Goal: Task Accomplishment & Management: Use online tool/utility

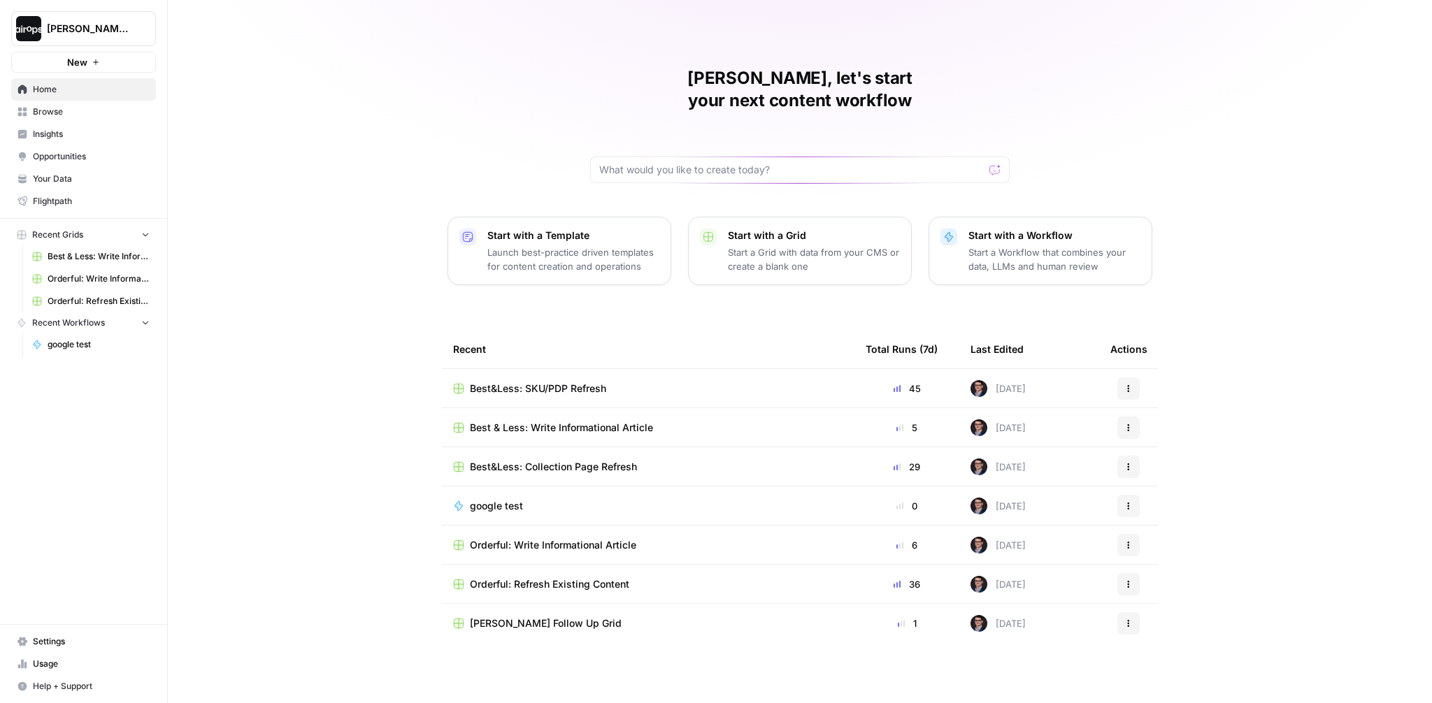
click at [334, 154] on div "Mike, let's start your next content workflow Start with a Template Launch best-…" at bounding box center [800, 351] width 1264 height 703
click at [122, 34] on span "[PERSON_NAME]-Sandbox" at bounding box center [89, 29] width 85 height 14
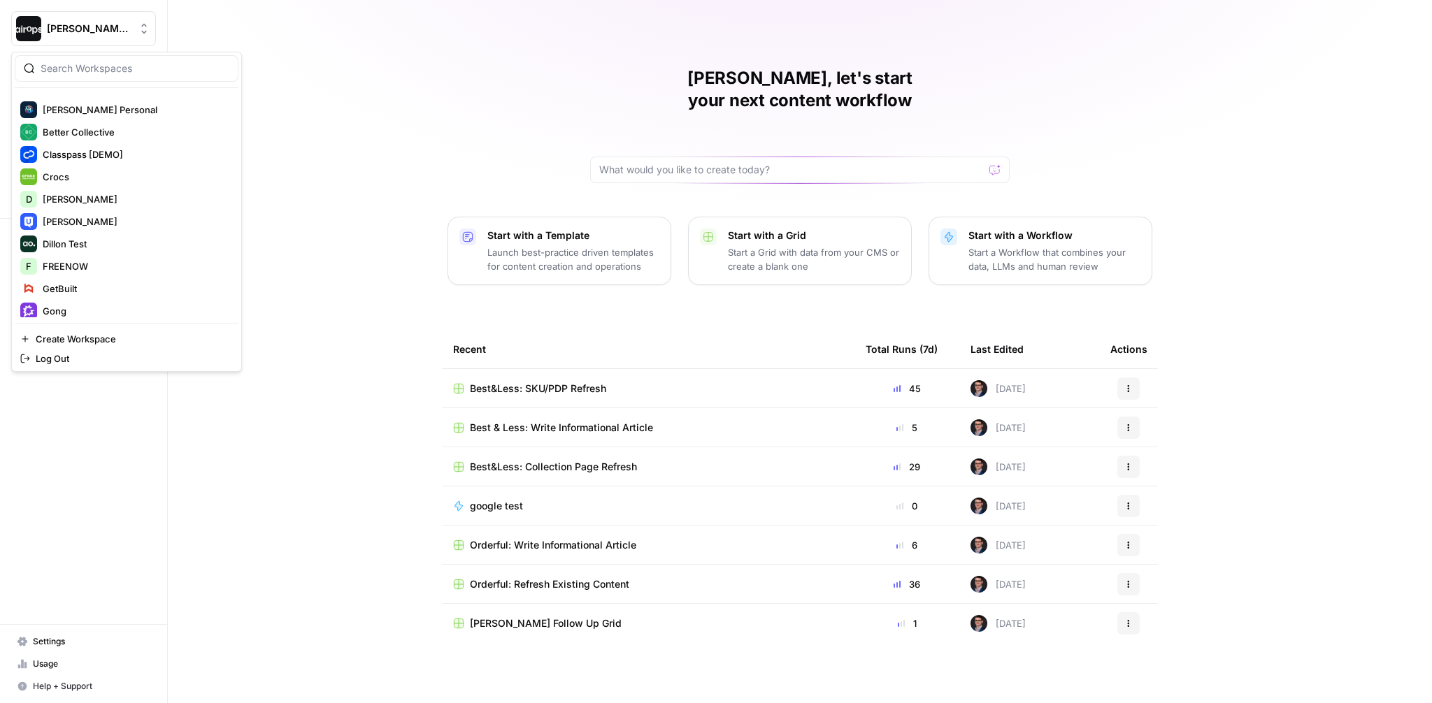
scroll to position [220, 0]
click at [398, 240] on div "[PERSON_NAME], let's start your next content workflow Start with a Template Lau…" at bounding box center [800, 351] width 1264 height 703
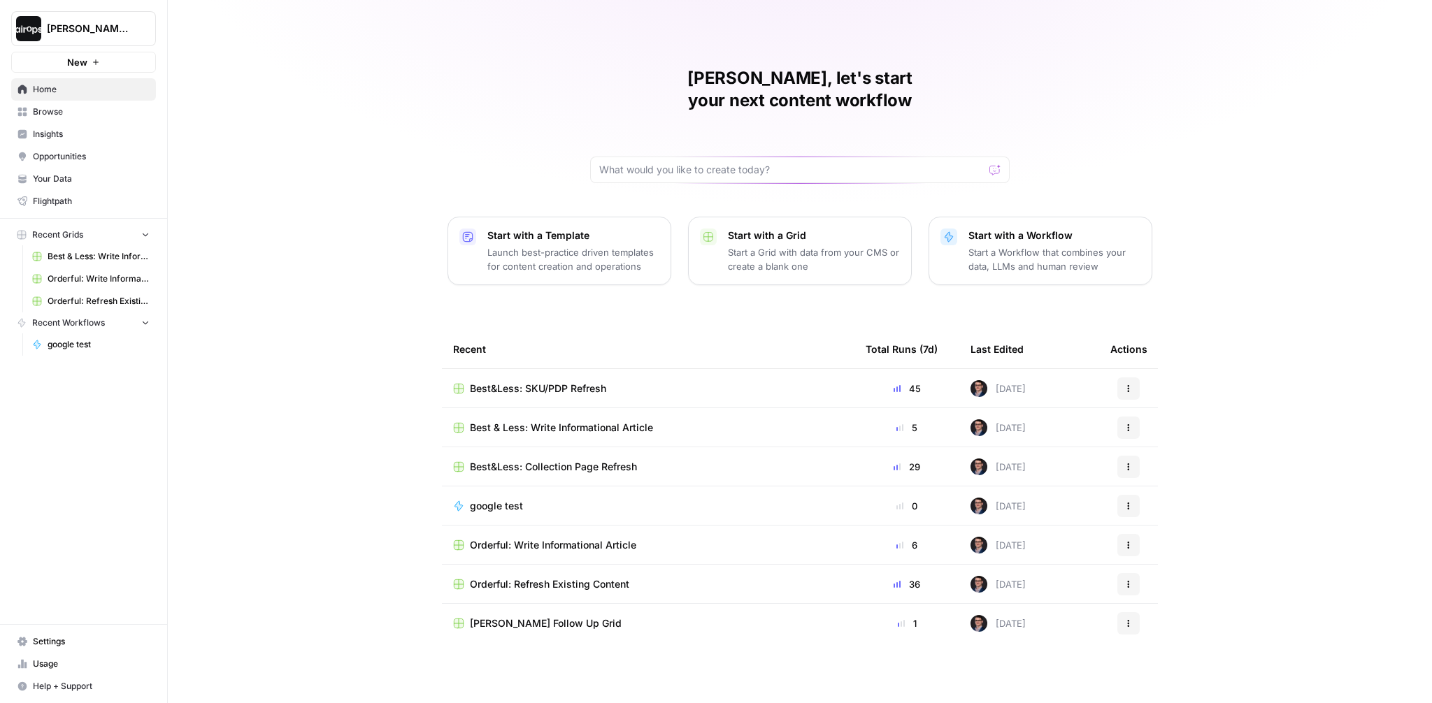
click at [386, 163] on div "[PERSON_NAME], let's start your next content workflow Start with a Template Lau…" at bounding box center [800, 351] width 1264 height 703
click at [384, 223] on div "[PERSON_NAME], let's start your next content workflow Start with a Template Lau…" at bounding box center [800, 351] width 1264 height 703
click at [383, 229] on div "[PERSON_NAME], let's start your next content workflow Start with a Template Lau…" at bounding box center [800, 351] width 1264 height 703
click at [229, 231] on div "[PERSON_NAME], let's start your next content workflow Start with a Template Lau…" at bounding box center [800, 351] width 1264 height 703
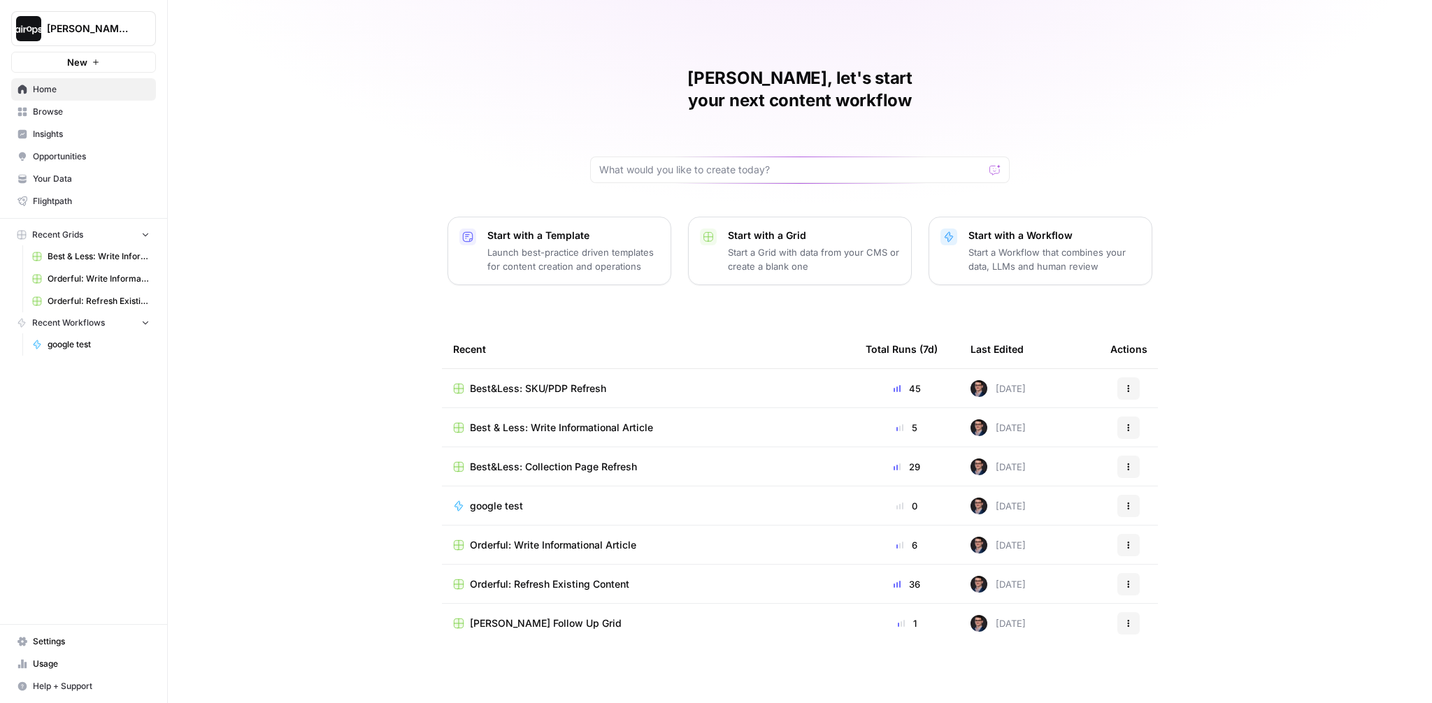
click at [229, 231] on div "[PERSON_NAME], let's start your next content workflow Start with a Template Lau…" at bounding box center [800, 351] width 1264 height 703
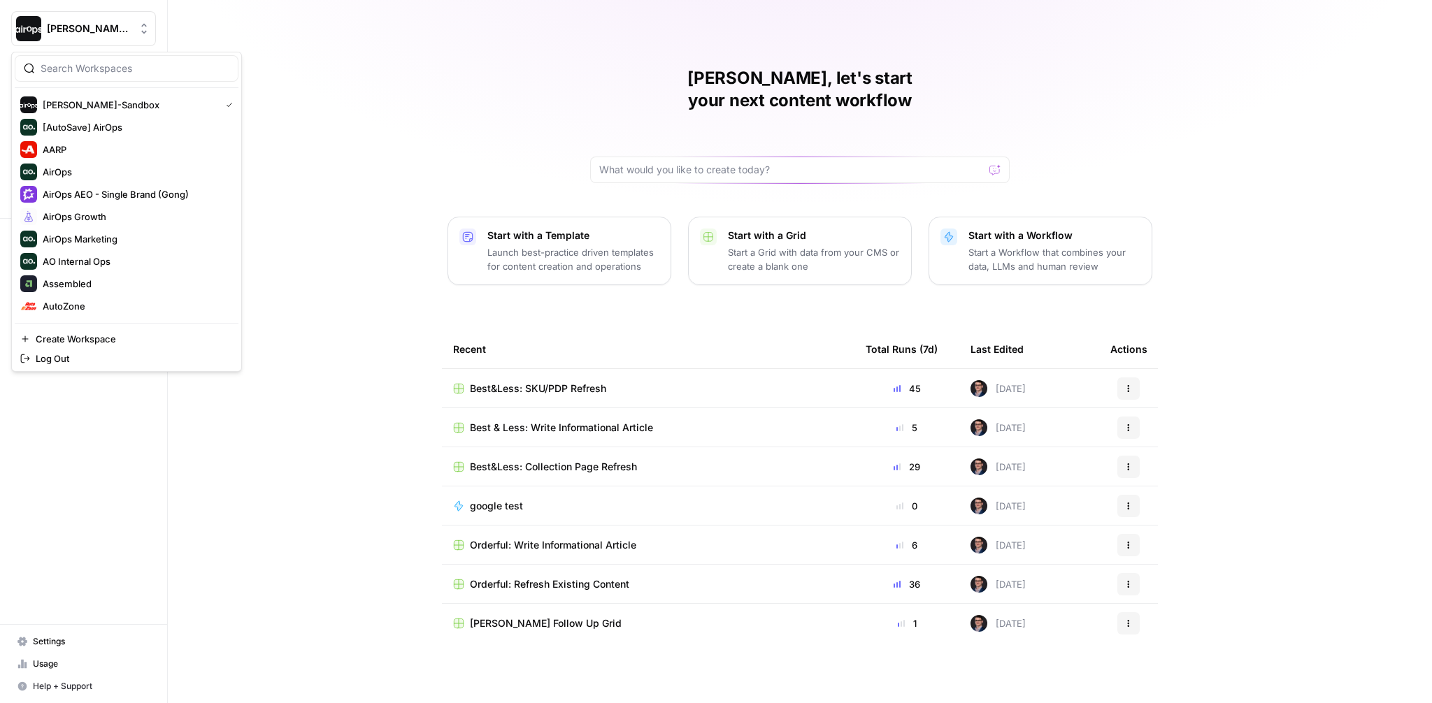
click at [79, 29] on span "[PERSON_NAME]-Sandbox" at bounding box center [89, 29] width 85 height 14
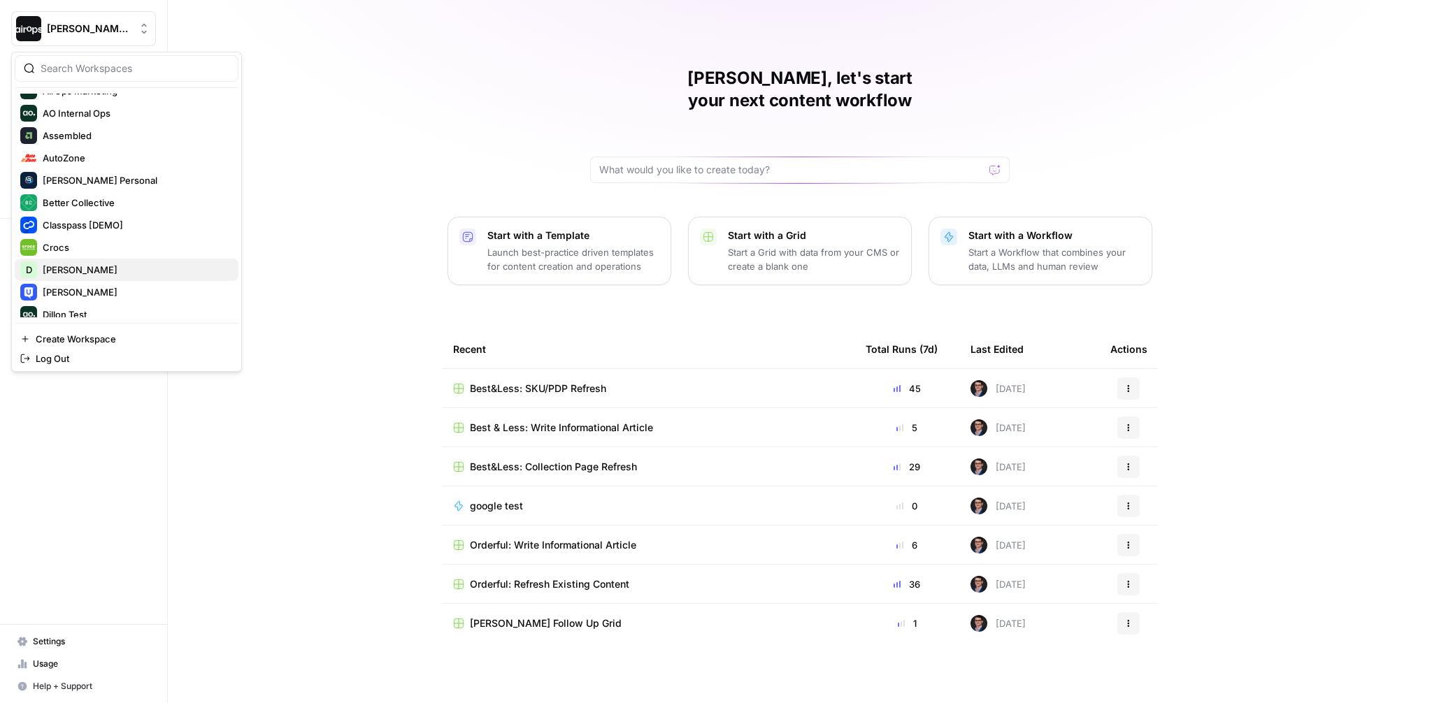
scroll to position [159, 0]
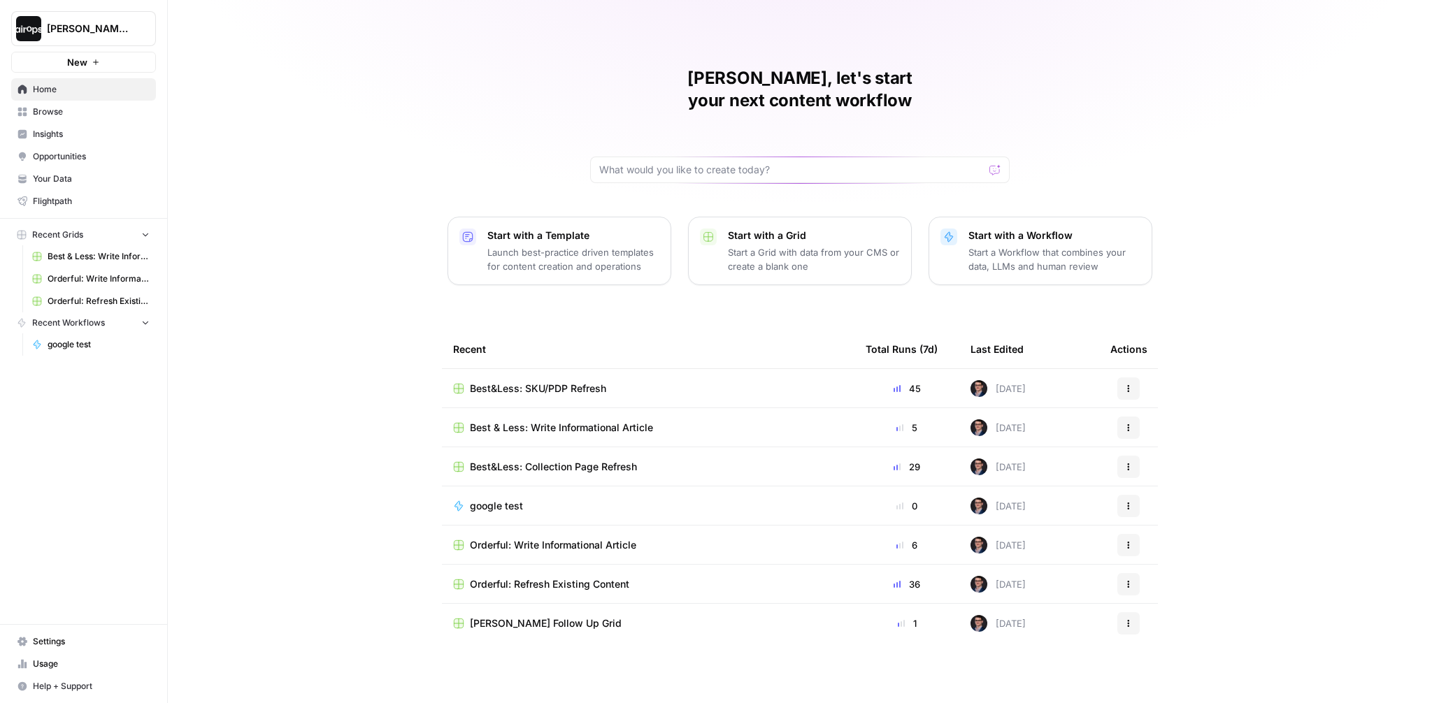
click at [361, 297] on div "Mike, let's start your next content workflow Start with a Template Launch best-…" at bounding box center [800, 351] width 1264 height 703
click at [246, 313] on div "Mike, let's start your next content workflow Start with a Template Launch best-…" at bounding box center [800, 351] width 1264 height 703
click at [282, 237] on div "Mike, let's start your next content workflow Start with a Template Launch best-…" at bounding box center [800, 351] width 1264 height 703
click at [227, 343] on div "Mike, let's start your next content workflow Start with a Template Launch best-…" at bounding box center [800, 351] width 1264 height 703
click at [105, 297] on span "Orderful: Refresh Existing Content" at bounding box center [99, 301] width 102 height 13
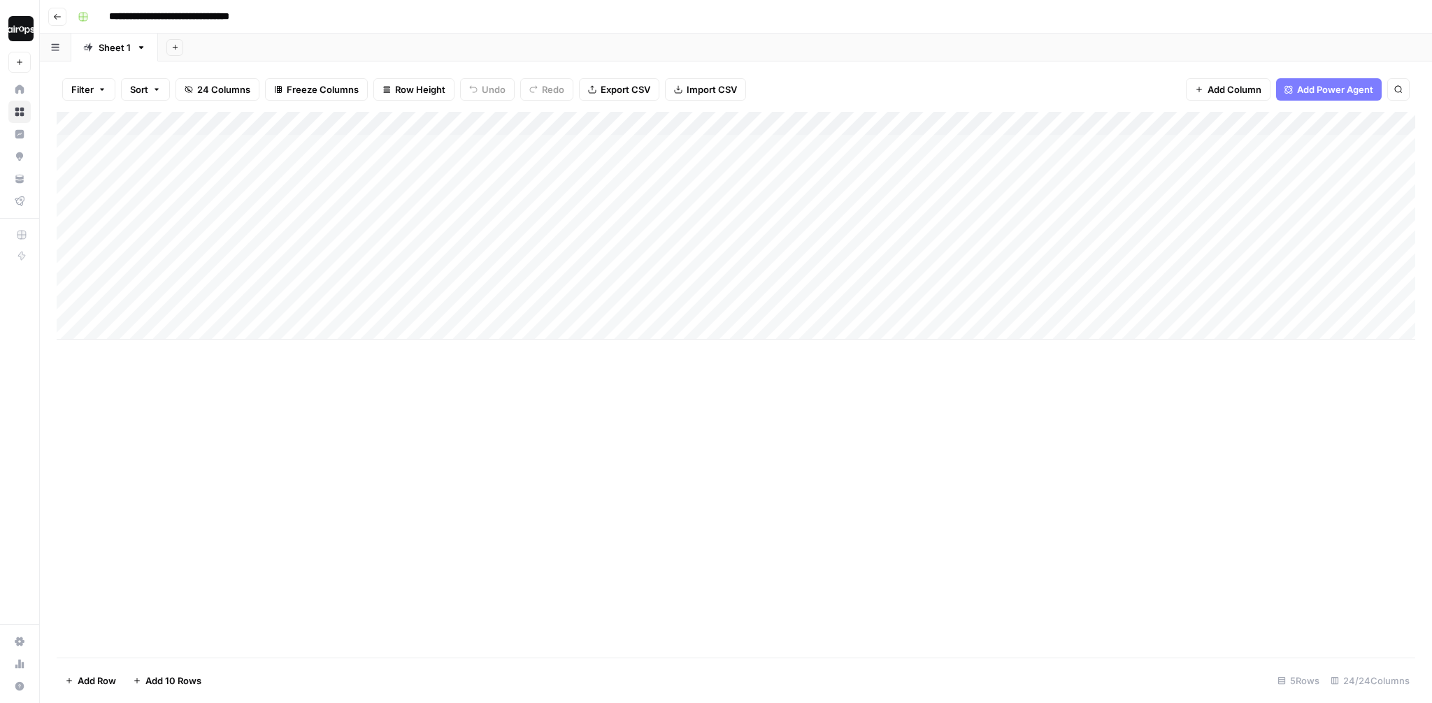
click at [460, 45] on div "Add Sheet" at bounding box center [795, 48] width 1274 height 28
click at [450, 43] on div "Add Sheet" at bounding box center [795, 48] width 1274 height 28
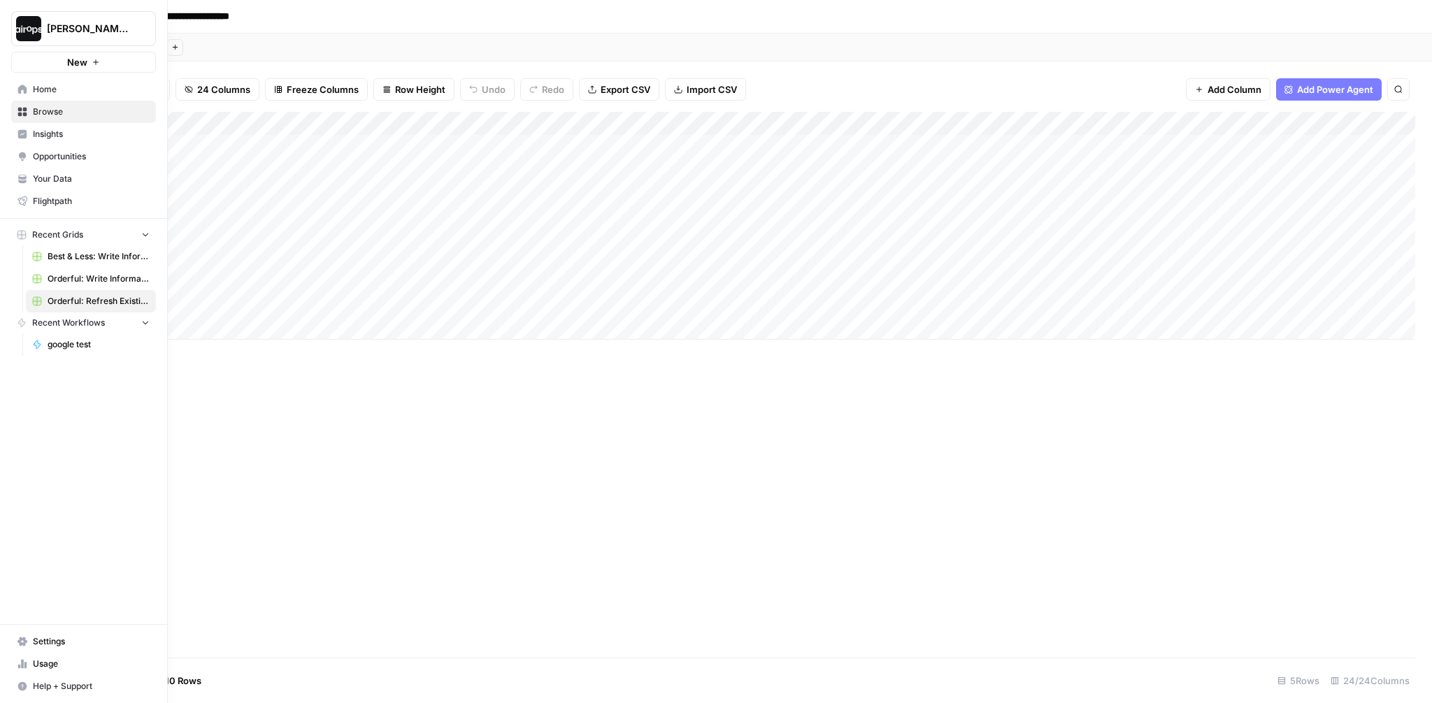
click at [33, 125] on link "Insights" at bounding box center [83, 134] width 145 height 22
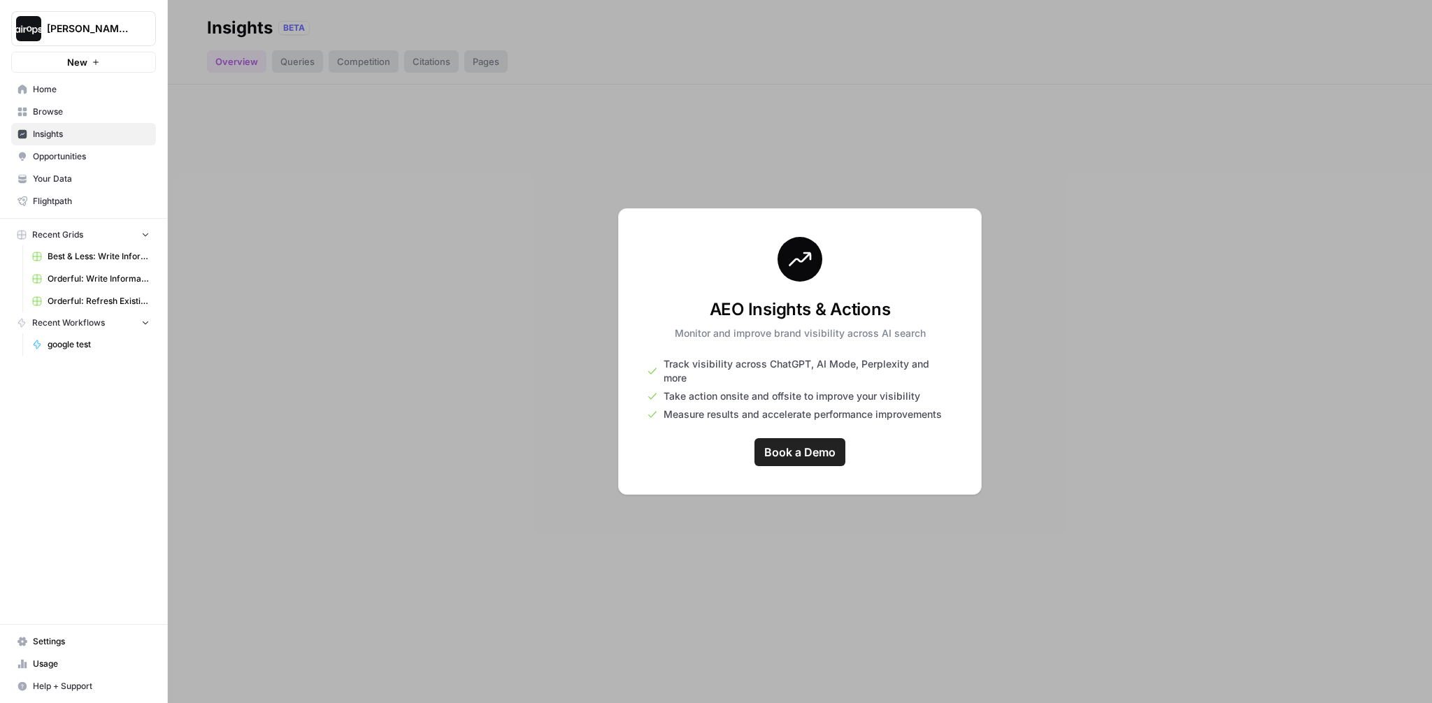
click at [76, 32] on span "[PERSON_NAME]-Sandbox" at bounding box center [89, 29] width 85 height 14
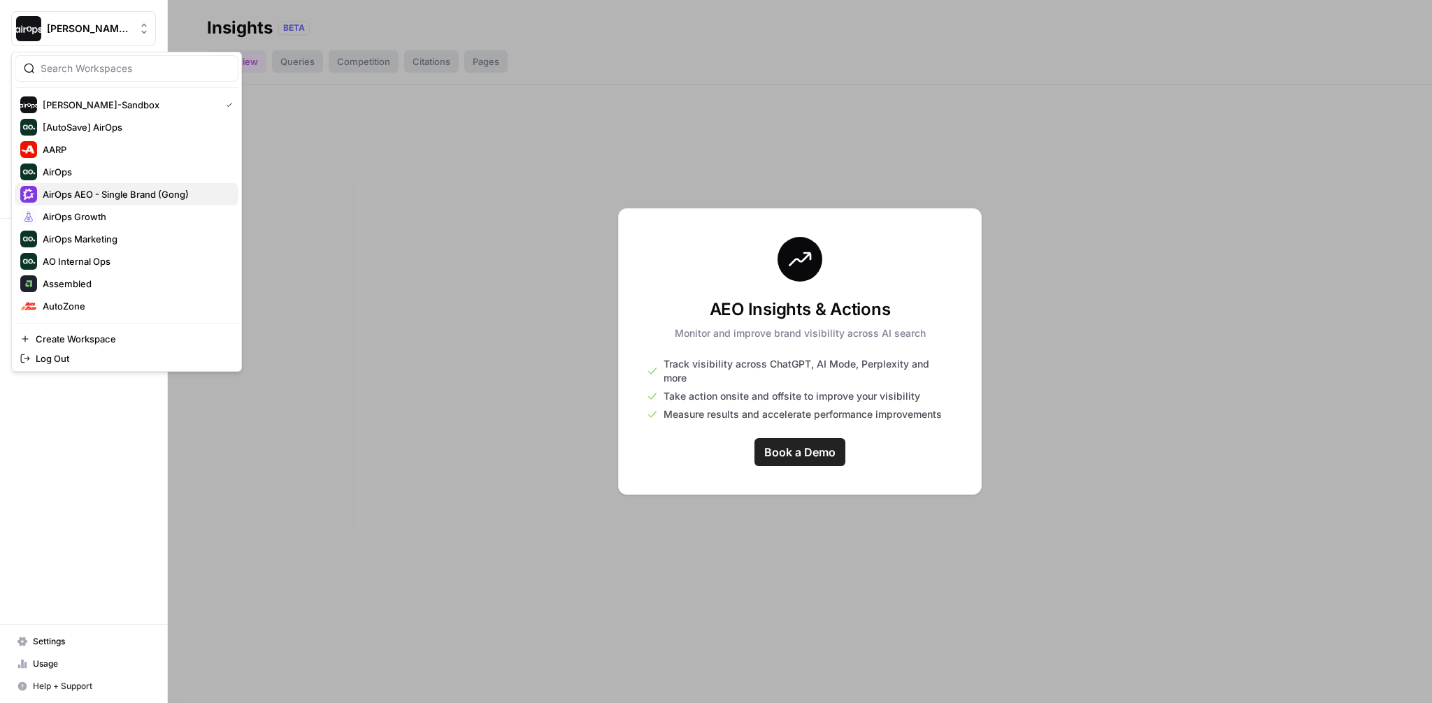
click at [76, 200] on span "AirOps AEO - Single Brand (Gong)" at bounding box center [135, 194] width 185 height 14
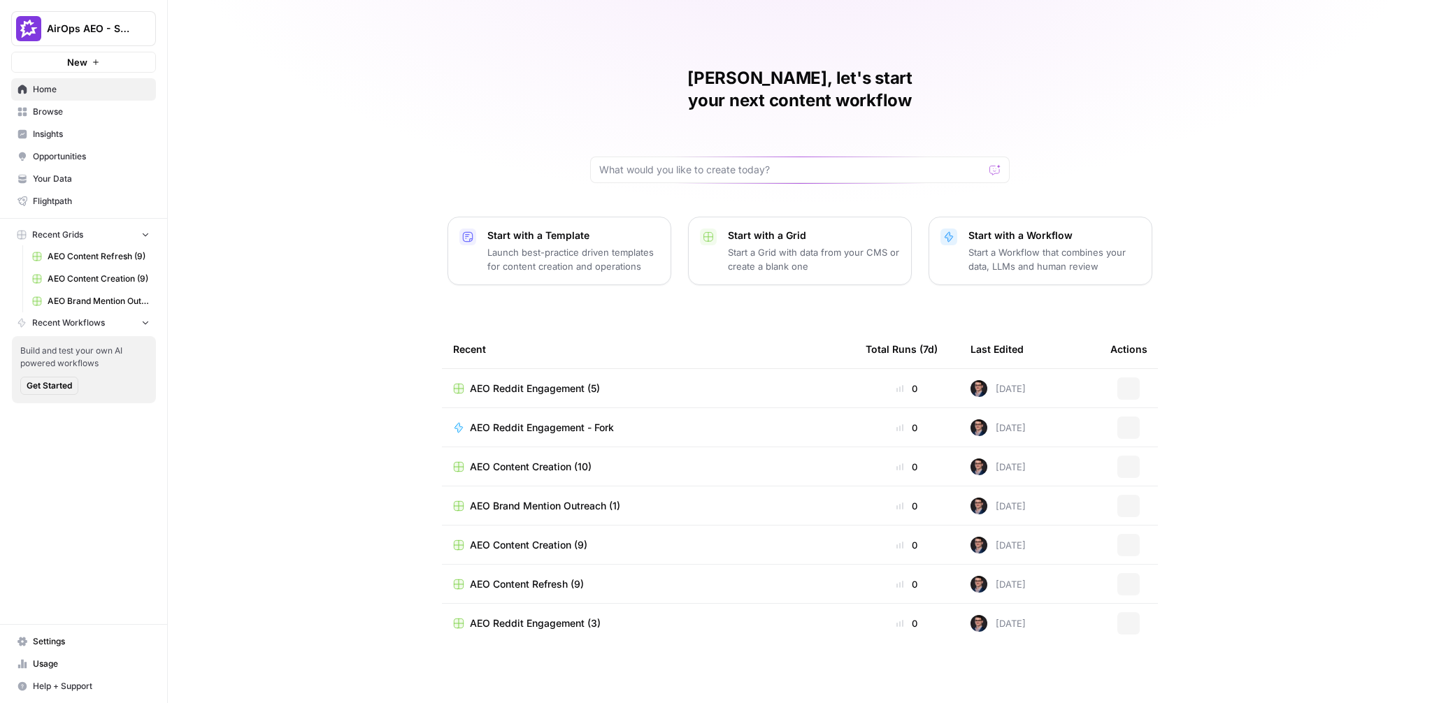
click at [61, 117] on span "Browse" at bounding box center [91, 112] width 117 height 13
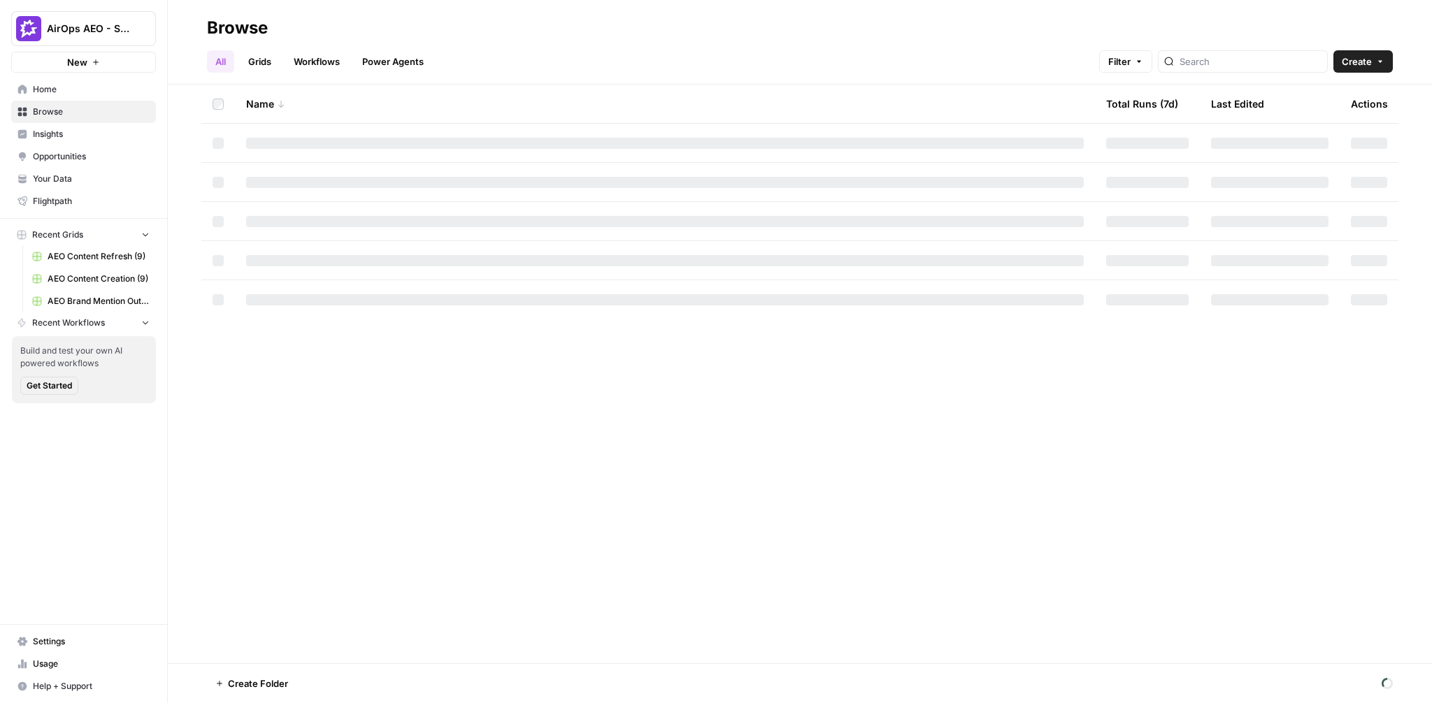
click at [58, 140] on span "Insights" at bounding box center [91, 134] width 117 height 13
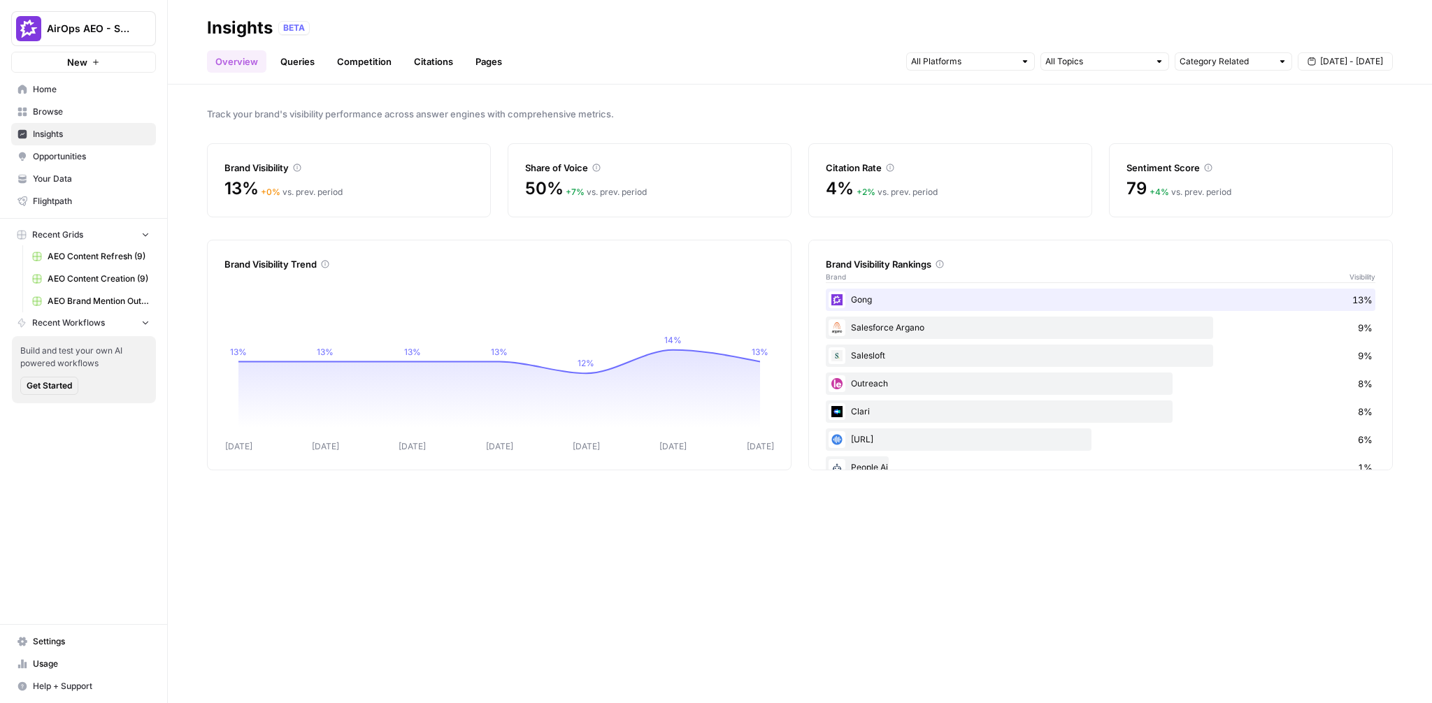
click at [73, 157] on span "Opportunities" at bounding box center [91, 156] width 117 height 13
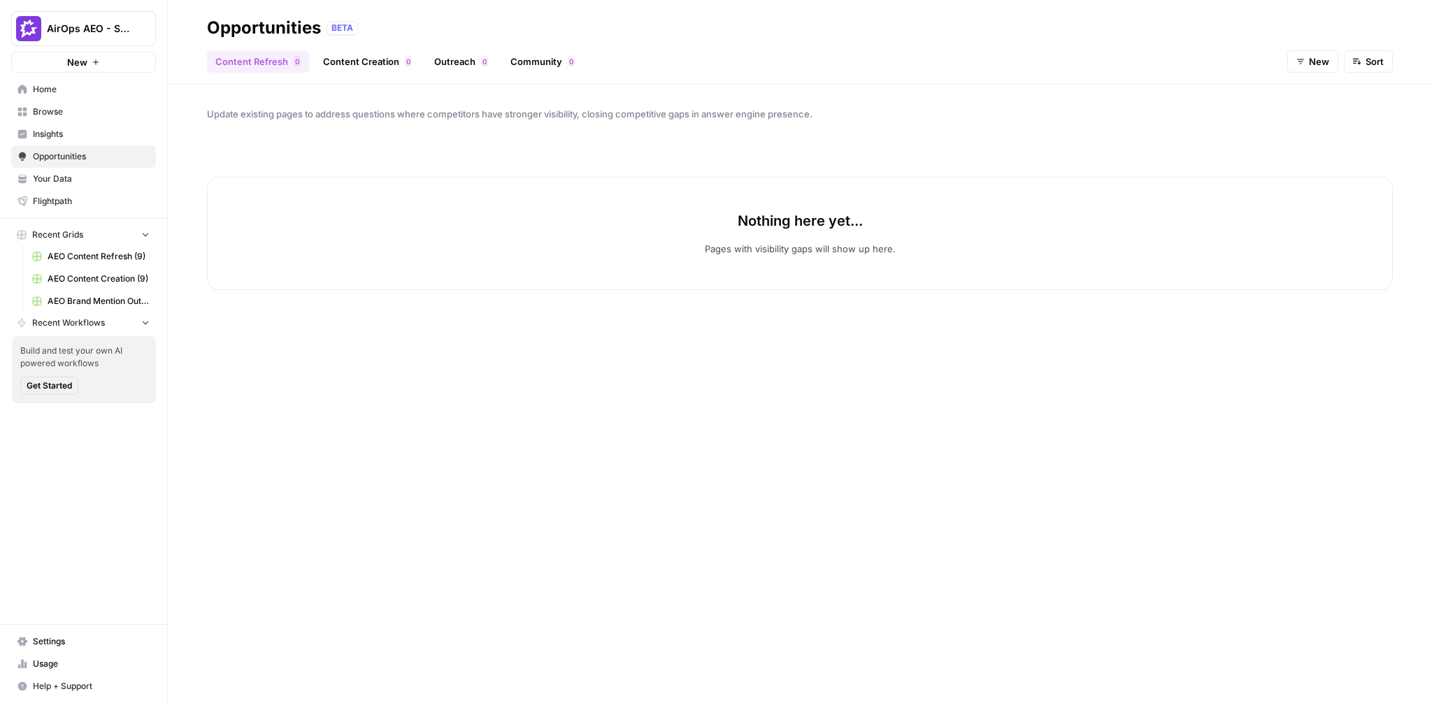
click at [111, 31] on span "AirOps AEO - Single Brand (Gong)" at bounding box center [89, 29] width 85 height 14
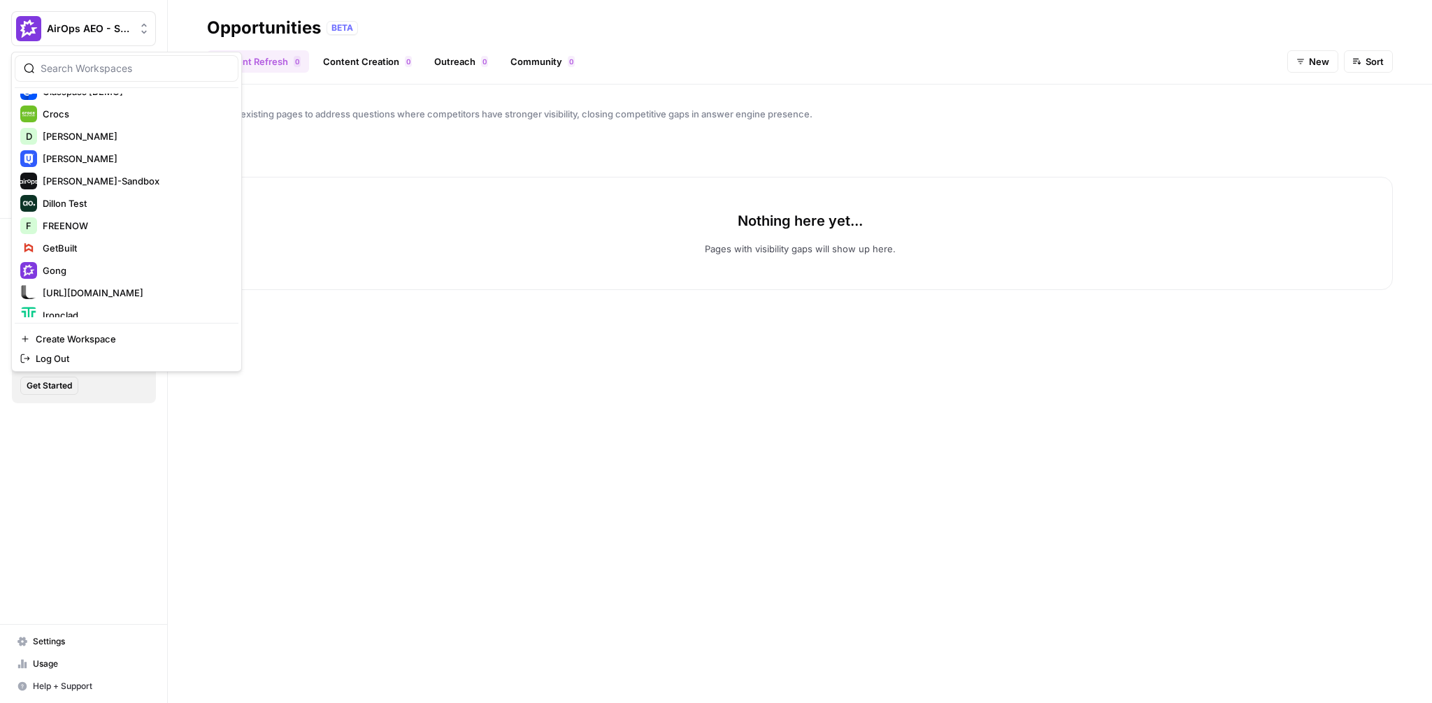
scroll to position [267, 0]
click at [106, 181] on div "[PERSON_NAME]-Sandbox" at bounding box center [126, 173] width 213 height 17
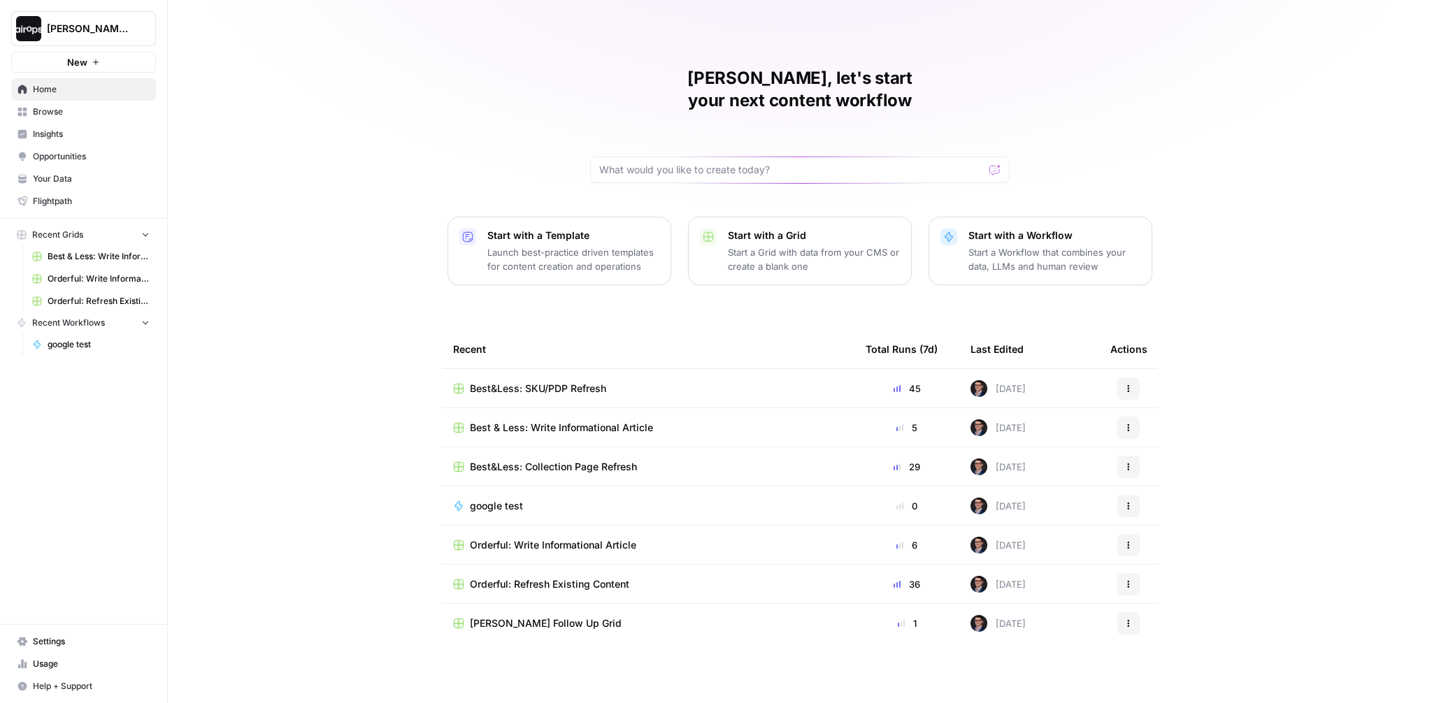
click at [251, 307] on div "[PERSON_NAME], let's start your next content workflow Start with a Template Lau…" at bounding box center [800, 351] width 1264 height 703
click at [92, 32] on span "[PERSON_NAME]-Sandbox" at bounding box center [89, 29] width 85 height 14
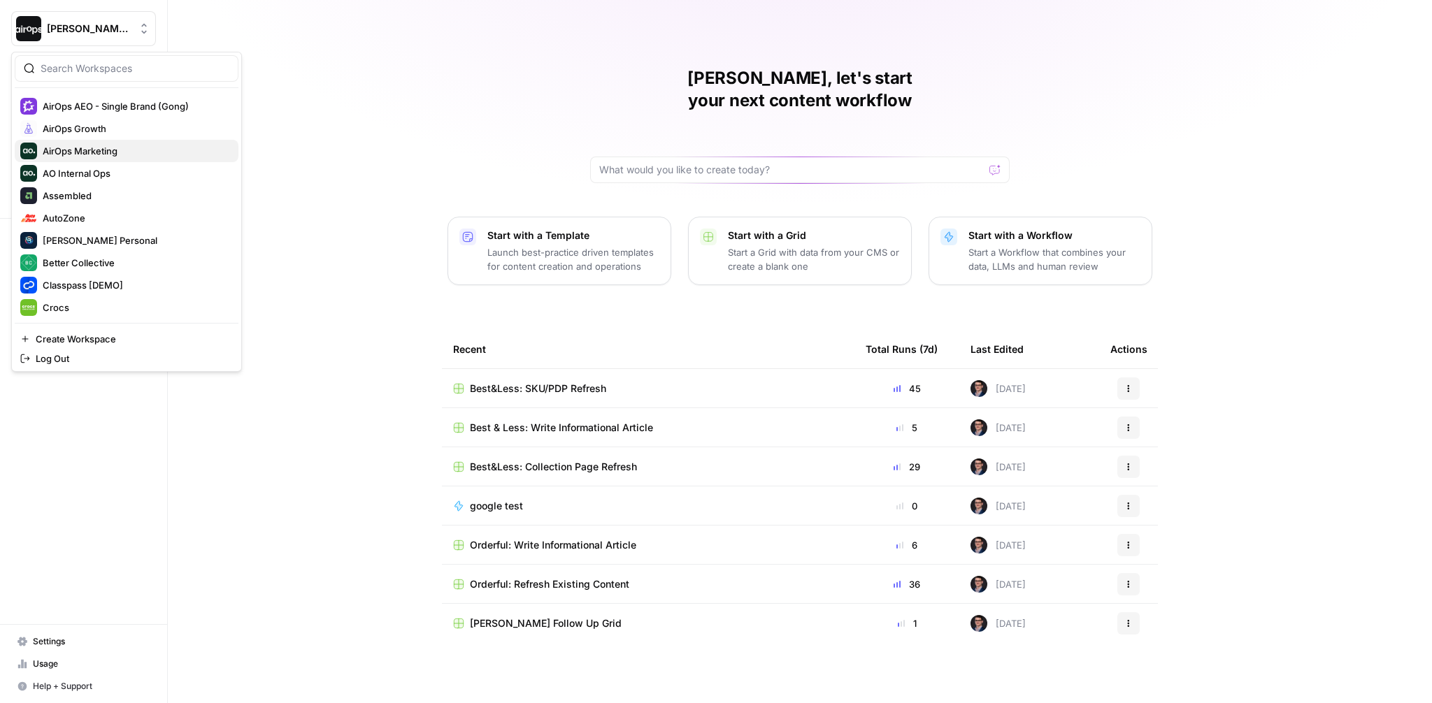
scroll to position [89, 0]
click at [99, 196] on span "Assembled" at bounding box center [135, 195] width 185 height 14
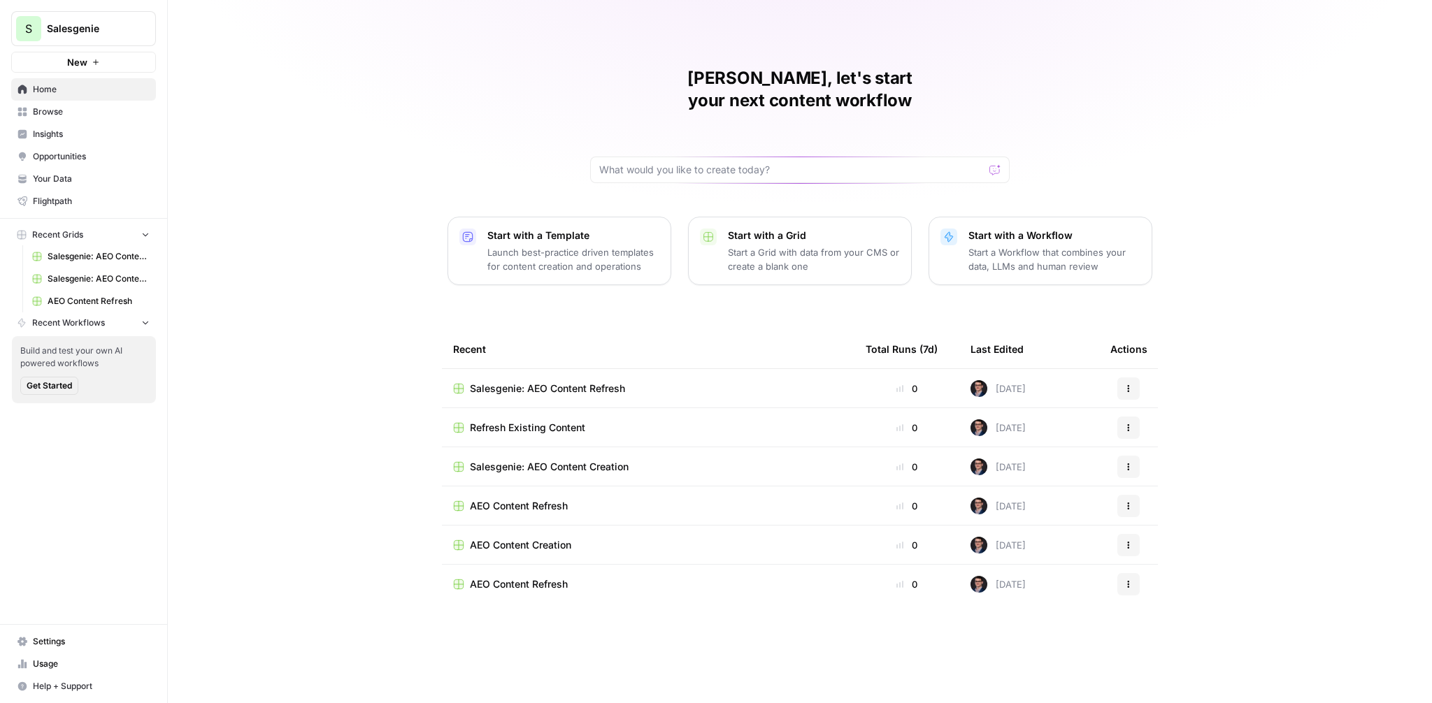
click at [70, 125] on link "Insights" at bounding box center [83, 134] width 145 height 22
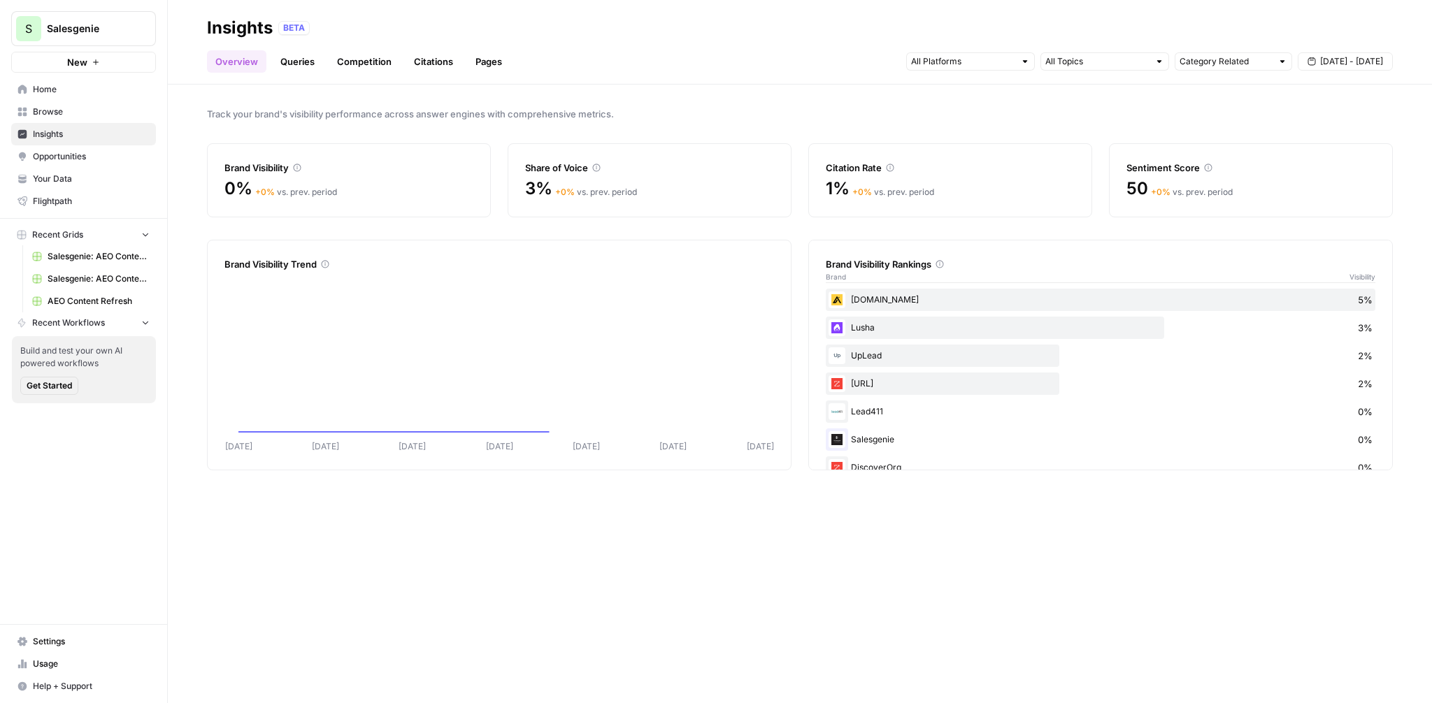
click at [72, 155] on span "Opportunities" at bounding box center [91, 156] width 117 height 13
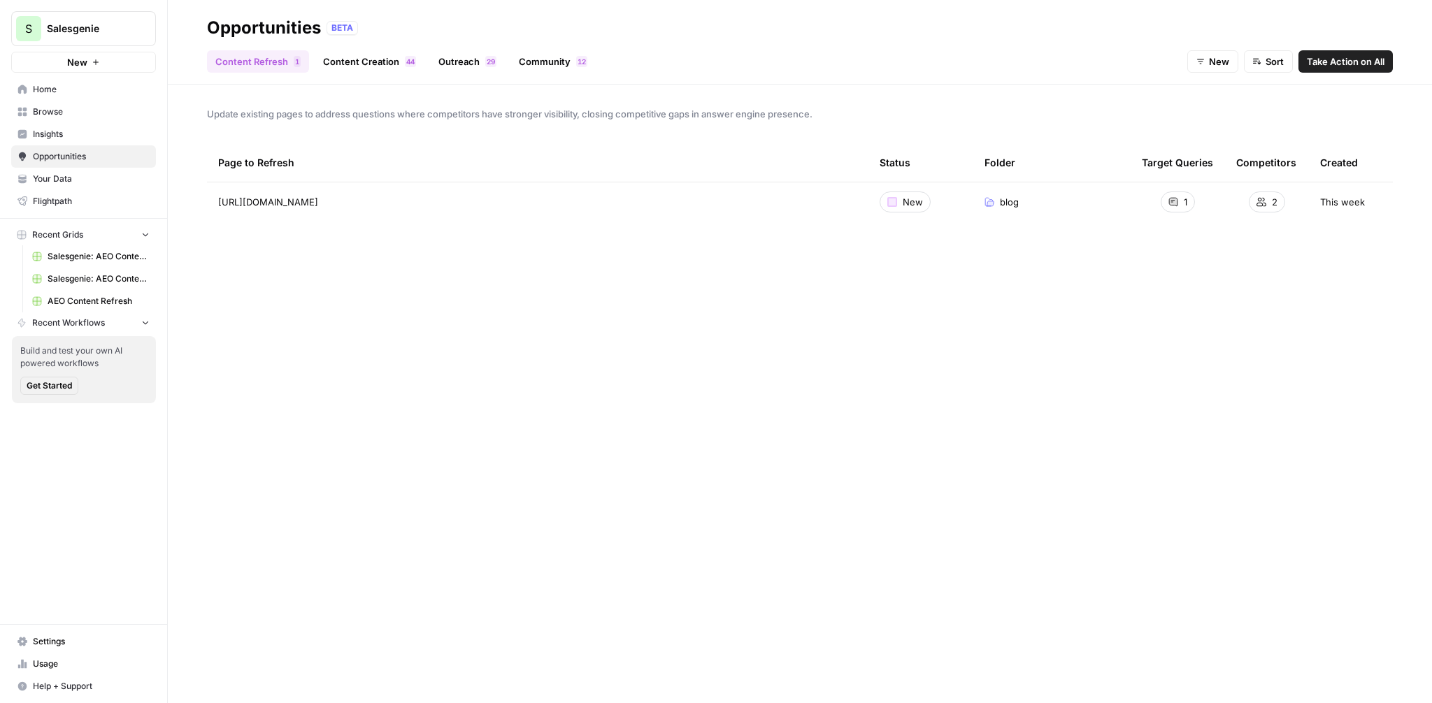
click at [386, 80] on header "Opportunities BETA Content Refresh 1 Content Creation 4 4 Outreach 9 2 Communit…" at bounding box center [800, 42] width 1264 height 85
click at [373, 55] on link "Content Creation 4 4" at bounding box center [370, 61] width 110 height 22
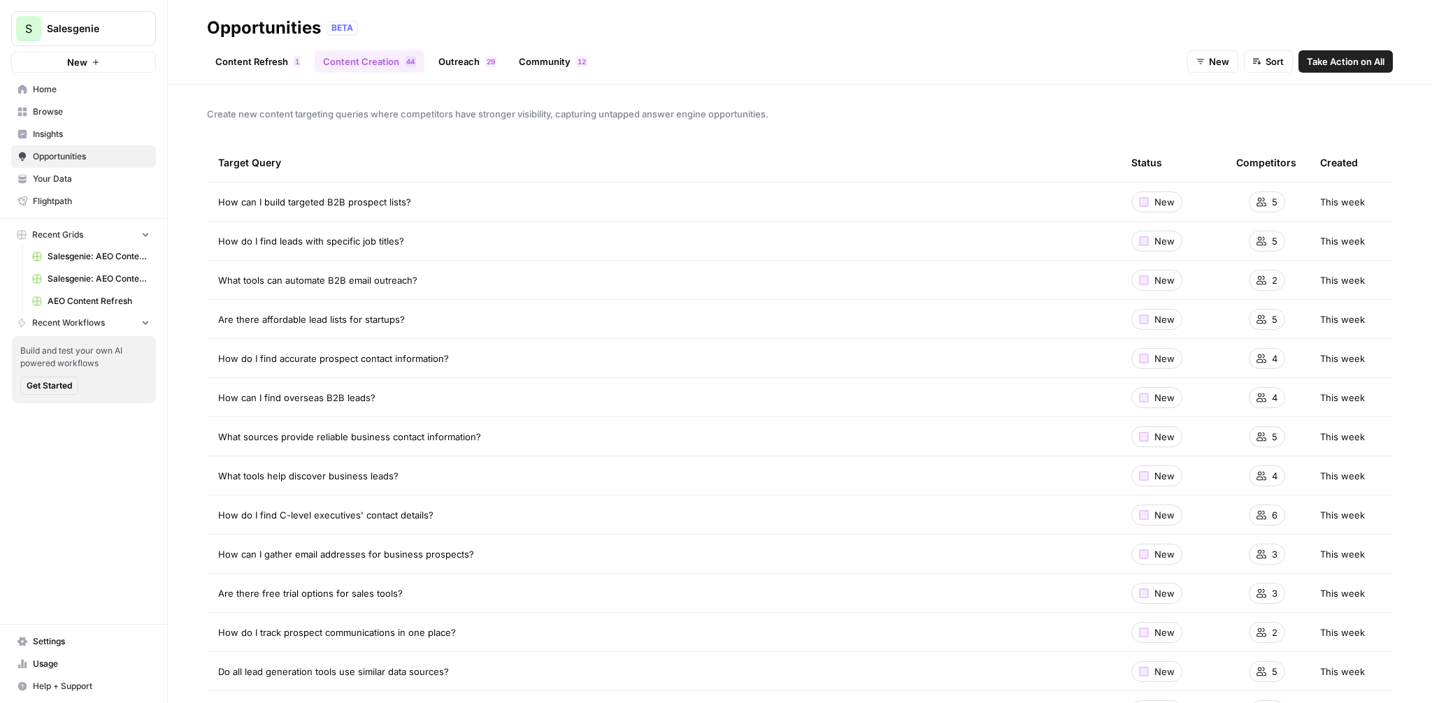
click at [75, 298] on span "AEO Content Refresh" at bounding box center [99, 301] width 102 height 13
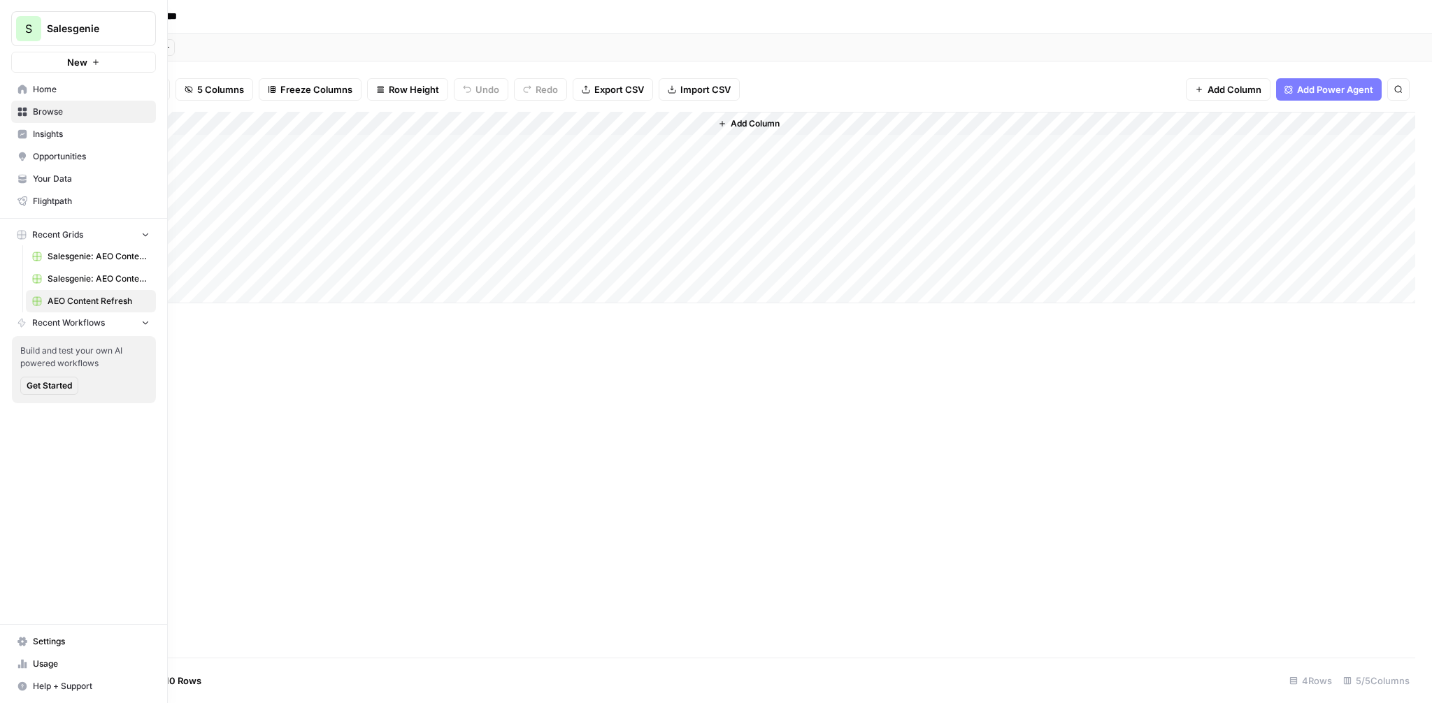
click at [93, 38] on button "S Salesgenie" at bounding box center [83, 28] width 145 height 35
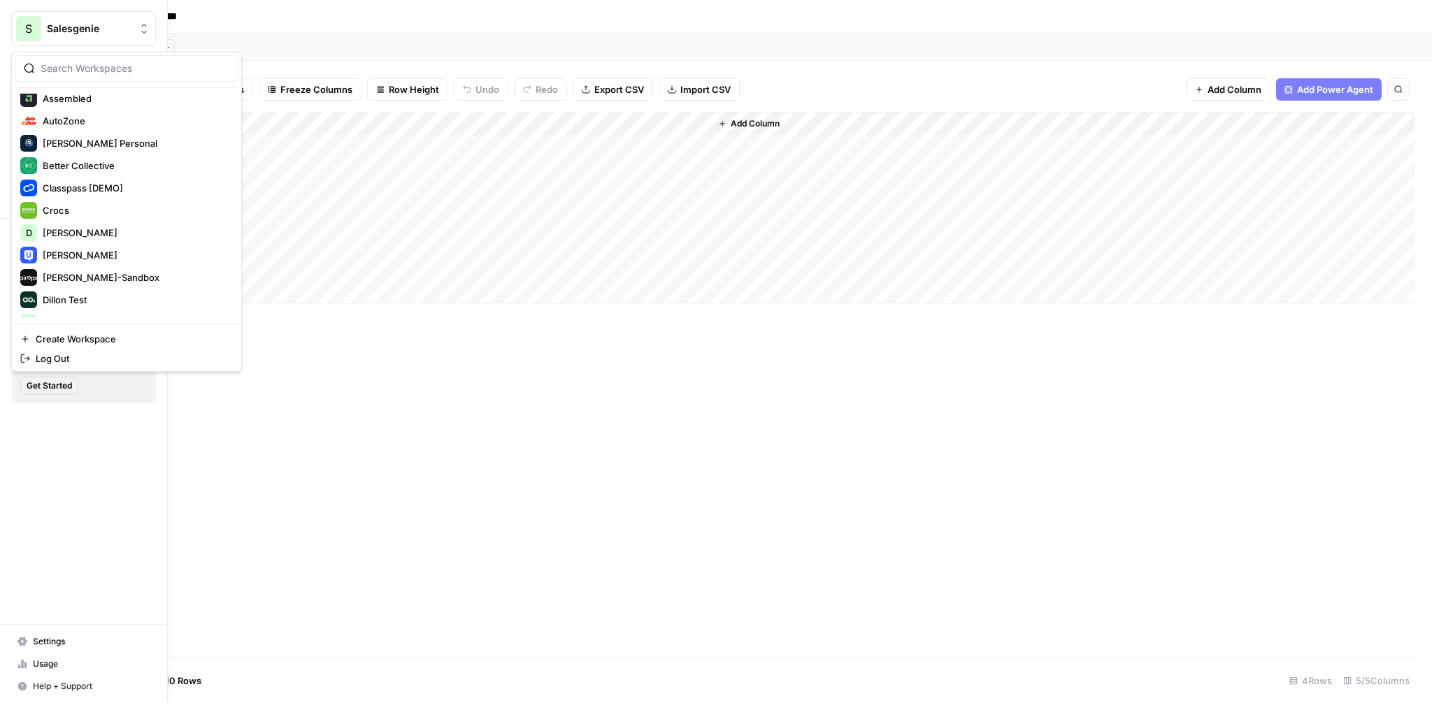
scroll to position [215, 0]
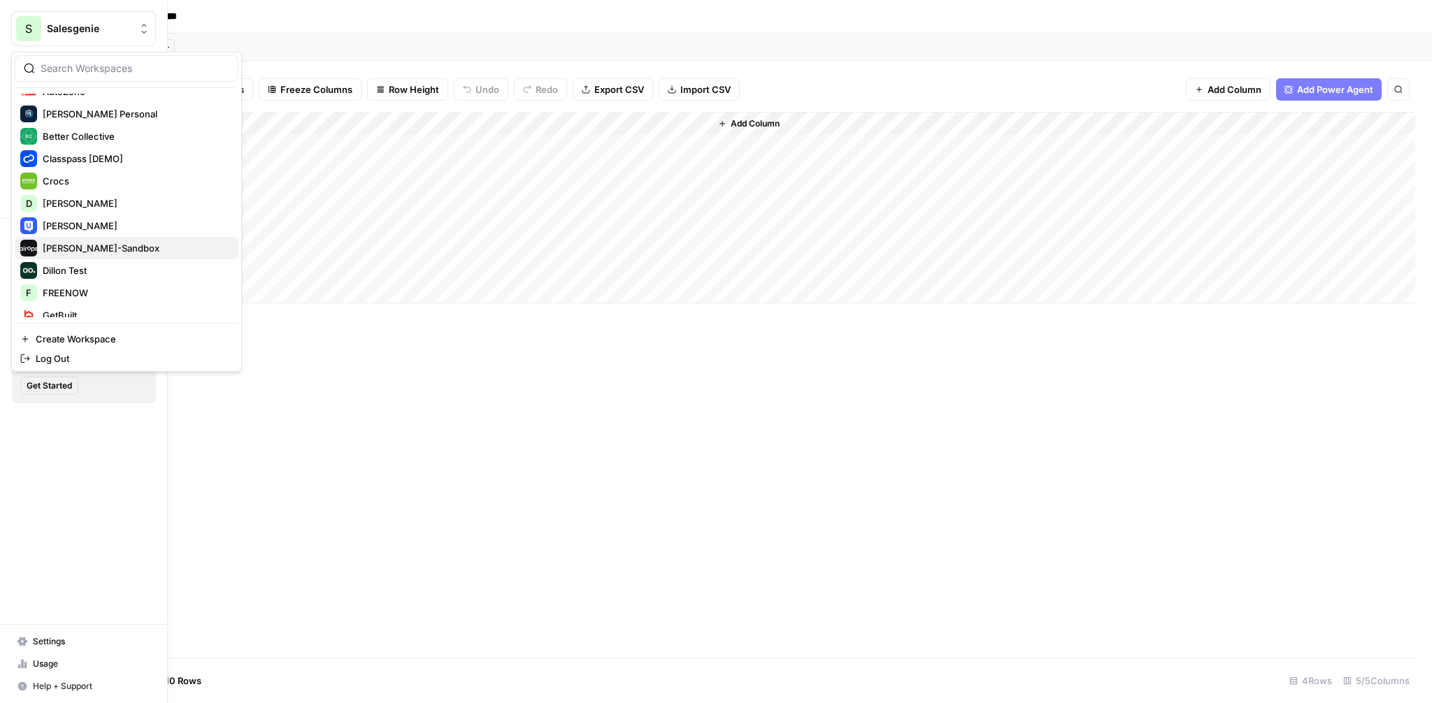
click at [82, 247] on span "[PERSON_NAME]-Sandbox" at bounding box center [135, 248] width 185 height 14
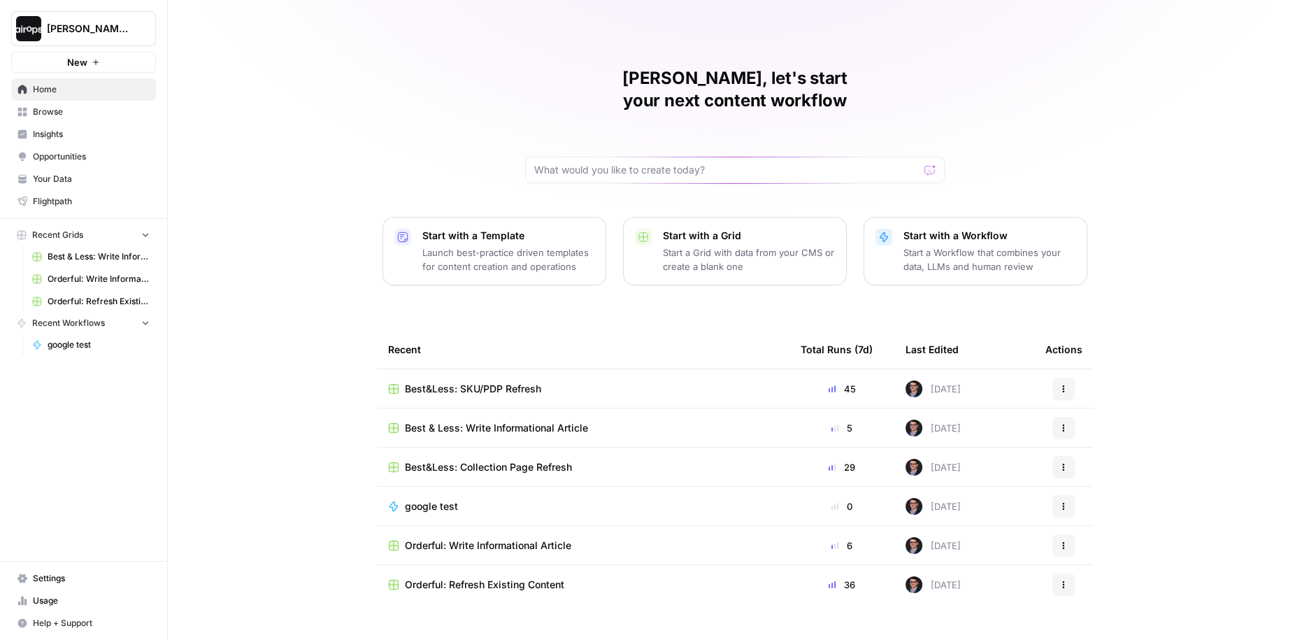
click at [373, 52] on div "[PERSON_NAME], let's start your next content workflow Start with a Template Lau…" at bounding box center [735, 332] width 1134 height 665
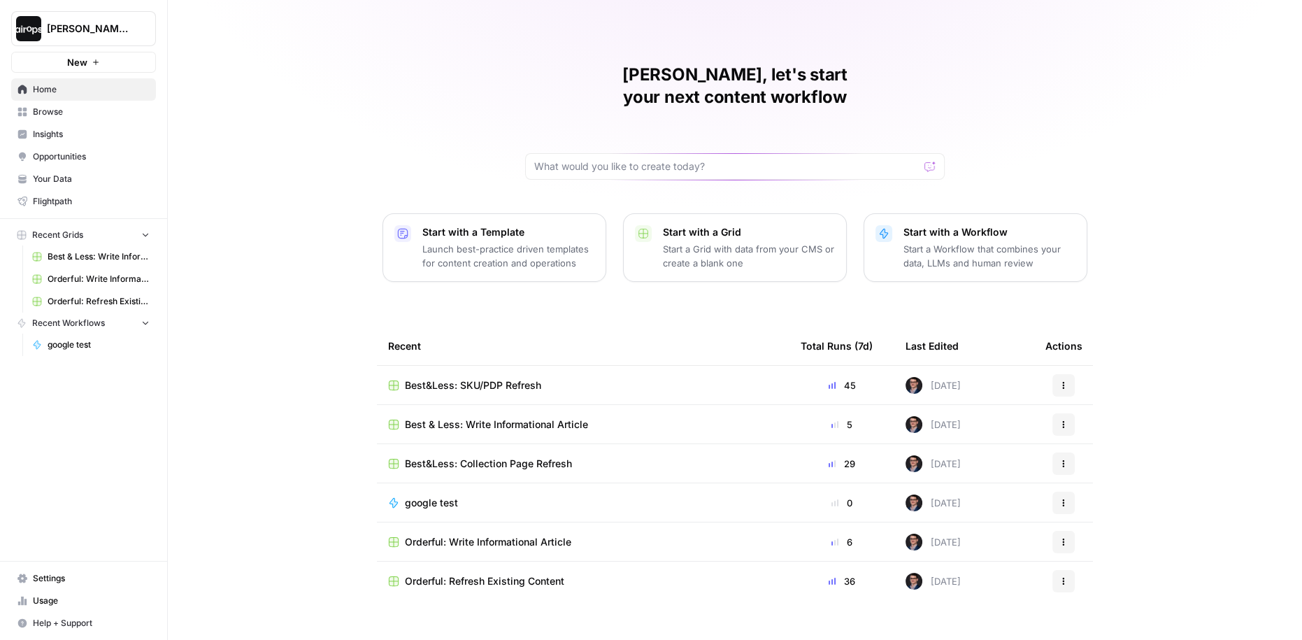
click at [324, 152] on div "Mike, let's start your next content workflow Start with a Template Launch best-…" at bounding box center [735, 329] width 1134 height 665
click at [224, 103] on div "Mike, let's start your next content workflow Start with a Template Launch best-…" at bounding box center [735, 329] width 1134 height 665
click at [243, 240] on div "Mike, let's start your next content workflow Start with a Template Launch best-…" at bounding box center [735, 329] width 1134 height 665
click at [82, 181] on span "Your Data" at bounding box center [91, 179] width 117 height 13
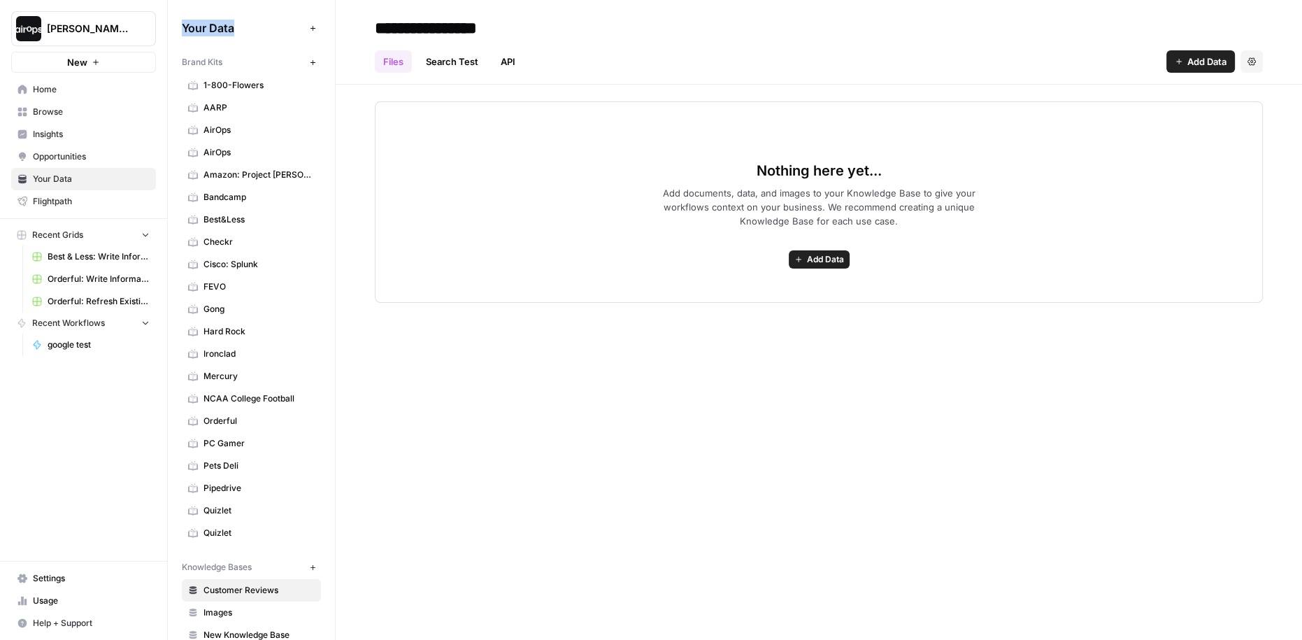
drag, startPoint x: 238, startPoint y: 30, endPoint x: 179, endPoint y: 29, distance: 58.7
click at [179, 29] on div "Your Data Add Data Brand Kits New 1-800-Flowers AARP AirOps AirOps Amazon: Proj…" at bounding box center [251, 320] width 167 height 640
click at [236, 310] on span "Gong" at bounding box center [258, 309] width 111 height 13
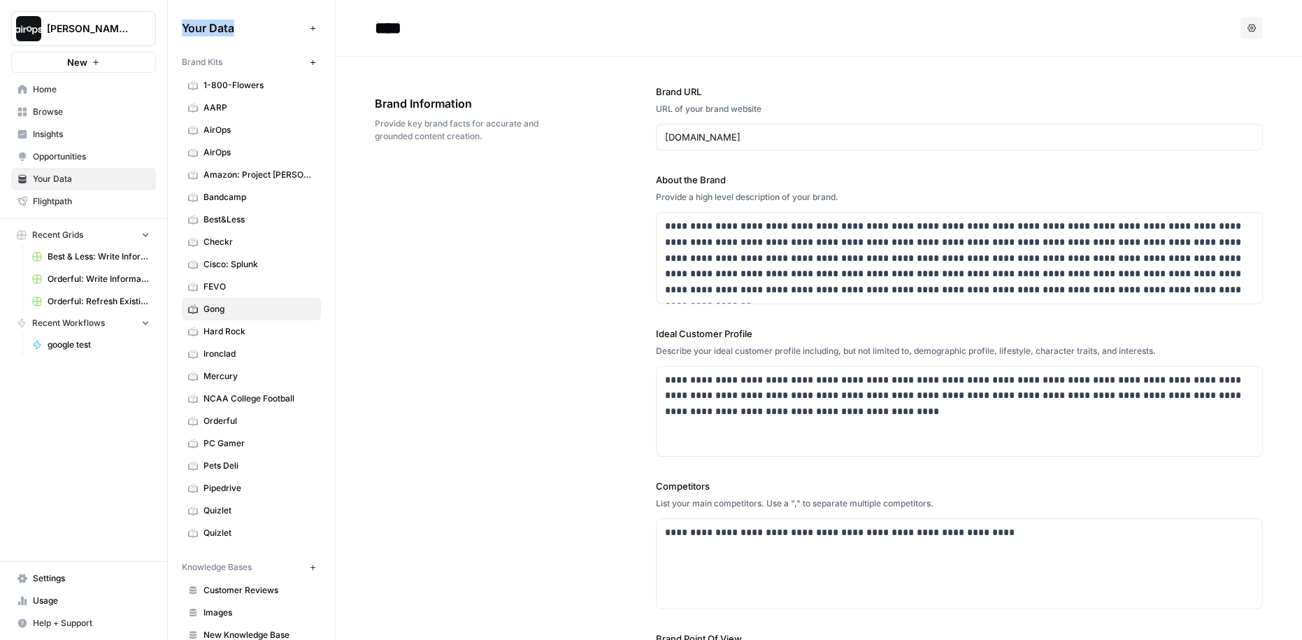
drag, startPoint x: 239, startPoint y: 62, endPoint x: 180, endPoint y: 62, distance: 59.4
click at [179, 62] on div "Your Data Add Data Brand Kits New 1-800-Flowers AARP AirOps AirOps Amazon: Proj…" at bounding box center [251, 320] width 167 height 640
click at [570, 367] on div "**********" at bounding box center [819, 423] width 888 height 733
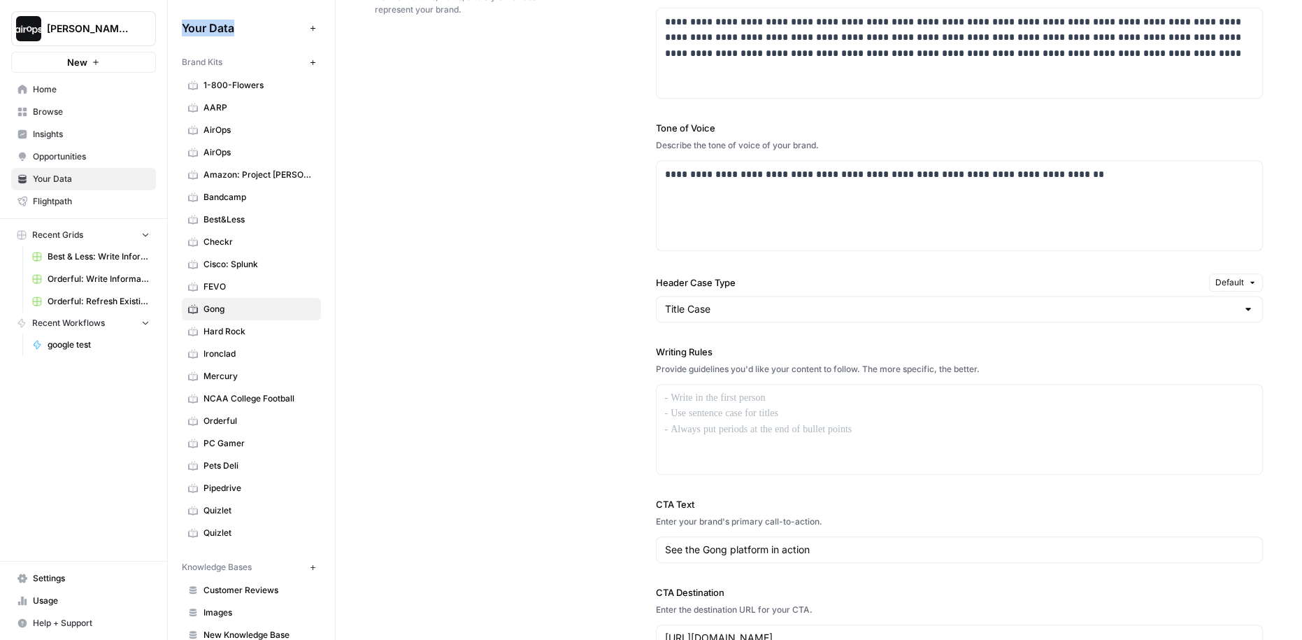
scroll to position [856, 0]
click at [1072, 178] on p "**********" at bounding box center [959, 174] width 589 height 16
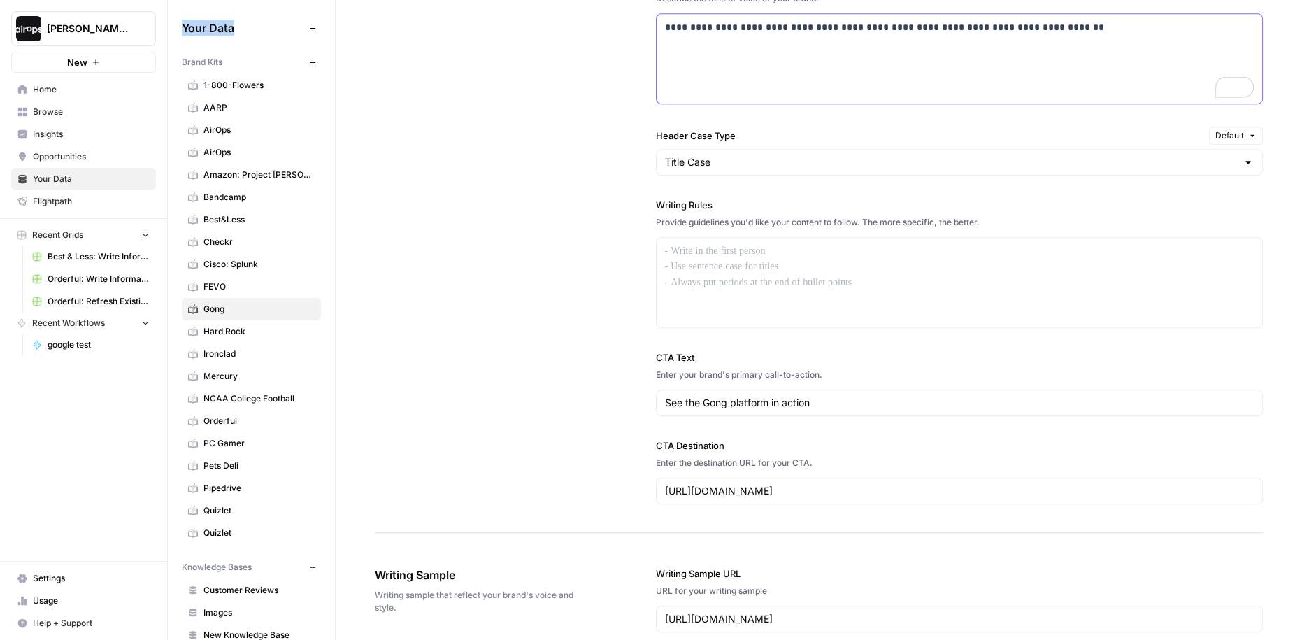
scroll to position [1014, 0]
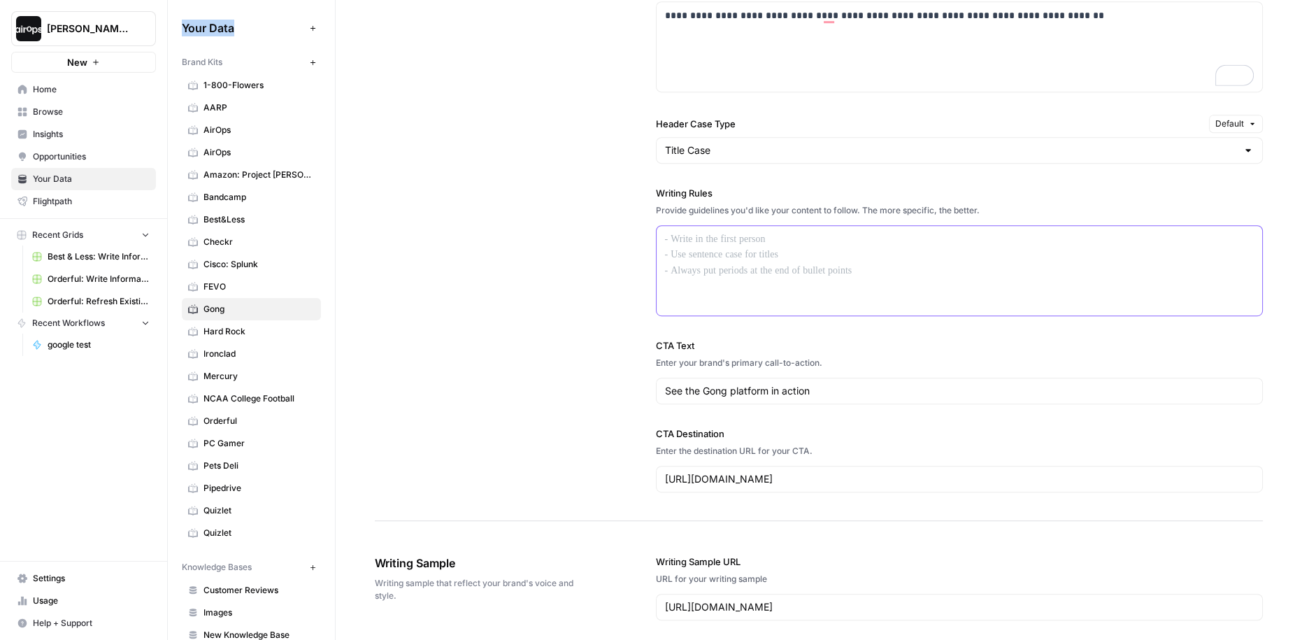
click at [767, 235] on p at bounding box center [959, 239] width 589 height 16
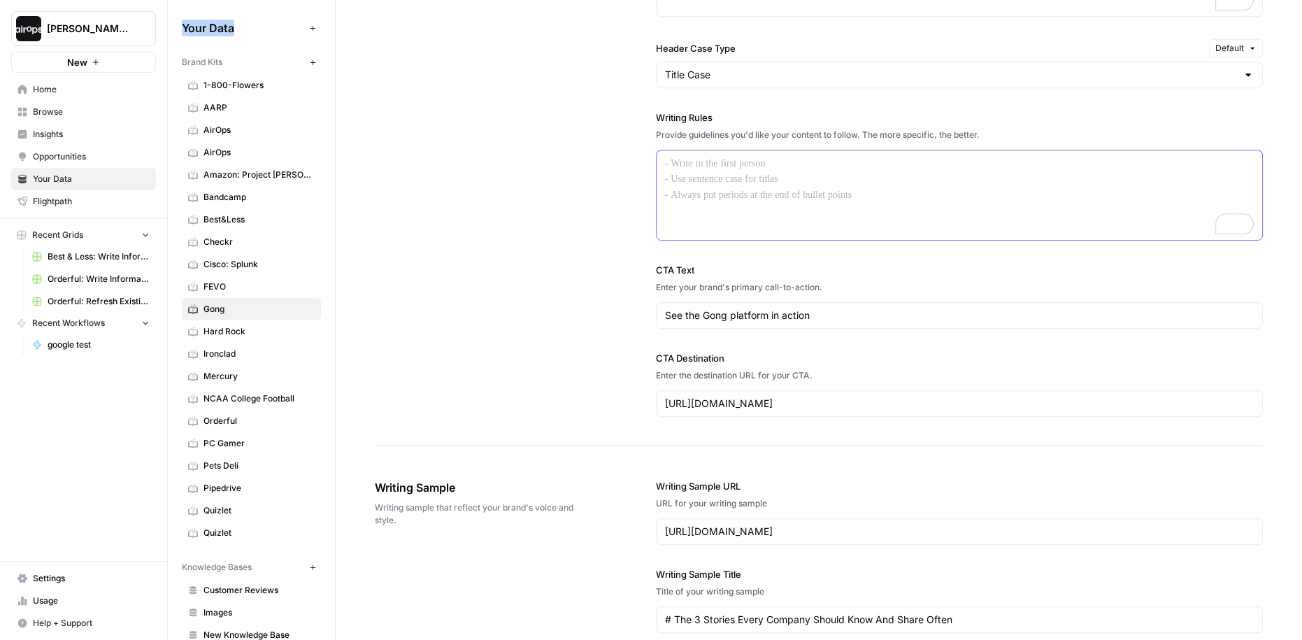
scroll to position [0, 0]
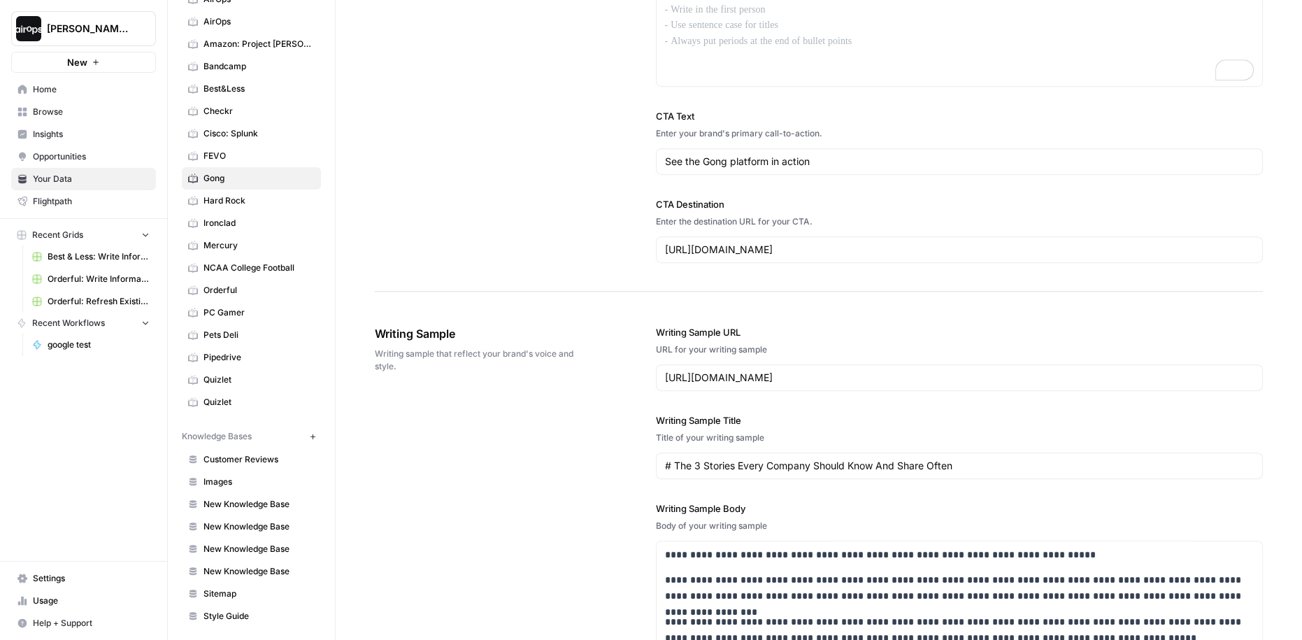
drag, startPoint x: 266, startPoint y: 434, endPoint x: 175, endPoint y: 434, distance: 90.9
click at [175, 434] on div "Your Data Add Data Brand Kits New 1-800-Flowers AARP AirOps AirOps Amazon: Proj…" at bounding box center [251, 320] width 167 height 640
click at [255, 475] on span "Images" at bounding box center [258, 481] width 111 height 13
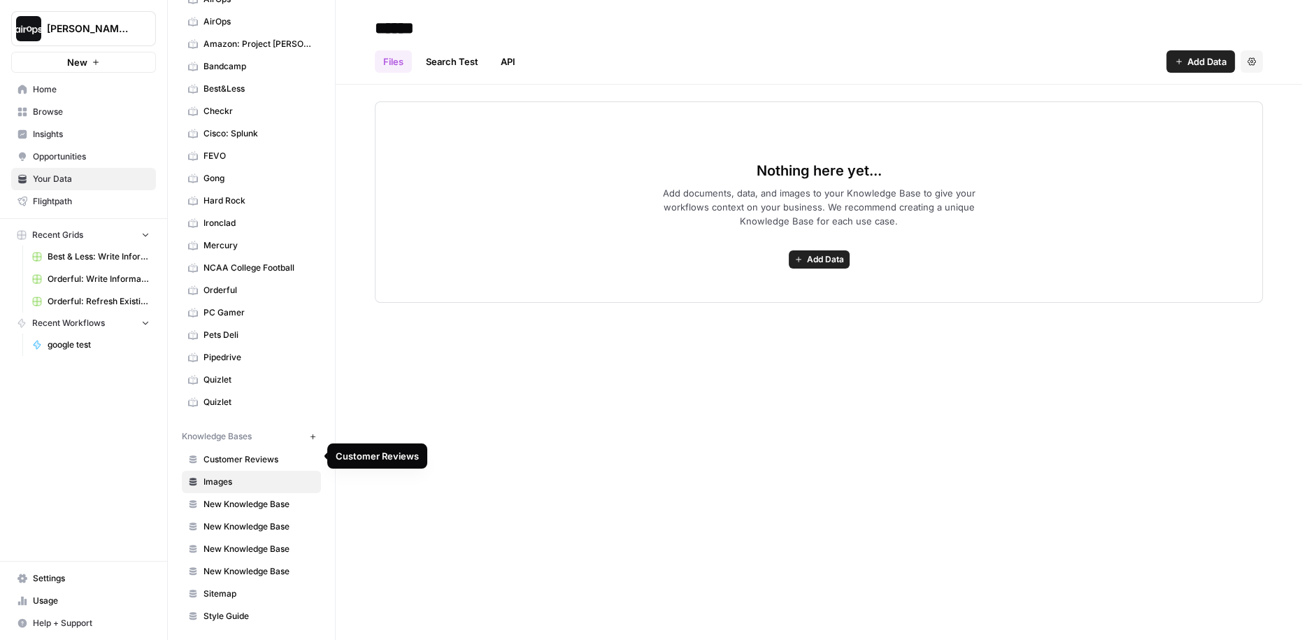
click at [254, 459] on span "Customer Reviews" at bounding box center [258, 459] width 111 height 13
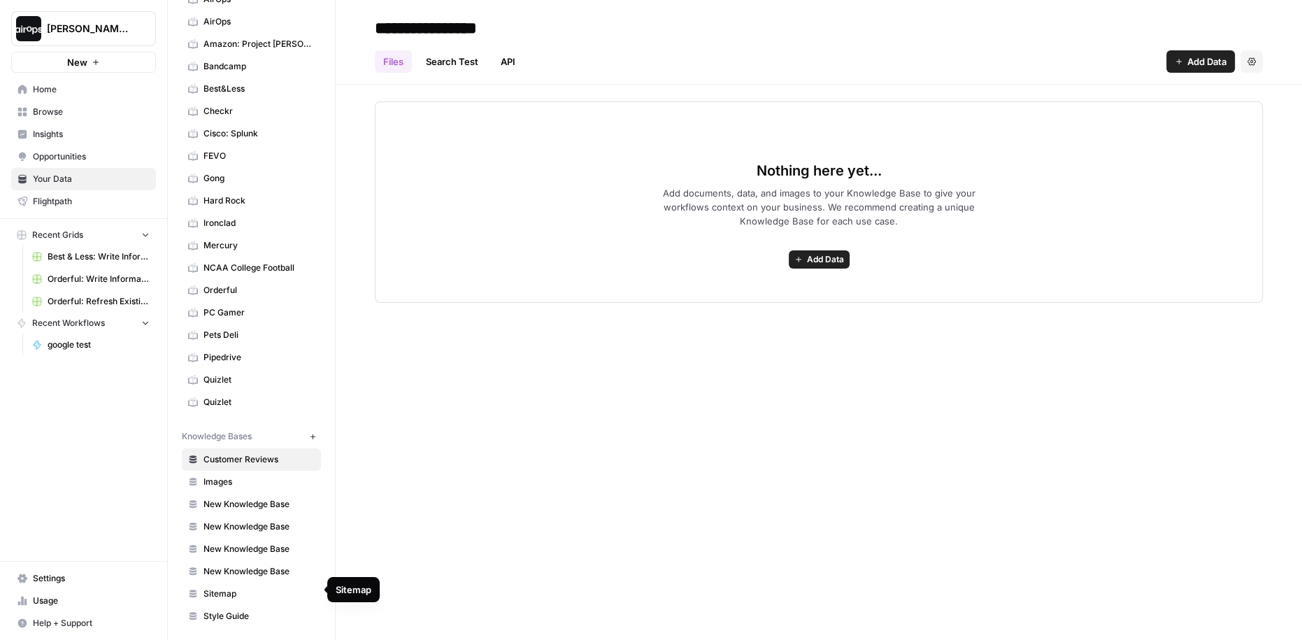
click at [240, 590] on span "Sitemap" at bounding box center [258, 593] width 111 height 13
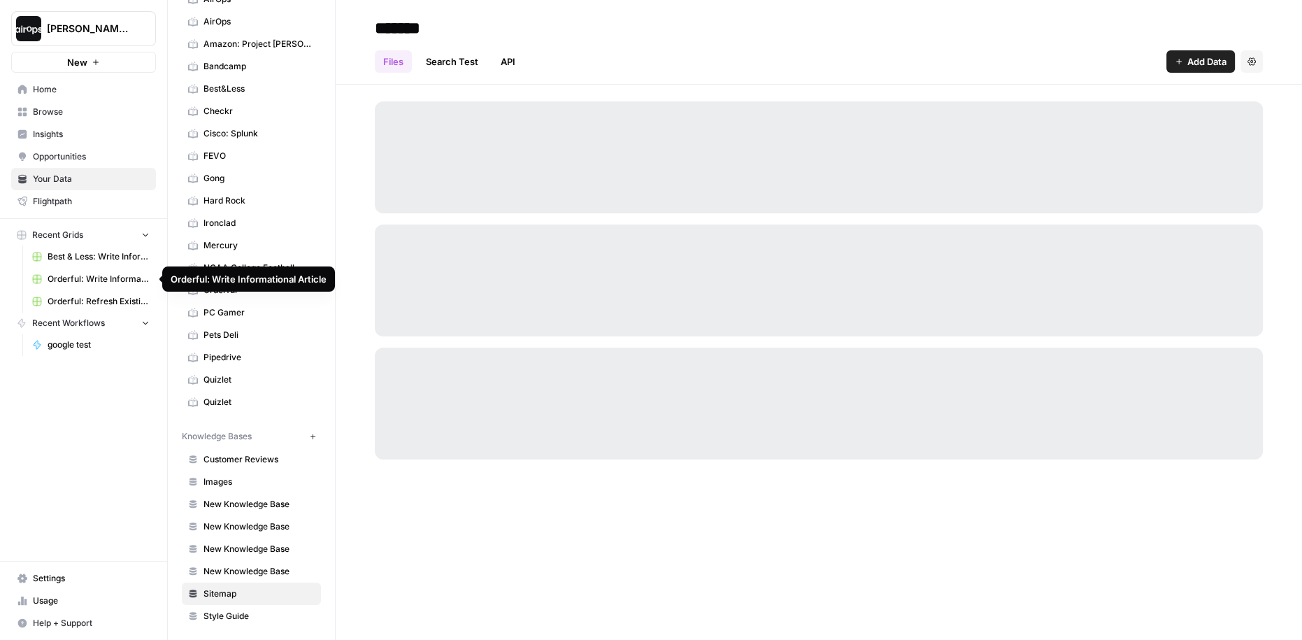
click at [62, 445] on div "Dille-Sandbox New Home Browse Insights Opportunities Your Data Flightpath Recen…" at bounding box center [83, 320] width 167 height 640
click at [64, 443] on div "Dille-Sandbox New Home Browse Insights Opportunities Your Data Flightpath Recen…" at bounding box center [83, 320] width 167 height 640
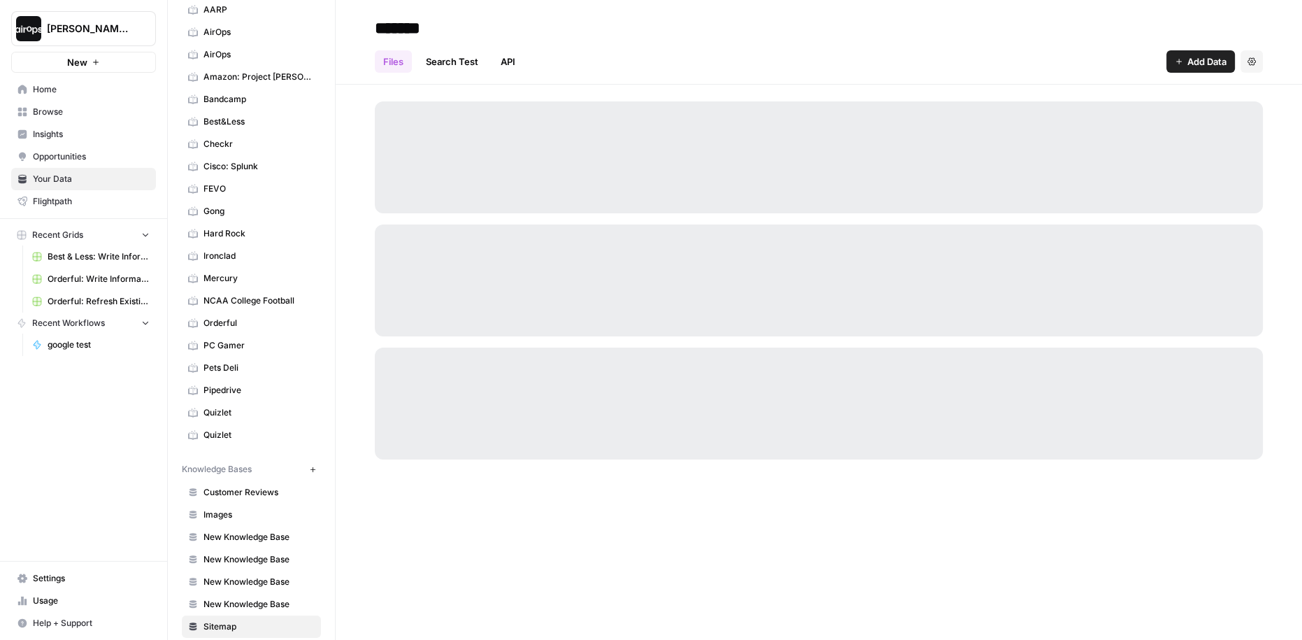
click at [264, 209] on span "Gong" at bounding box center [258, 211] width 111 height 13
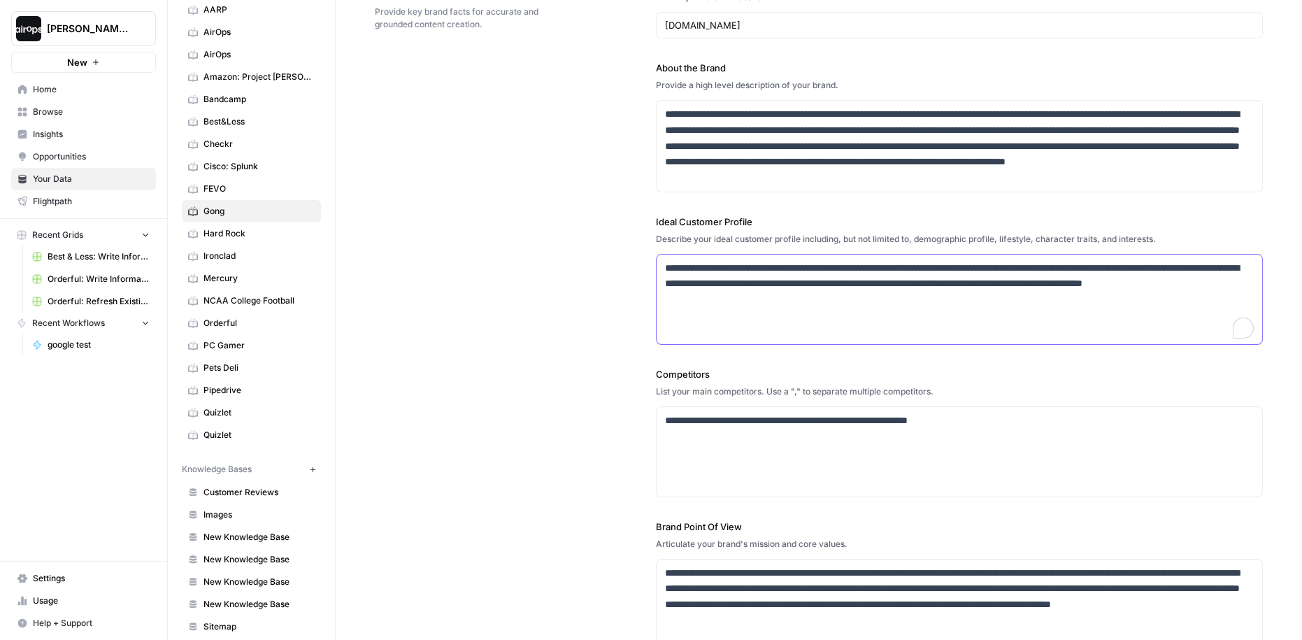
drag, startPoint x: 803, startPoint y: 308, endPoint x: 638, endPoint y: 264, distance: 170.8
click at [638, 264] on div "**********" at bounding box center [819, 311] width 888 height 733
click at [613, 275] on div "**********" at bounding box center [819, 311] width 888 height 733
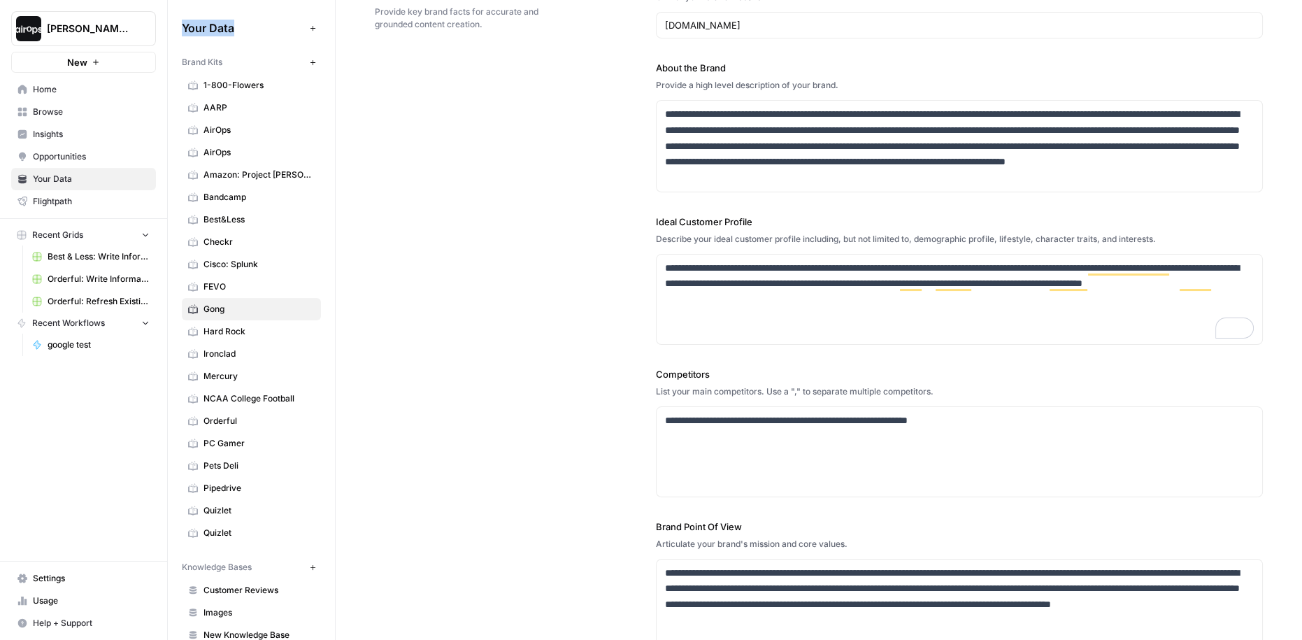
click at [634, 142] on div "**********" at bounding box center [819, 311] width 888 height 733
click at [313, 62] on icon "button" at bounding box center [313, 63] width 8 height 8
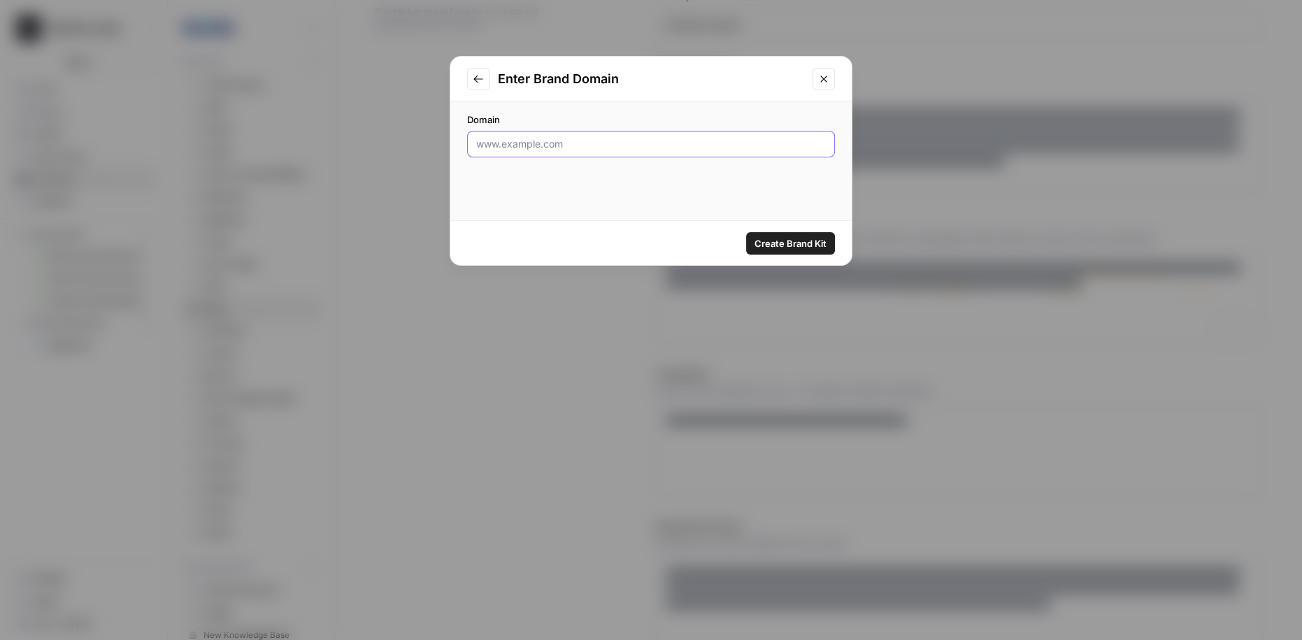
click at [592, 143] on input "Domain" at bounding box center [651, 144] width 350 height 14
paste input "https://www.data-axle.com/"
type input "https://www.data-axle.com/"
click at [785, 245] on span "Create Brand Kit" at bounding box center [790, 243] width 72 height 14
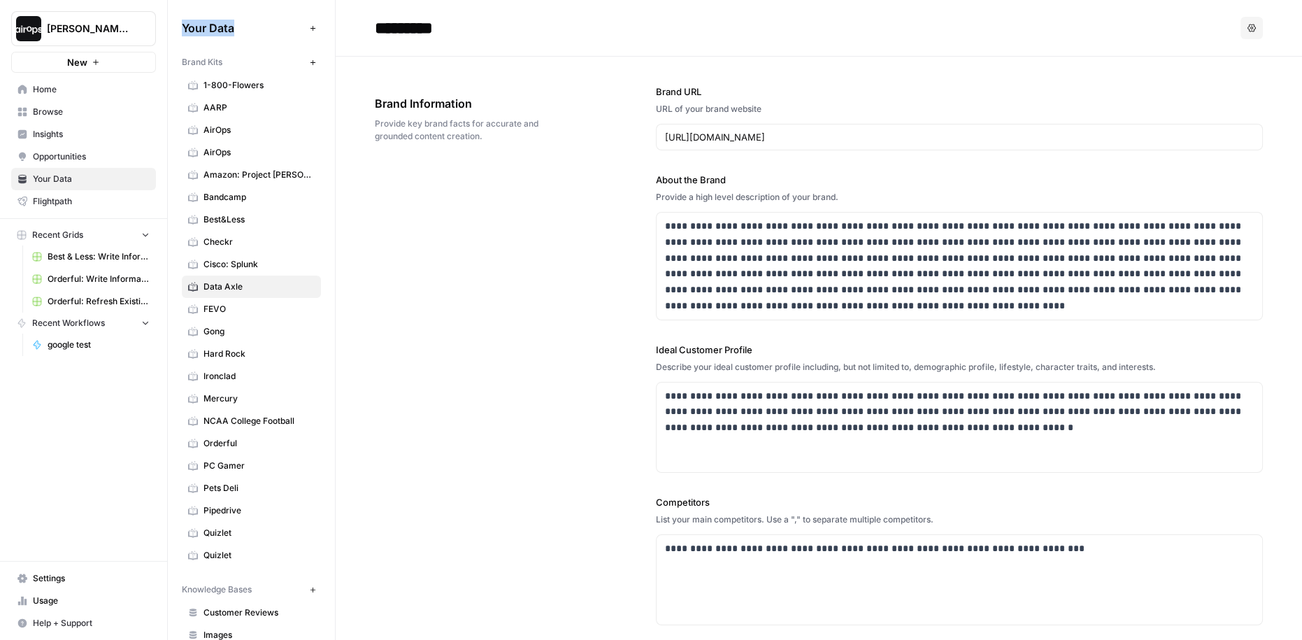
click at [517, 399] on div "**********" at bounding box center [819, 431] width 888 height 749
click at [420, 315] on div "**********" at bounding box center [819, 431] width 888 height 749
click at [425, 280] on div "**********" at bounding box center [819, 431] width 888 height 749
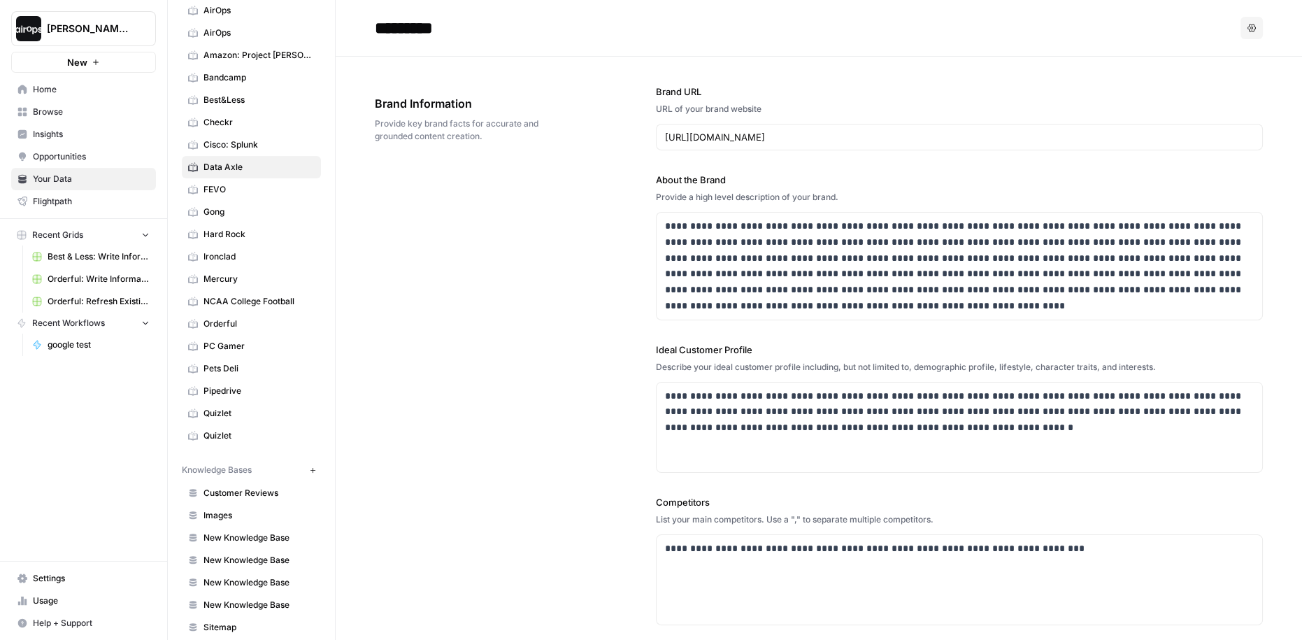
scroll to position [153, 0]
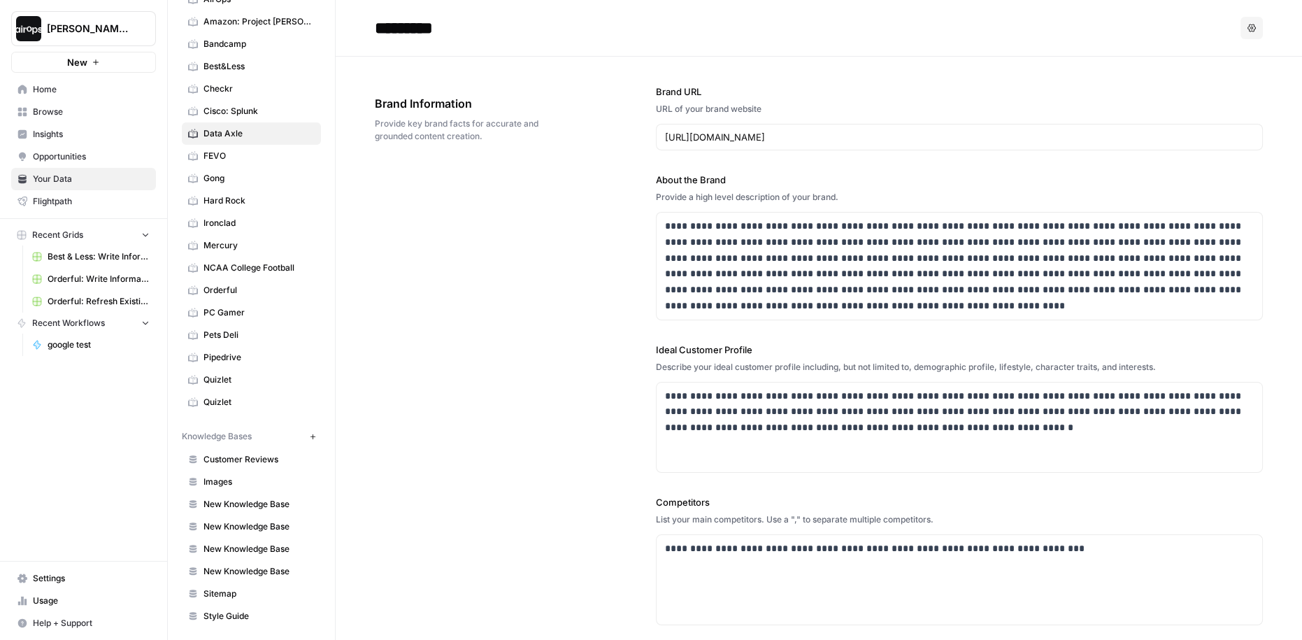
click at [245, 565] on span "New Knowledge Base" at bounding box center [258, 571] width 111 height 13
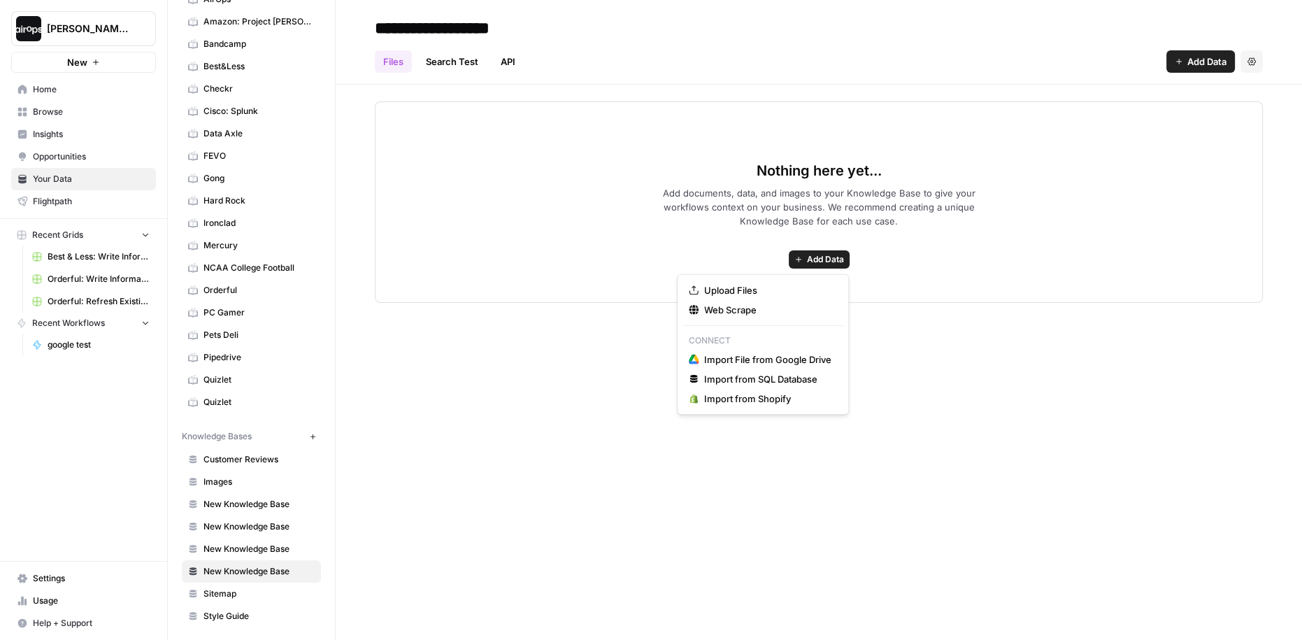
click at [807, 261] on span "Add Data" at bounding box center [825, 259] width 37 height 13
click at [705, 248] on div "Nothing here yet... Add documents, data, and images to your Knowledge Base to g…" at bounding box center [819, 201] width 888 height 201
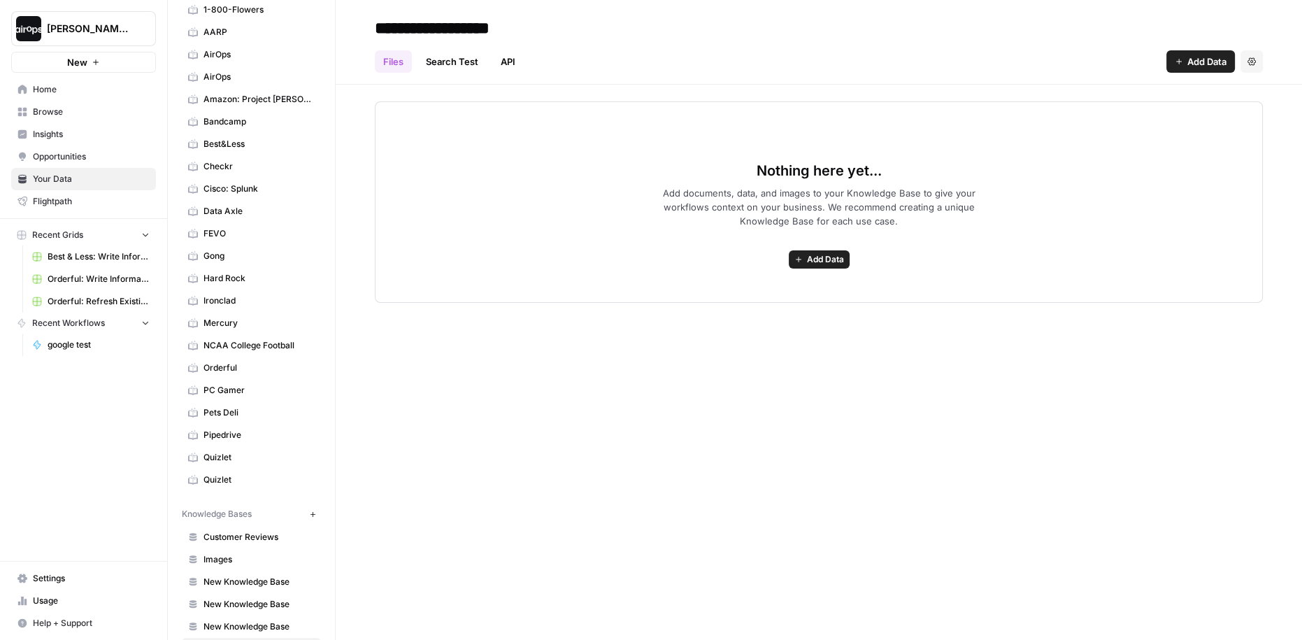
scroll to position [62, 0]
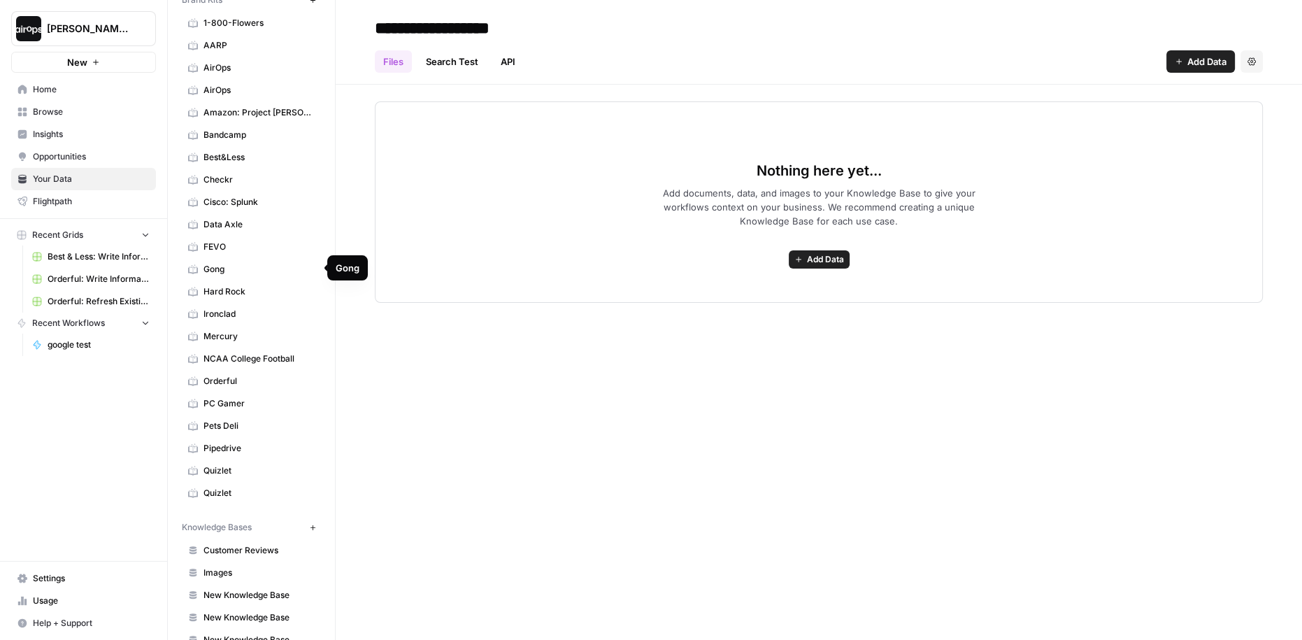
click at [237, 270] on span "Gong" at bounding box center [258, 269] width 111 height 13
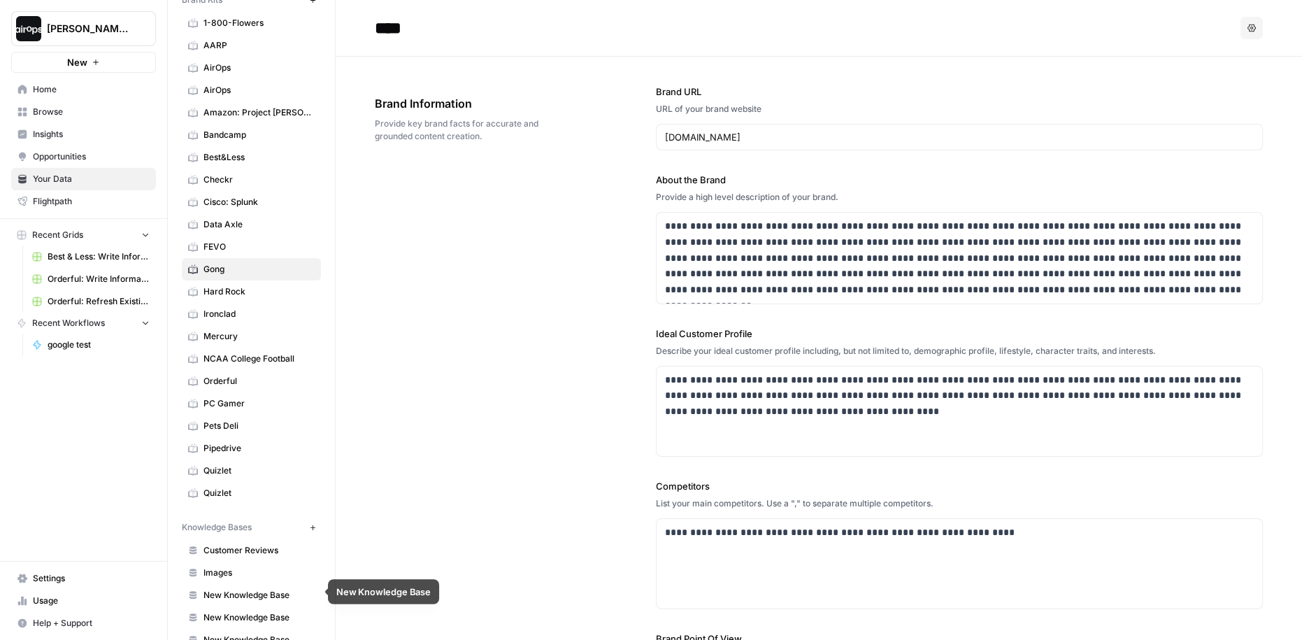
click at [245, 589] on span "New Knowledge Base" at bounding box center [258, 595] width 111 height 13
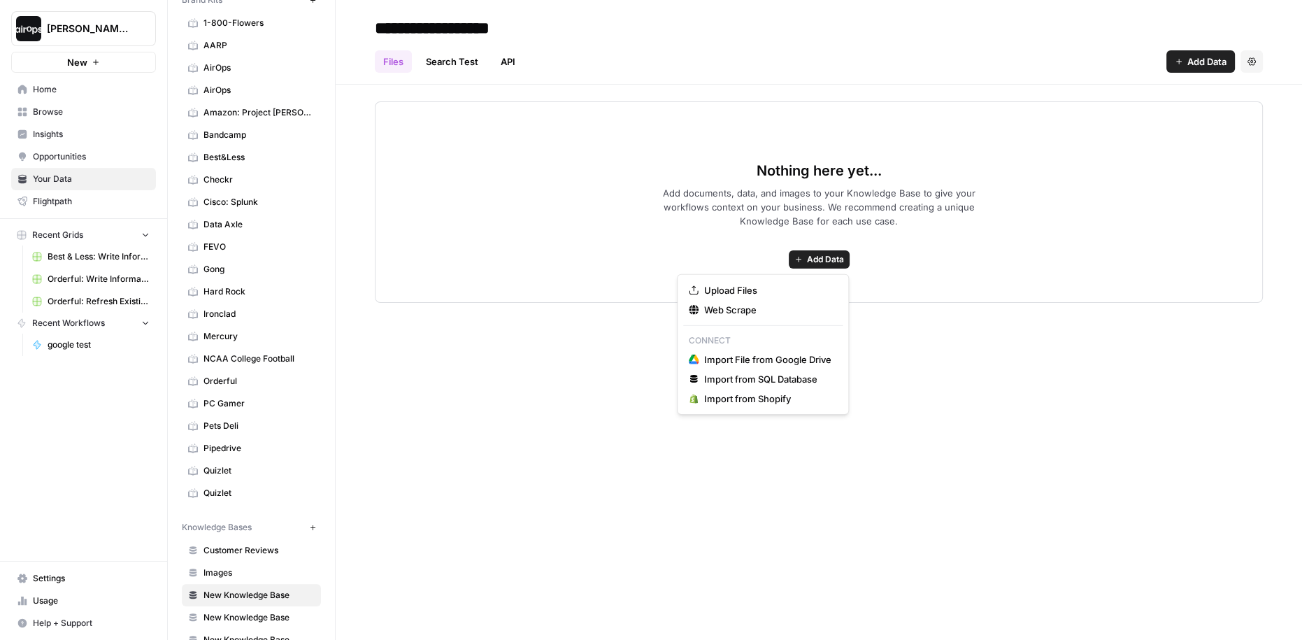
click at [826, 264] on span "Add Data" at bounding box center [825, 259] width 37 height 13
click at [588, 330] on div "**********" at bounding box center [819, 320] width 966 height 640
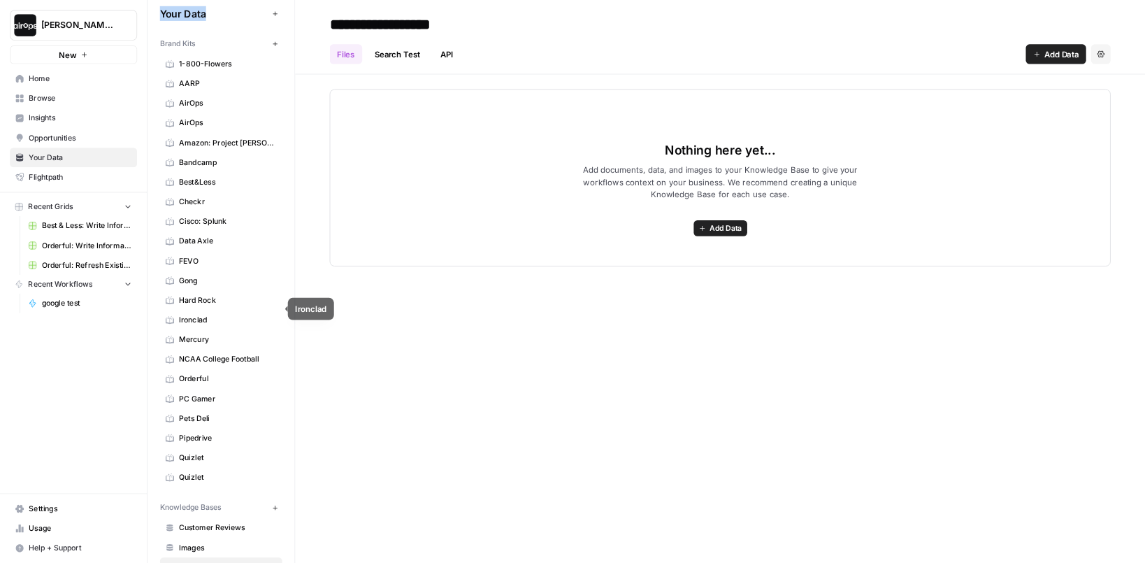
scroll to position [8, 0]
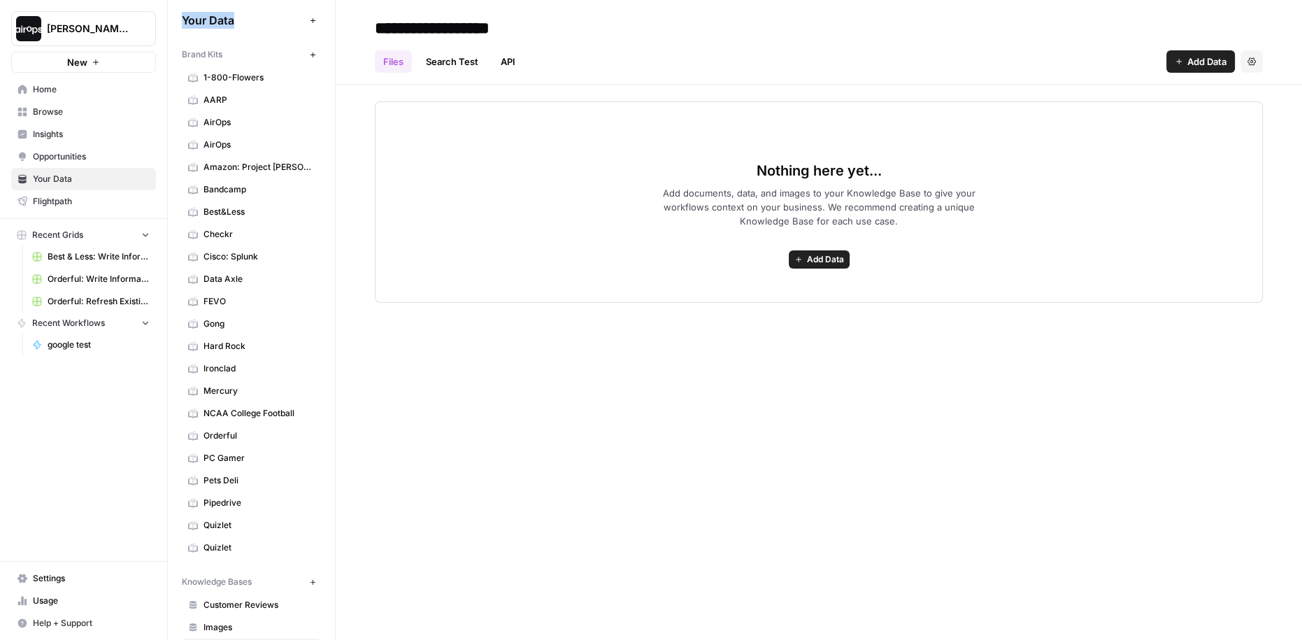
click at [118, 280] on span "Orderful: Write Informational Article" at bounding box center [99, 279] width 102 height 13
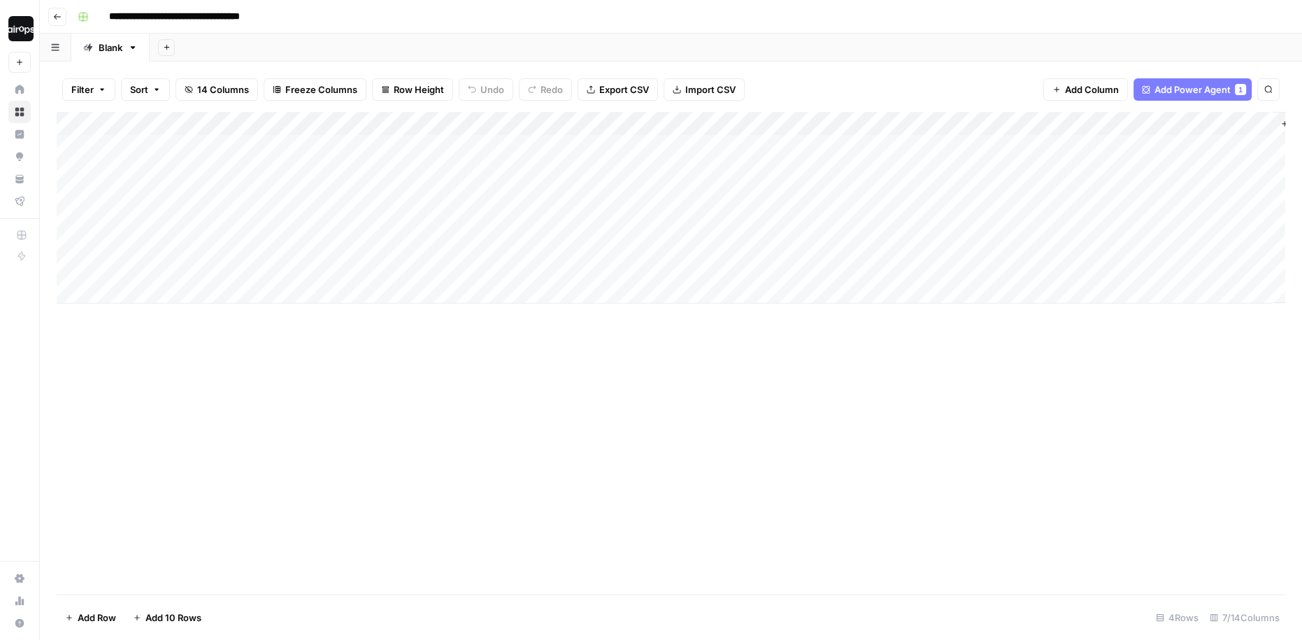
click at [357, 38] on div "Add Sheet" at bounding box center [726, 48] width 1152 height 28
drag, startPoint x: 238, startPoint y: 152, endPoint x: 220, endPoint y: 275, distance: 124.5
click at [220, 275] on div "Add Column" at bounding box center [671, 208] width 1228 height 192
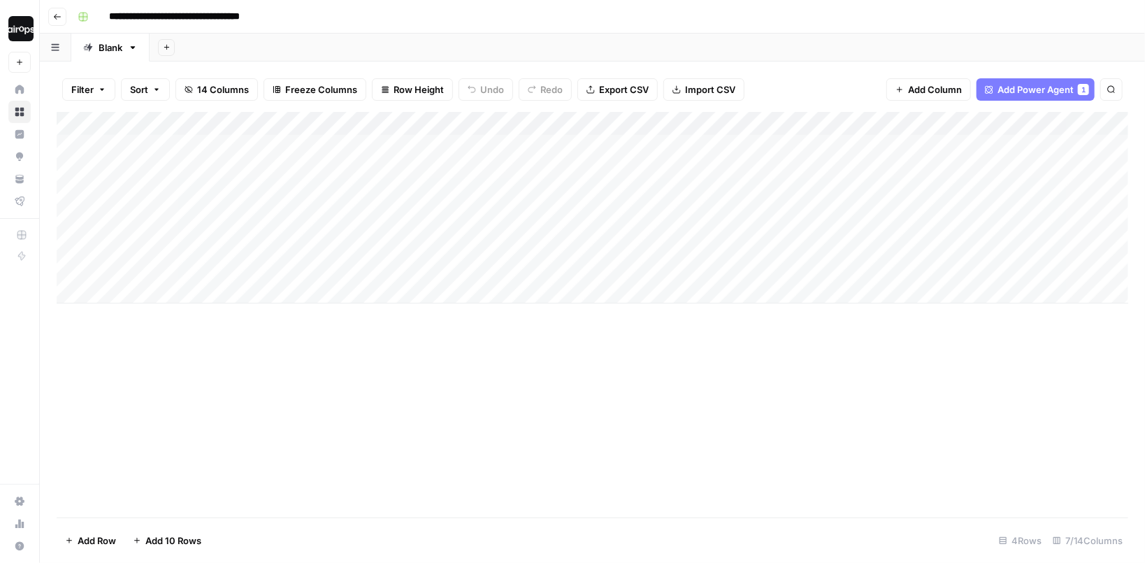
click at [301, 396] on div "Add Column" at bounding box center [593, 314] width 1072 height 405
click at [218, 188] on div "Add Column" at bounding box center [593, 208] width 1072 height 192
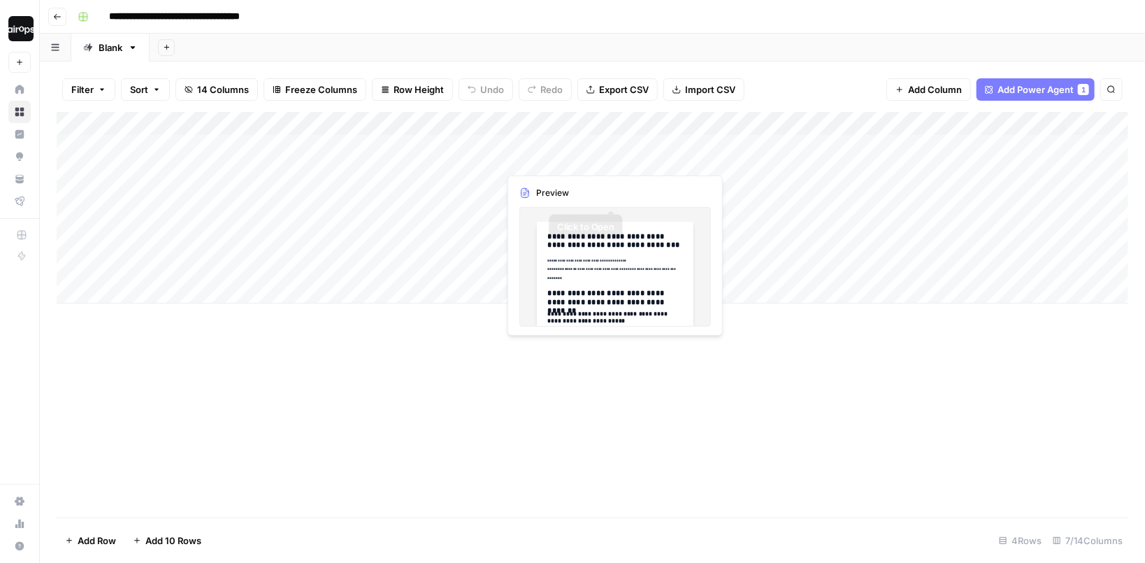
drag, startPoint x: 605, startPoint y: 157, endPoint x: 601, endPoint y: 294, distance: 136.4
click at [601, 294] on div "Add Column" at bounding box center [593, 208] width 1072 height 192
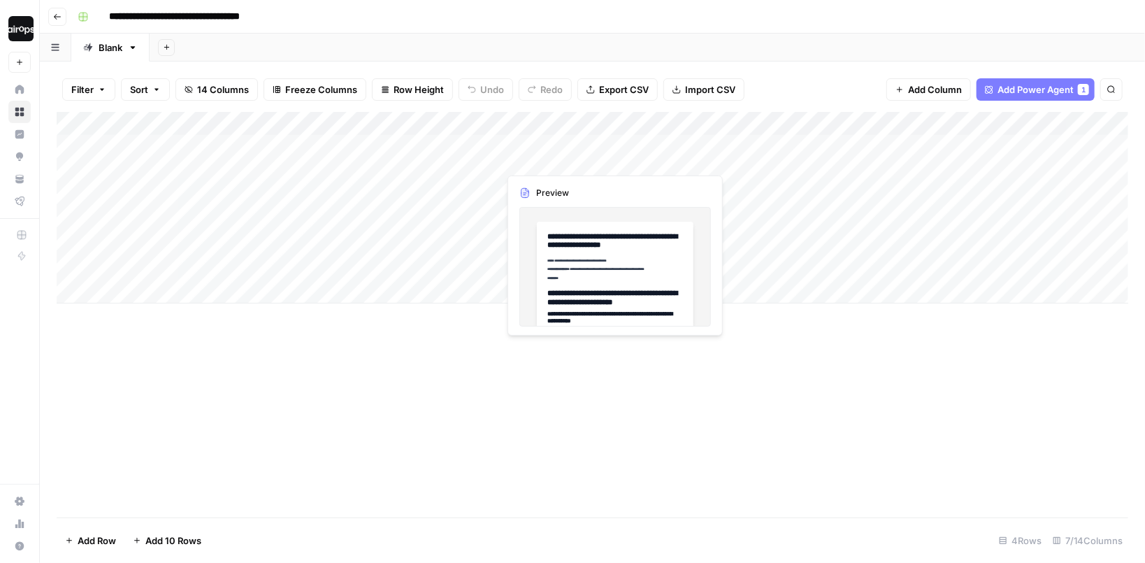
click at [611, 148] on div "Add Column" at bounding box center [593, 208] width 1072 height 192
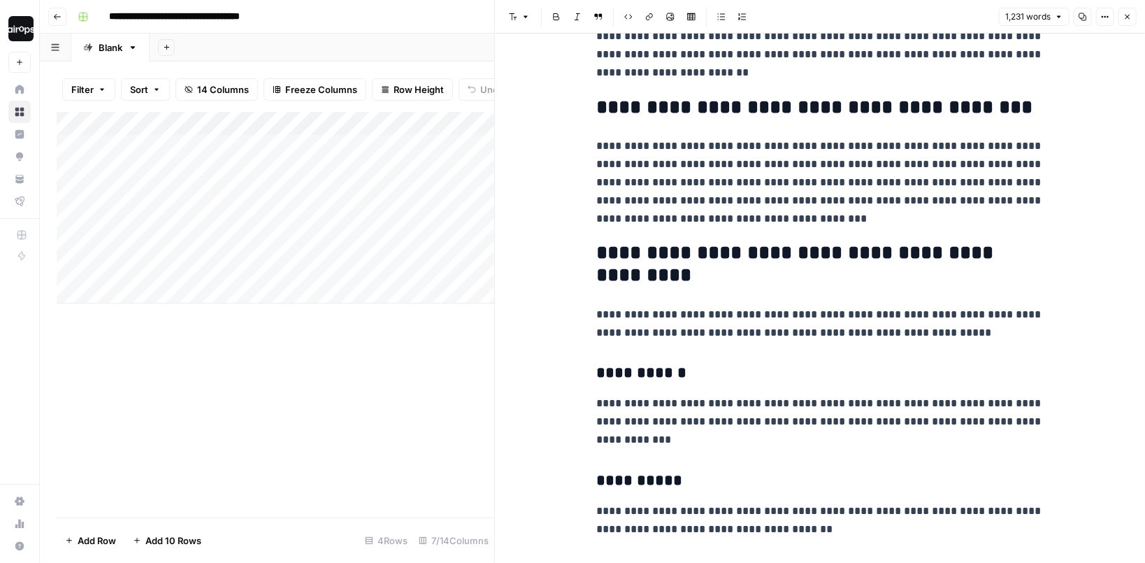
scroll to position [401, 0]
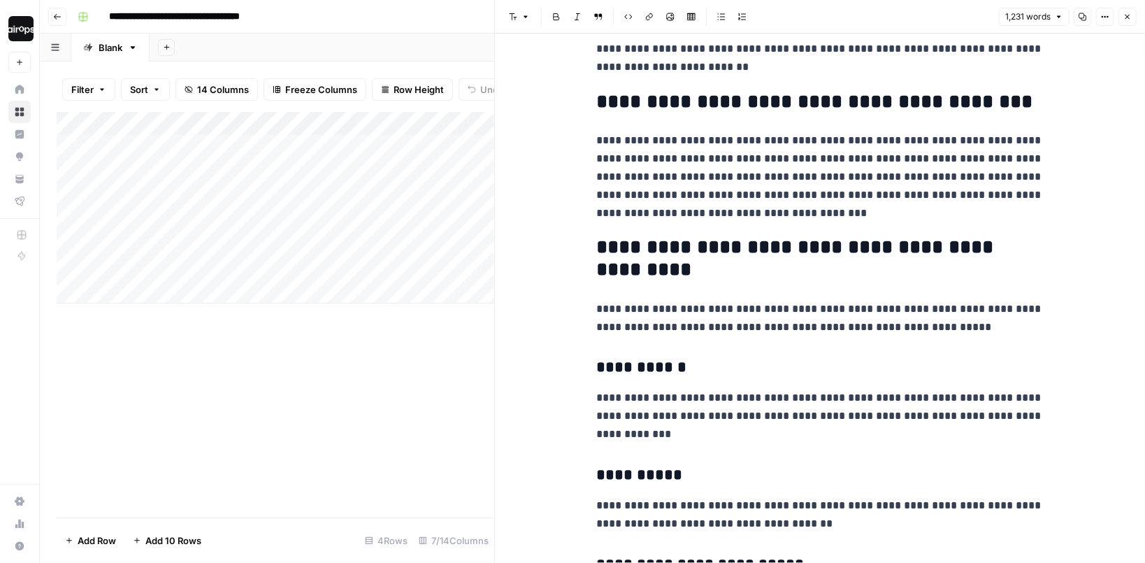
click at [1129, 10] on button "Close" at bounding box center [1127, 17] width 18 height 18
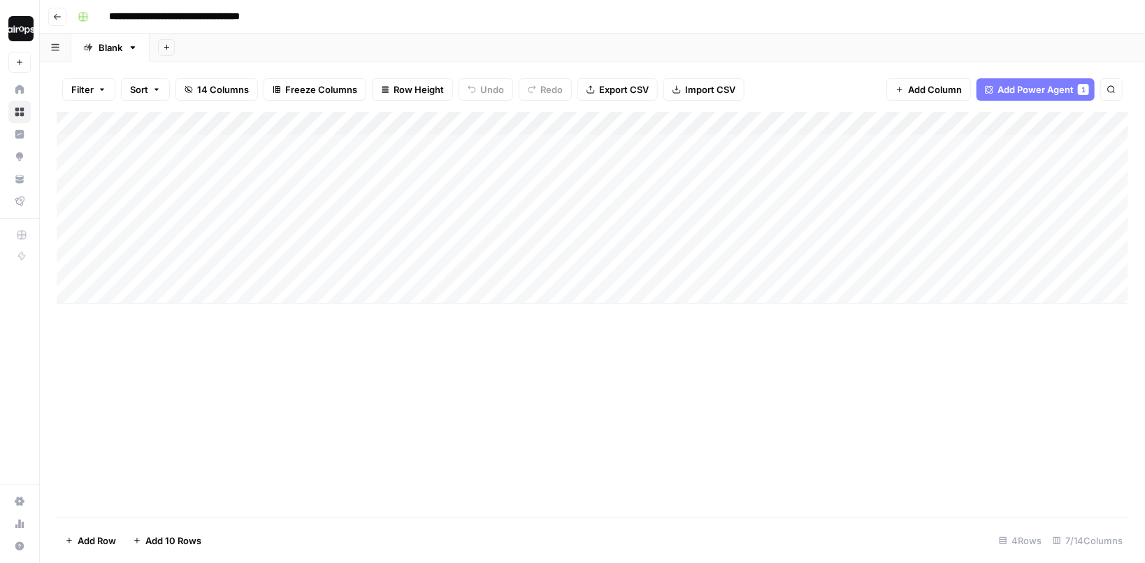
drag, startPoint x: 255, startPoint y: 151, endPoint x: 250, endPoint y: 263, distance: 112.0
click at [250, 263] on div "Add Column" at bounding box center [593, 208] width 1072 height 192
drag, startPoint x: 418, startPoint y: 153, endPoint x: 408, endPoint y: 265, distance: 112.3
click at [408, 265] on div "Add Column" at bounding box center [593, 208] width 1072 height 192
click at [396, 356] on div "Add Column" at bounding box center [593, 314] width 1072 height 405
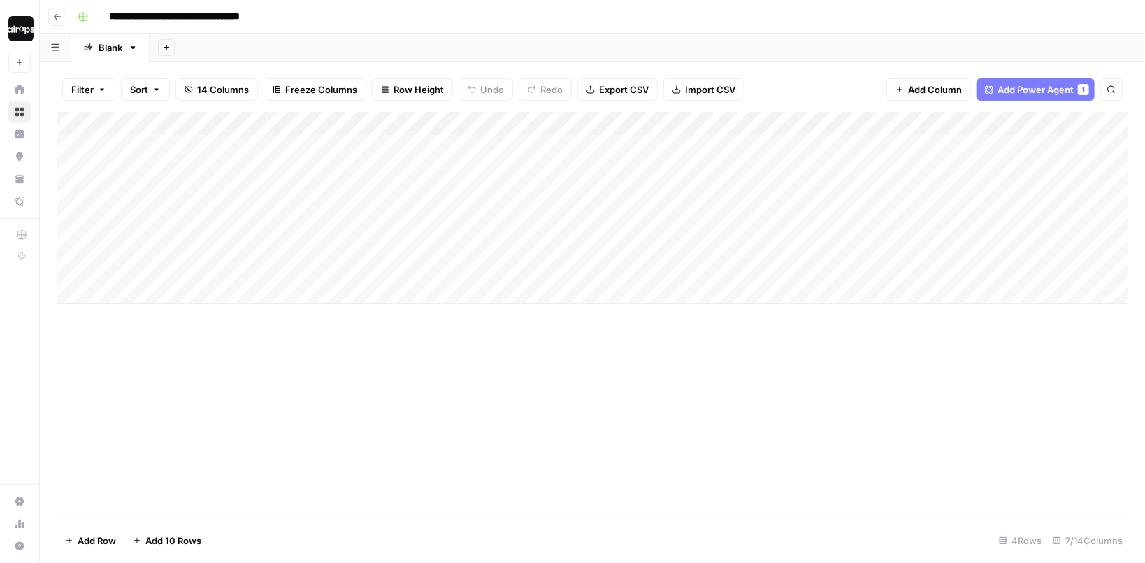
click at [220, 260] on div "Add Column" at bounding box center [593, 208] width 1072 height 192
click at [391, 182] on div "Add Column" at bounding box center [593, 208] width 1072 height 192
click at [387, 229] on div "Add Column" at bounding box center [593, 208] width 1072 height 192
click at [485, 222] on div "Add Column" at bounding box center [593, 208] width 1072 height 192
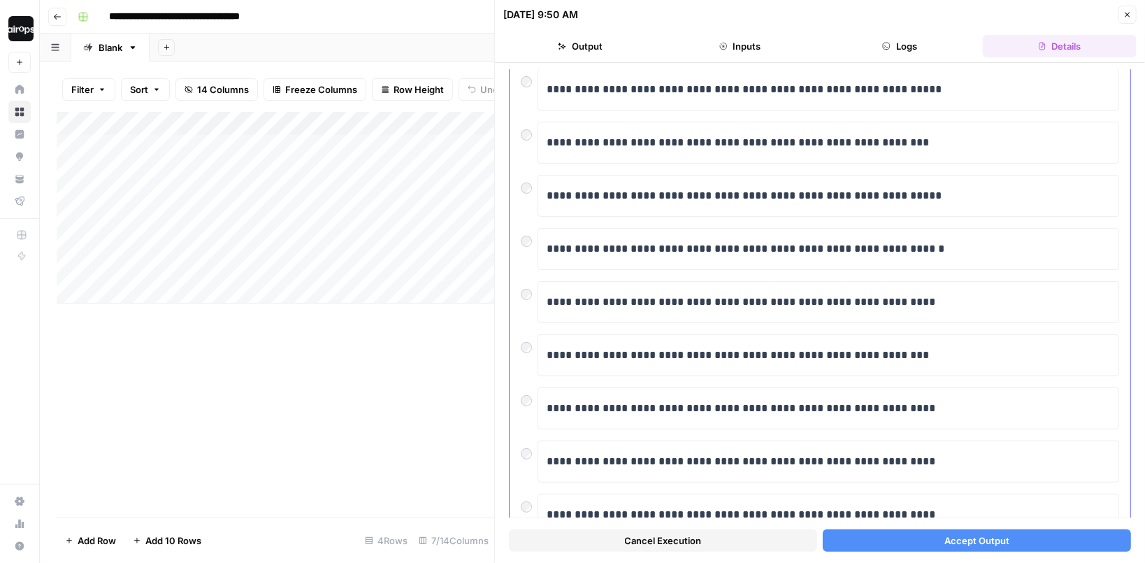
scroll to position [160, 0]
click at [523, 229] on div at bounding box center [529, 237] width 17 height 20
click at [886, 547] on button "Accept Output" at bounding box center [977, 540] width 308 height 22
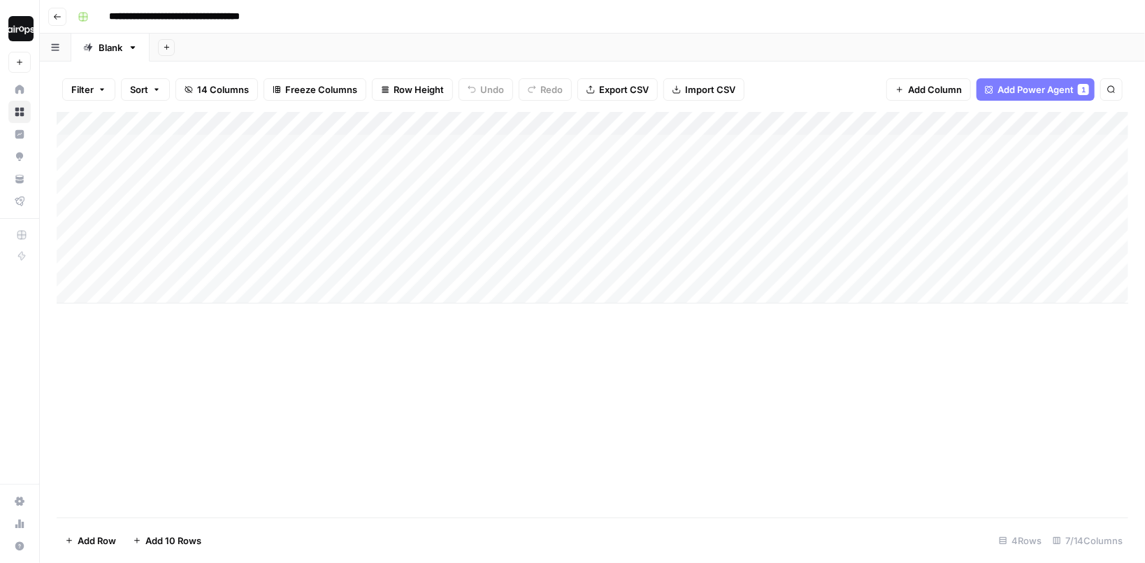
drag, startPoint x: 712, startPoint y: 157, endPoint x: 707, endPoint y: 277, distance: 120.4
click at [707, 277] on div "Add Column" at bounding box center [593, 208] width 1072 height 192
click at [933, 145] on div "Add Column" at bounding box center [593, 208] width 1072 height 192
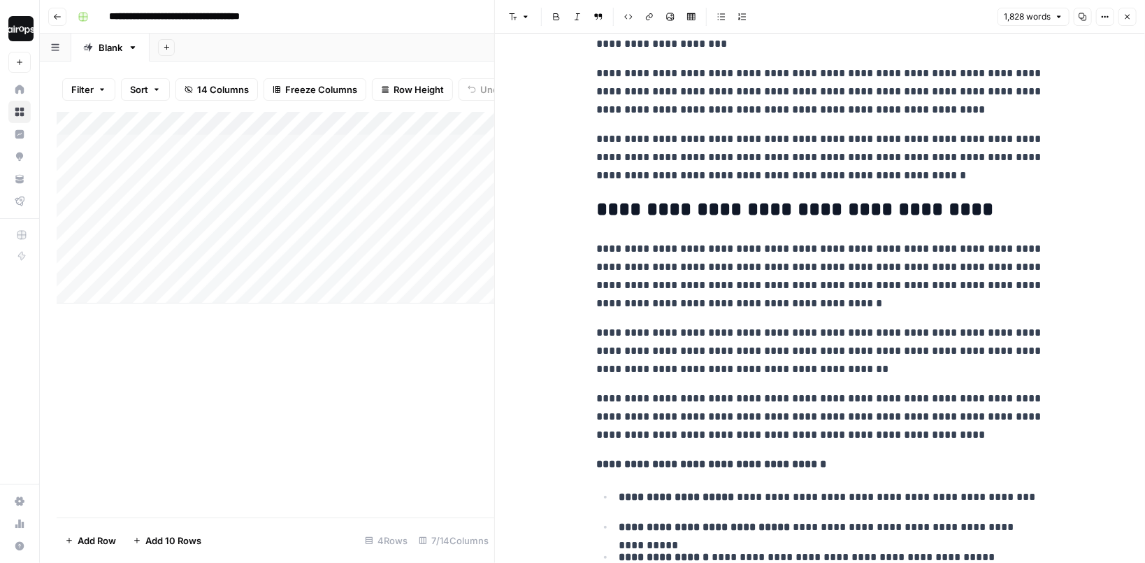
scroll to position [187, 0]
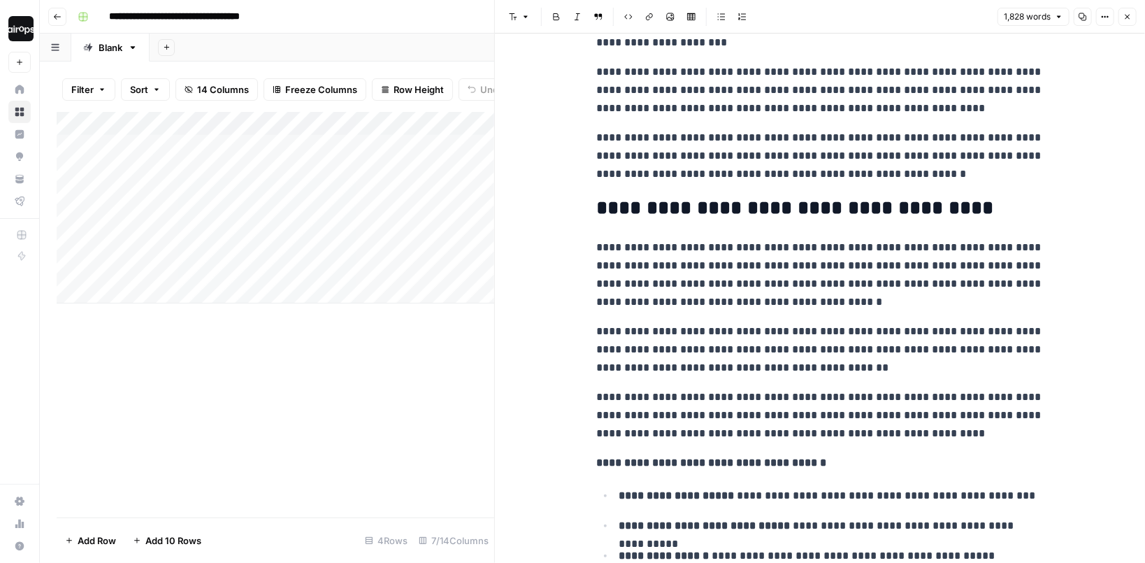
click at [956, 175] on p "**********" at bounding box center [819, 156] width 447 height 55
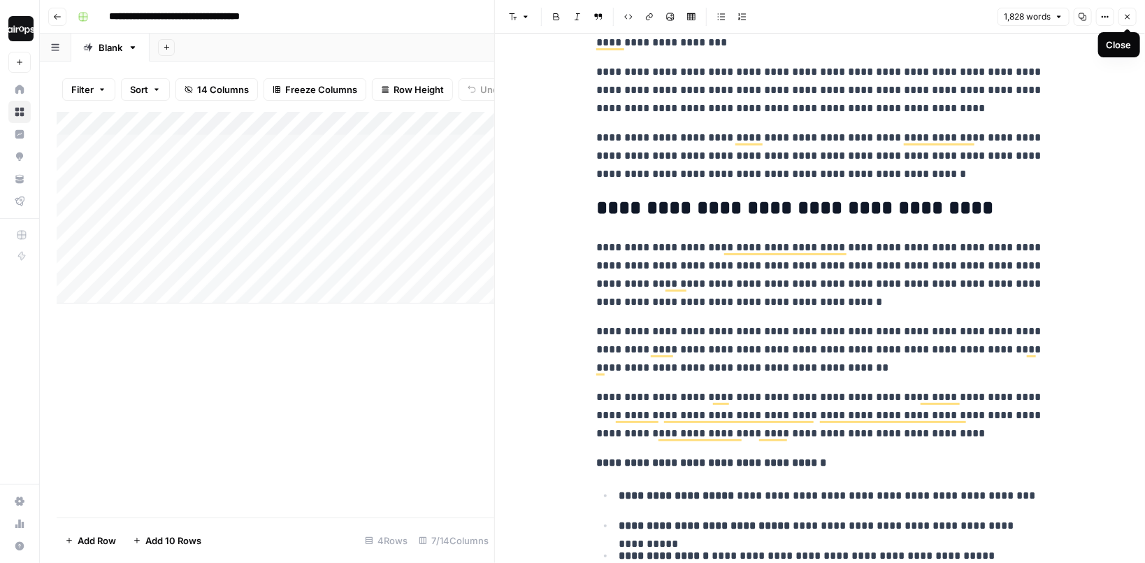
click at [1128, 15] on icon "button" at bounding box center [1127, 17] width 5 height 5
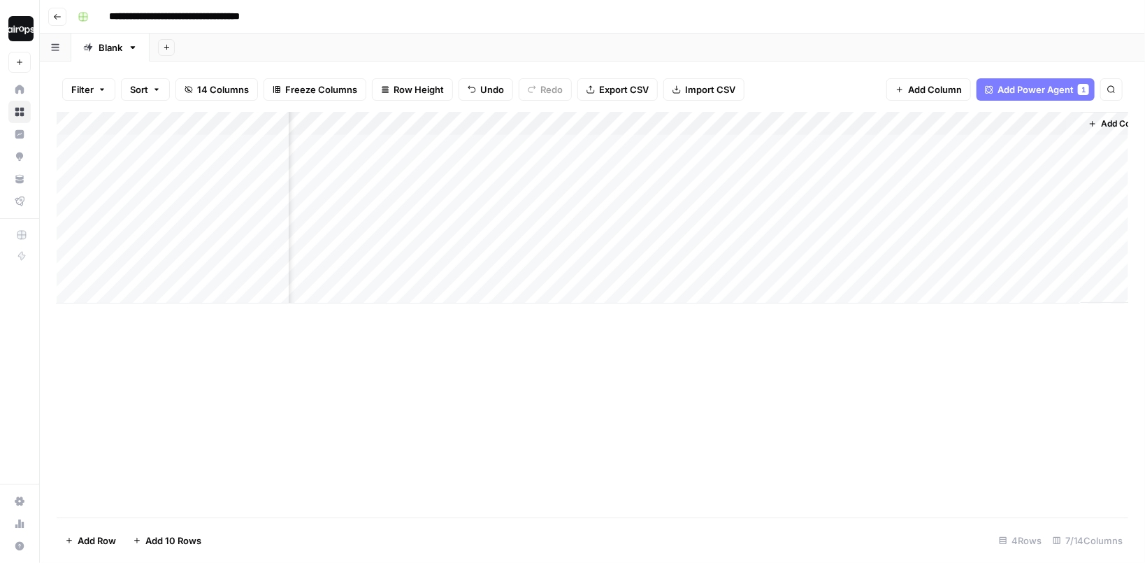
scroll to position [0, 193]
drag, startPoint x: 858, startPoint y: 157, endPoint x: 858, endPoint y: 308, distance: 150.3
click at [858, 308] on div "Add Column" at bounding box center [593, 314] width 1072 height 405
click at [1104, 117] on span "Add Column" at bounding box center [1096, 123] width 49 height 13
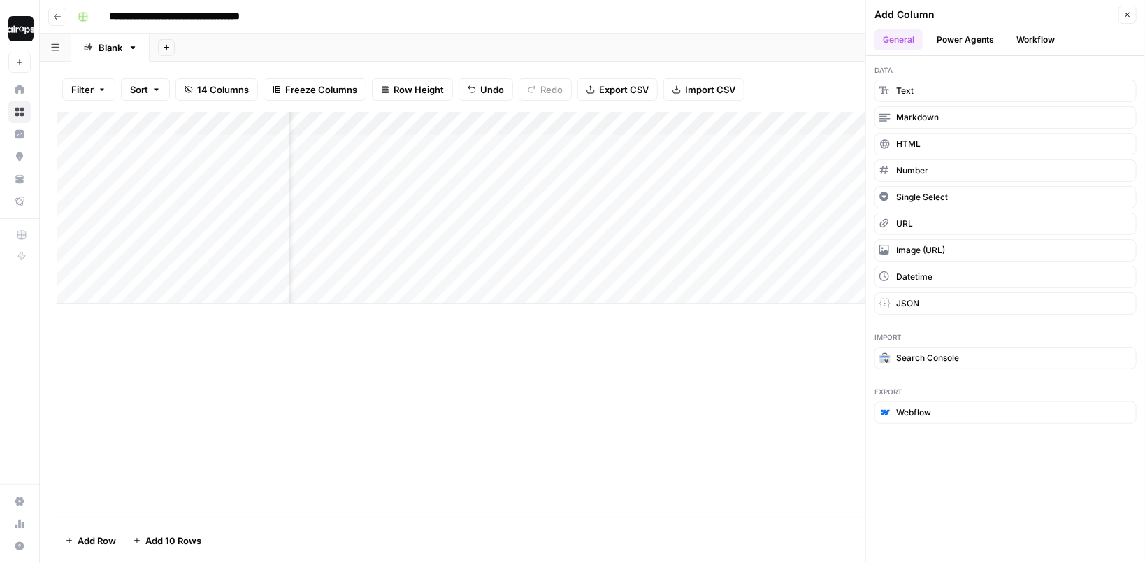
click at [979, 37] on button "Power Agents" at bounding box center [965, 39] width 74 height 21
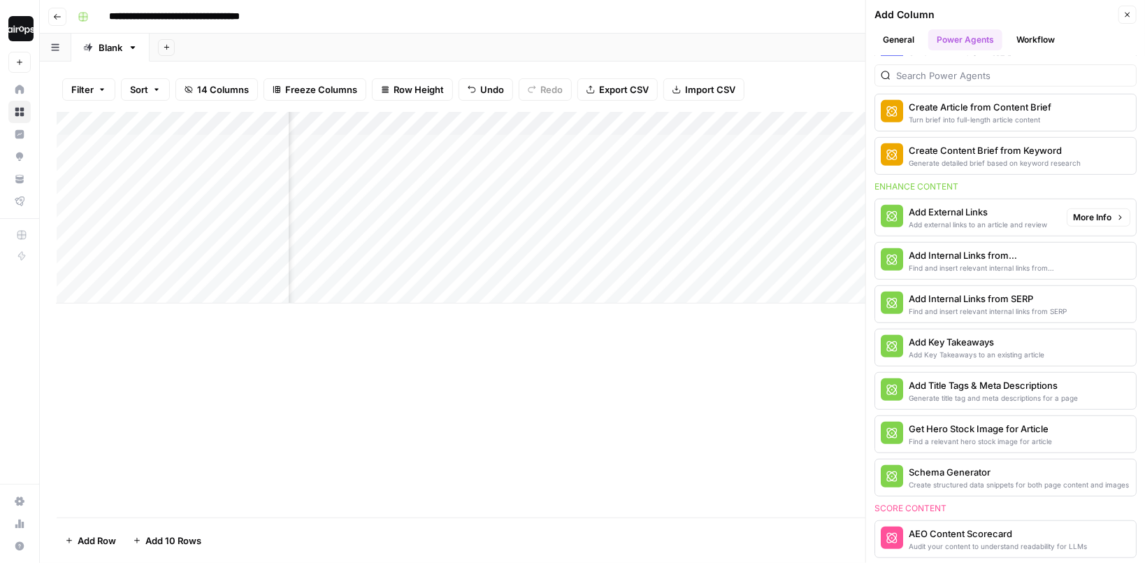
scroll to position [349, 0]
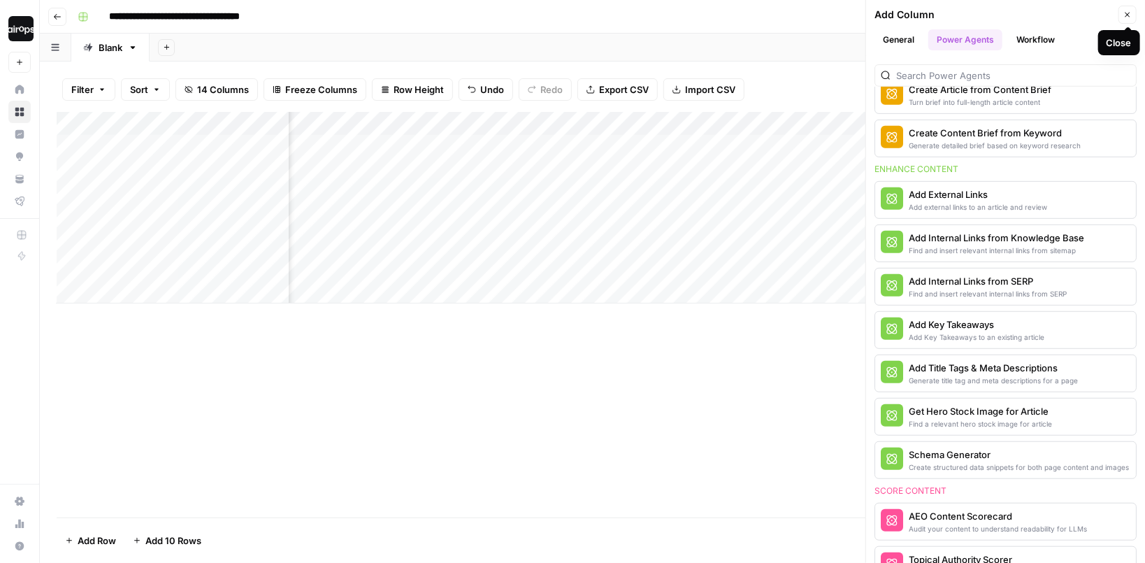
click at [1130, 14] on icon "button" at bounding box center [1127, 14] width 8 height 8
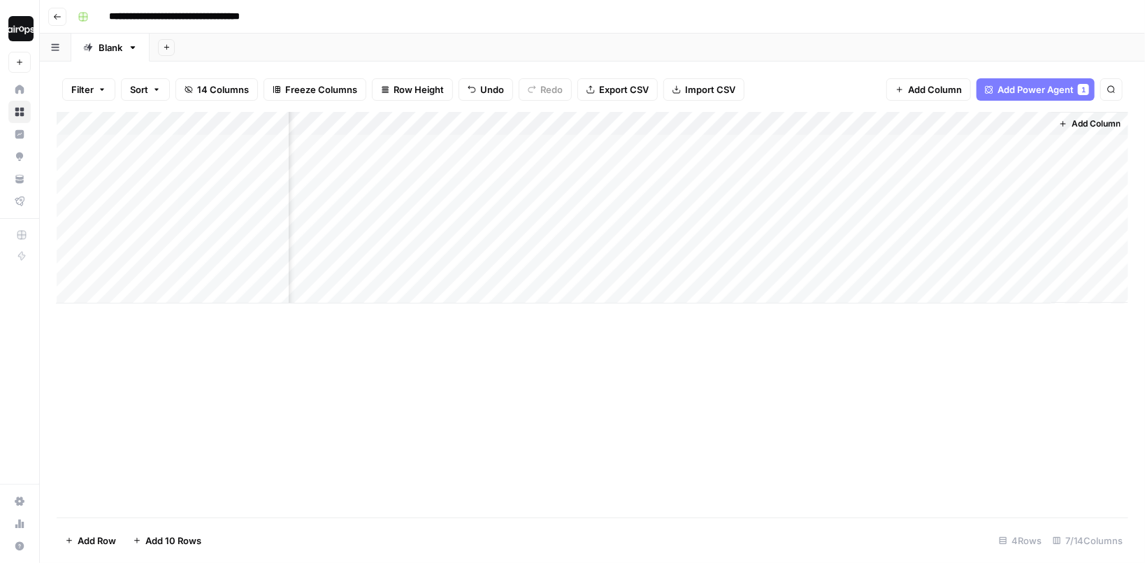
click at [841, 78] on div "Filter Sort 14 Columns Freeze Columns Row Height Undo Redo Export CSV Import CS…" at bounding box center [593, 89] width 1072 height 45
drag, startPoint x: 856, startPoint y: 145, endPoint x: 837, endPoint y: 250, distance: 106.0
click at [837, 250] on div "Add Column" at bounding box center [593, 208] width 1072 height 192
click at [1093, 121] on span "Add Column" at bounding box center [1096, 123] width 49 height 13
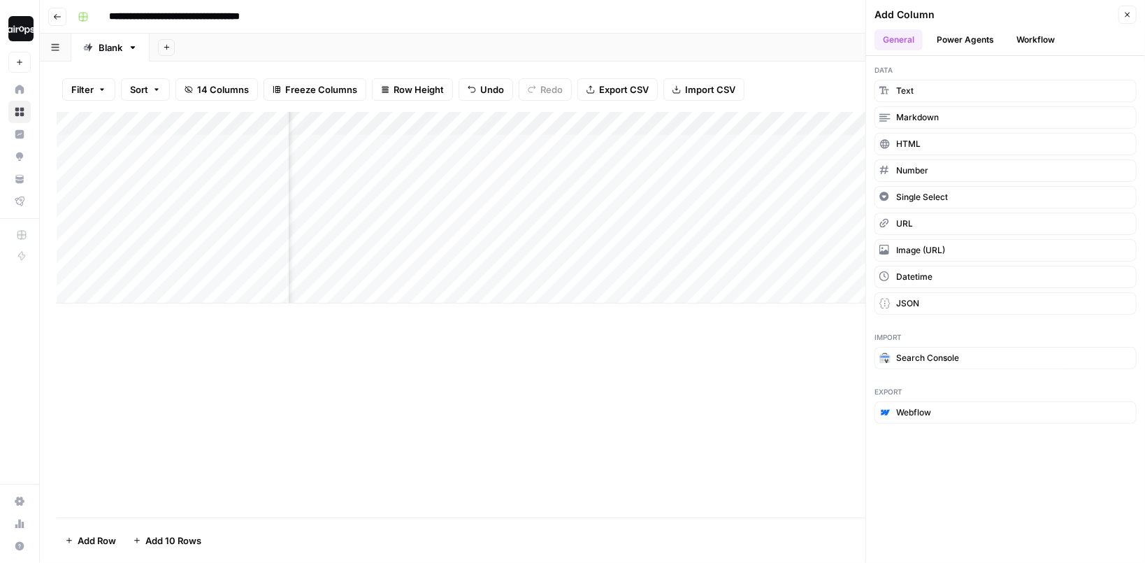
click at [963, 43] on button "Power Agents" at bounding box center [965, 39] width 74 height 21
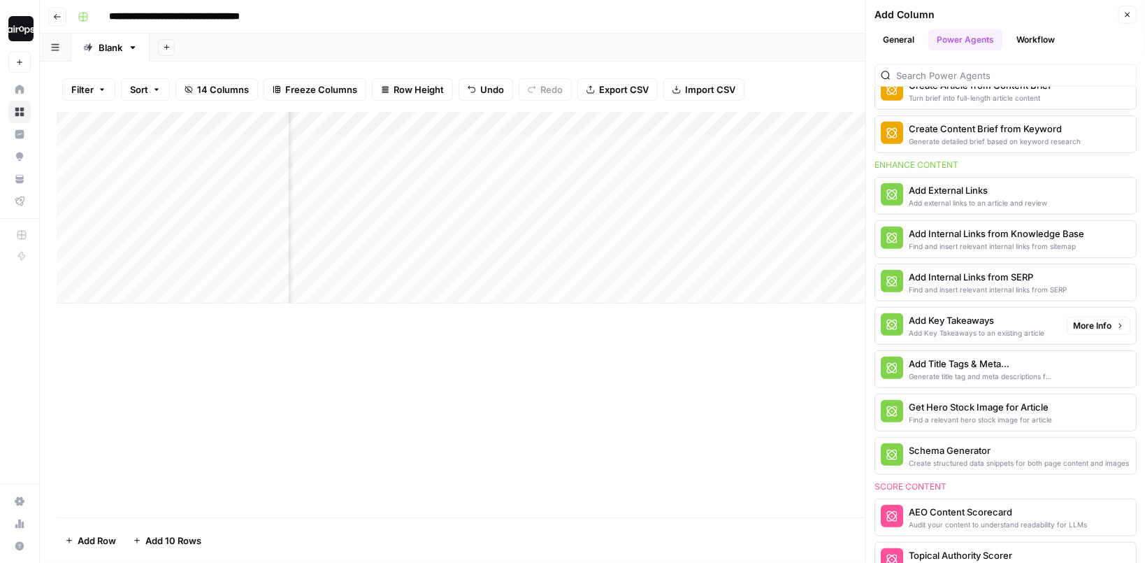
scroll to position [354, 0]
click at [1007, 235] on div "Add Internal Links from Knowledge Base" at bounding box center [982, 233] width 147 height 14
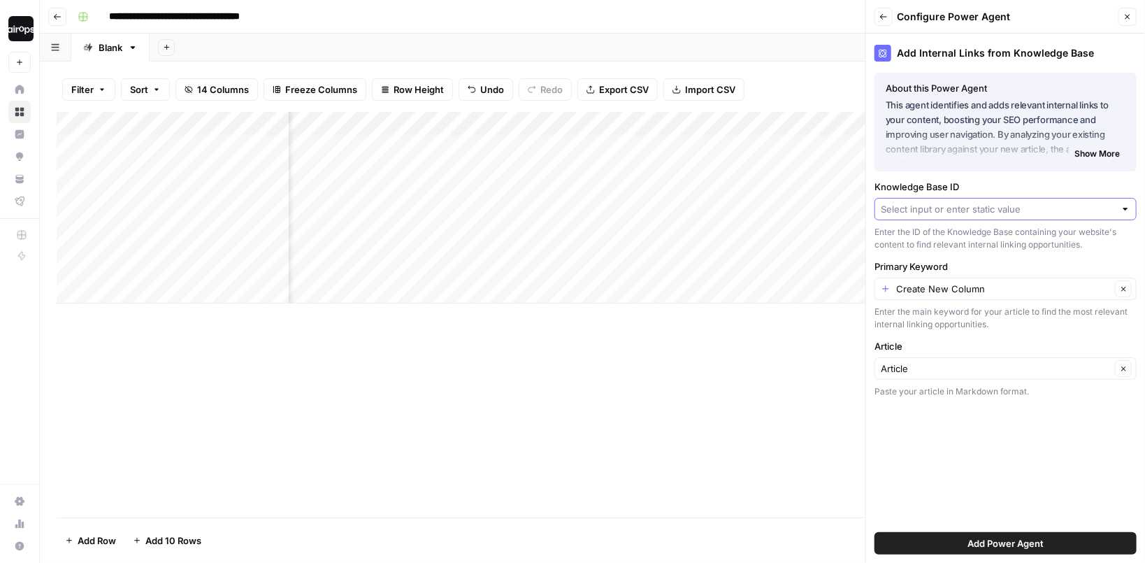
click at [964, 209] on input "Knowledge Base ID" at bounding box center [998, 209] width 234 height 14
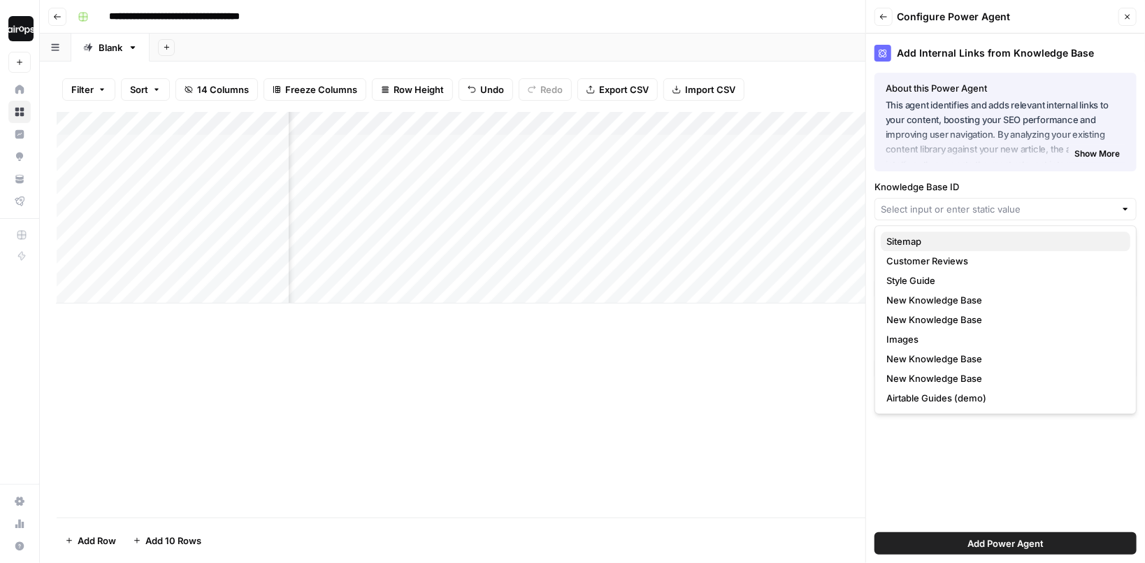
click at [932, 244] on span "Sitemap" at bounding box center [1002, 241] width 233 height 14
type input "Sitemap"
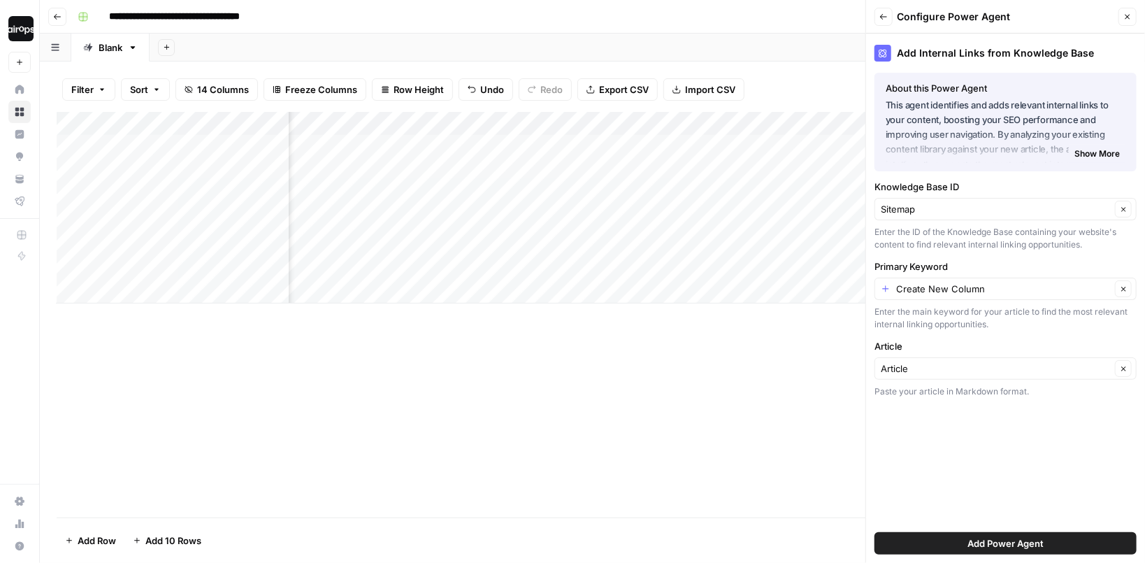
click at [954, 547] on button "Add Power Agent" at bounding box center [1006, 543] width 262 height 22
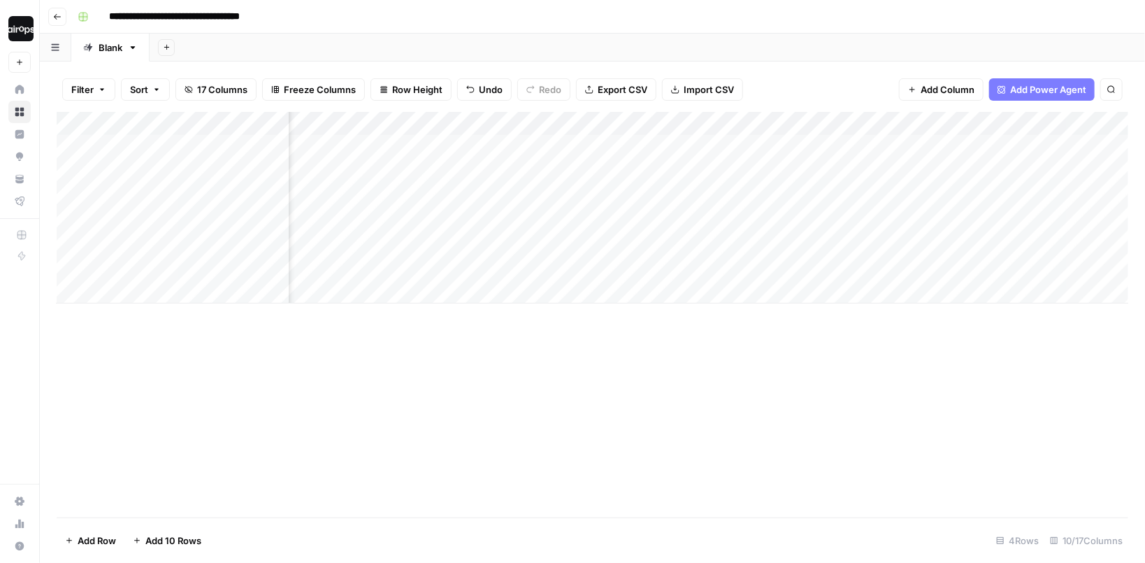
scroll to position [0, 692]
drag, startPoint x: 903, startPoint y: 142, endPoint x: 902, endPoint y: 294, distance: 152.4
click at [902, 294] on div "Add Column" at bounding box center [593, 208] width 1072 height 192
click at [473, 124] on div "Add Column" at bounding box center [593, 208] width 1072 height 192
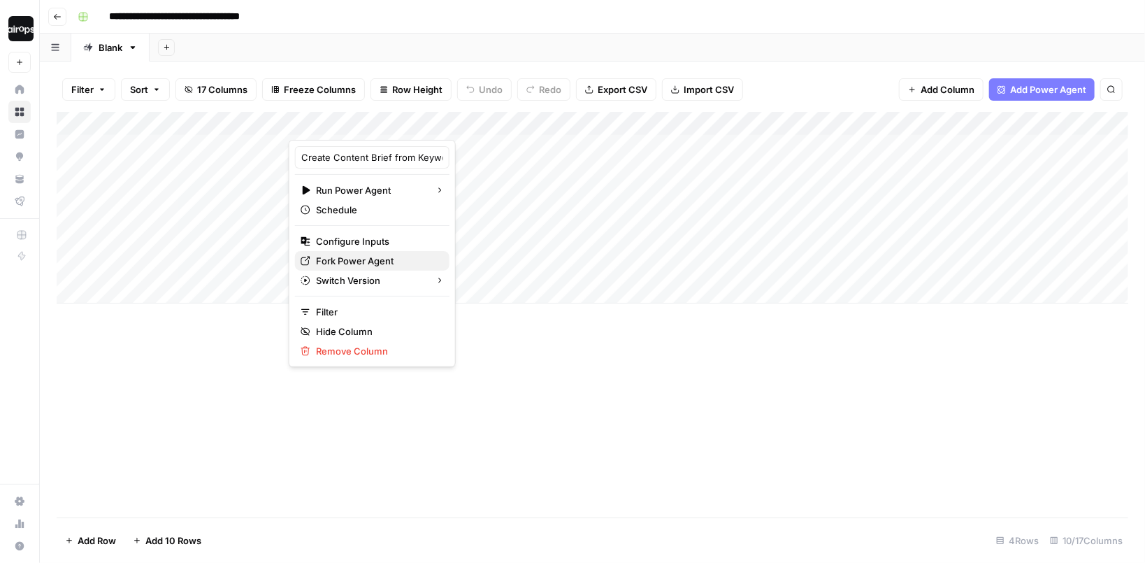
click at [359, 263] on span "Fork Power Agent" at bounding box center [377, 261] width 122 height 14
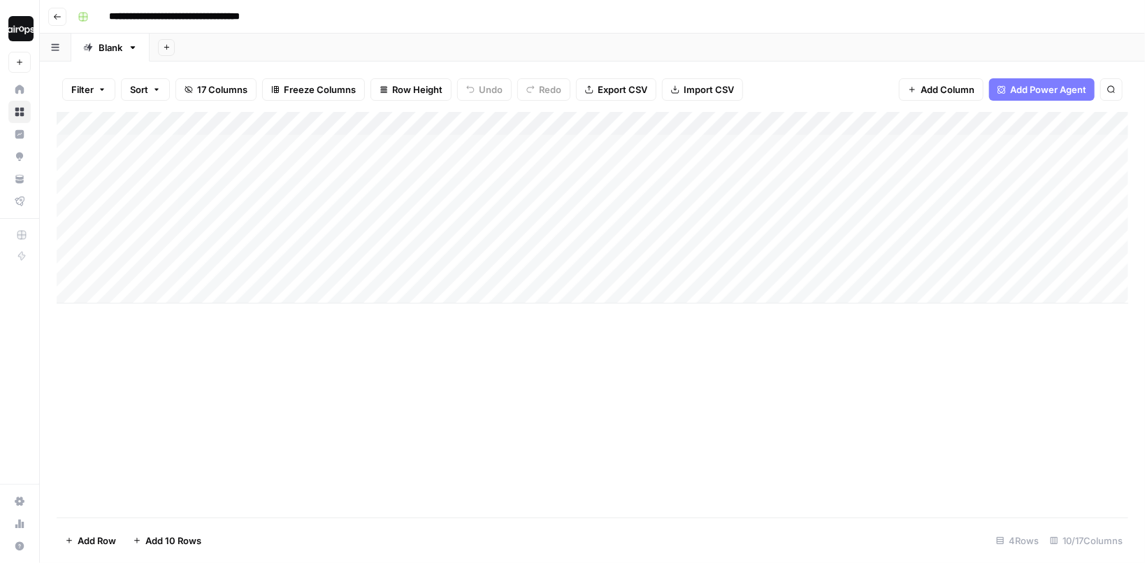
click at [269, 304] on div "Add Column" at bounding box center [593, 314] width 1072 height 405
click at [443, 38] on div "Add Sheet" at bounding box center [647, 48] width 995 height 28
click at [396, 57] on div "Add Sheet" at bounding box center [647, 48] width 995 height 28
click at [398, 43] on div "Add Sheet" at bounding box center [647, 48] width 995 height 28
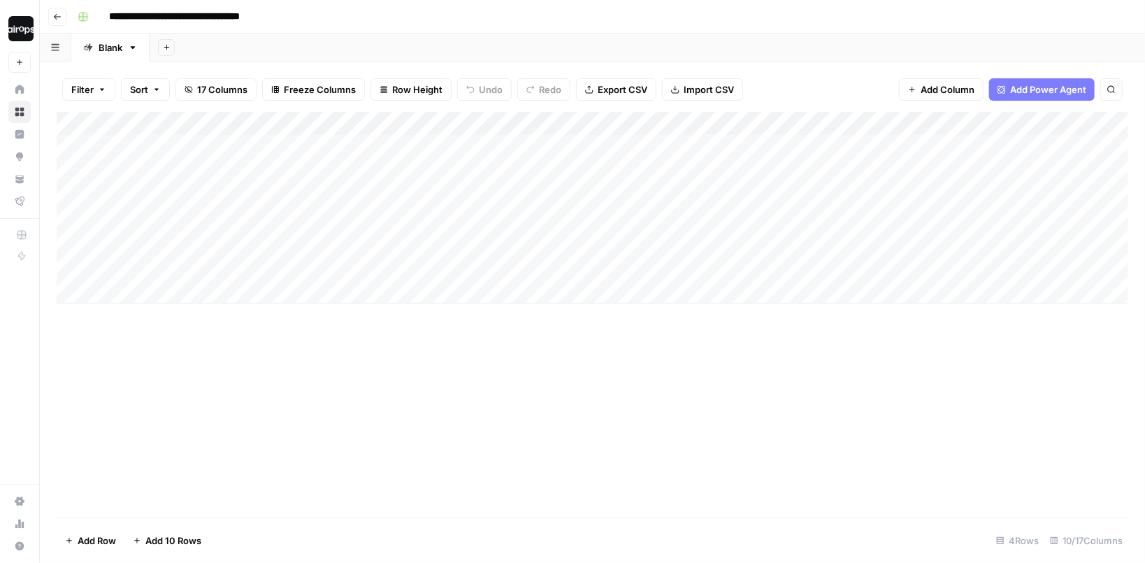
click at [387, 45] on div "Add Sheet" at bounding box center [647, 48] width 995 height 28
click at [287, 43] on div "Add Sheet" at bounding box center [647, 48] width 995 height 28
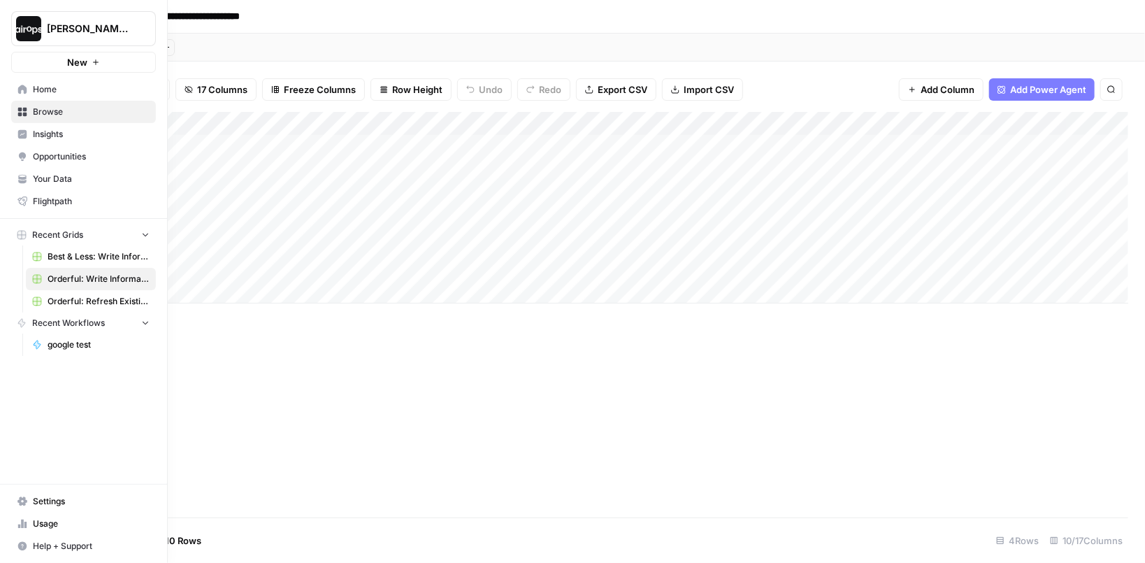
click at [29, 29] on img "Workspace: Dille-Sandbox" at bounding box center [28, 28] width 25 height 25
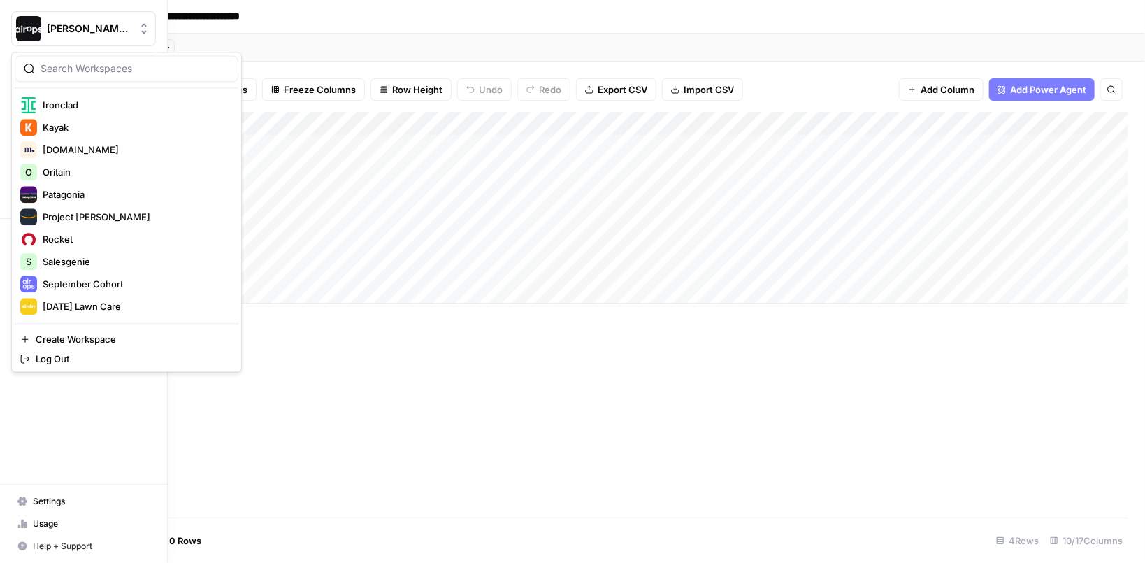
scroll to position [470, 0]
click at [62, 254] on span "Salesgenie" at bounding box center [135, 261] width 185 height 14
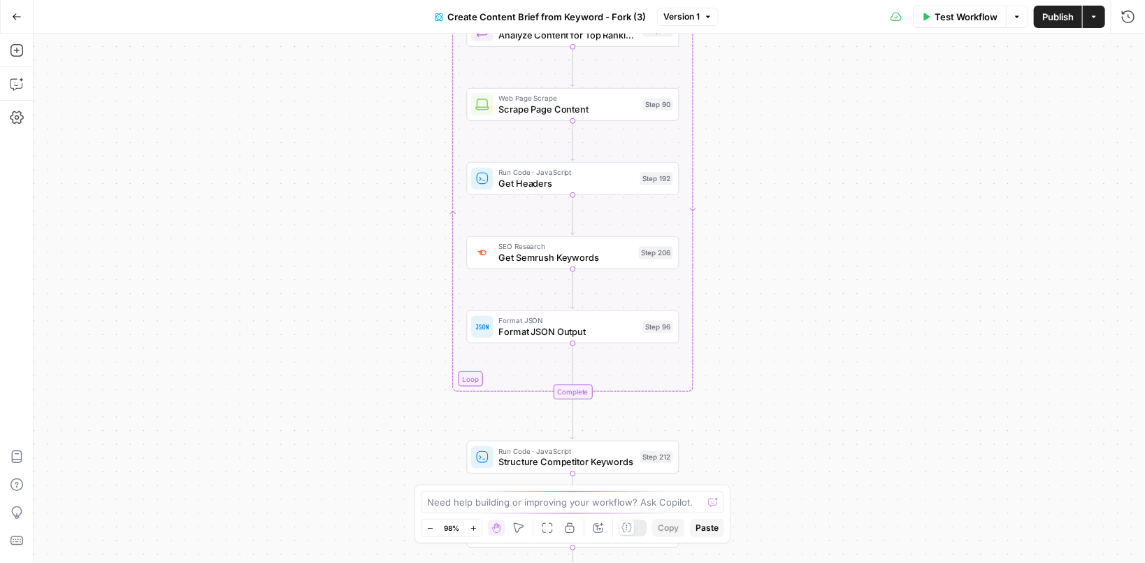
drag, startPoint x: 672, startPoint y: 226, endPoint x: 740, endPoint y: 305, distance: 103.1
click at [740, 305] on div "Workflow Set Inputs Inputs Google Search Perform Google Search Step 51 Loop Ite…" at bounding box center [589, 298] width 1111 height 529
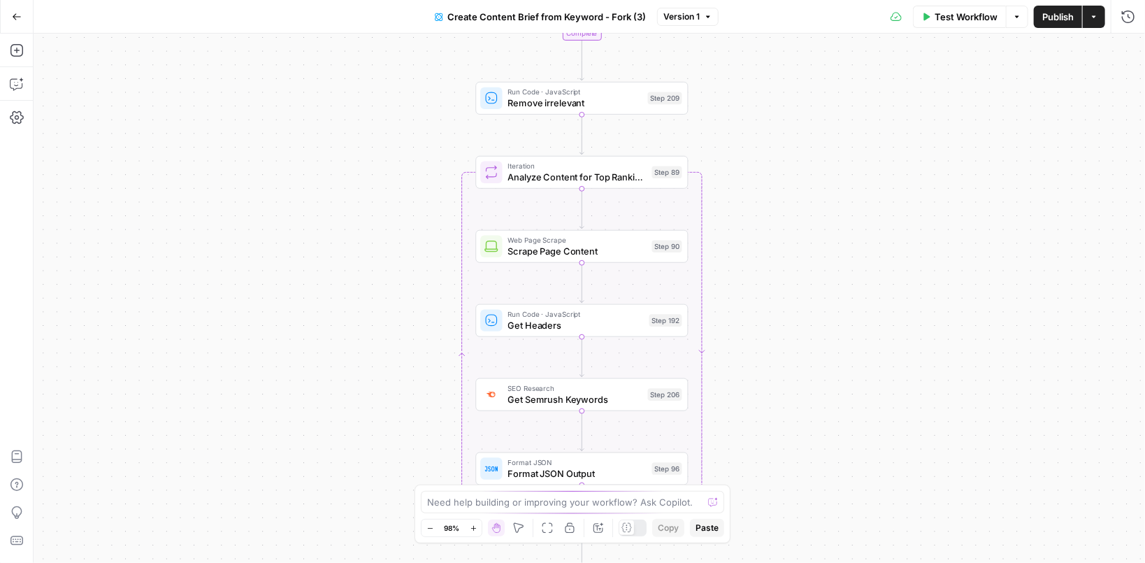
drag, startPoint x: 742, startPoint y: 137, endPoint x: 749, endPoint y: 288, distance: 151.2
click at [749, 288] on div "Workflow Set Inputs Inputs Google Search Perform Google Search Step 51 Loop Ite…" at bounding box center [589, 298] width 1111 height 529
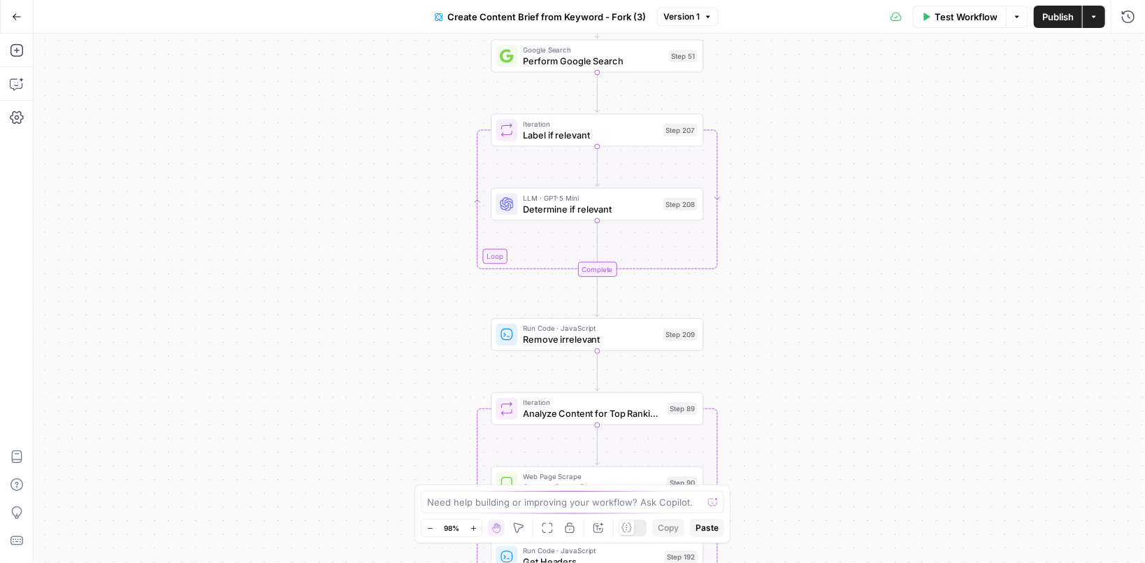
drag, startPoint x: 752, startPoint y: 140, endPoint x: 763, endPoint y: 360, distance: 220.5
click at [767, 362] on div "Workflow Set Inputs Inputs Google Search Perform Google Search Step 51 Loop Ite…" at bounding box center [589, 298] width 1111 height 529
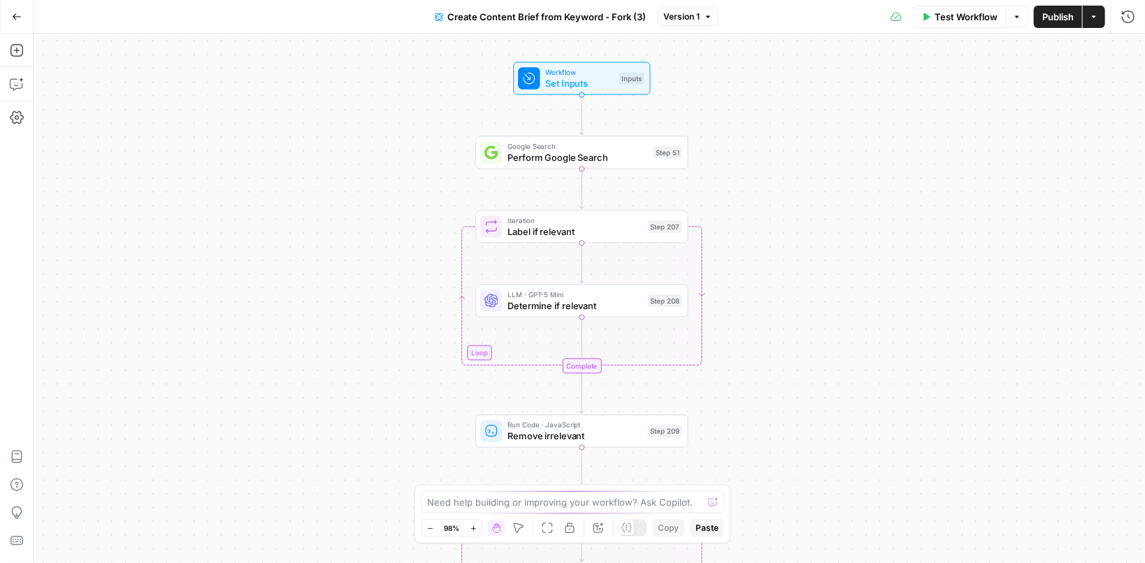
drag, startPoint x: 769, startPoint y: 201, endPoint x: 753, endPoint y: 294, distance: 95.0
click at [753, 294] on div "Workflow Set Inputs Inputs Google Search Perform Google Search Step 51 Loop Ite…" at bounding box center [589, 298] width 1111 height 529
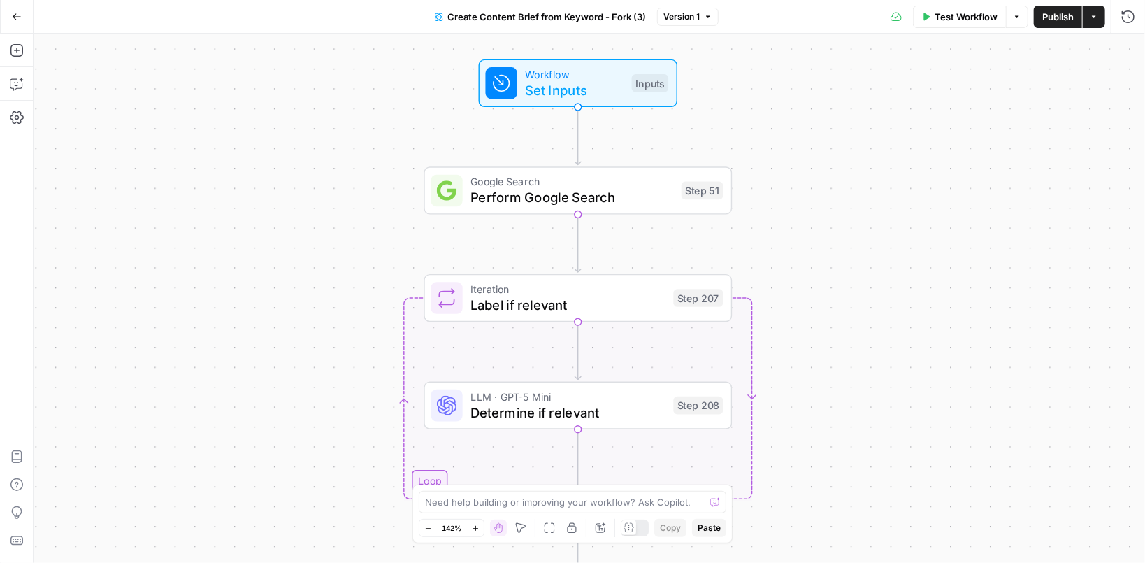
drag, startPoint x: 738, startPoint y: 152, endPoint x: 809, endPoint y: 189, distance: 80.1
click at [809, 189] on div "Workflow Set Inputs Inputs Google Search Perform Google Search Step 51 Loop Ite…" at bounding box center [589, 298] width 1111 height 529
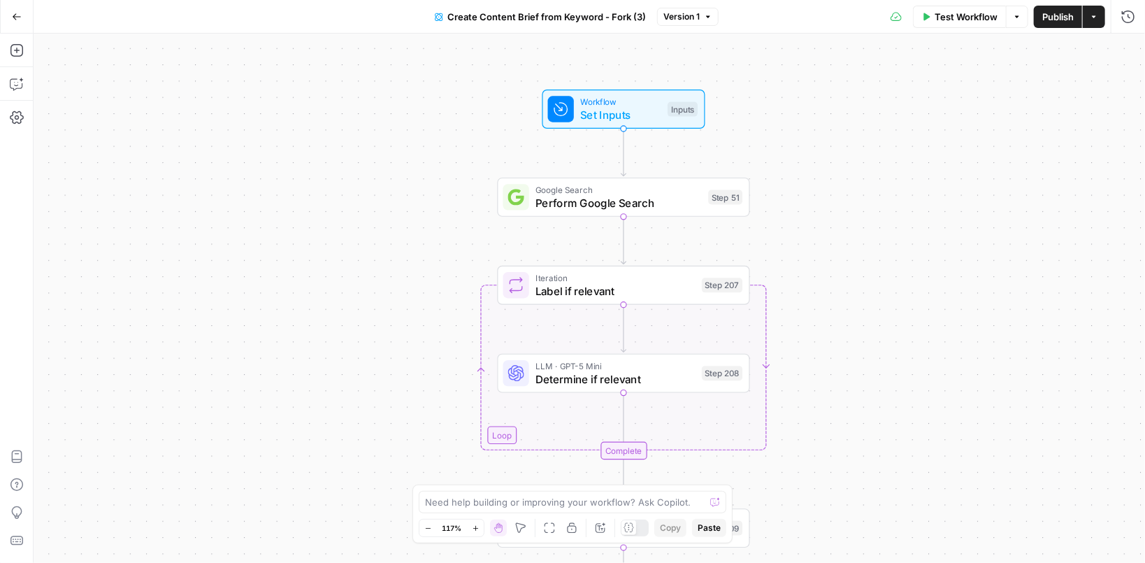
click at [817, 208] on div "Workflow Set Inputs Inputs Google Search Perform Google Search Step 51 Loop Ite…" at bounding box center [589, 298] width 1111 height 529
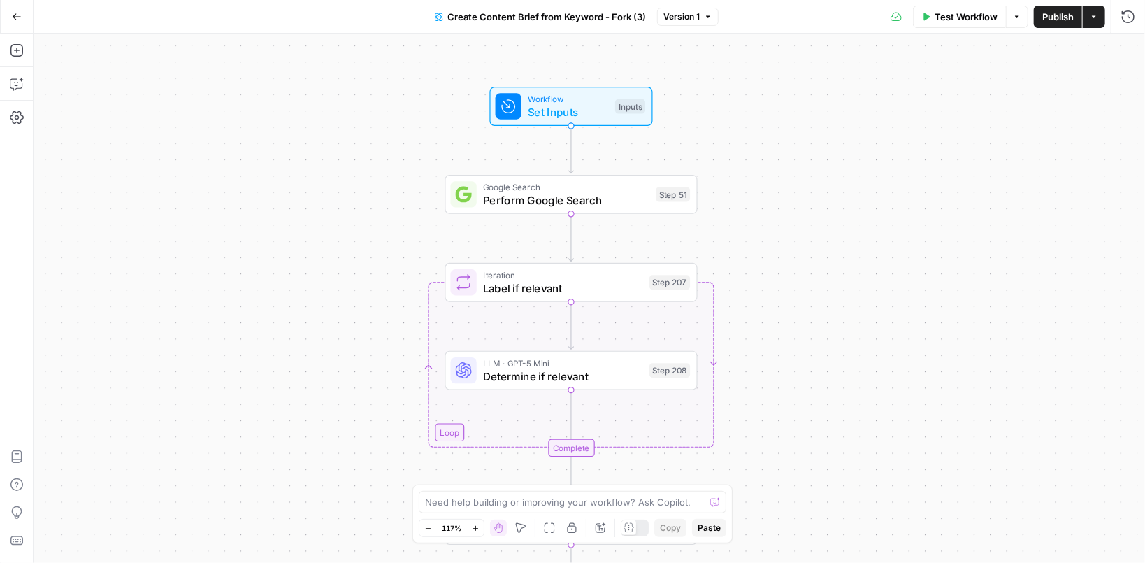
drag, startPoint x: 826, startPoint y: 239, endPoint x: 775, endPoint y: 236, distance: 51.8
click at [775, 236] on div "Workflow Set Inputs Inputs Google Search Perform Google Search Step 51 Loop Ite…" at bounding box center [589, 298] width 1111 height 529
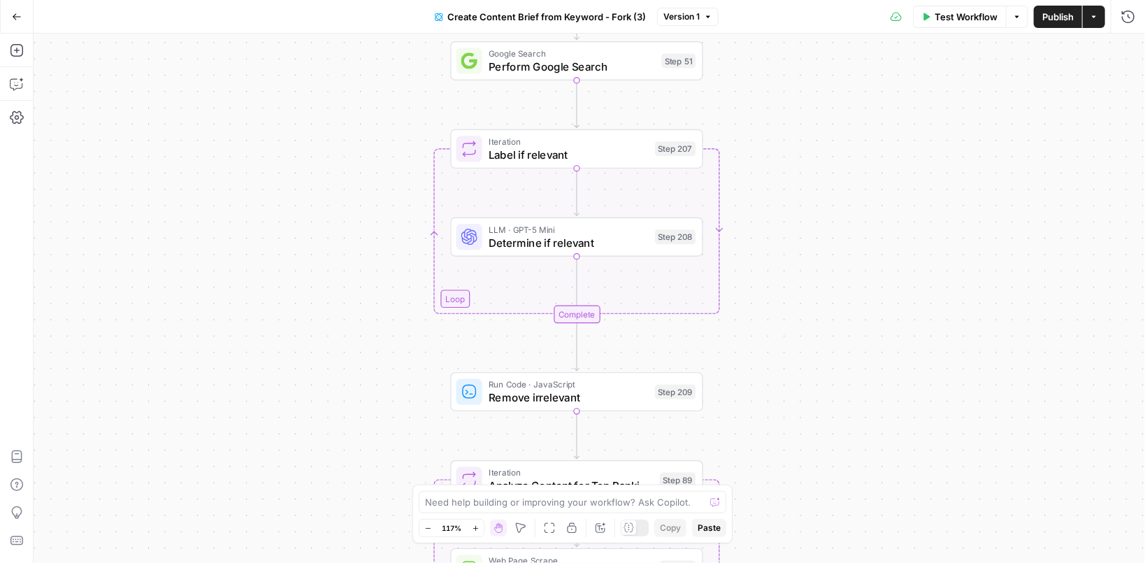
drag, startPoint x: 763, startPoint y: 365, endPoint x: 775, endPoint y: 139, distance: 226.1
click at [775, 139] on div "Workflow Set Inputs Inputs Google Search Perform Google Search Step 51 Loop Ite…" at bounding box center [589, 298] width 1111 height 529
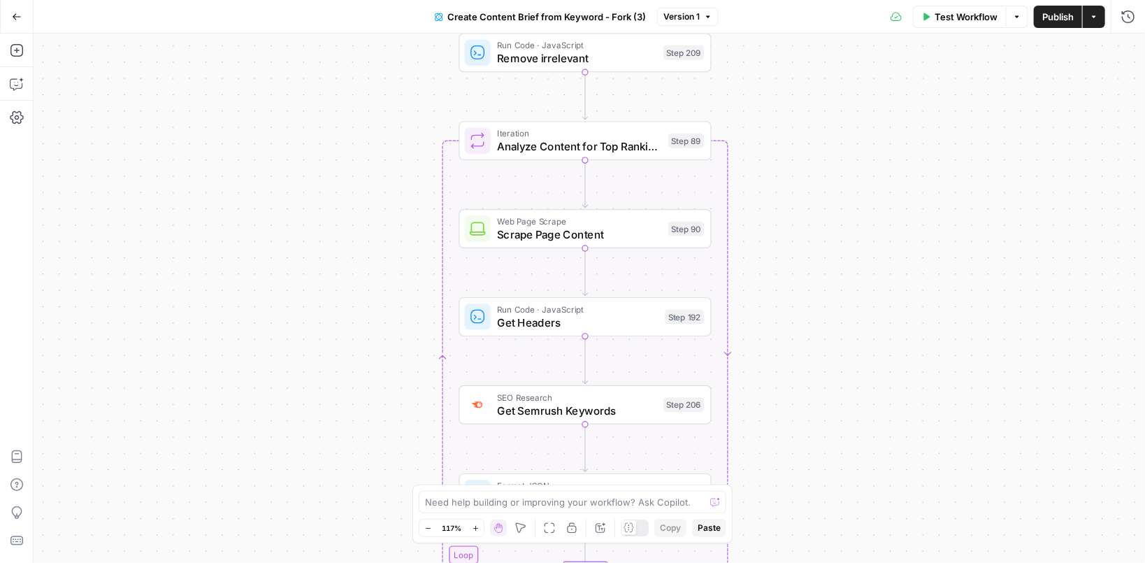
drag, startPoint x: 775, startPoint y: 370, endPoint x: 777, endPoint y: 123, distance: 247.5
click at [777, 123] on div "Workflow Set Inputs Inputs Google Search Perform Google Search Step 51 Loop Ite…" at bounding box center [589, 298] width 1111 height 529
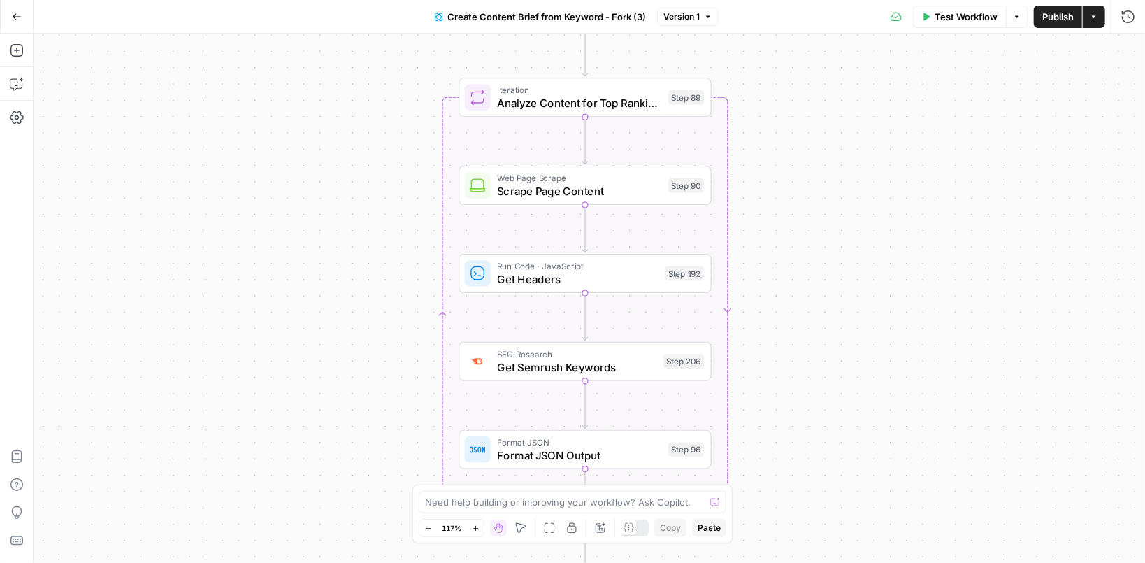
drag, startPoint x: 775, startPoint y: 302, endPoint x: 775, endPoint y: 233, distance: 69.2
click at [775, 233] on div "Workflow Set Inputs Inputs Google Search Perform Google Search Step 51 Loop Ite…" at bounding box center [589, 298] width 1111 height 529
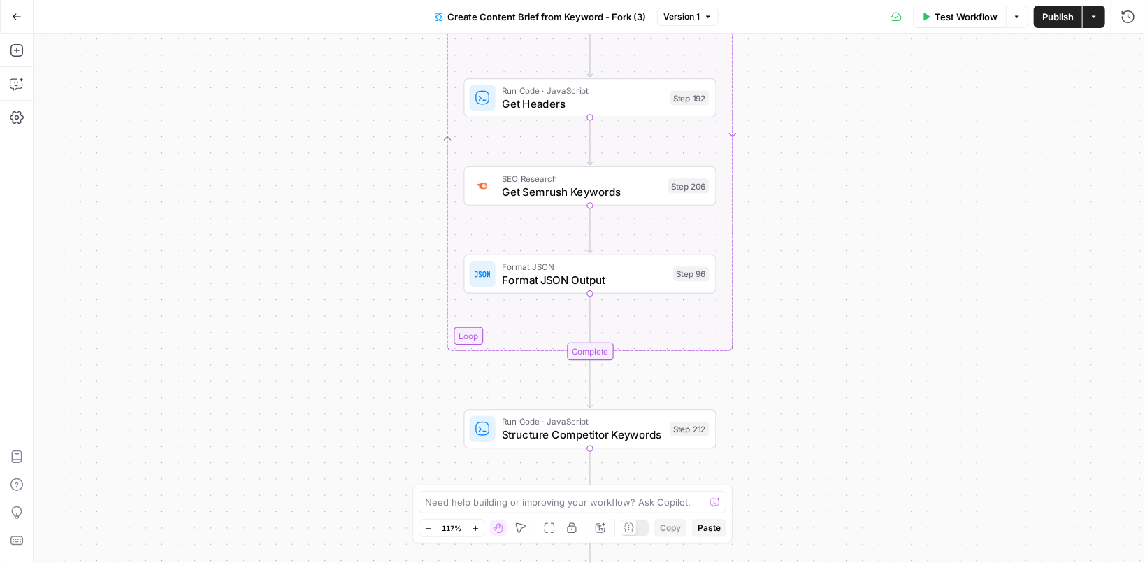
drag, startPoint x: 779, startPoint y: 424, endPoint x: 786, endPoint y: 250, distance: 174.9
click at [786, 250] on div "Workflow Set Inputs Inputs Google Search Perform Google Search Step 51 Loop Ite…" at bounding box center [589, 298] width 1111 height 529
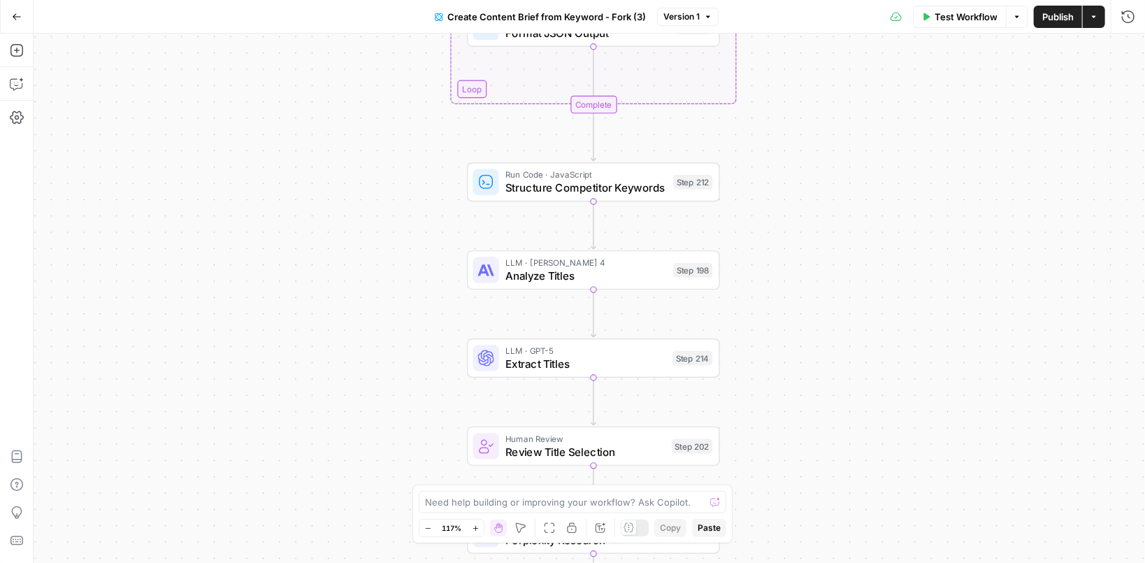
drag, startPoint x: 796, startPoint y: 398, endPoint x: 800, endPoint y: 154, distance: 244.0
click at [800, 154] on div "Workflow Set Inputs Inputs Google Search Perform Google Search Step 51 Loop Ite…" at bounding box center [589, 298] width 1111 height 529
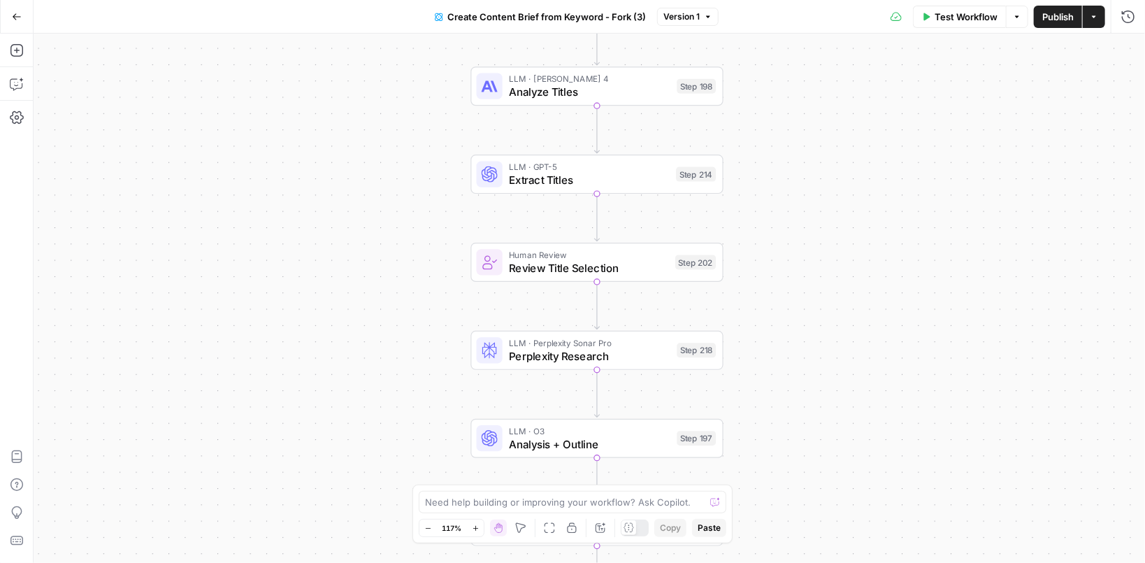
drag, startPoint x: 814, startPoint y: 307, endPoint x: 817, endPoint y: 98, distance: 209.0
click at [817, 98] on div "Workflow Set Inputs Inputs Google Search Perform Google Search Step 51 Loop Ite…" at bounding box center [589, 298] width 1111 height 529
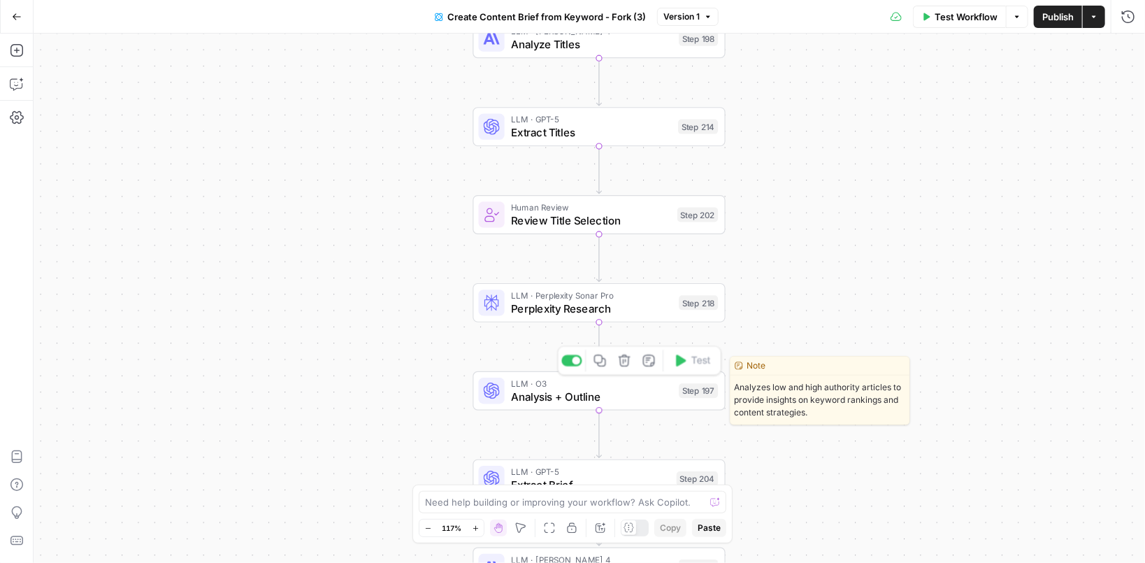
click at [640, 386] on span "LLM · O3" at bounding box center [591, 383] width 161 height 13
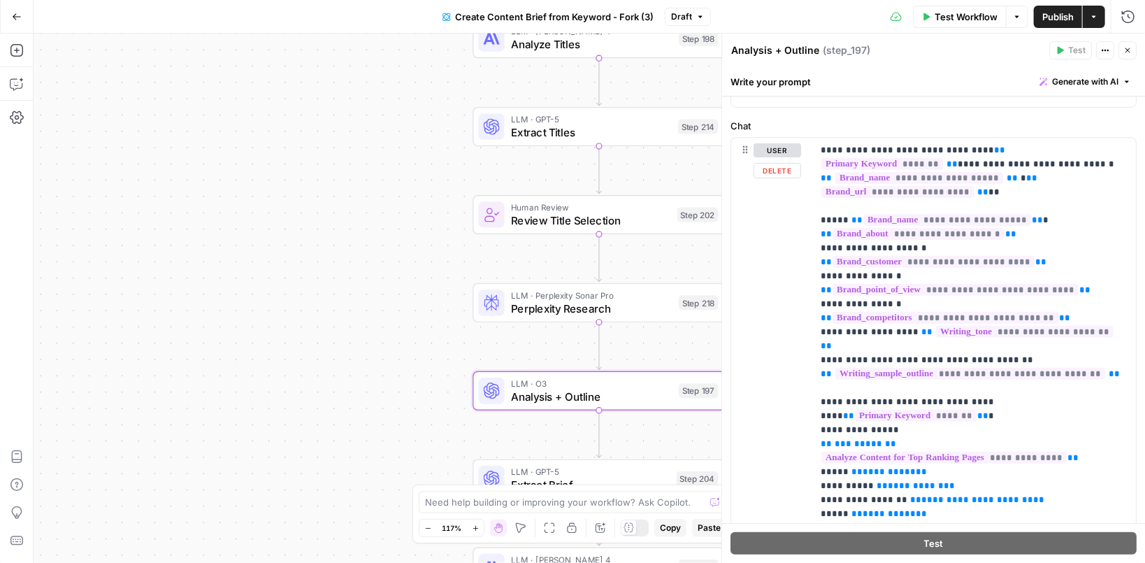
scroll to position [164, 0]
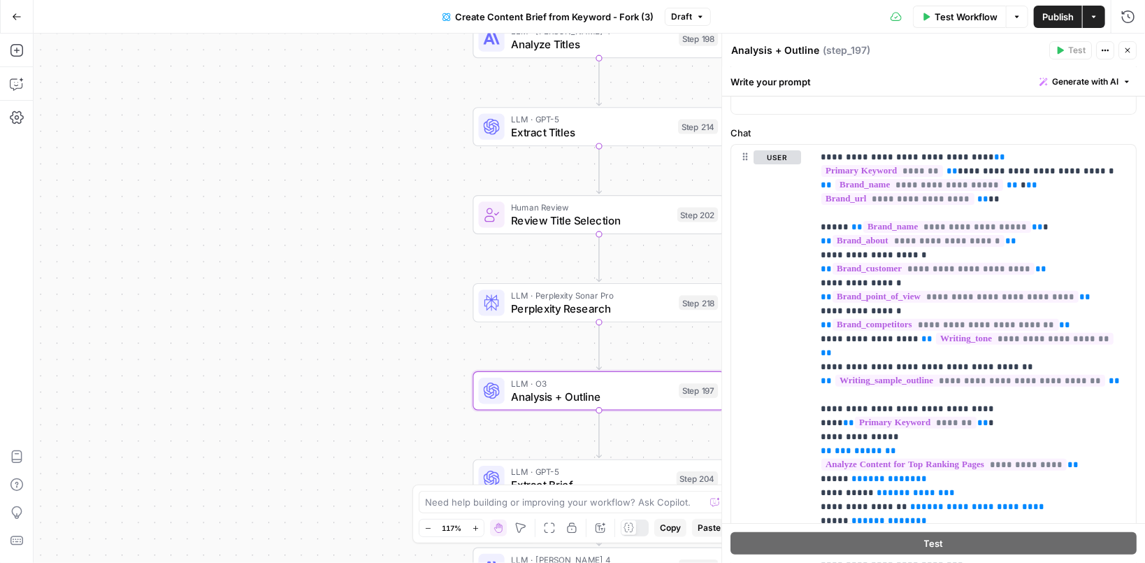
click at [1129, 51] on icon "button" at bounding box center [1127, 50] width 8 height 8
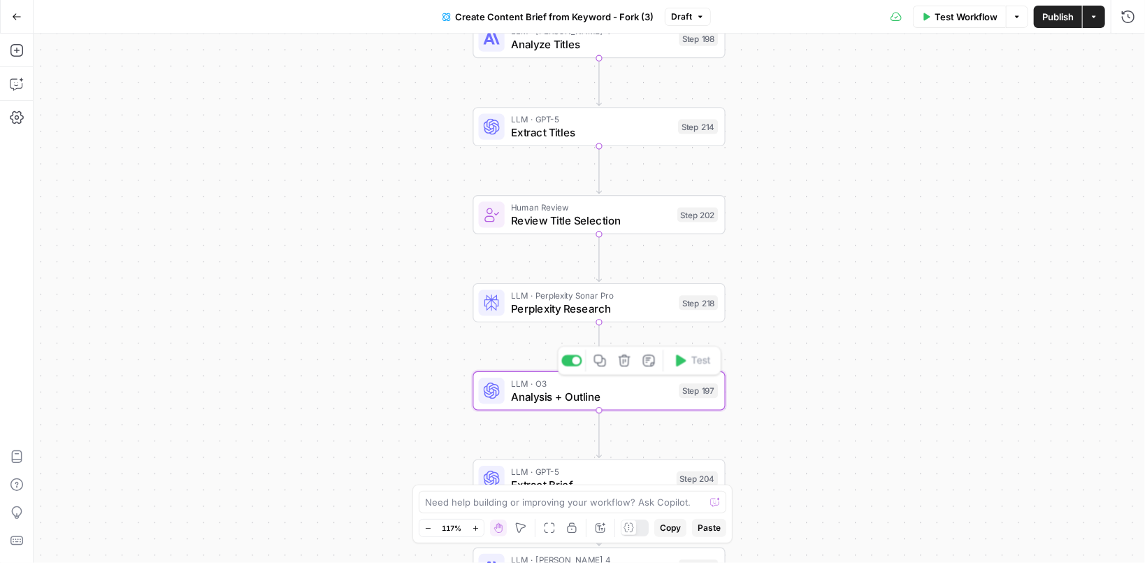
click at [564, 388] on span "Analysis + Outline" at bounding box center [591, 396] width 161 height 16
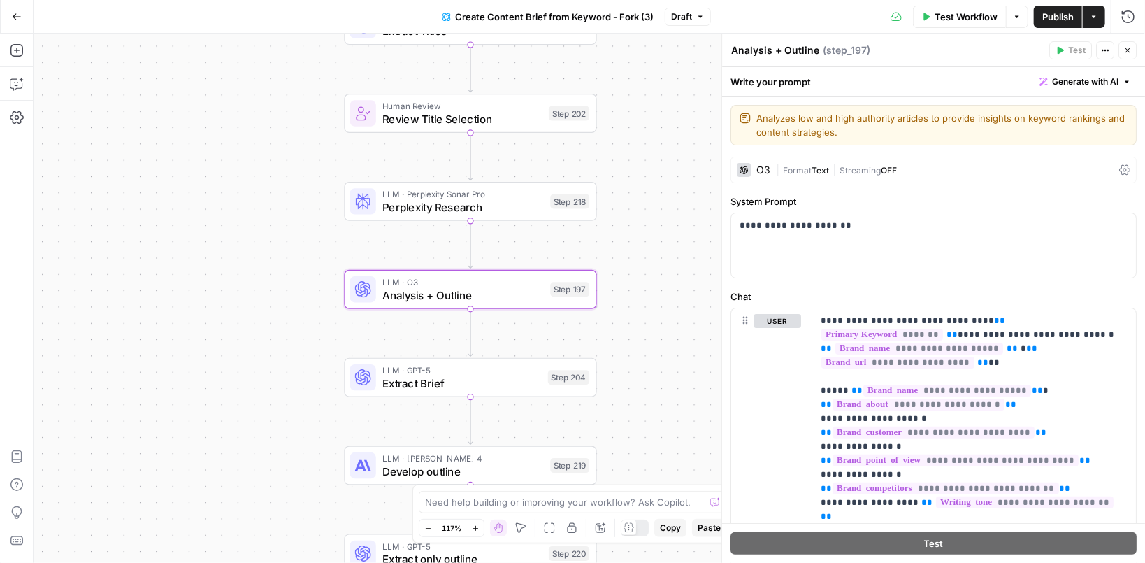
drag, startPoint x: 403, startPoint y: 366, endPoint x: 275, endPoint y: 265, distance: 163.8
click at [275, 265] on div "Workflow Set Inputs Inputs Google Search Perform Google Search Step 51 Loop Ite…" at bounding box center [589, 298] width 1111 height 529
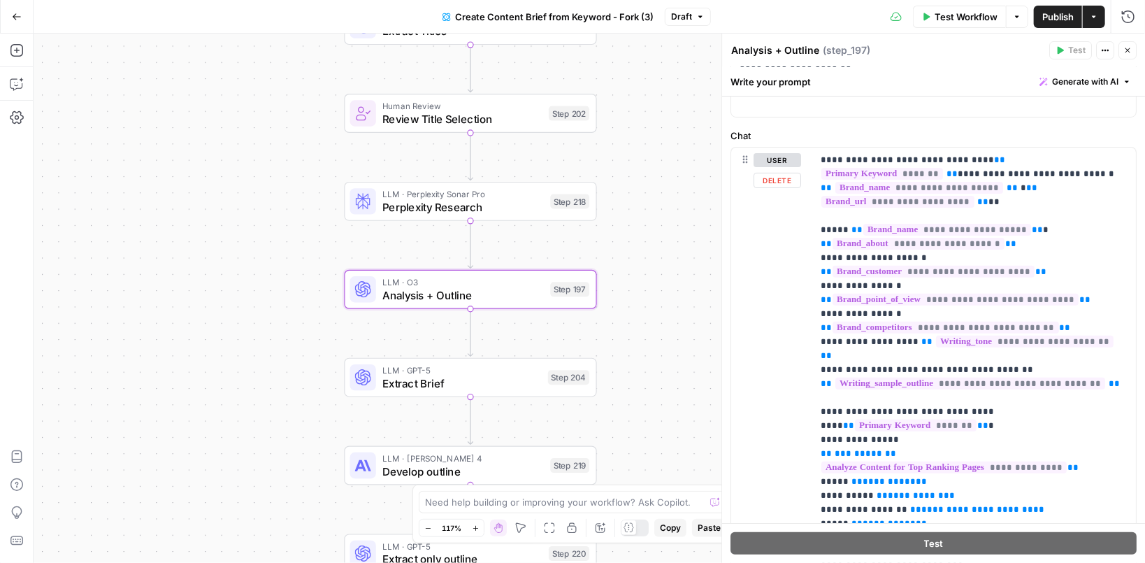
scroll to position [165, 0]
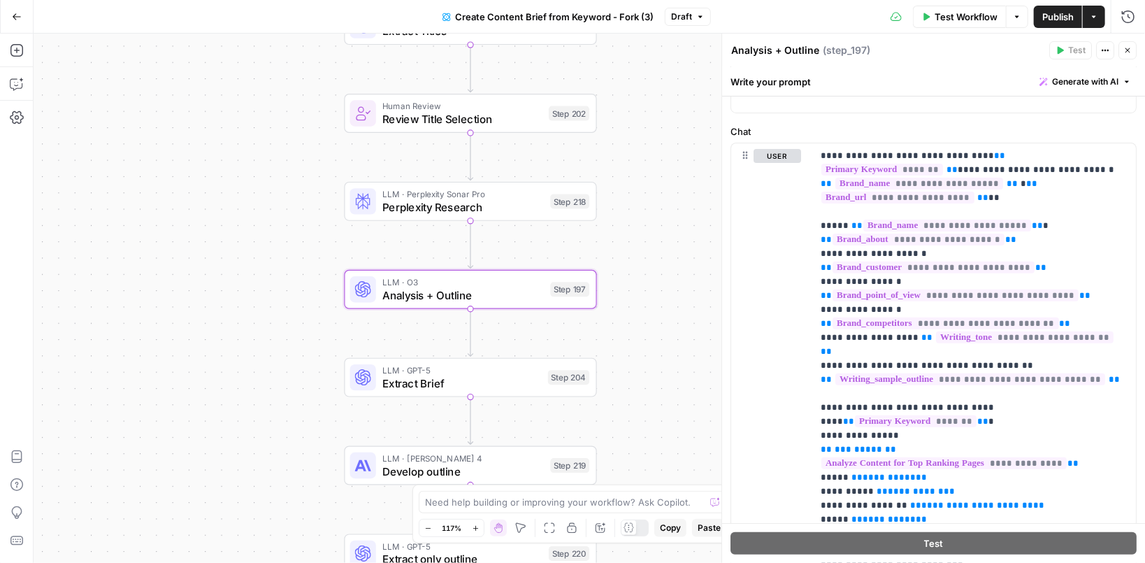
click at [1128, 50] on icon "button" at bounding box center [1127, 50] width 5 height 5
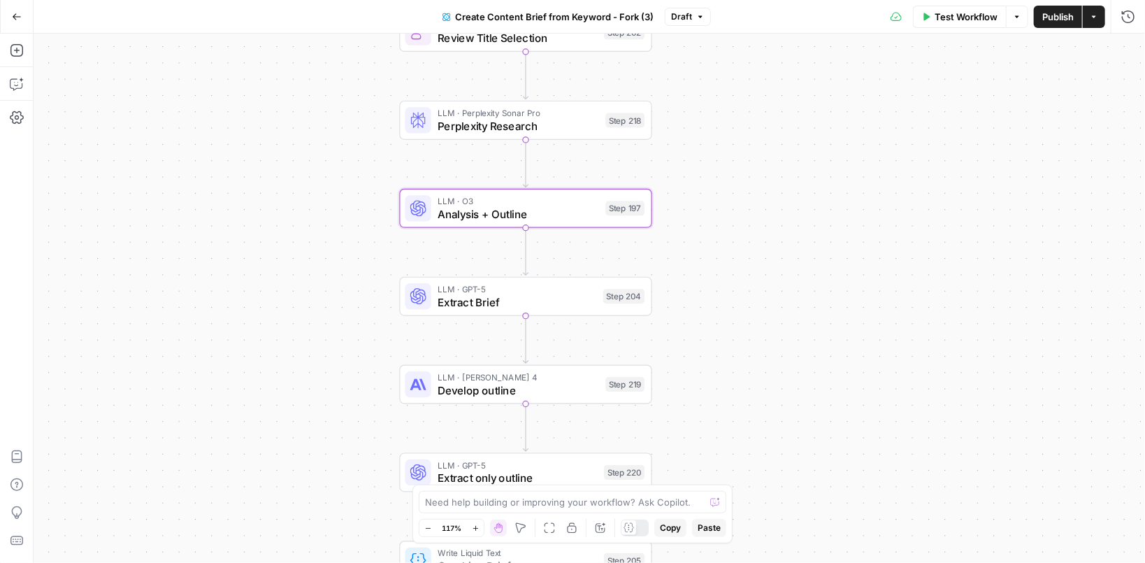
drag, startPoint x: 677, startPoint y: 336, endPoint x: 733, endPoint y: 253, distance: 99.7
click at [733, 253] on div "Workflow Set Inputs Inputs Google Search Perform Google Search Step 51 Loop Ite…" at bounding box center [589, 298] width 1111 height 529
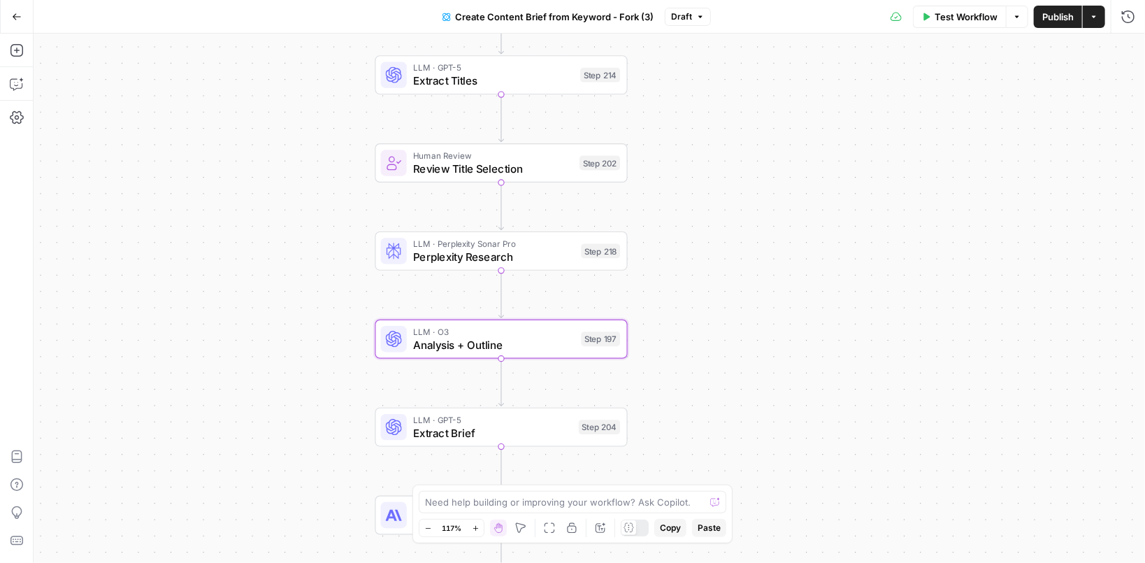
drag, startPoint x: 718, startPoint y: 261, endPoint x: 694, endPoint y: 410, distance: 150.8
click at [694, 410] on div "Workflow Set Inputs Inputs Google Search Perform Google Search Step 51 Loop Ite…" at bounding box center [589, 298] width 1111 height 529
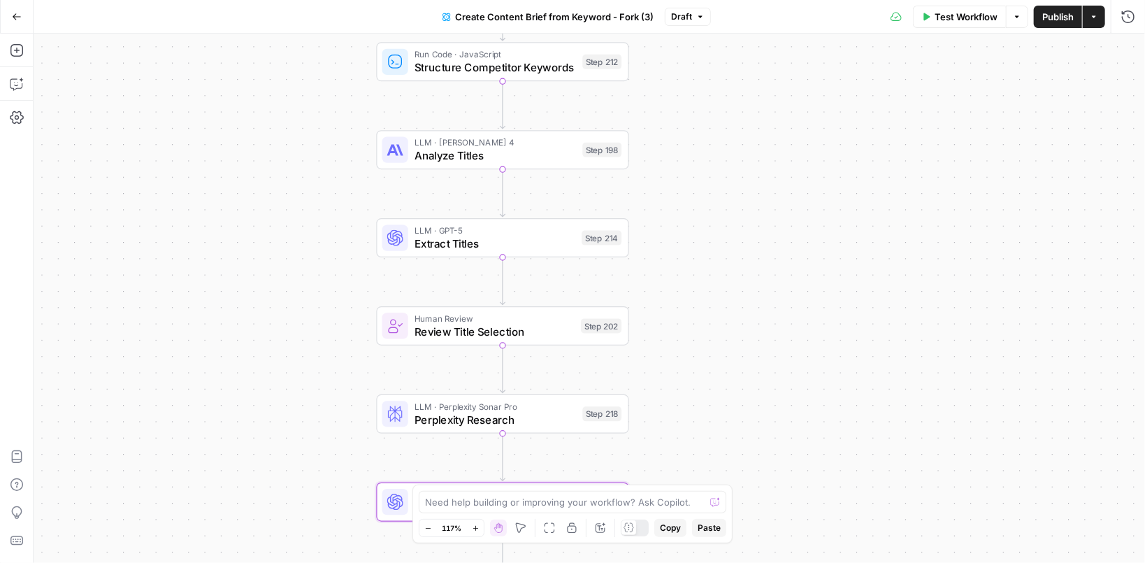
drag, startPoint x: 714, startPoint y: 189, endPoint x: 718, endPoint y: 341, distance: 151.7
click at [718, 383] on div "Workflow Set Inputs Inputs Google Search Perform Google Search Step 51 Loop Ite…" at bounding box center [589, 298] width 1111 height 529
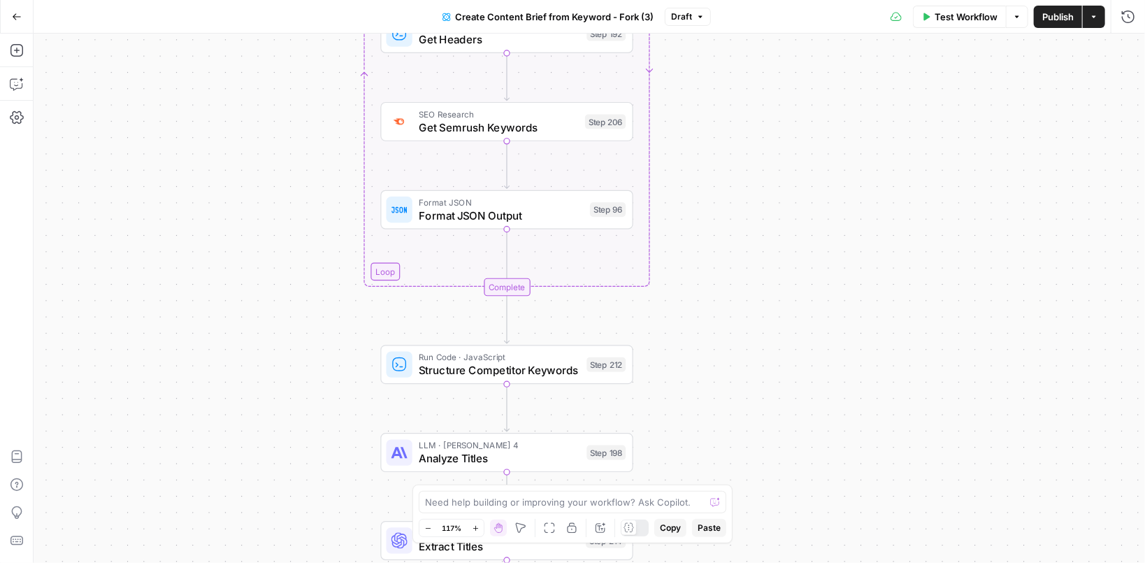
drag, startPoint x: 718, startPoint y: 56, endPoint x: 720, endPoint y: 322, distance: 265.6
click at [720, 322] on div "Workflow Set Inputs Inputs Google Search Perform Google Search Step 51 Loop Ite…" at bounding box center [589, 298] width 1111 height 529
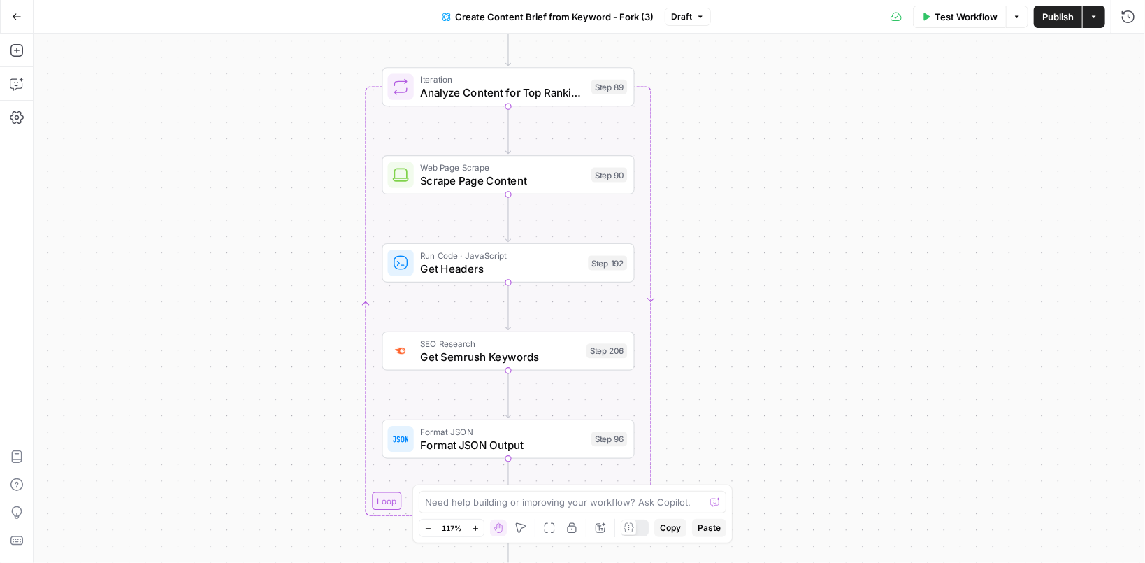
drag, startPoint x: 724, startPoint y: 164, endPoint x: 725, endPoint y: 384, distance: 220.2
click at [725, 384] on div "Workflow Set Inputs Inputs Google Search Perform Google Search Step 51 Loop Ite…" at bounding box center [589, 298] width 1111 height 529
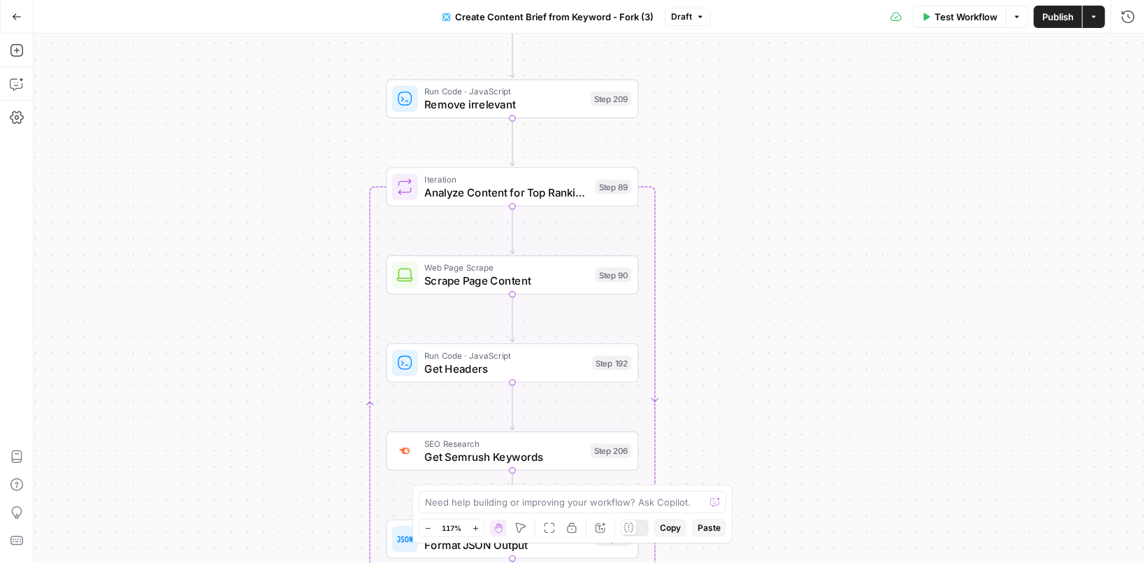
drag, startPoint x: 716, startPoint y: 206, endPoint x: 719, endPoint y: 303, distance: 97.2
click at [719, 303] on div "Workflow Set Inputs Inputs Google Search Perform Google Search Step 51 Loop Ite…" at bounding box center [589, 298] width 1111 height 529
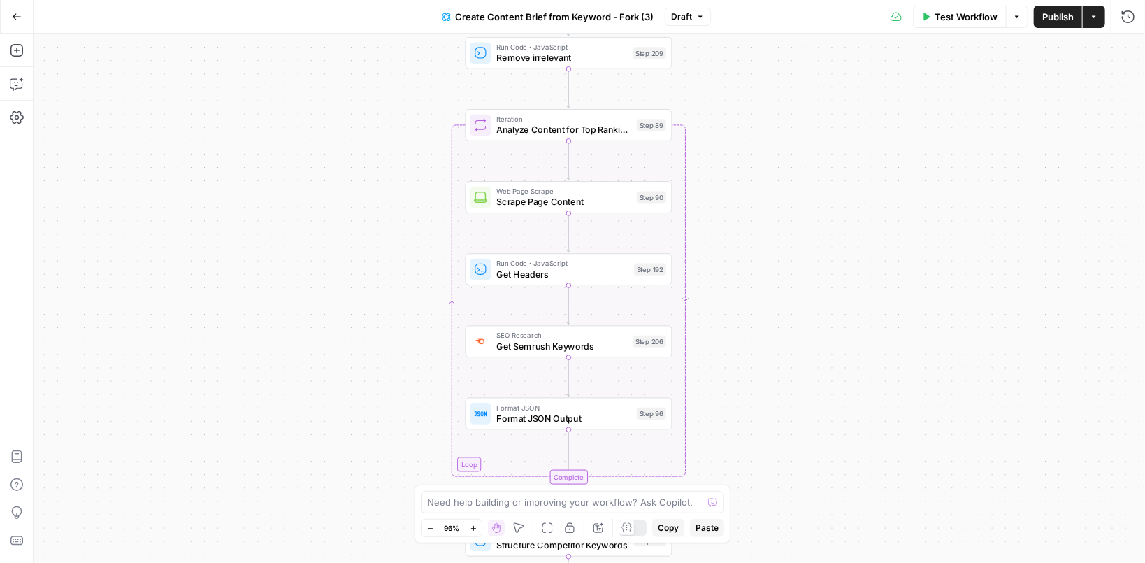
drag, startPoint x: 734, startPoint y: 244, endPoint x: 752, endPoint y: 168, distance: 78.3
click at [752, 168] on div "Workflow Set Inputs Inputs Google Search Perform Google Search Step 51 Loop Ite…" at bounding box center [589, 298] width 1111 height 529
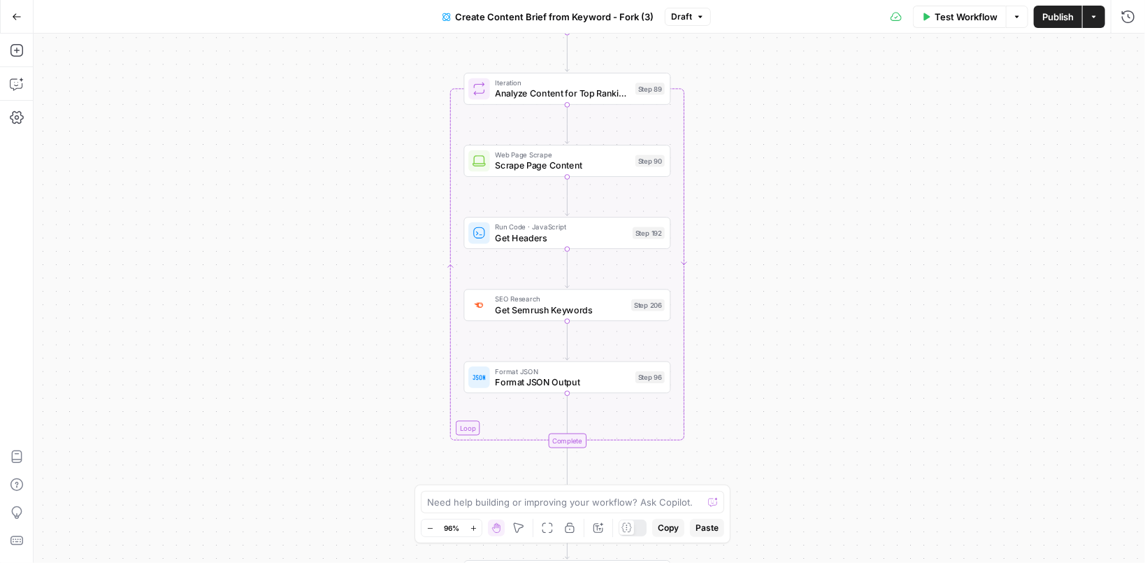
drag, startPoint x: 752, startPoint y: 167, endPoint x: 751, endPoint y: 130, distance: 37.1
click at [751, 130] on div "Workflow Set Inputs Inputs Google Search Perform Google Search Step 51 Loop Ite…" at bounding box center [589, 298] width 1111 height 529
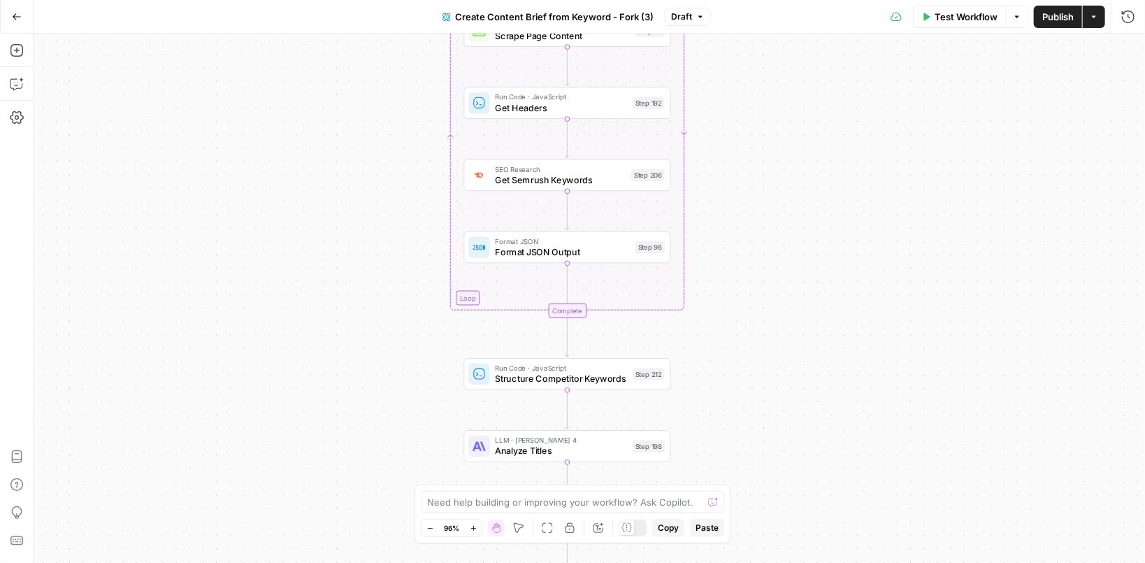
drag, startPoint x: 756, startPoint y: 375, endPoint x: 761, endPoint y: 156, distance: 218.9
click at [761, 158] on div "Workflow Set Inputs Inputs Google Search Perform Google Search Step 51 Loop Ite…" at bounding box center [589, 298] width 1111 height 529
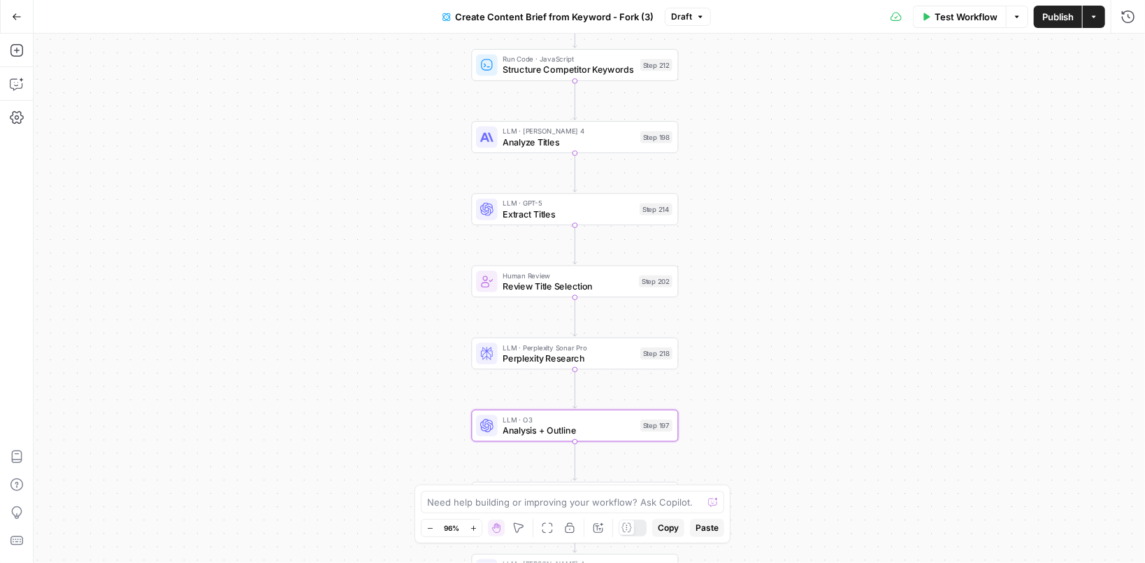
drag, startPoint x: 760, startPoint y: 396, endPoint x: 763, endPoint y: 174, distance: 222.3
click at [763, 174] on div "Workflow Set Inputs Inputs Google Search Perform Google Search Step 51 Loop Ite…" at bounding box center [589, 298] width 1111 height 529
drag, startPoint x: 22, startPoint y: 75, endPoint x: 10, endPoint y: 79, distance: 13.1
click at [10, 79] on icon "button" at bounding box center [16, 84] width 12 height 11
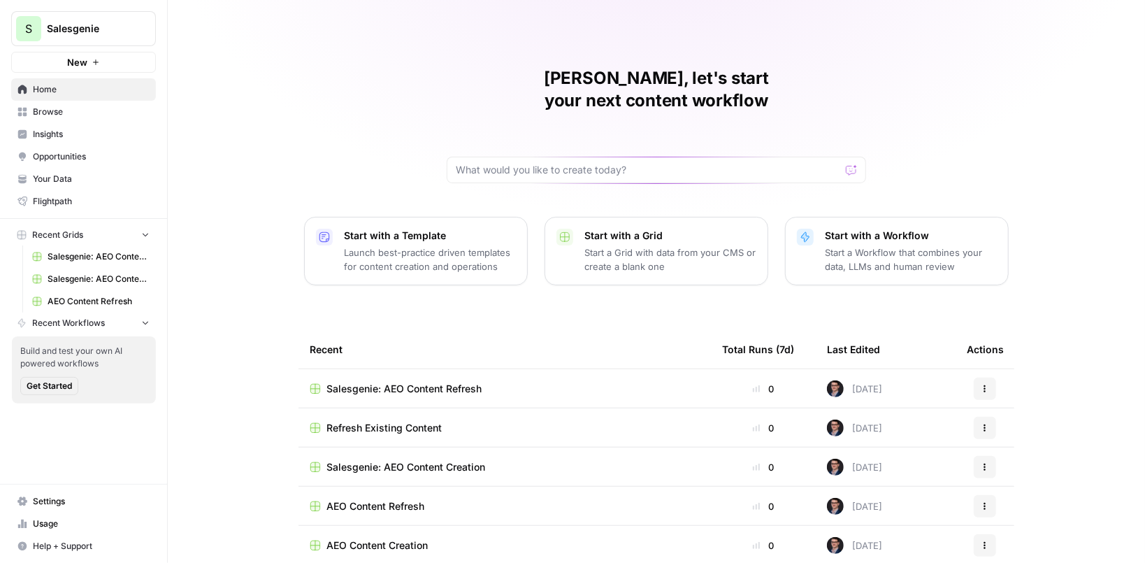
click at [234, 143] on div "[PERSON_NAME], let's start your next content workflow Start with a Template Lau…" at bounding box center [656, 313] width 977 height 626
click at [59, 129] on span "Insights" at bounding box center [91, 134] width 117 height 13
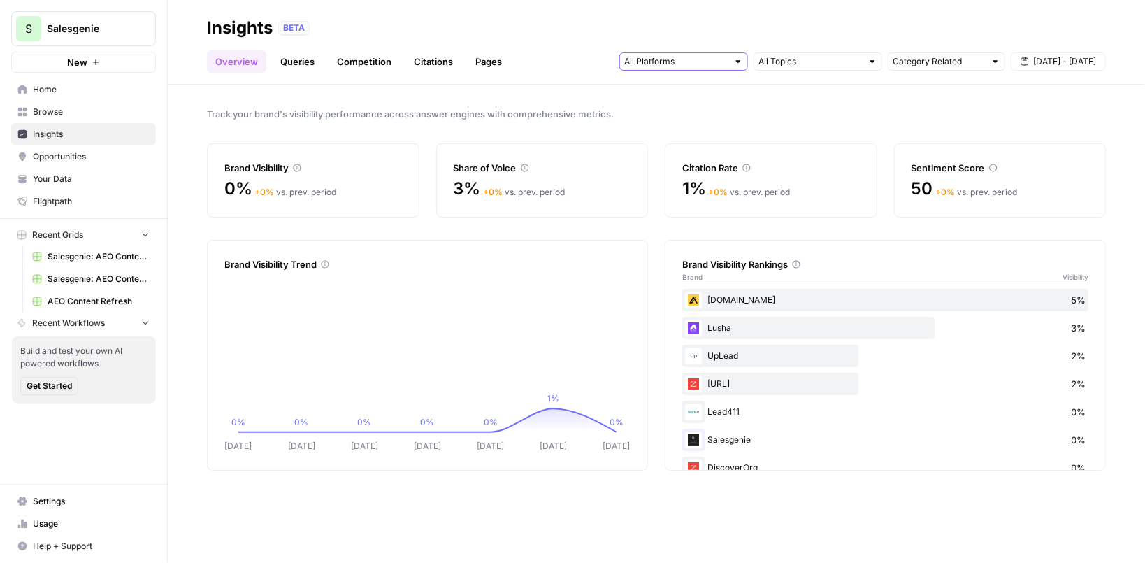
click at [686, 60] on input "text" at bounding box center [675, 62] width 103 height 14
click at [781, 103] on div "Track your brand's visibility performance across answer engines with comprehens…" at bounding box center [656, 324] width 977 height 478
click at [585, 98] on div "Track your brand's visibility performance across answer engines with comprehens…" at bounding box center [656, 324] width 977 height 478
click at [863, 62] on div at bounding box center [818, 61] width 129 height 18
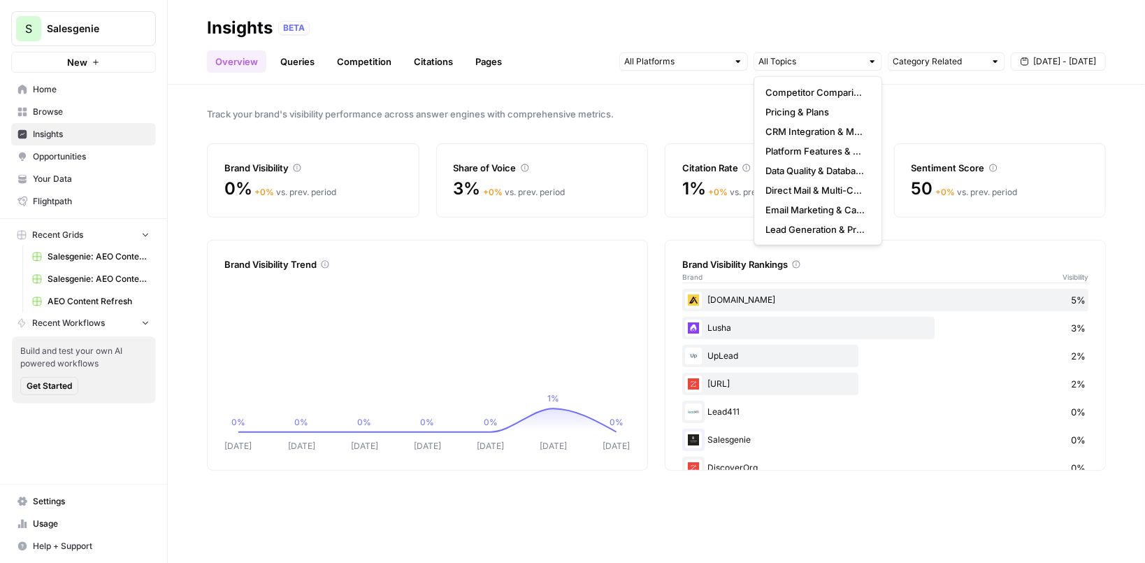
click at [987, 59] on div "Category Related" at bounding box center [946, 61] width 117 height 18
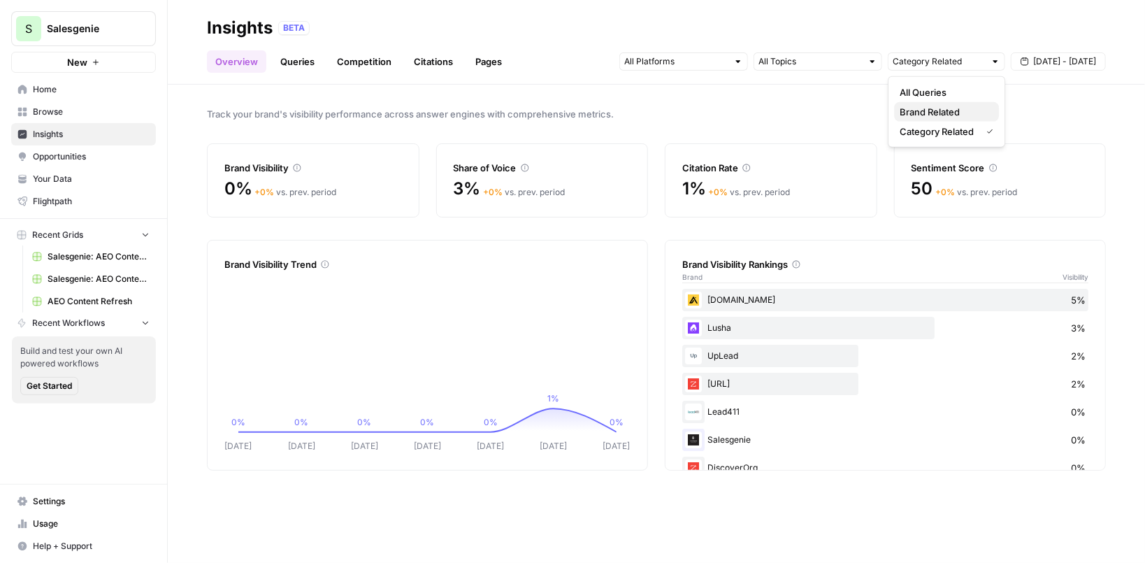
click at [945, 109] on span "Brand Related" at bounding box center [944, 112] width 88 height 14
type input "Brand Related"
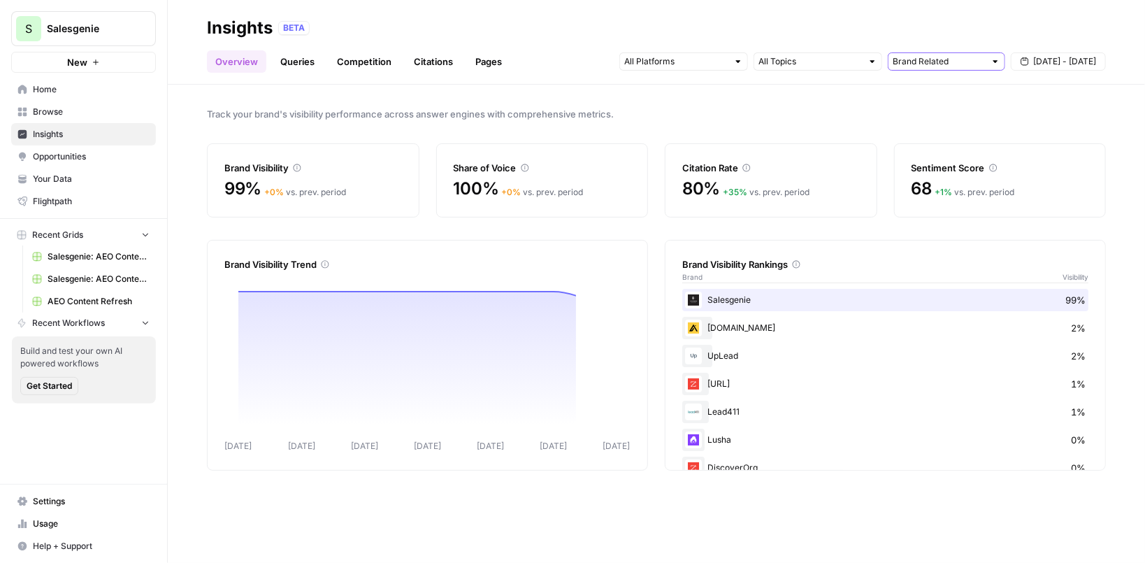
click at [974, 59] on input "text" at bounding box center [939, 62] width 92 height 14
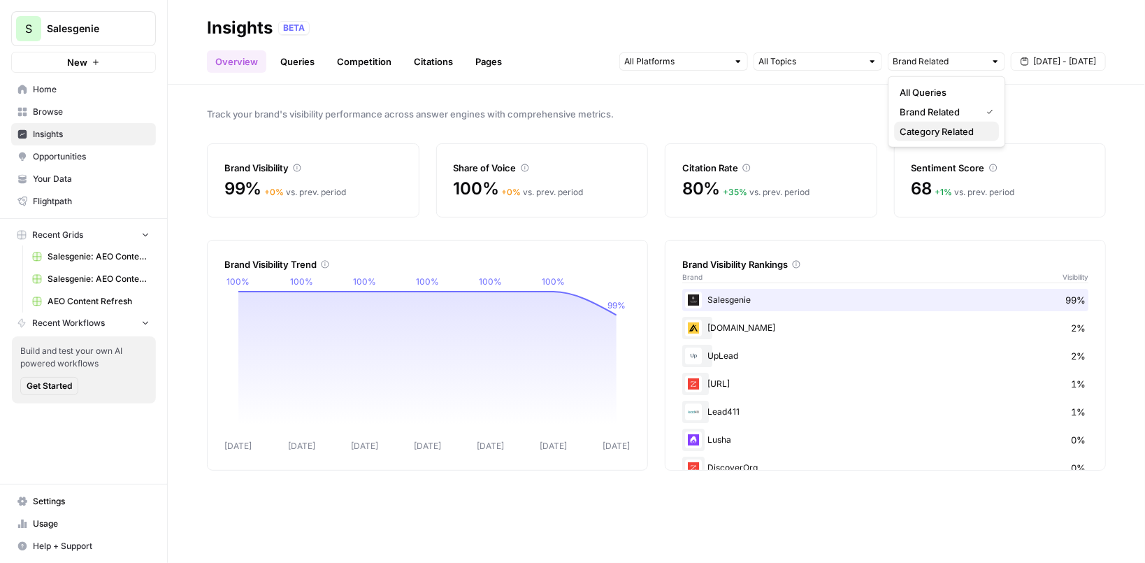
click at [948, 127] on span "Category Related" at bounding box center [944, 131] width 88 height 14
type input "Category Related"
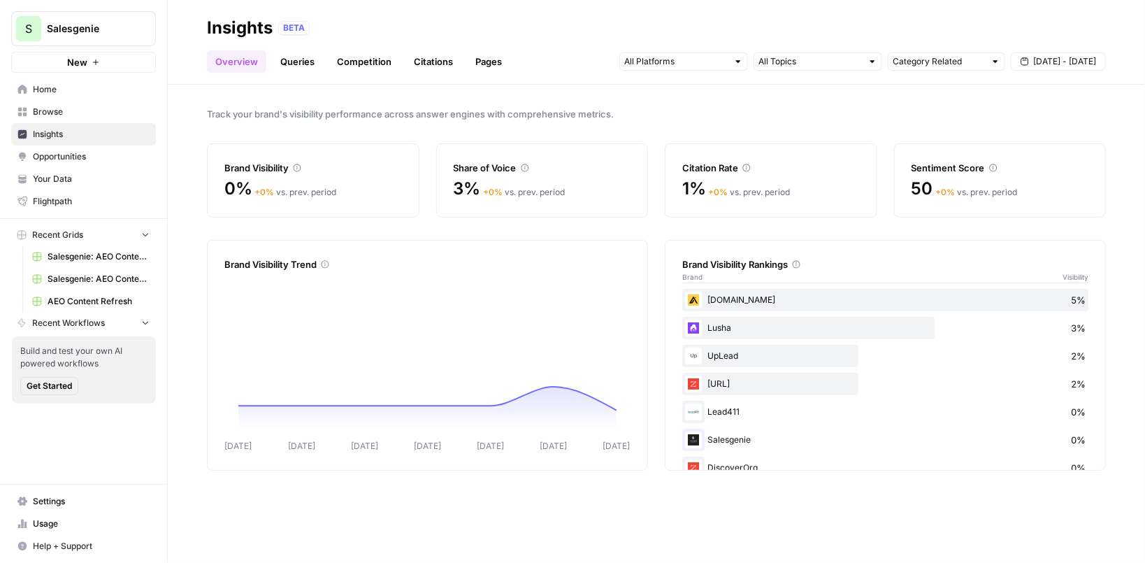
click at [302, 60] on link "Queries" at bounding box center [297, 61] width 51 height 22
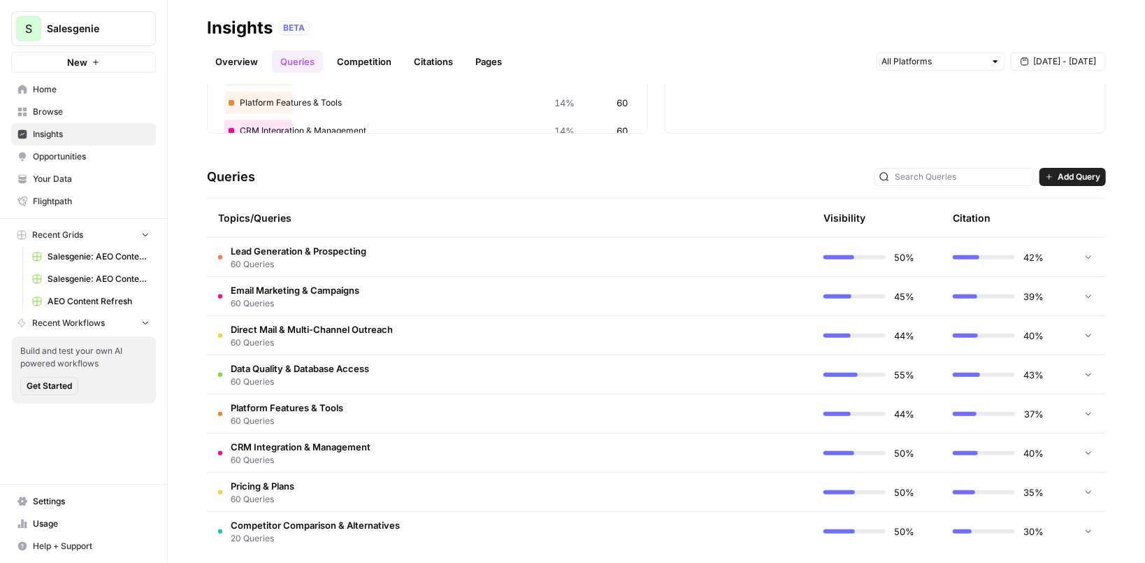
scroll to position [223, 0]
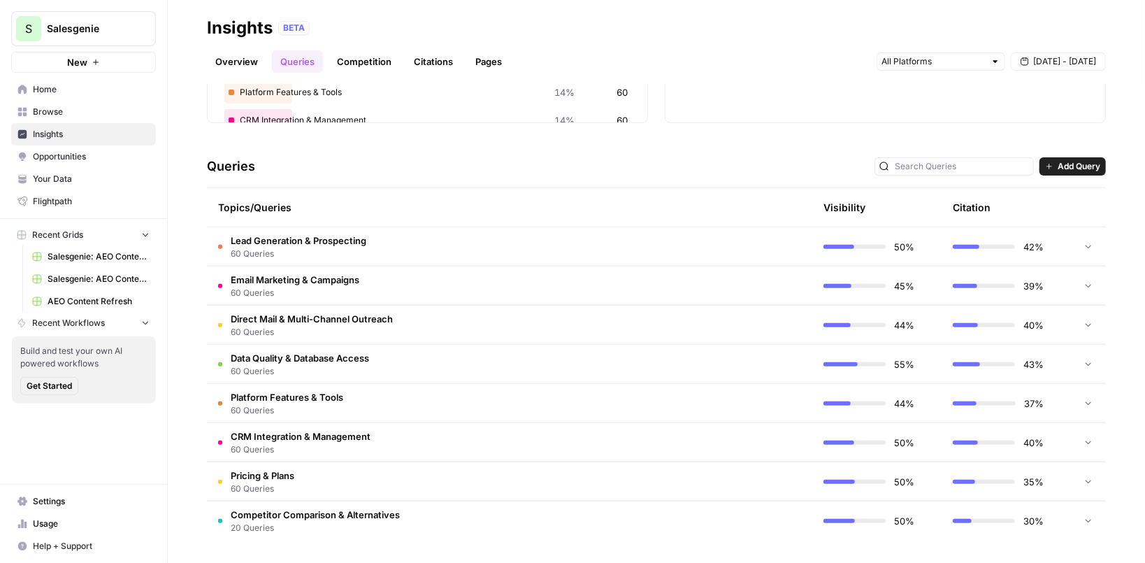
click at [1059, 165] on span "Add Query" at bounding box center [1079, 166] width 43 height 13
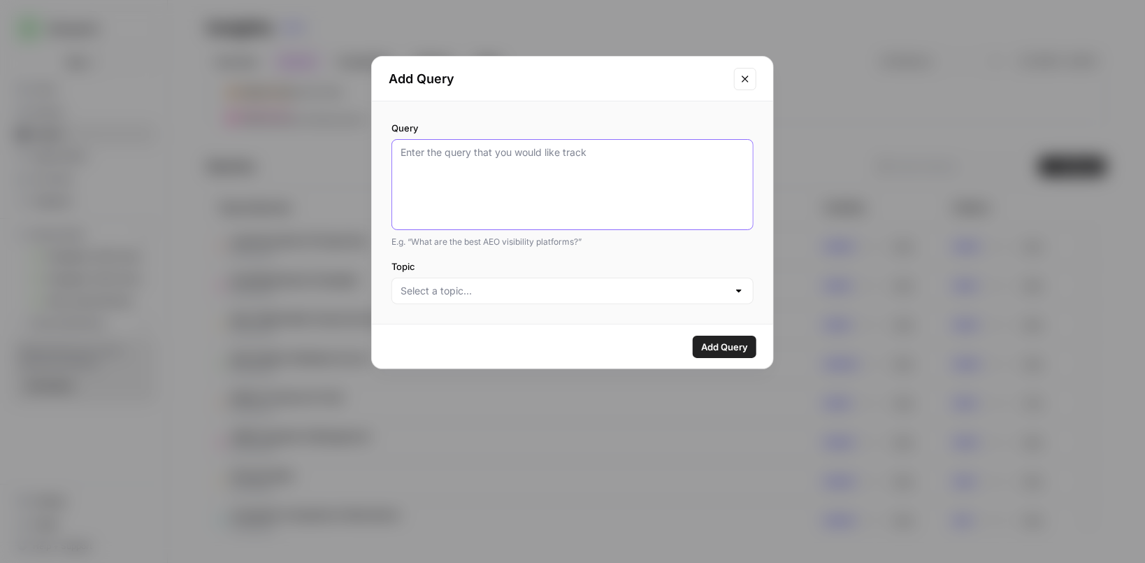
click at [540, 189] on textarea "Query" at bounding box center [573, 184] width 344 height 78
click at [519, 301] on div at bounding box center [572, 291] width 362 height 27
click at [748, 82] on icon "Close modal" at bounding box center [745, 78] width 11 height 11
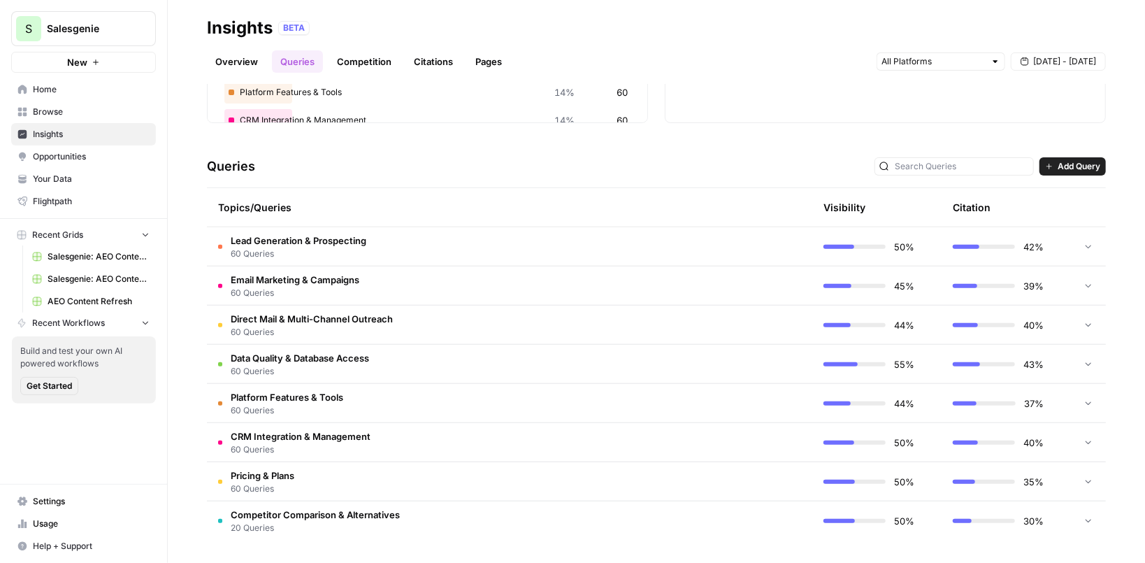
click at [398, 319] on td "Direct Mail & Multi-Channel Outreach 60 Queries" at bounding box center [443, 324] width 473 height 38
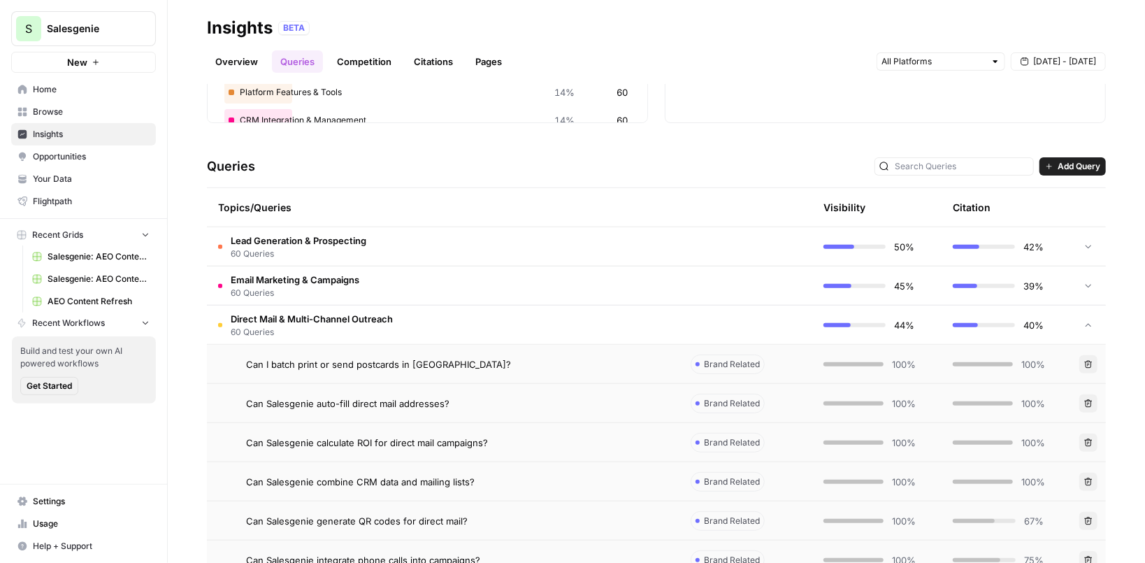
click at [352, 280] on span "Email Marketing & Campaigns" at bounding box center [295, 280] width 129 height 14
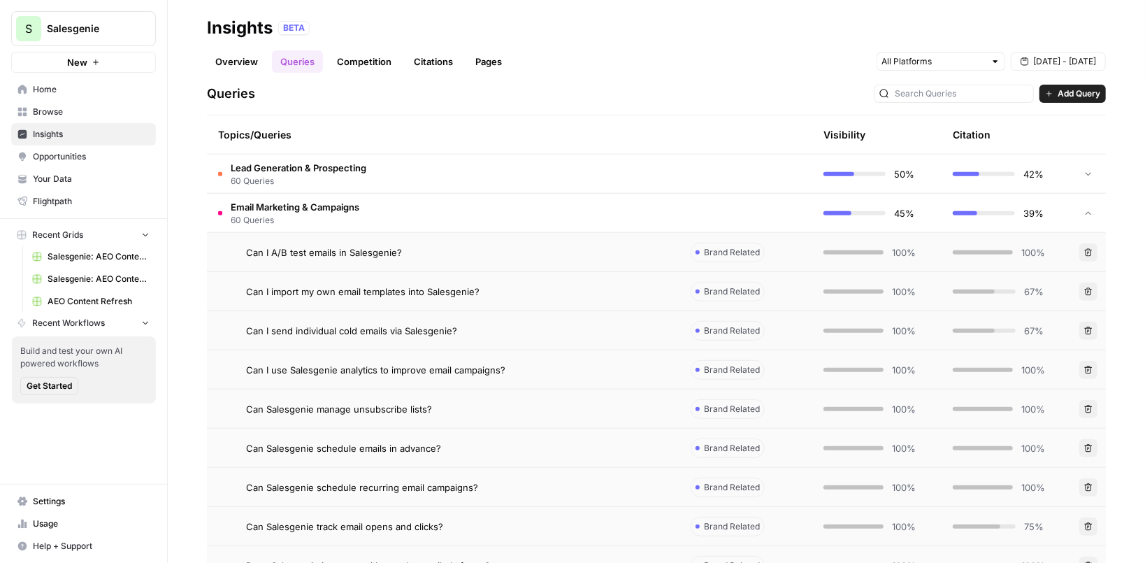
scroll to position [293, 0]
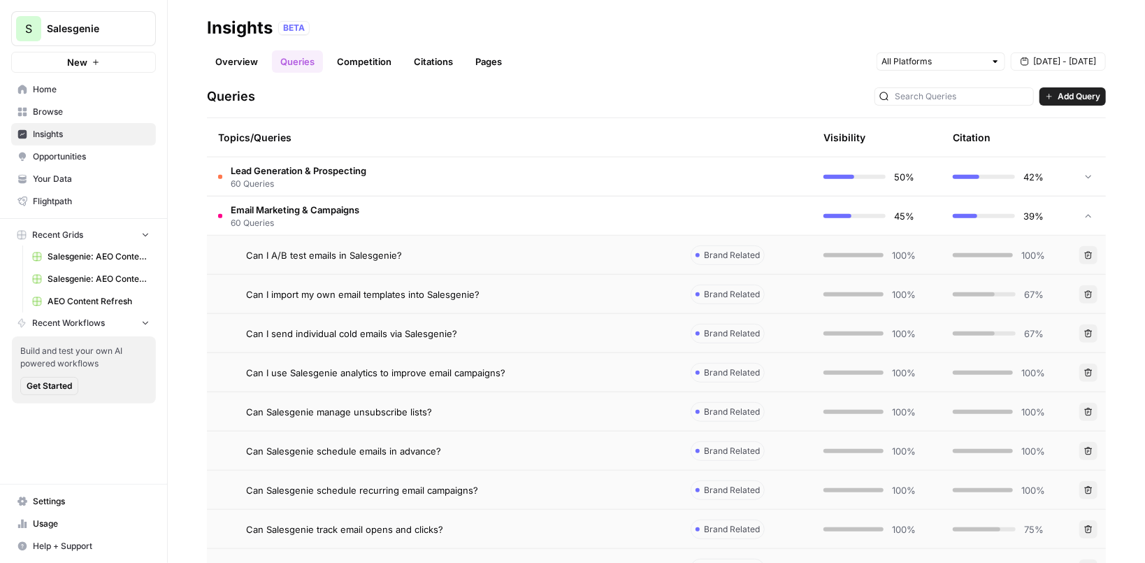
click at [415, 290] on span "Can I import my own email templates into Salesgenie?" at bounding box center [362, 294] width 233 height 14
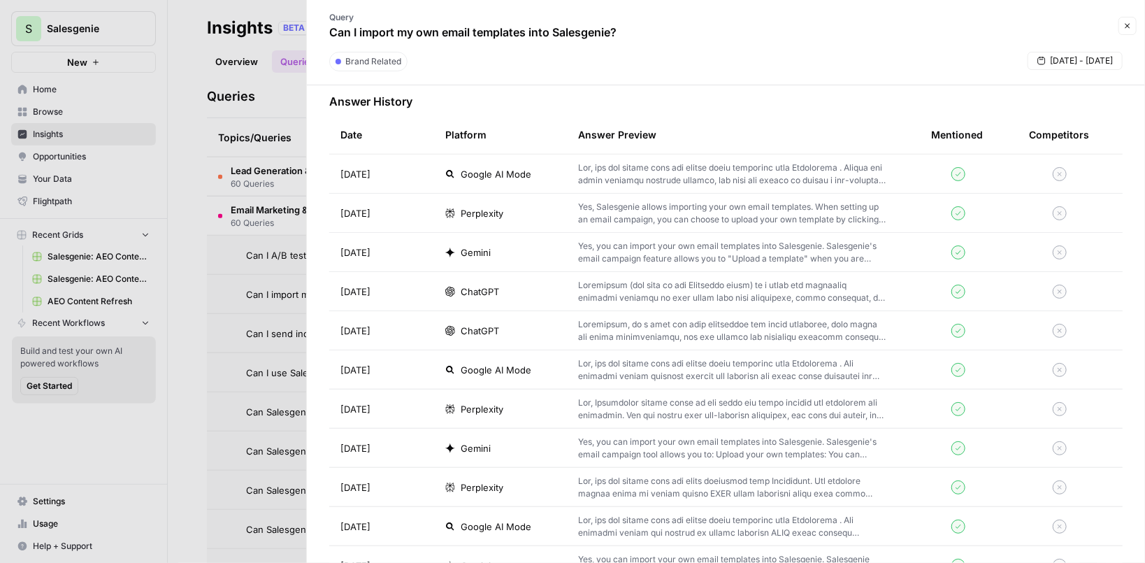
scroll to position [426, 0]
drag, startPoint x: 403, startPoint y: 248, endPoint x: 331, endPoint y: 160, distance: 113.3
click at [331, 160] on tbody "Sep 25, 2025 Google AI Mode Sep 25, 2025 Perplexity Yes, Salesgenie allows impo…" at bounding box center [725, 563] width 793 height 822
click at [528, 292] on div "ChatGPT" at bounding box center [500, 289] width 110 height 14
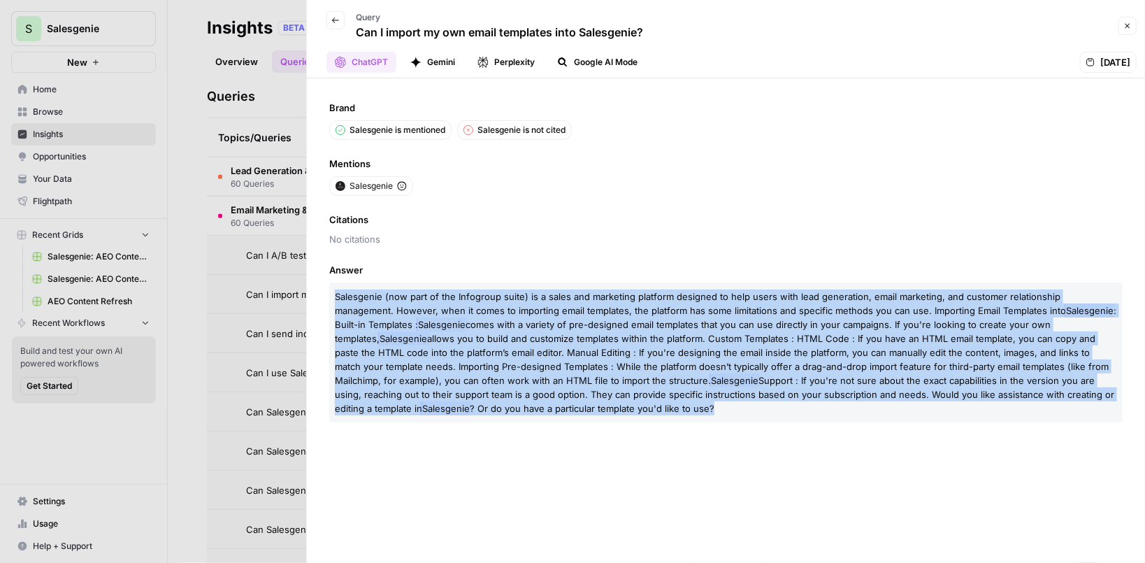
drag, startPoint x: 336, startPoint y: 293, endPoint x: 540, endPoint y: 422, distance: 241.6
click at [540, 422] on div "Brand Salesgenie is mentioned Salesgenie is not cited Mentions Salesgenie Citat…" at bounding box center [726, 320] width 838 height 484
click at [591, 404] on p "Salesgenie (now part of the Infogroup suite) is a sales and marketing platform …" at bounding box center [725, 352] width 793 height 140
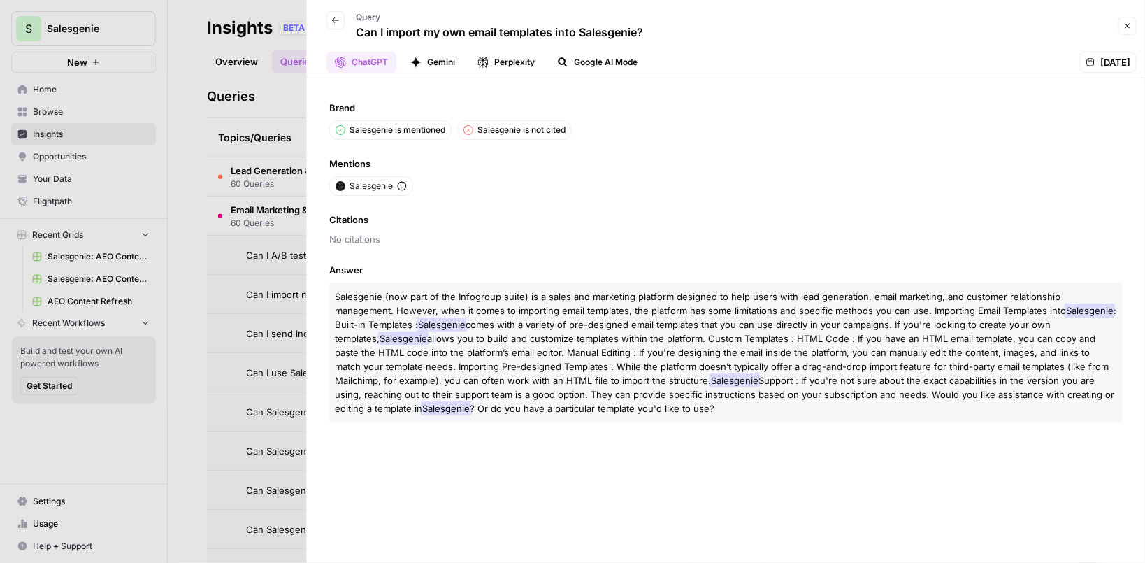
click at [331, 22] on icon "button" at bounding box center [335, 20] width 8 height 8
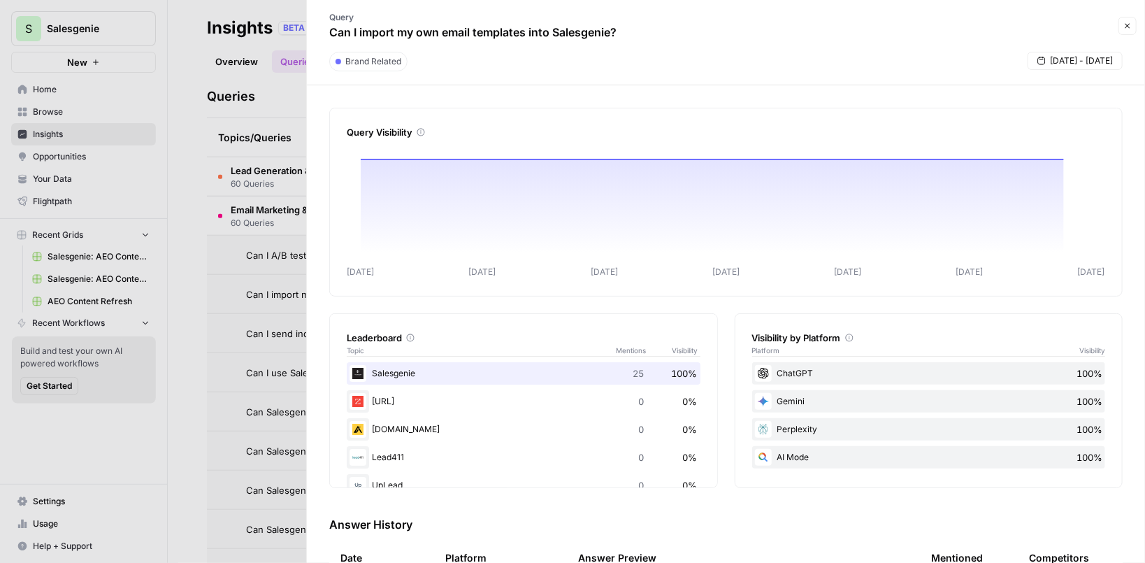
click at [1120, 24] on button "Close" at bounding box center [1127, 26] width 18 height 18
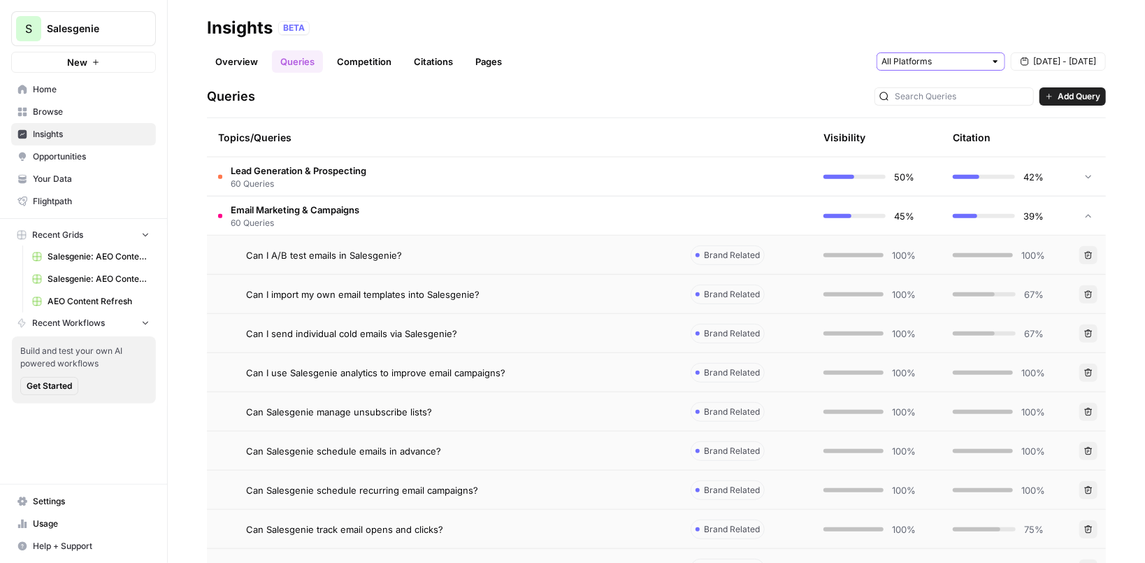
click at [979, 62] on input "text" at bounding box center [933, 62] width 103 height 14
click at [815, 112] on div "Queries Add Query" at bounding box center [656, 96] width 899 height 43
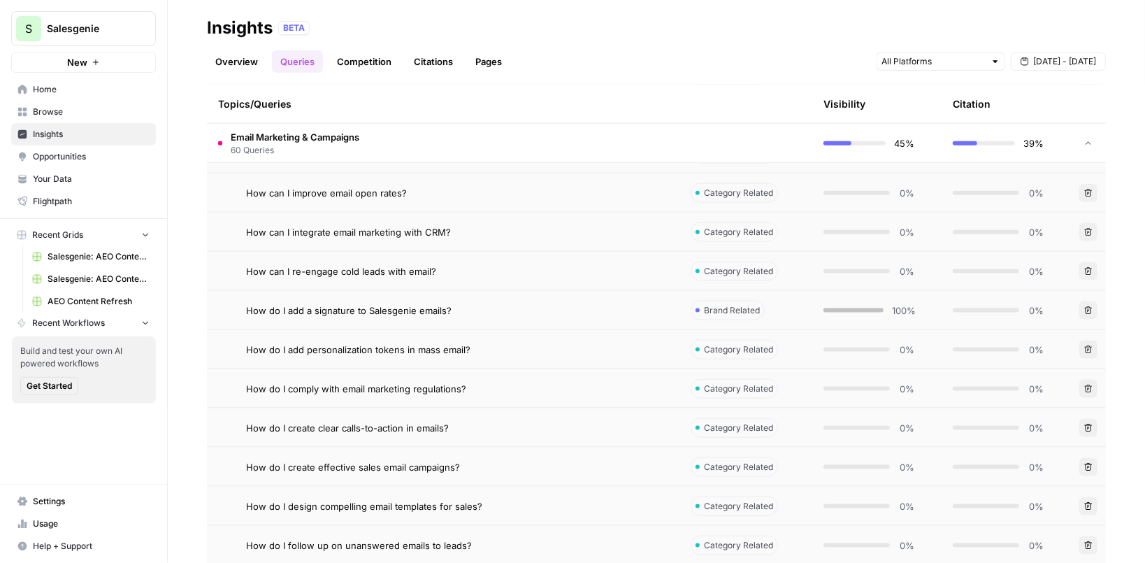
scroll to position [905, 0]
click at [619, 349] on div "How do I add personalization tokens in mass email?" at bounding box center [457, 347] width 422 height 14
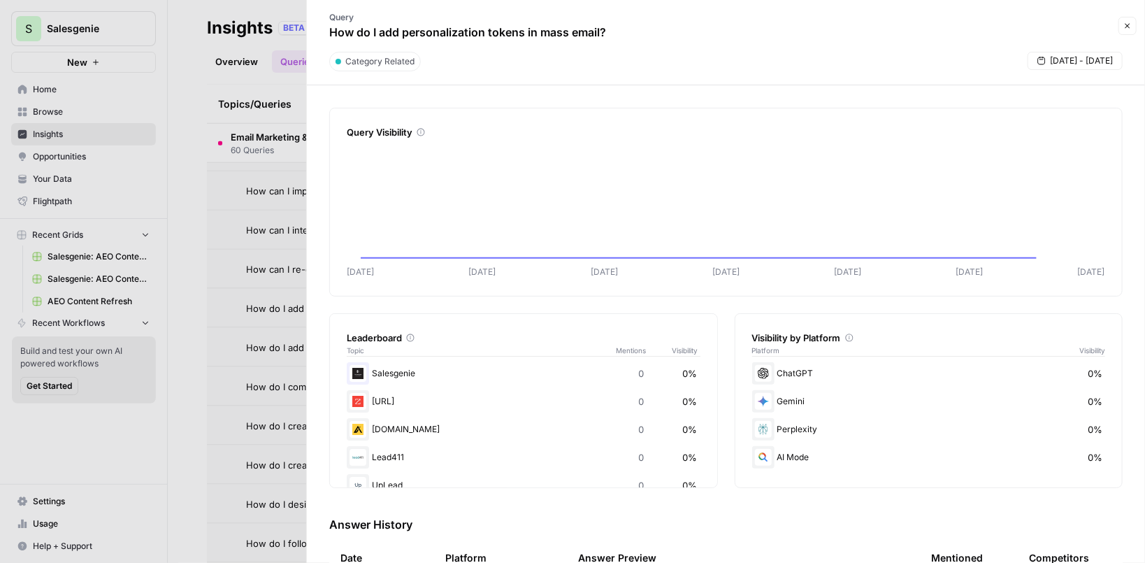
click at [642, 61] on div "Category Related Sep 19 - Sep 25" at bounding box center [725, 66] width 821 height 28
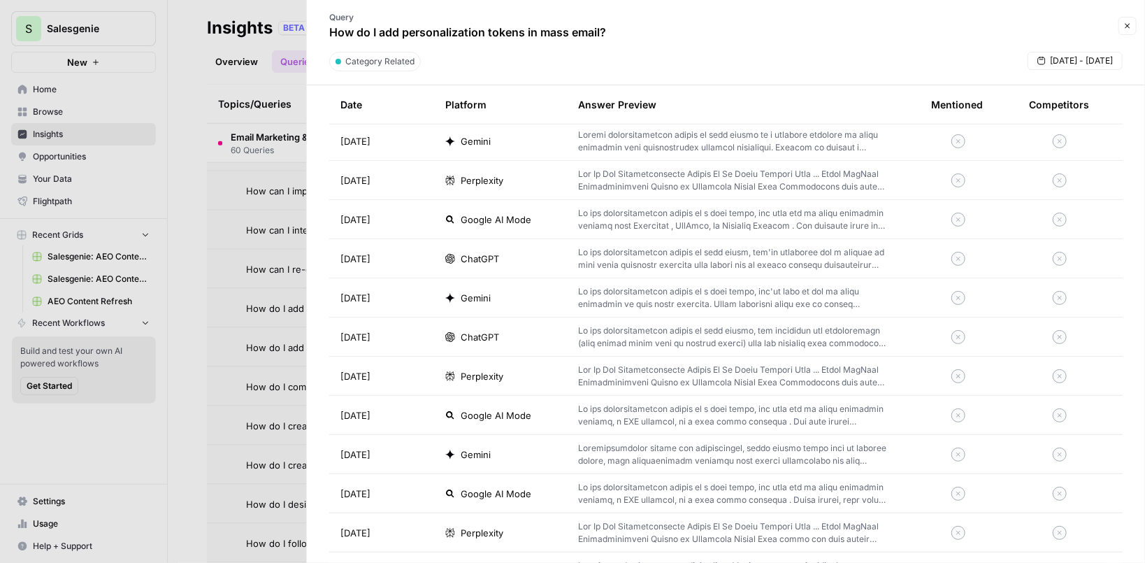
scroll to position [731, 0]
click at [1134, 24] on button "Close" at bounding box center [1127, 26] width 18 height 18
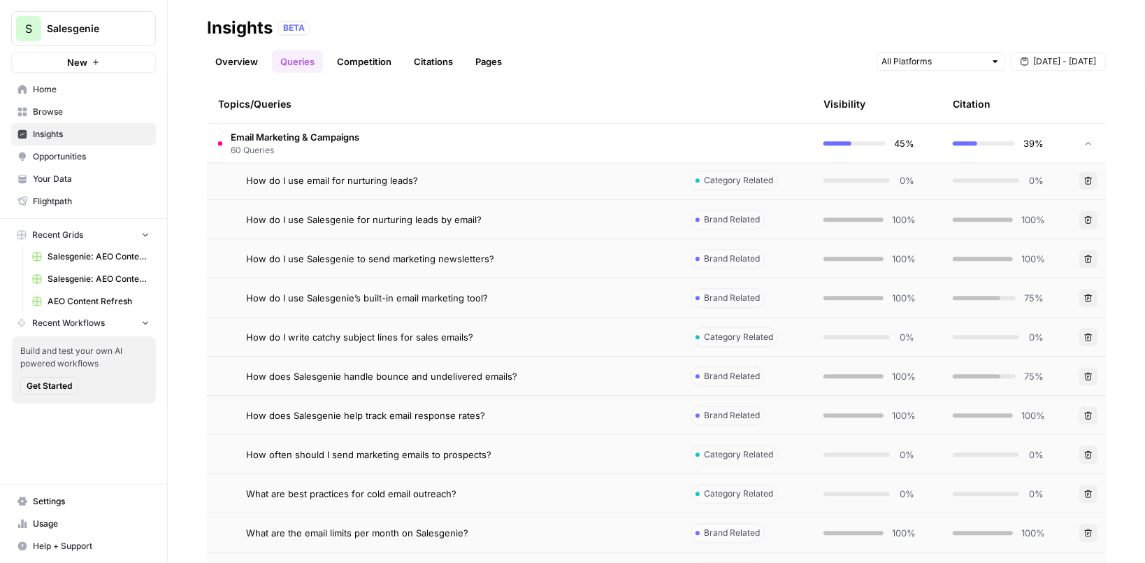
scroll to position [1939, 0]
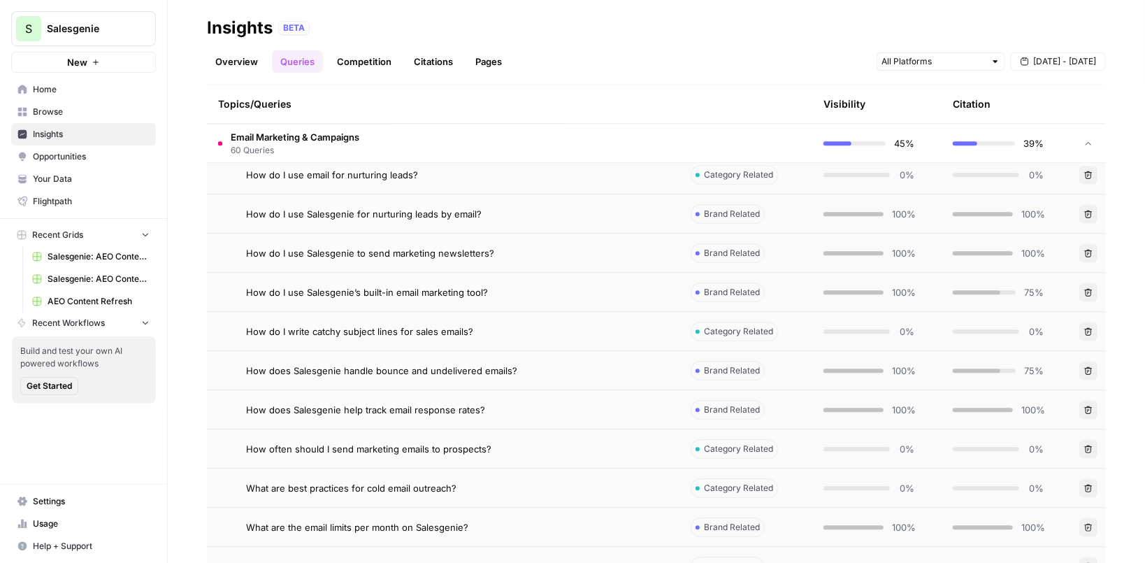
click at [303, 130] on span "Email Marketing & Campaigns" at bounding box center [295, 137] width 129 height 14
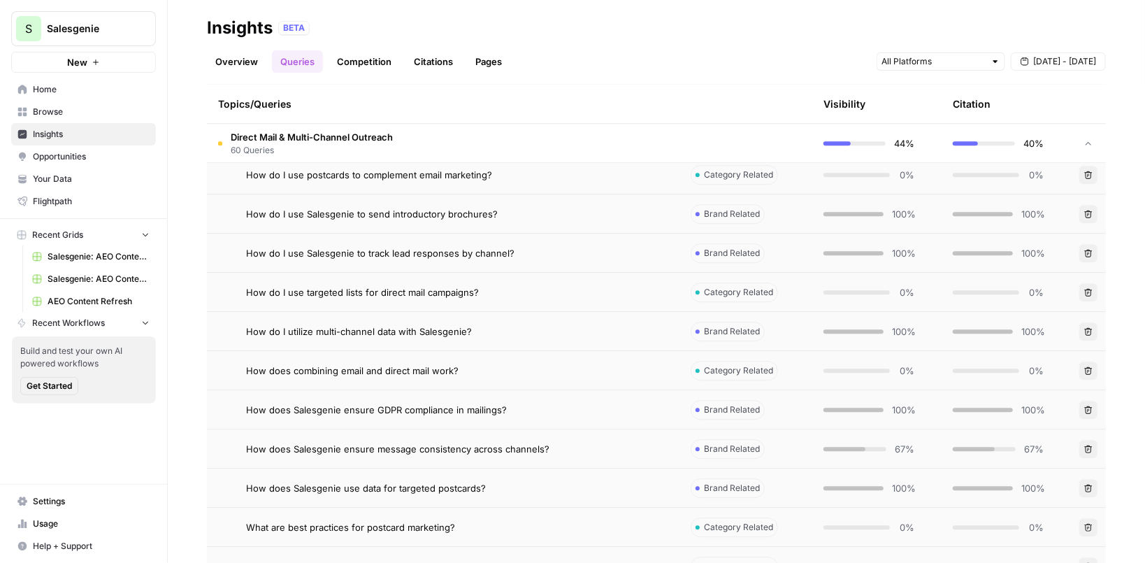
click at [349, 144] on span "60 Queries" at bounding box center [312, 150] width 162 height 13
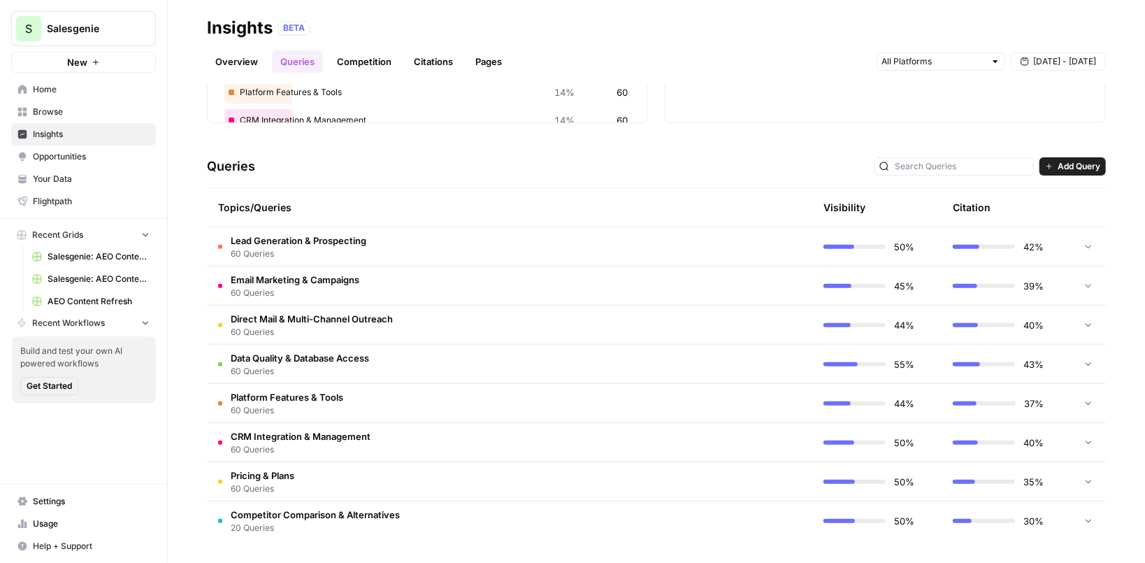
click at [369, 249] on td "Lead Generation & Prospecting 60 Queries" at bounding box center [443, 246] width 473 height 38
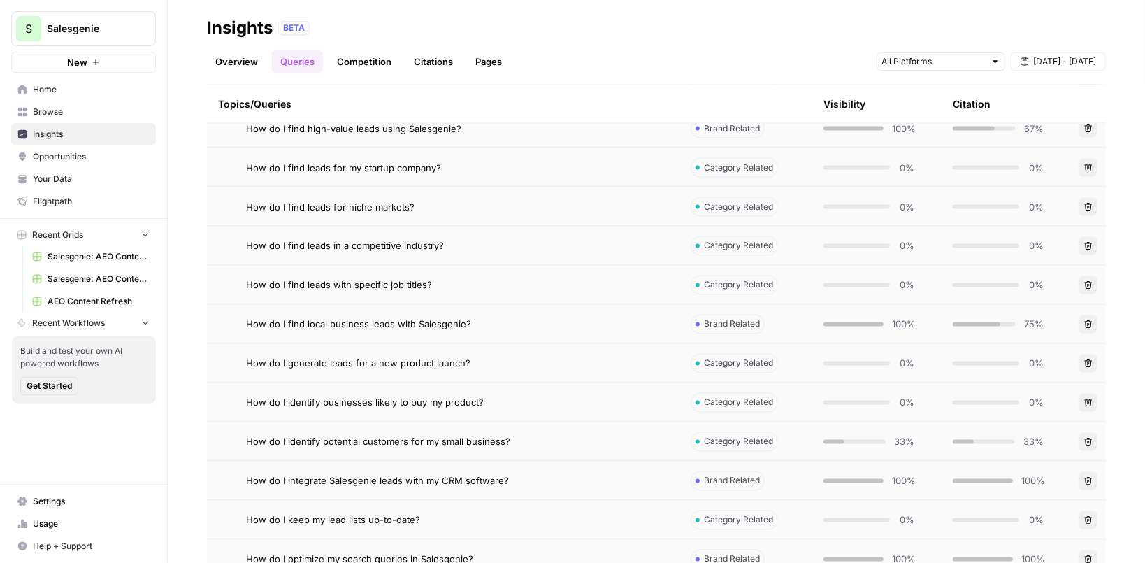
scroll to position [1284, 0]
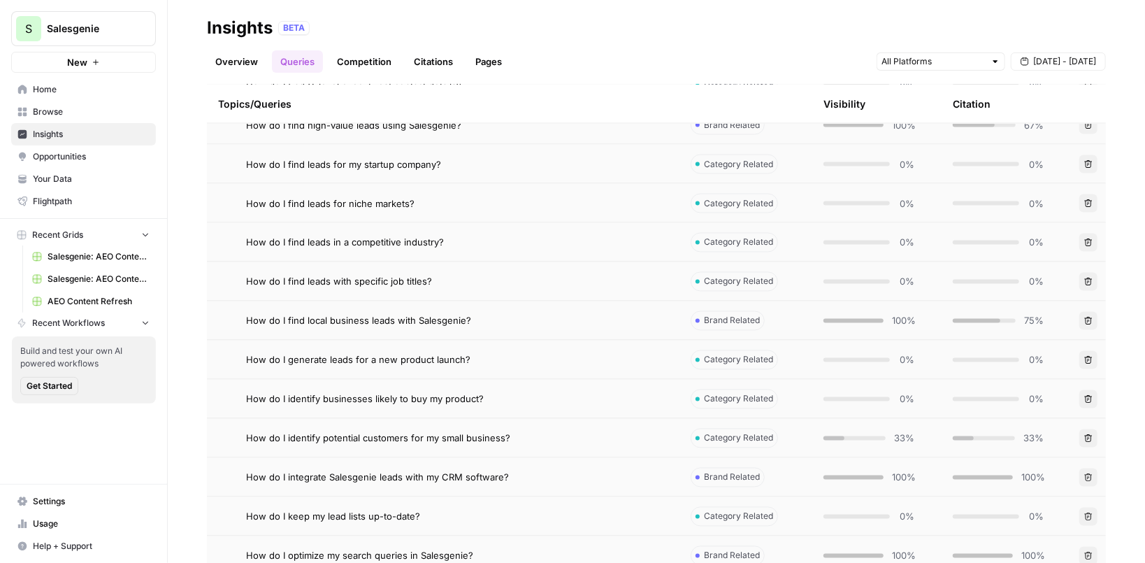
click at [619, 435] on div "How do I identify potential customers for my small business?" at bounding box center [457, 438] width 422 height 14
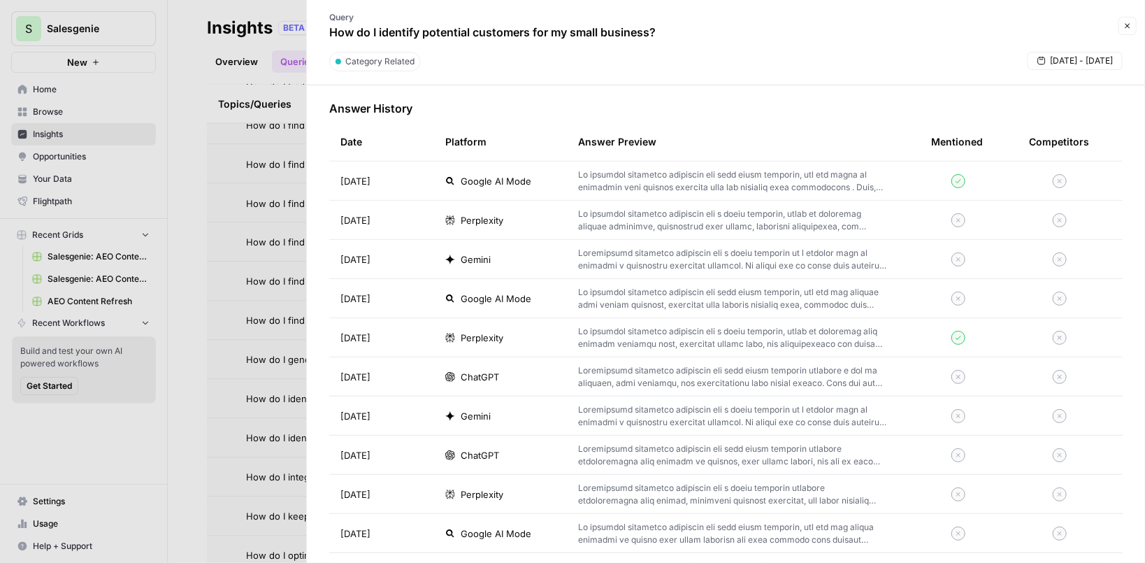
scroll to position [417, 0]
click at [545, 332] on div "Perplexity" at bounding box center [500, 337] width 110 height 14
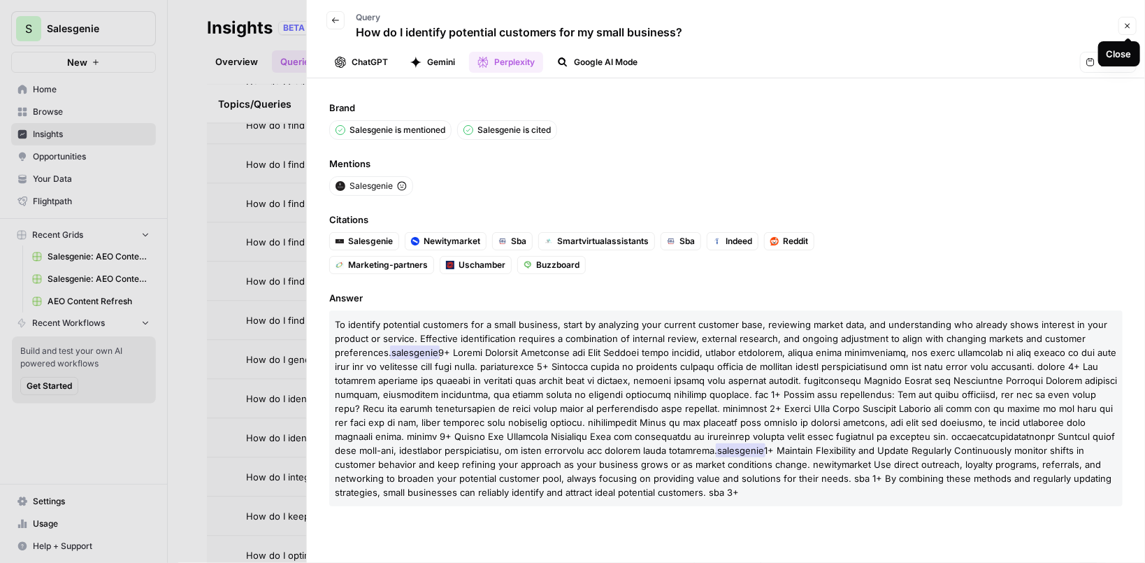
click at [1127, 24] on icon "button" at bounding box center [1127, 26] width 8 height 8
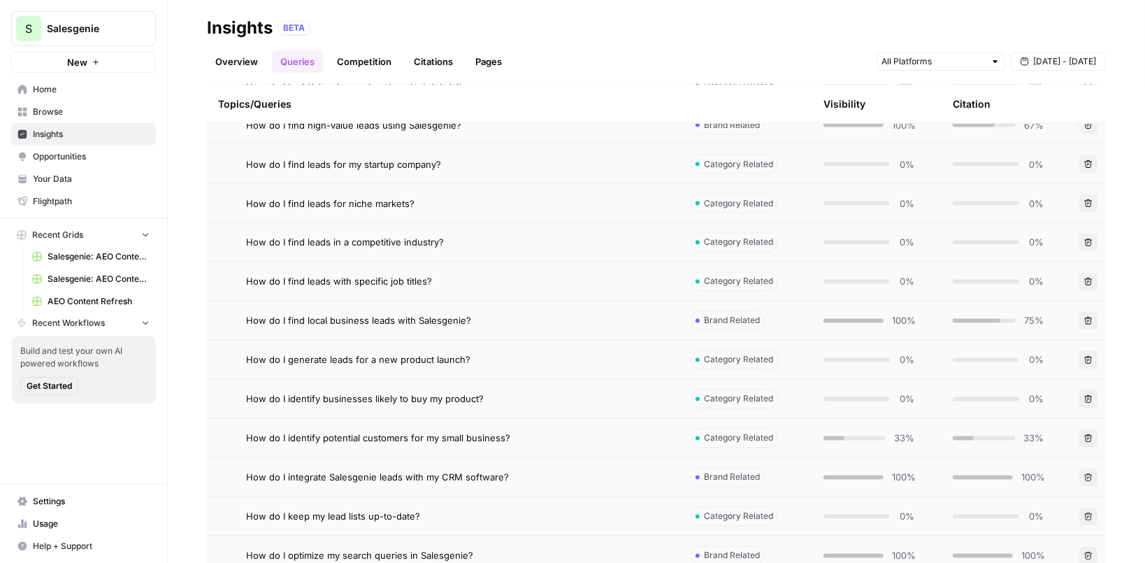
click at [454, 64] on link "Citations" at bounding box center [433, 61] width 56 height 22
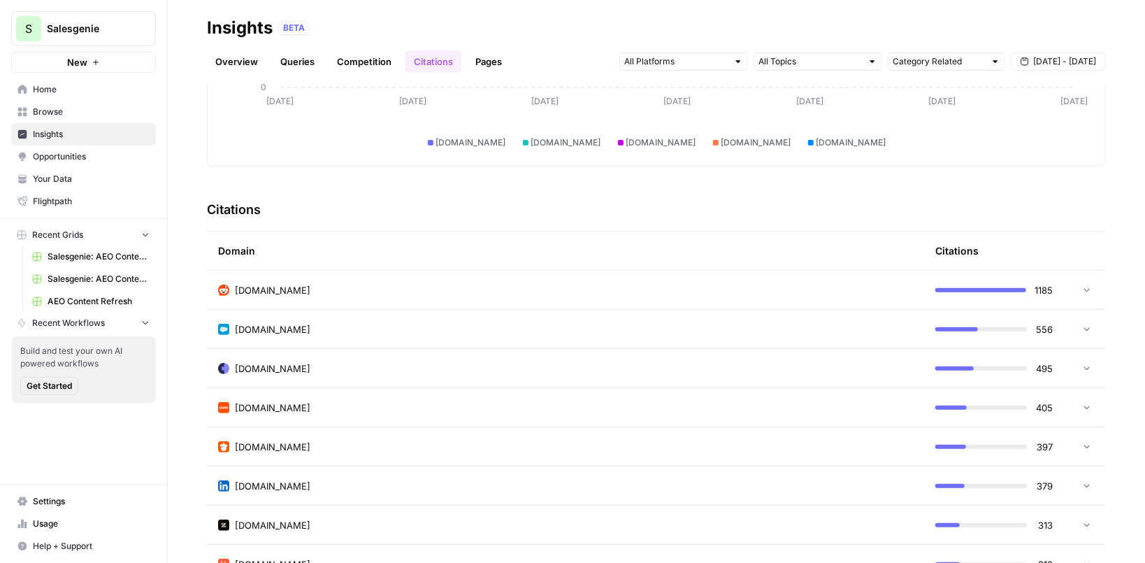
scroll to position [223, 0]
click at [1091, 287] on icon at bounding box center [1087, 288] width 10 height 10
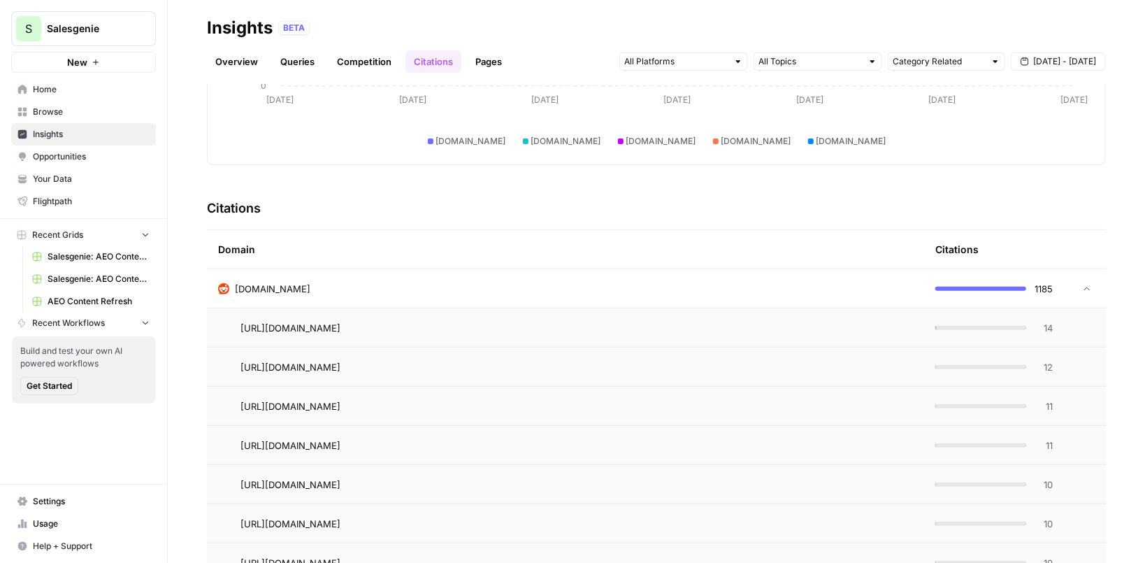
click at [1088, 286] on icon at bounding box center [1087, 289] width 10 height 10
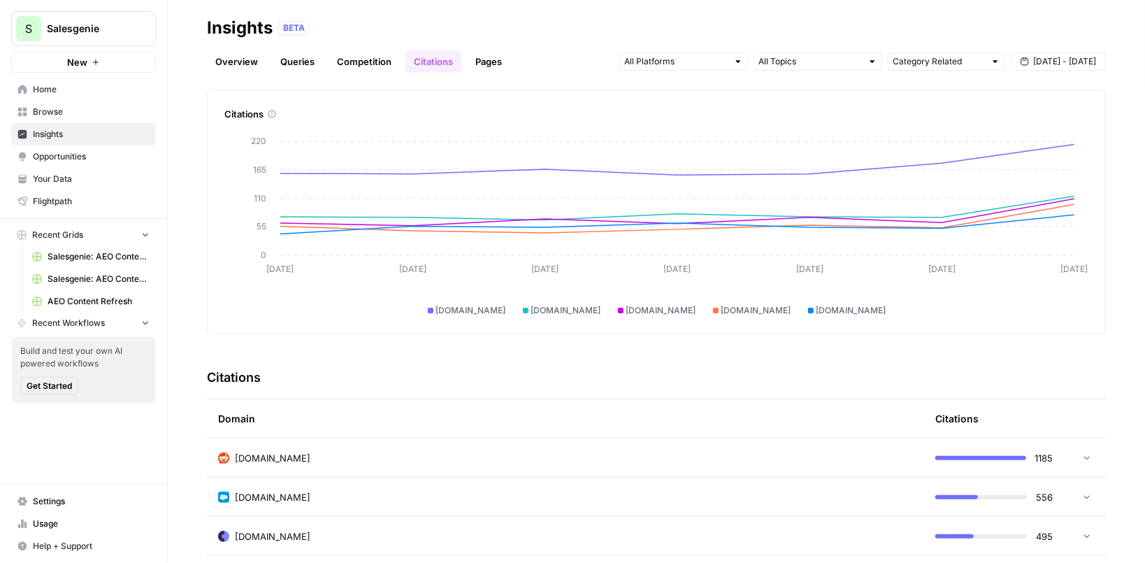
scroll to position [53, 0]
click at [87, 159] on span "Opportunities" at bounding box center [91, 156] width 117 height 13
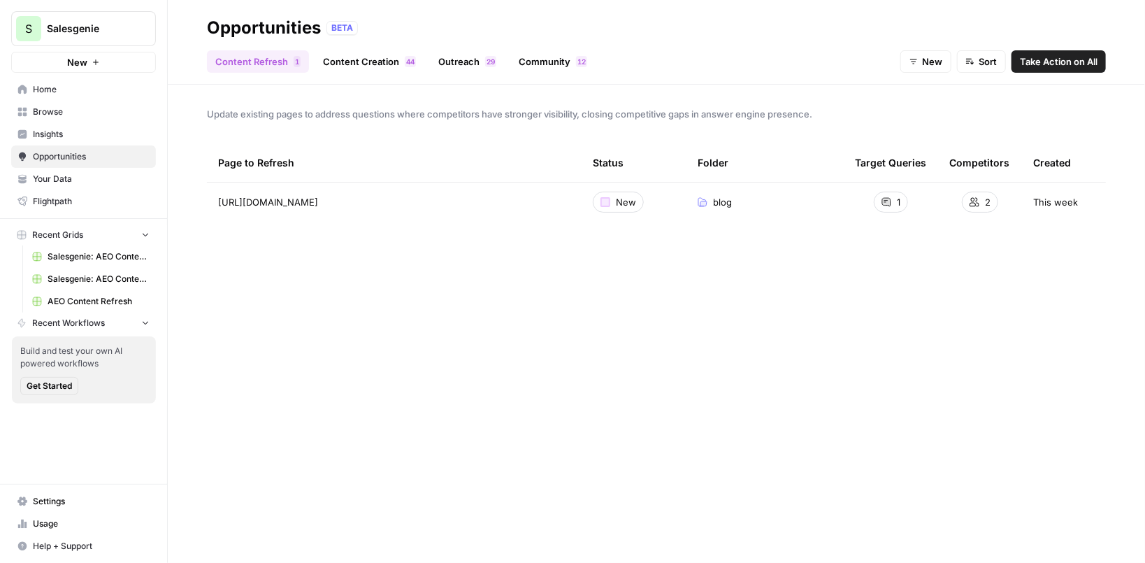
click at [352, 62] on link "Content Creation 4 4" at bounding box center [370, 61] width 110 height 22
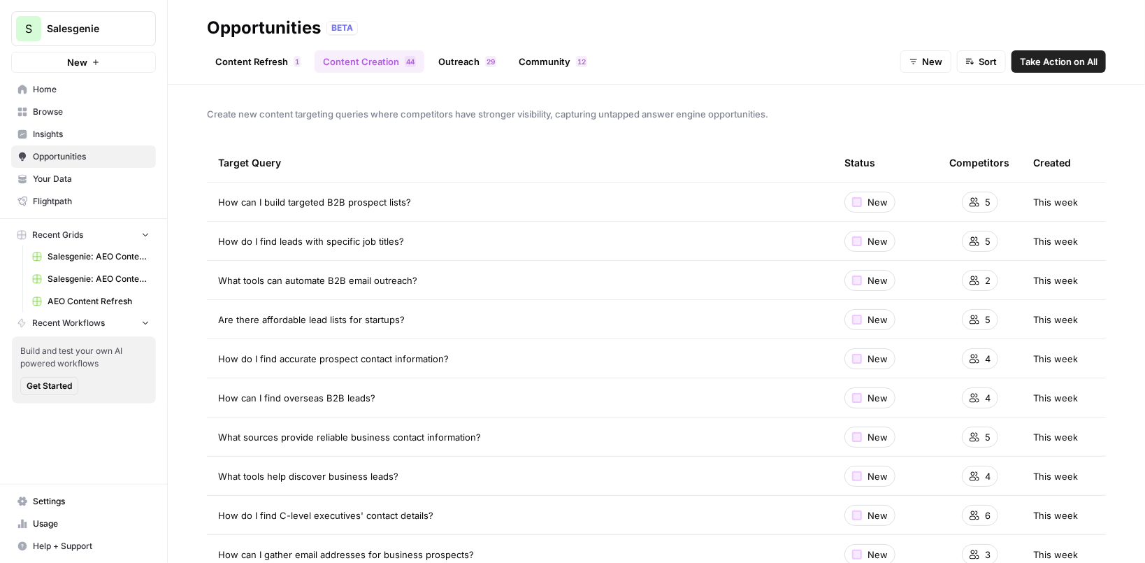
drag, startPoint x: 410, startPoint y: 205, endPoint x: 213, endPoint y: 197, distance: 197.3
click at [213, 197] on td "How can I build targeted B2B prospect lists?" at bounding box center [520, 201] width 626 height 38
click at [761, 148] on div "Target Query" at bounding box center [520, 162] width 604 height 38
click at [573, 145] on div "Target Query" at bounding box center [520, 162] width 604 height 38
click at [503, 154] on div "Target Query" at bounding box center [520, 162] width 604 height 38
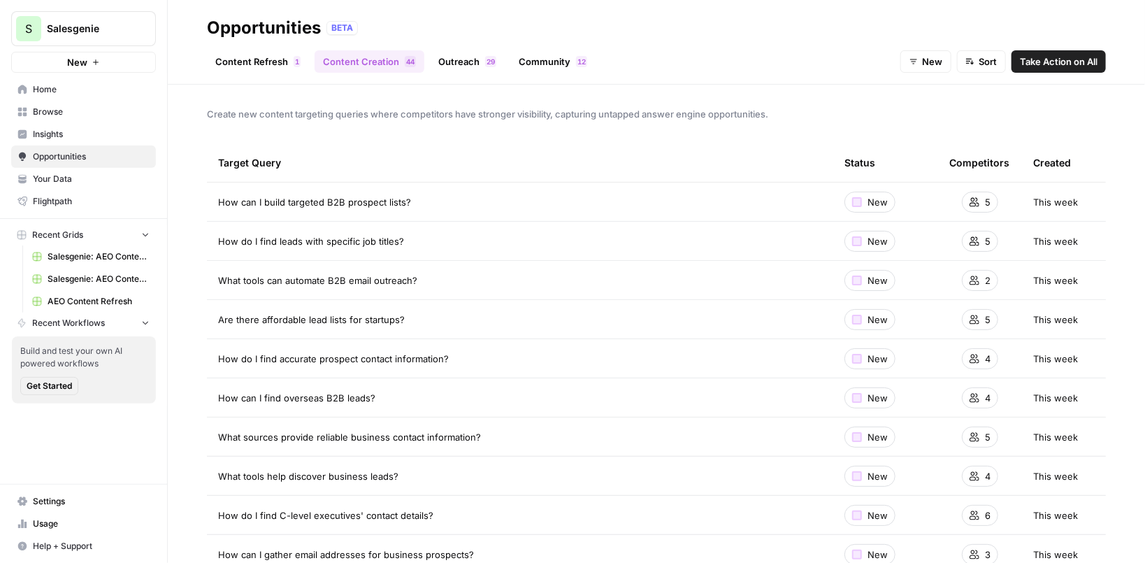
click at [368, 91] on div "Create new content targeting queries where competitors have stronger visibility…" at bounding box center [656, 324] width 977 height 478
drag, startPoint x: 418, startPoint y: 203, endPoint x: 209, endPoint y: 199, distance: 209.1
click at [209, 199] on td "How can I build targeted B2B prospect lists?" at bounding box center [520, 201] width 626 height 38
drag, startPoint x: 440, startPoint y: 241, endPoint x: 212, endPoint y: 235, distance: 228.0
click at [212, 235] on td "How do I find leads with specific job titles?" at bounding box center [520, 241] width 626 height 38
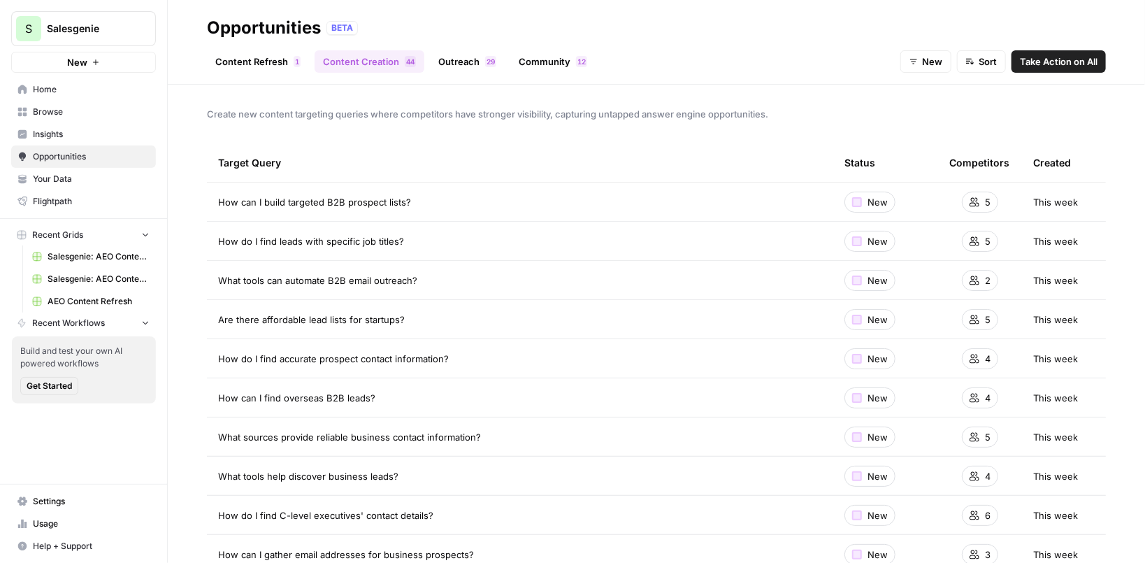
click at [370, 276] on span "What tools can automate B2B email outreach?" at bounding box center [317, 280] width 199 height 14
click at [770, 127] on div "Create new content targeting queries where competitors have stronger visibility…" at bounding box center [656, 324] width 977 height 478
click at [1041, 62] on span "Take Action on All" at bounding box center [1059, 62] width 78 height 14
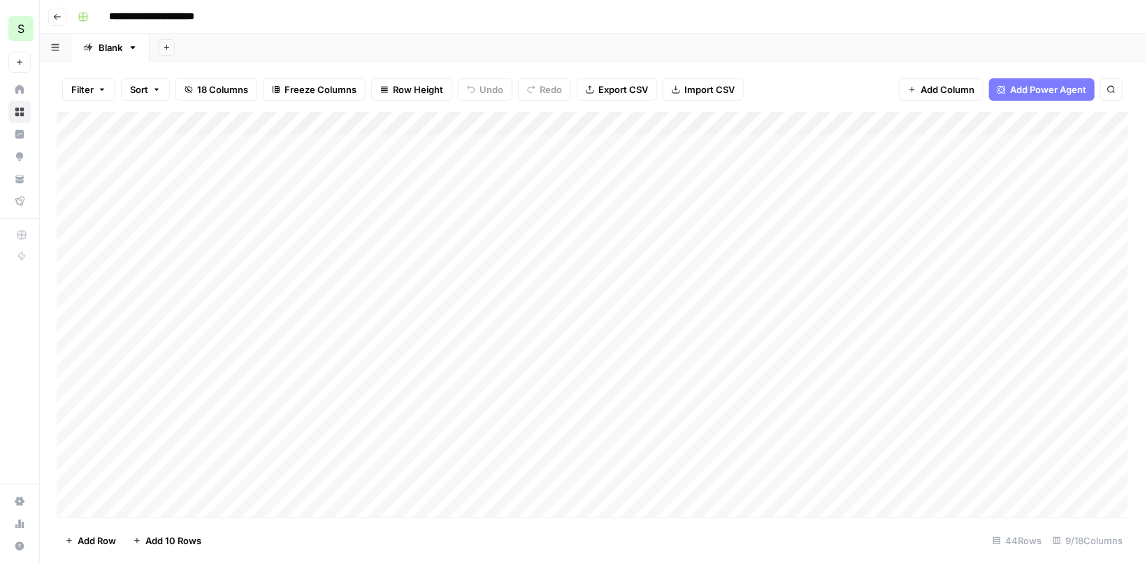
drag, startPoint x: 372, startPoint y: 147, endPoint x: 342, endPoint y: 389, distance: 243.7
click at [342, 389] on div "Add Column" at bounding box center [593, 314] width 1072 height 405
click at [547, 144] on div "Add Column" at bounding box center [593, 314] width 1072 height 405
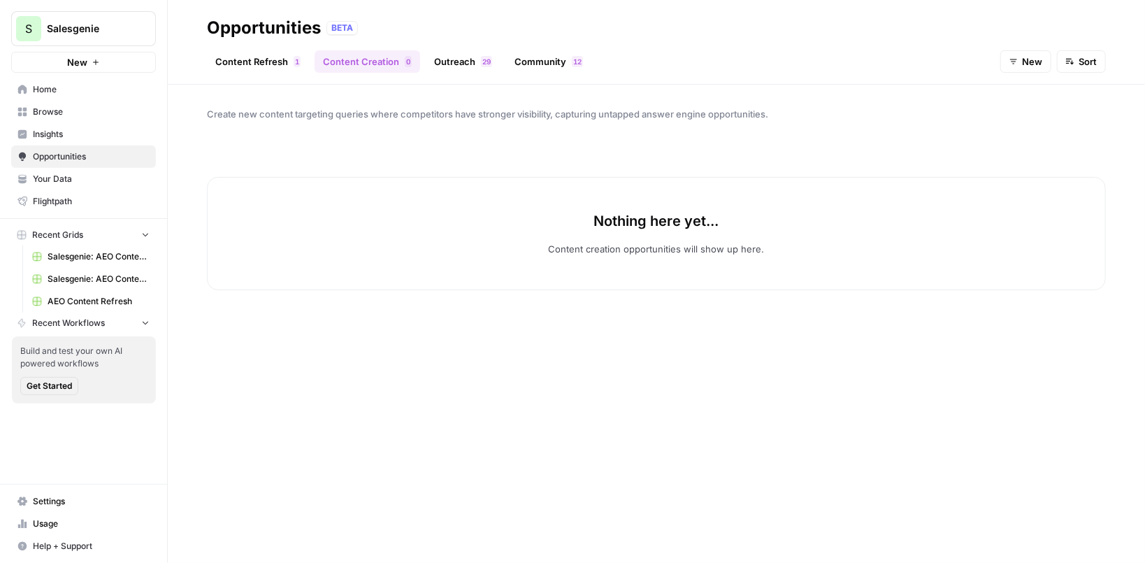
click at [268, 63] on link "Content Refresh 1" at bounding box center [258, 61] width 102 height 22
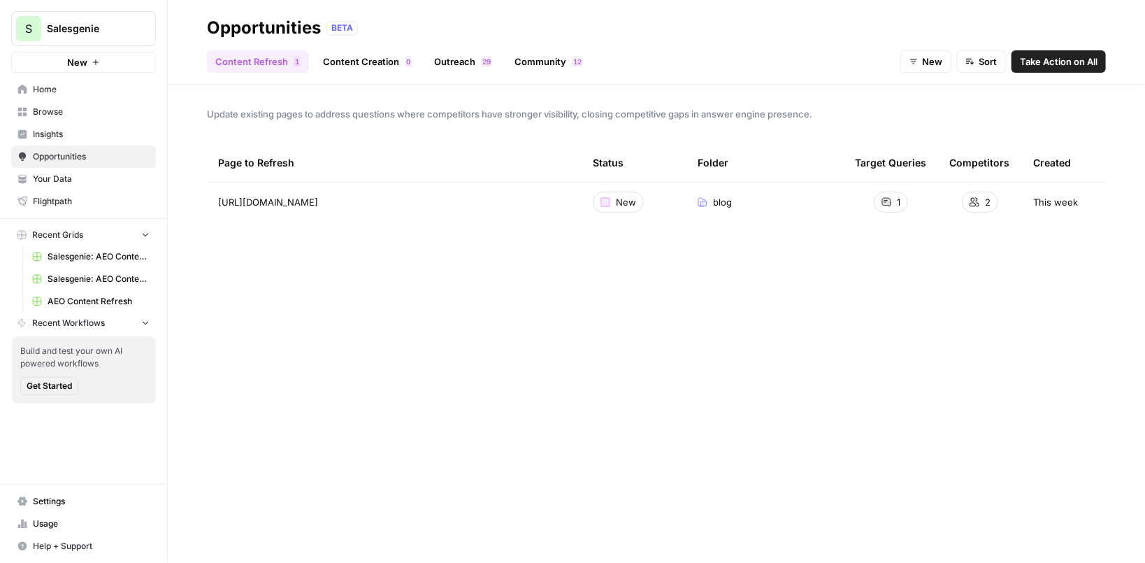
click at [561, 61] on link "Community 2 1" at bounding box center [548, 61] width 85 height 22
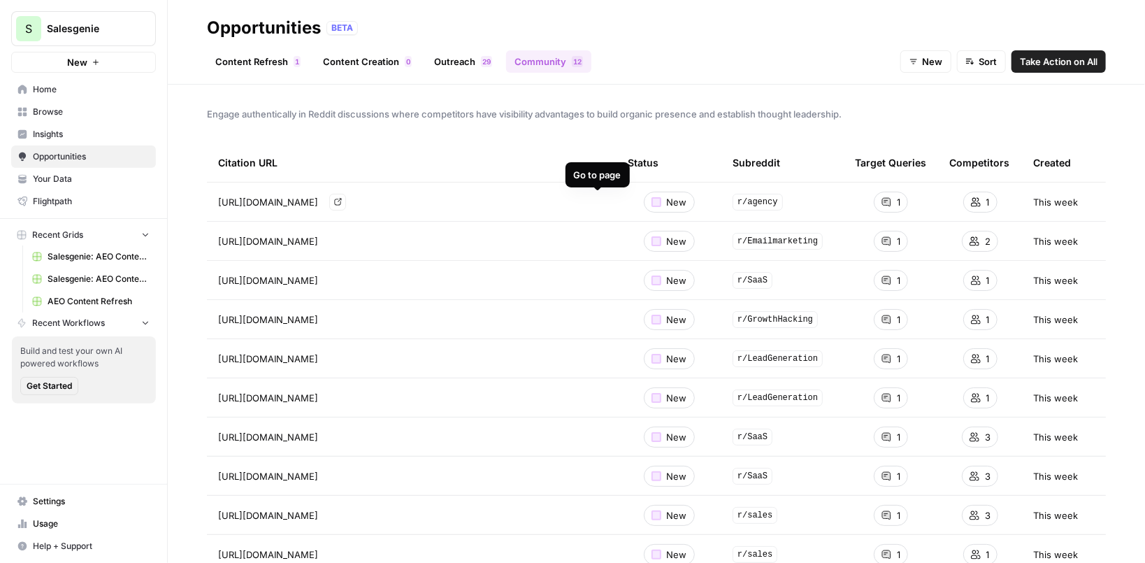
click at [342, 203] on icon "Go to page https://www.reddit.com/r/agency/comments/1emv3kp/ways_to_find_new_cl…" at bounding box center [338, 202] width 8 height 8
click at [1038, 61] on span "Take Action on All" at bounding box center [1059, 62] width 78 height 14
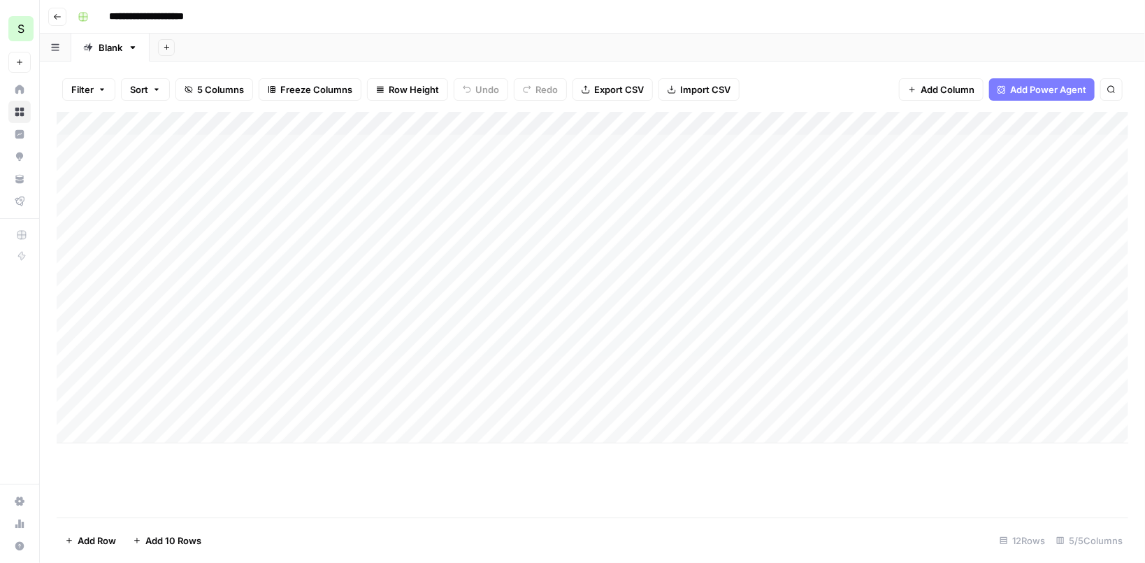
drag, startPoint x: 335, startPoint y: 150, endPoint x: 314, endPoint y: 414, distance: 264.4
click at [315, 414] on div "Add Column" at bounding box center [593, 277] width 1072 height 331
click at [489, 42] on div "Add Sheet" at bounding box center [647, 48] width 995 height 28
click at [647, 143] on div "Add Column" at bounding box center [593, 277] width 1072 height 331
click at [654, 43] on div "Add Sheet" at bounding box center [647, 48] width 995 height 28
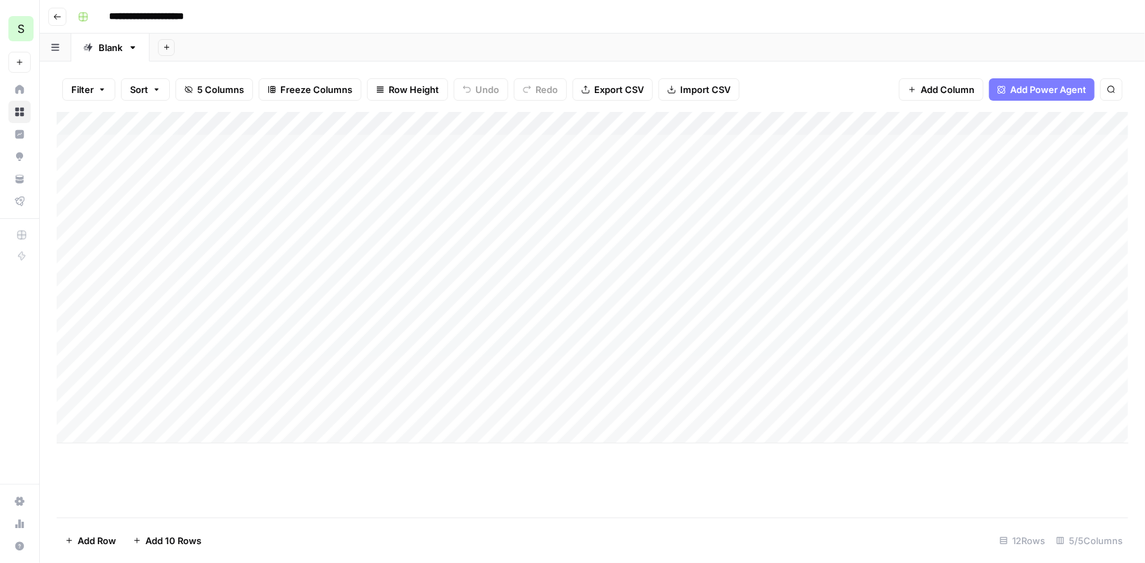
click at [575, 42] on div "Add Sheet" at bounding box center [647, 48] width 995 height 28
click at [484, 43] on div "Add Sheet" at bounding box center [647, 48] width 995 height 28
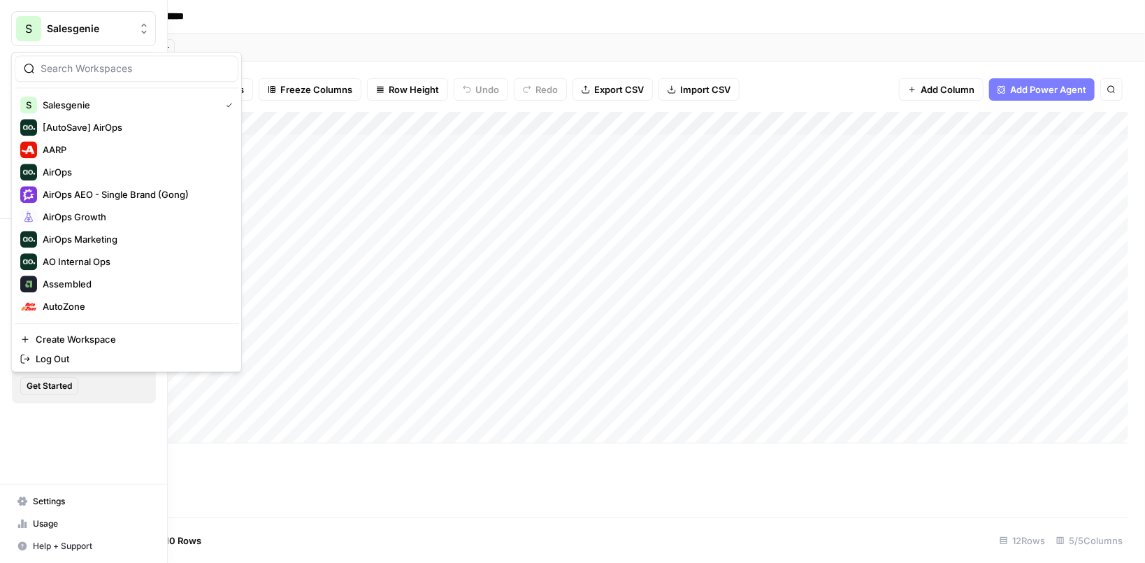
click at [61, 30] on span "Salesgenie" at bounding box center [89, 29] width 85 height 14
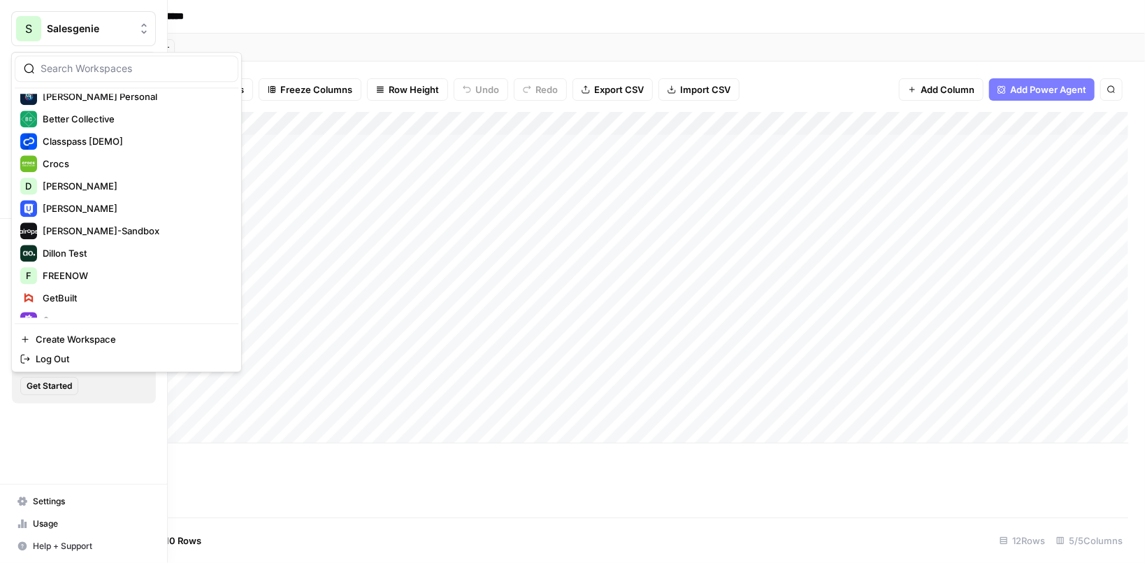
scroll to position [239, 0]
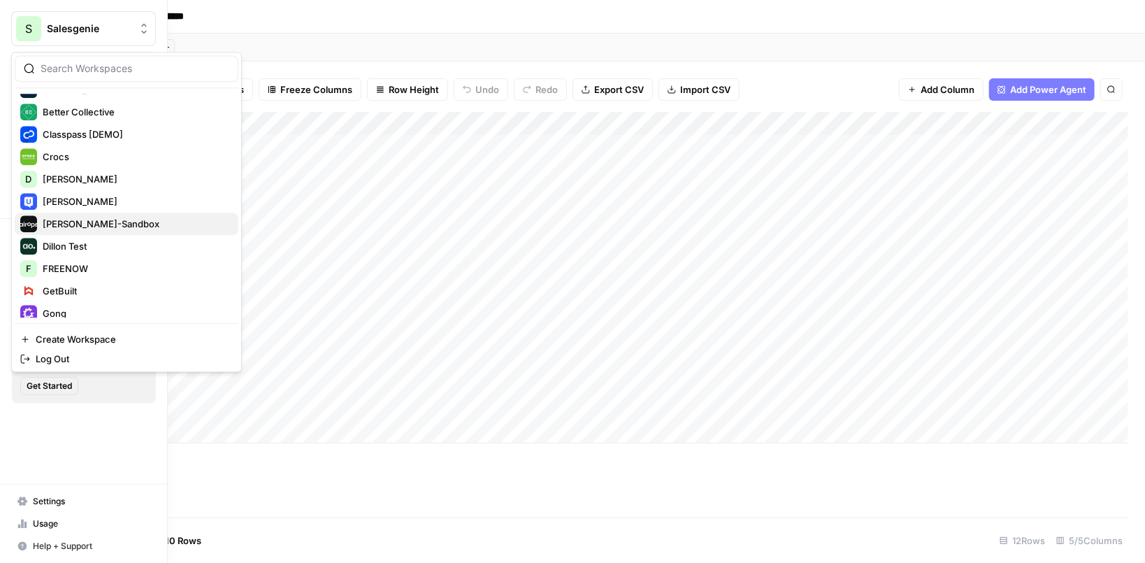
click at [95, 226] on span "[PERSON_NAME]-Sandbox" at bounding box center [135, 224] width 185 height 14
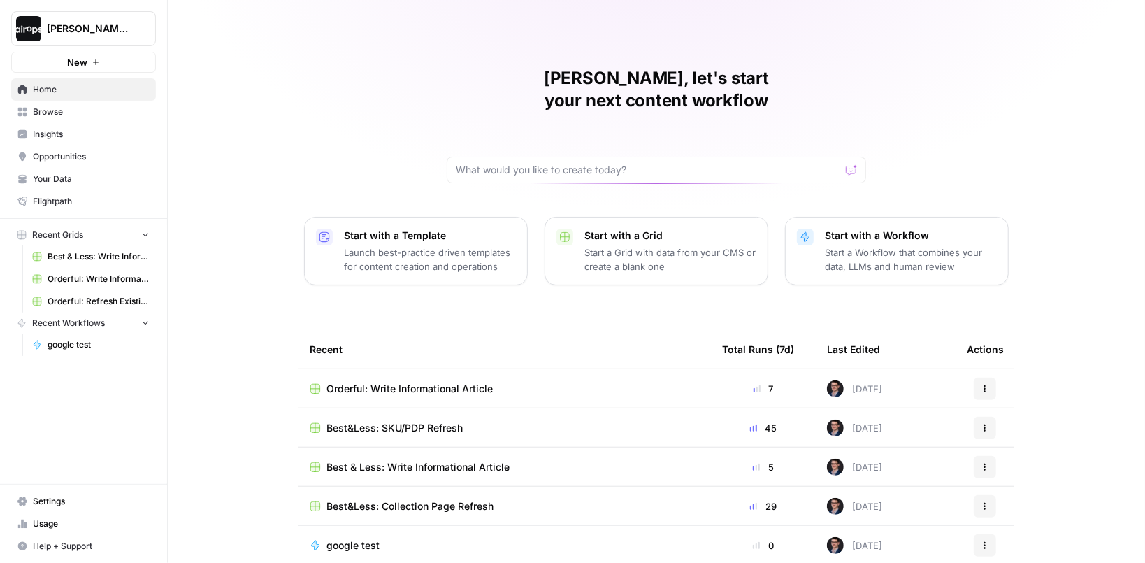
click at [59, 110] on span "Browse" at bounding box center [91, 112] width 117 height 13
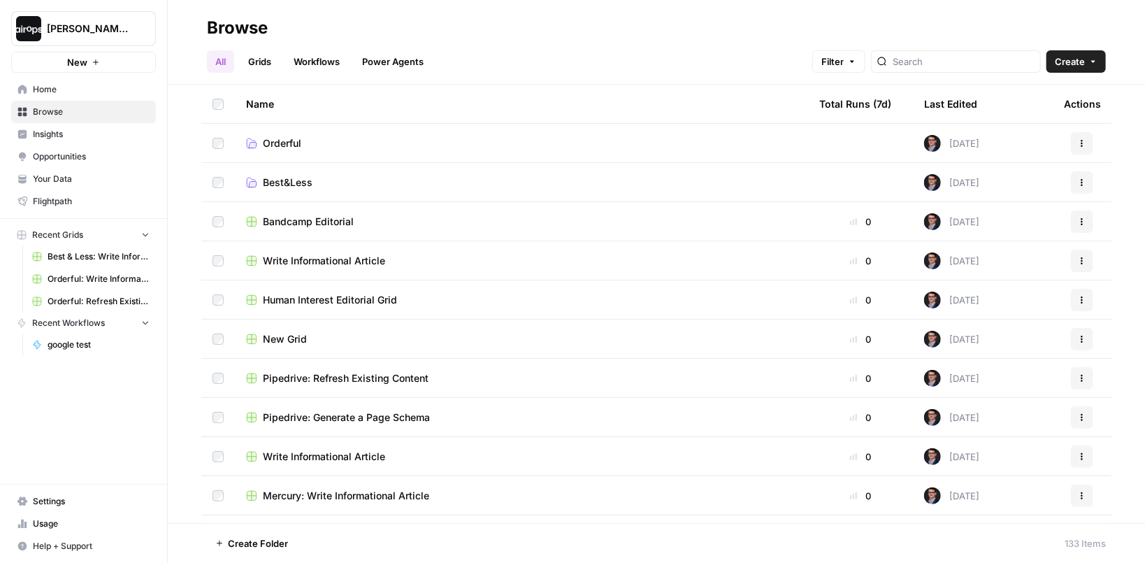
click at [293, 144] on span "Orderful" at bounding box center [282, 143] width 38 height 14
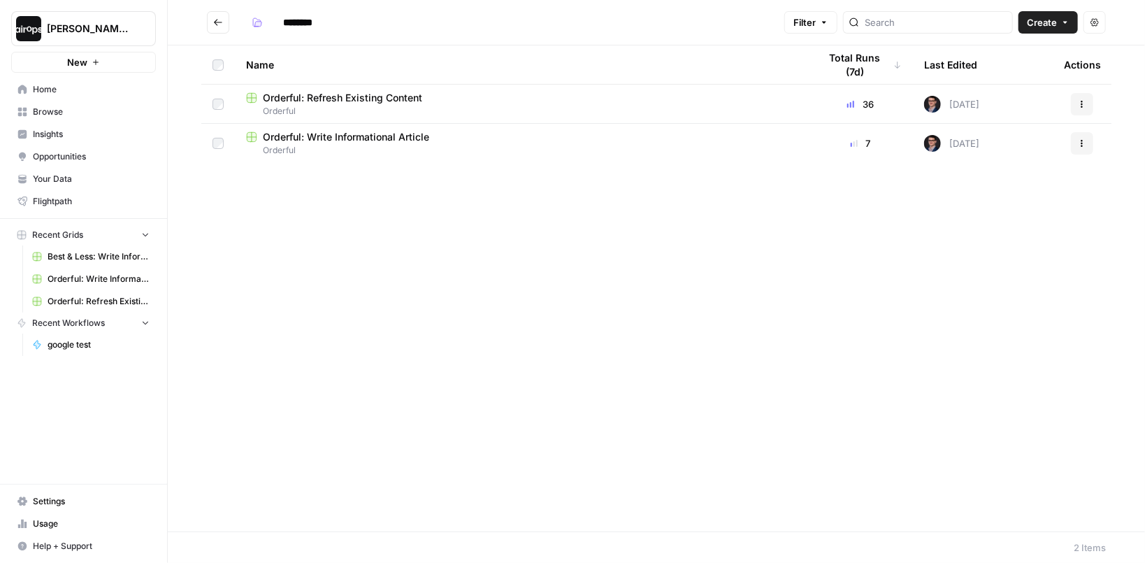
click at [379, 97] on span "Orderful: Refresh Existing Content" at bounding box center [342, 98] width 159 height 14
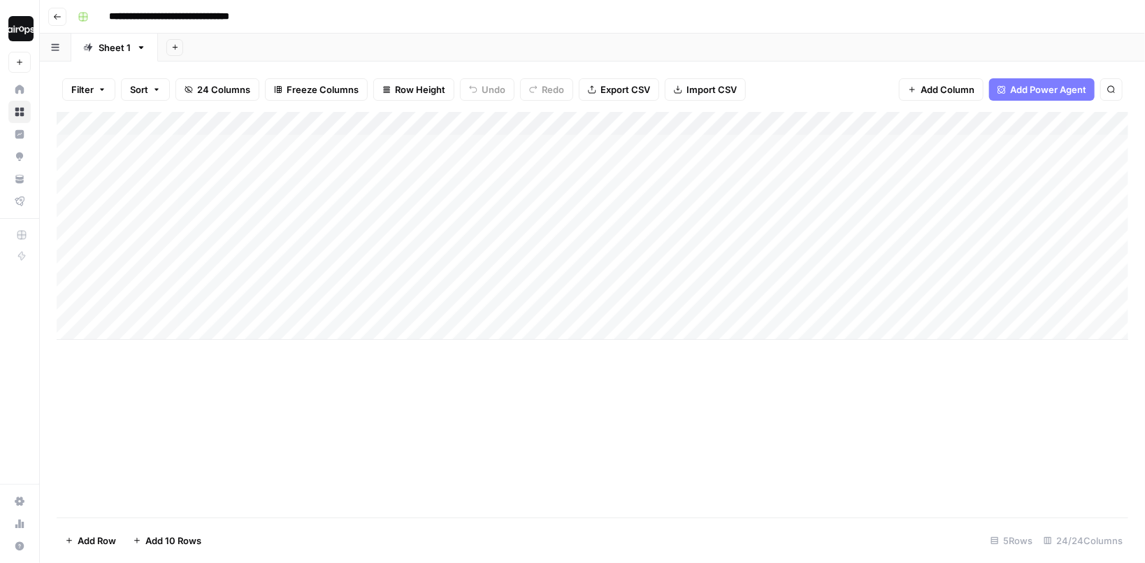
click at [463, 29] on header "**********" at bounding box center [592, 17] width 1105 height 34
click at [461, 43] on div "Add Sheet" at bounding box center [651, 48] width 987 height 28
click at [461, 42] on div "Add Sheet" at bounding box center [651, 48] width 987 height 28
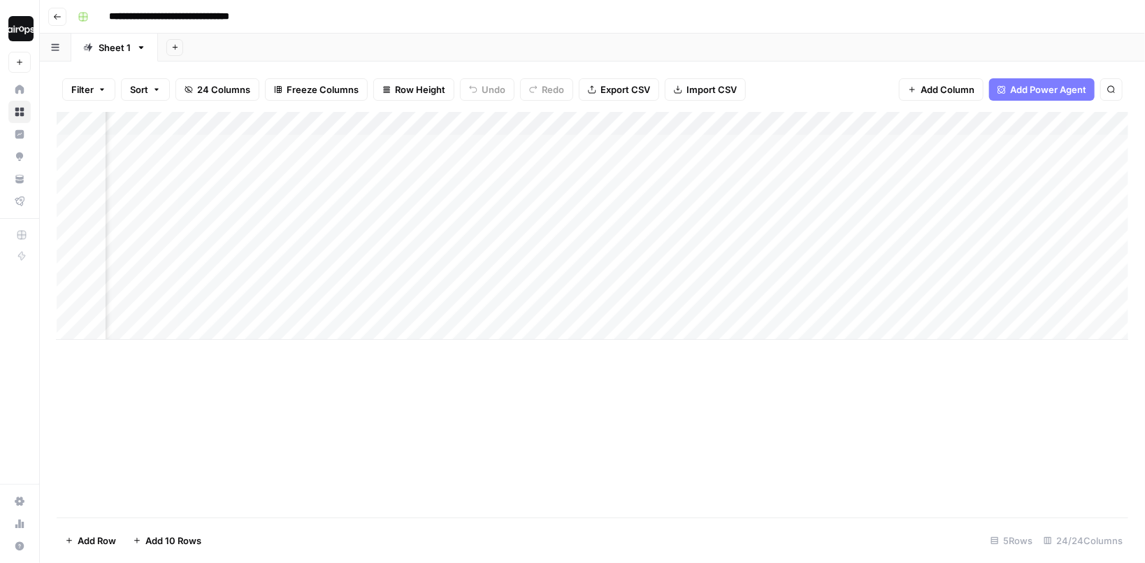
drag, startPoint x: 464, startPoint y: 150, endPoint x: 463, endPoint y: 298, distance: 147.5
click at [463, 298] on div "Add Column" at bounding box center [593, 226] width 1072 height 228
click at [642, 181] on div "Add Column" at bounding box center [593, 226] width 1072 height 228
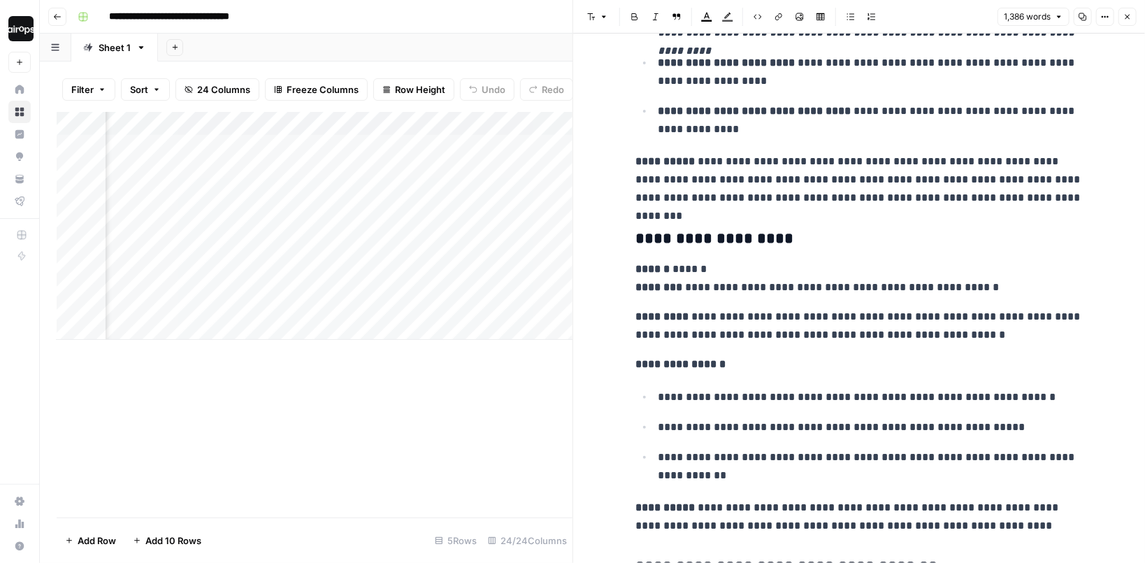
scroll to position [3323, 0]
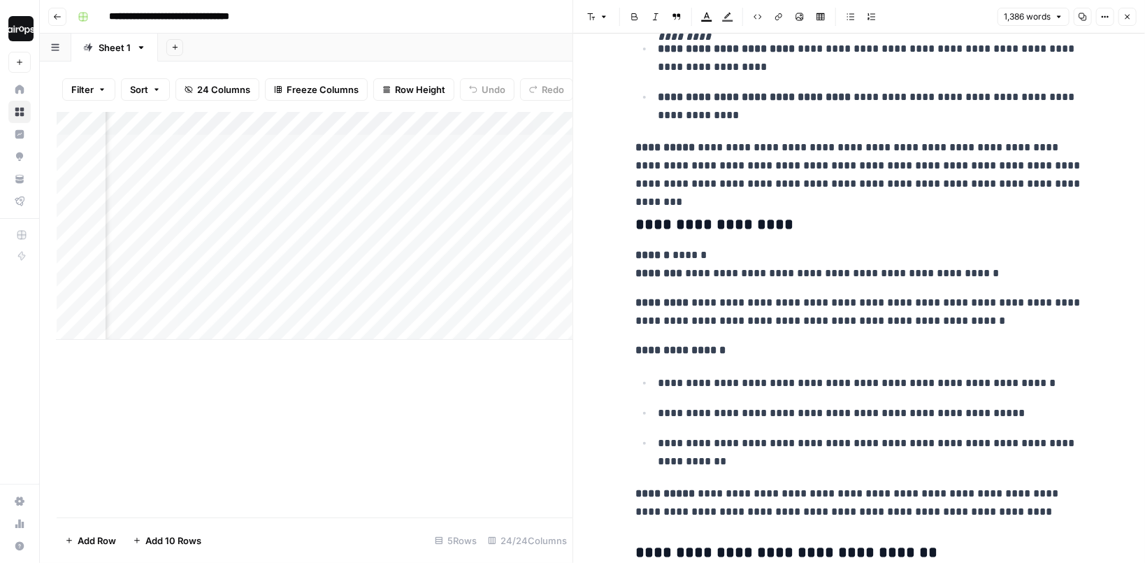
click at [1132, 14] on icon "button" at bounding box center [1127, 17] width 8 height 8
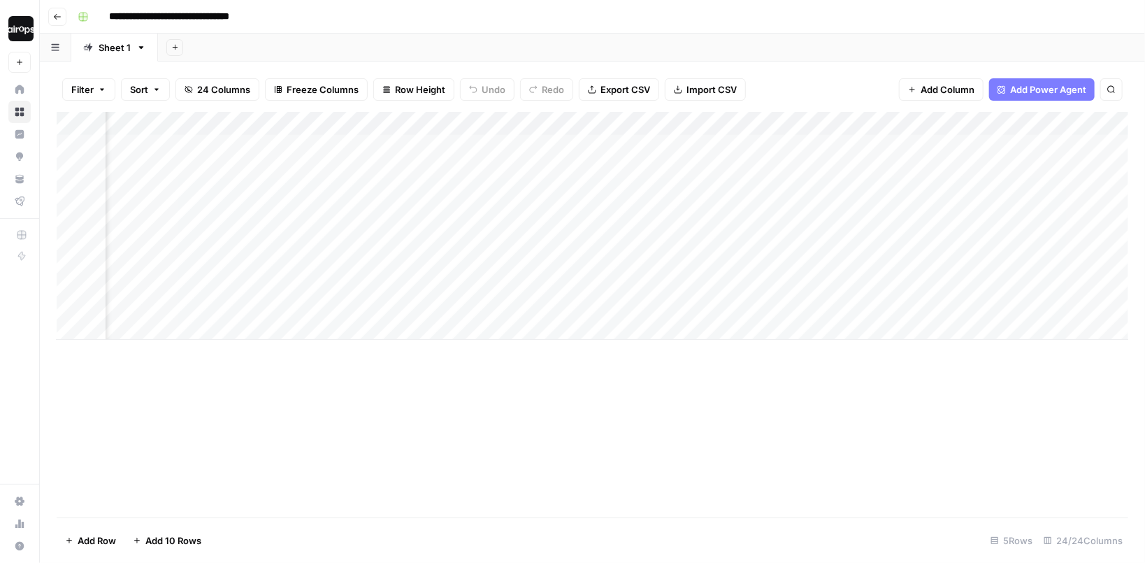
scroll to position [0, 1604]
drag, startPoint x: 519, startPoint y: 149, endPoint x: 517, endPoint y: 293, distance: 144.0
click at [517, 293] on div "Add Column" at bounding box center [593, 226] width 1072 height 228
drag, startPoint x: 559, startPoint y: 167, endPoint x: 559, endPoint y: 301, distance: 134.2
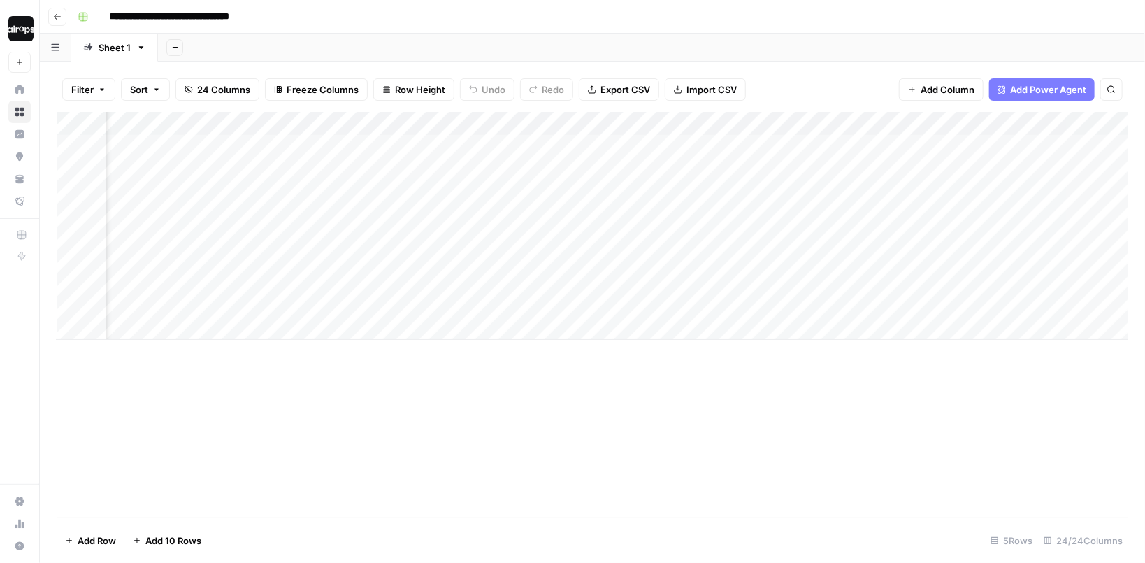
click at [559, 301] on div "Add Column" at bounding box center [593, 226] width 1072 height 228
click at [763, 182] on div "Add Column" at bounding box center [593, 226] width 1072 height 228
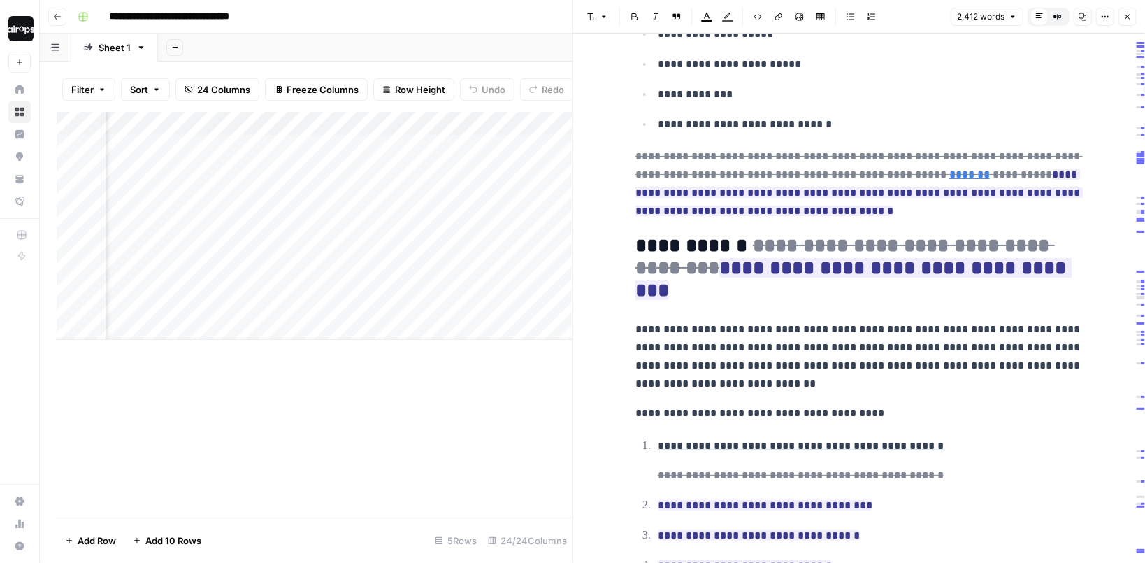
scroll to position [1160, 0]
click at [1130, 15] on icon "button" at bounding box center [1127, 17] width 8 height 8
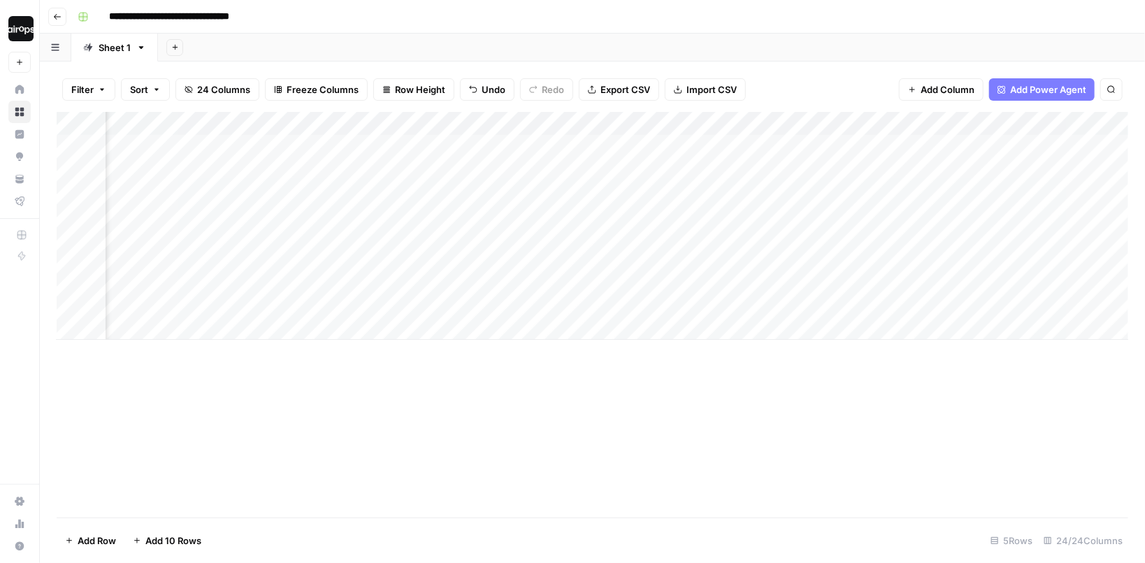
click at [822, 62] on div "Filter Sort 24 Columns Freeze Columns Row Height Undo Redo Export CSV Import CS…" at bounding box center [592, 312] width 1105 height 501
click at [409, 42] on div "Add Sheet" at bounding box center [651, 48] width 987 height 28
click at [518, 366] on div "Add Column" at bounding box center [593, 314] width 1072 height 405
click at [555, 43] on div "Add Sheet" at bounding box center [651, 48] width 987 height 28
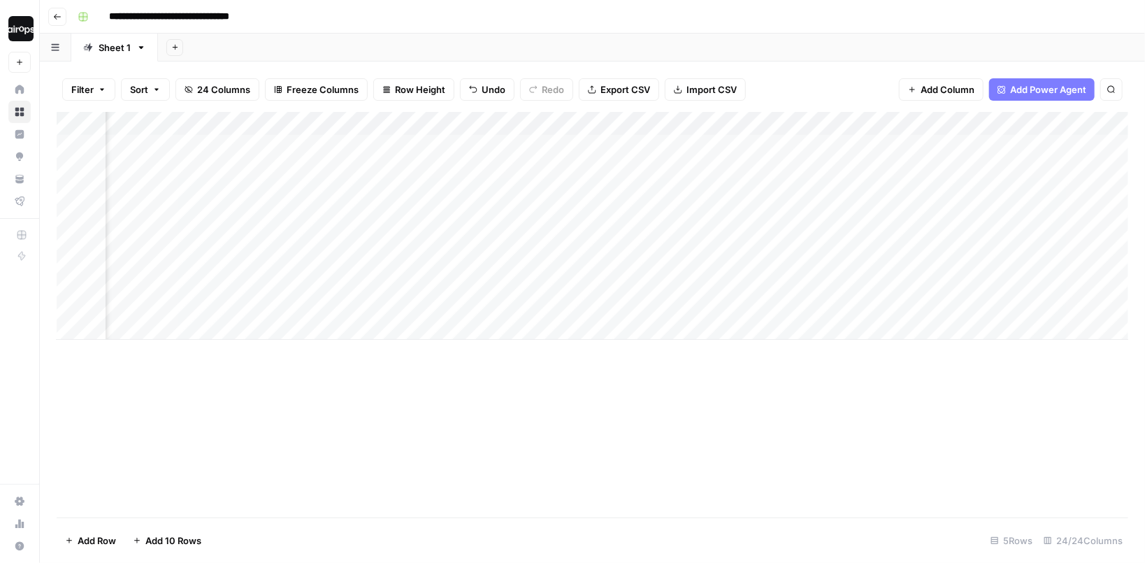
click at [752, 184] on div "Add Column" at bounding box center [593, 226] width 1072 height 228
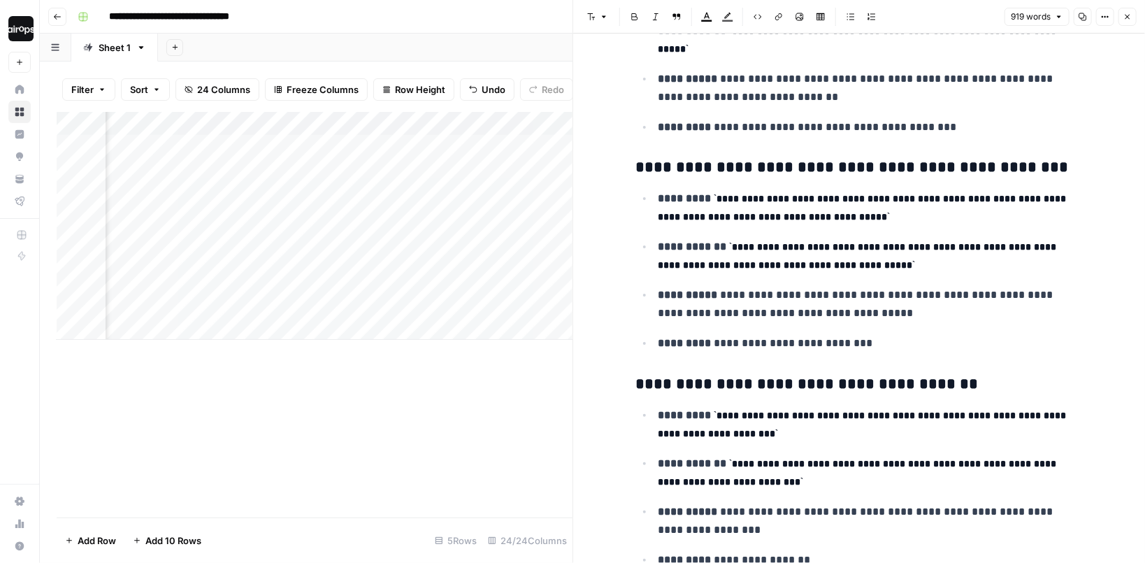
scroll to position [727, 0]
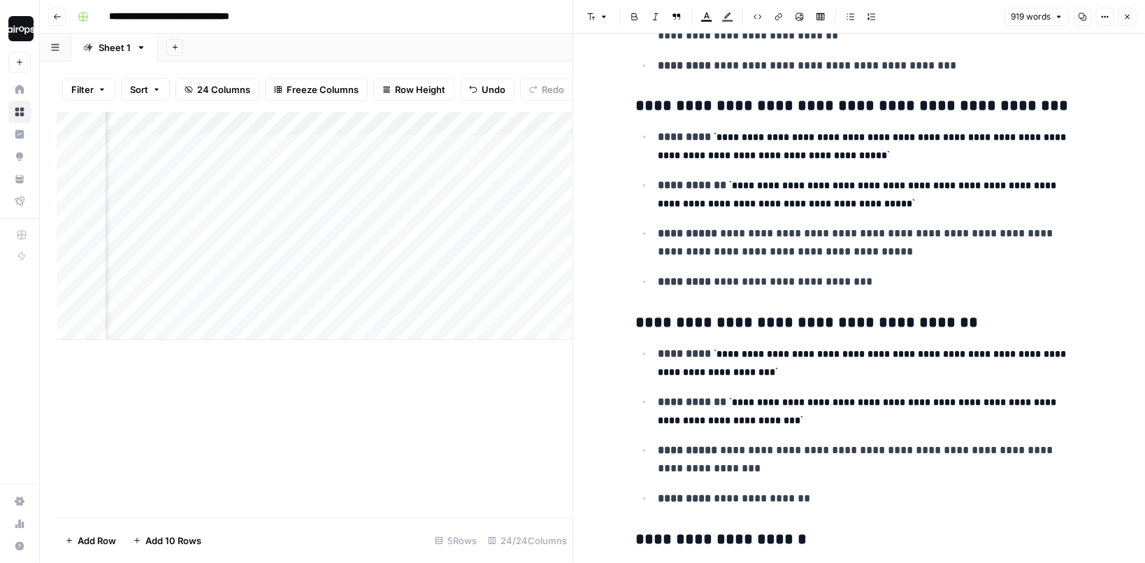
click at [1128, 15] on icon "button" at bounding box center [1127, 17] width 8 height 8
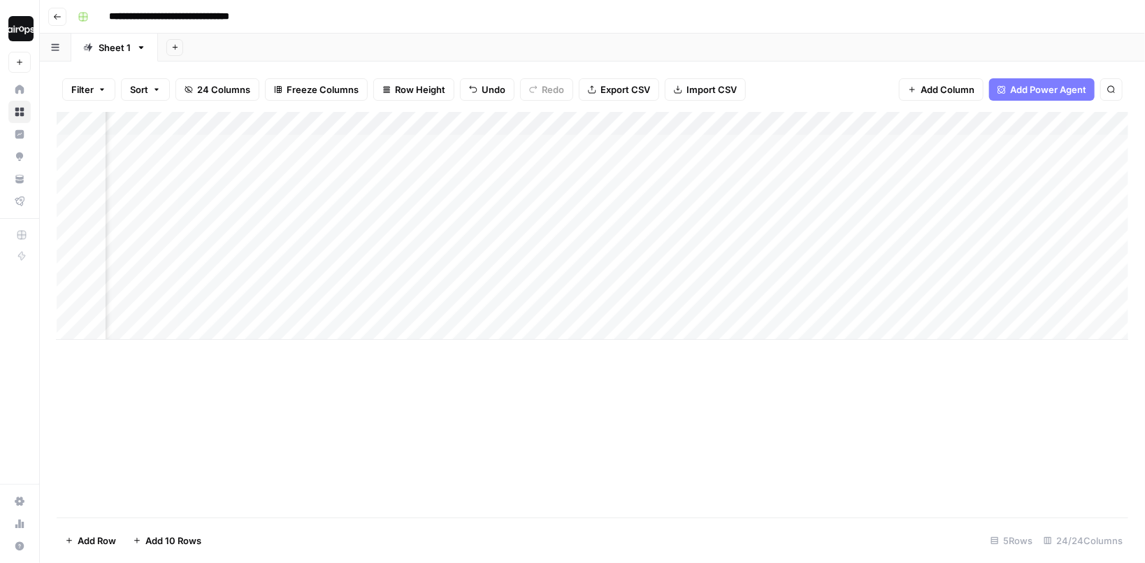
scroll to position [0, 2191]
click at [796, 64] on div "Filter Sort 24 Columns Freeze Columns Row Height Undo Redo Export CSV Import CS…" at bounding box center [592, 312] width 1105 height 501
click at [791, 82] on div "Filter Sort 24 Columns Freeze Columns Row Height Undo Redo Export CSV Import CS…" at bounding box center [593, 89] width 1072 height 45
click at [791, 81] on div "Filter Sort 24 Columns Freeze Columns Row Height Undo Redo Export CSV Import CS…" at bounding box center [593, 89] width 1072 height 45
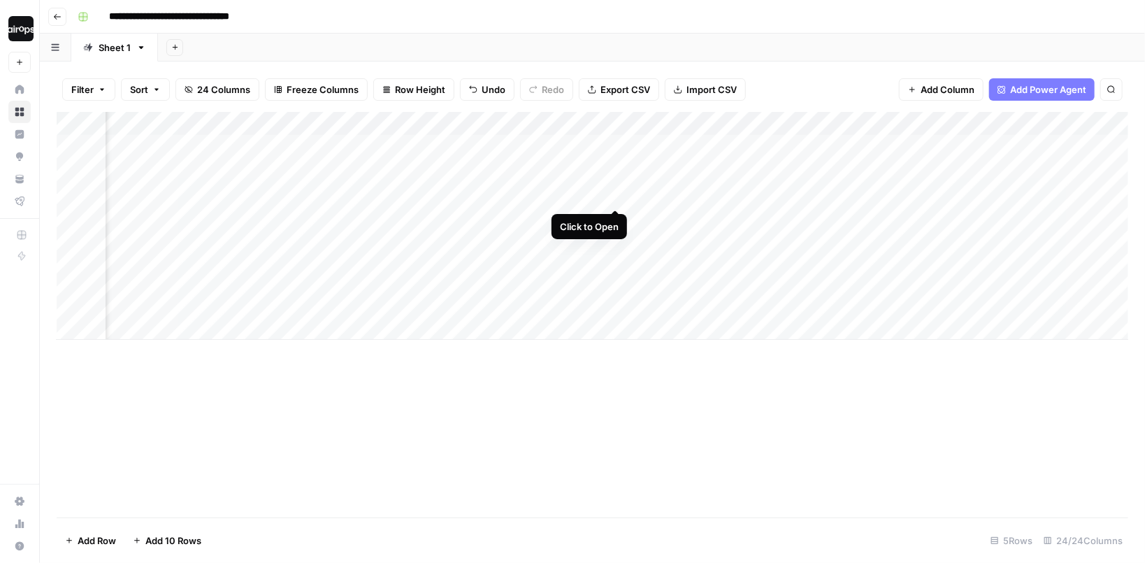
click at [615, 180] on div "Add Column" at bounding box center [593, 226] width 1072 height 228
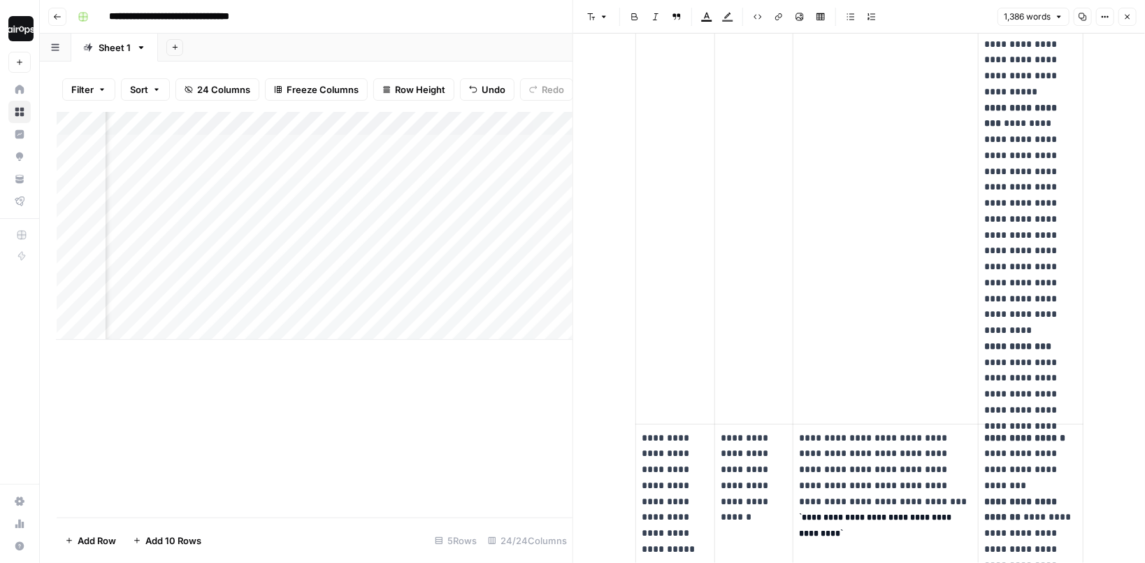
scroll to position [803, 0]
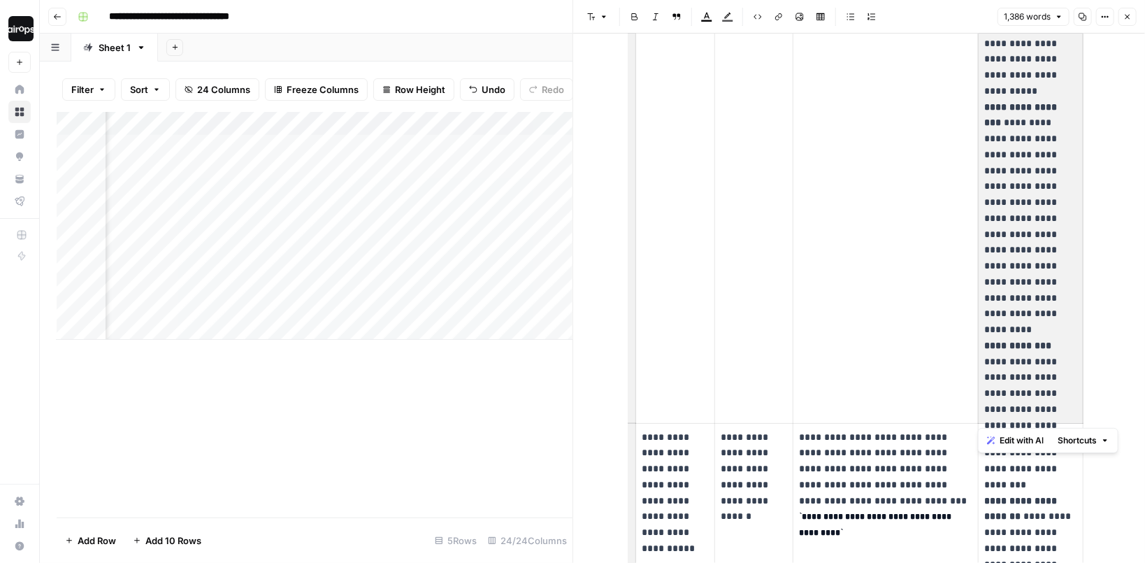
drag, startPoint x: 985, startPoint y: 106, endPoint x: 1058, endPoint y: 181, distance: 104.8
click at [1058, 181] on p "**********" at bounding box center [1030, 83] width 93 height 668
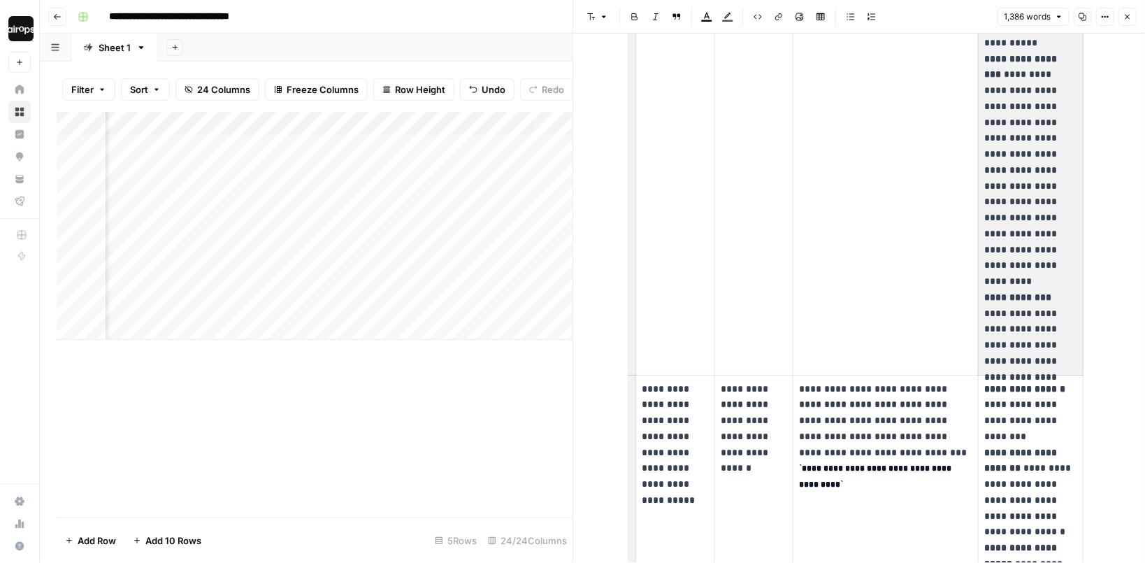
scroll to position [851, 0]
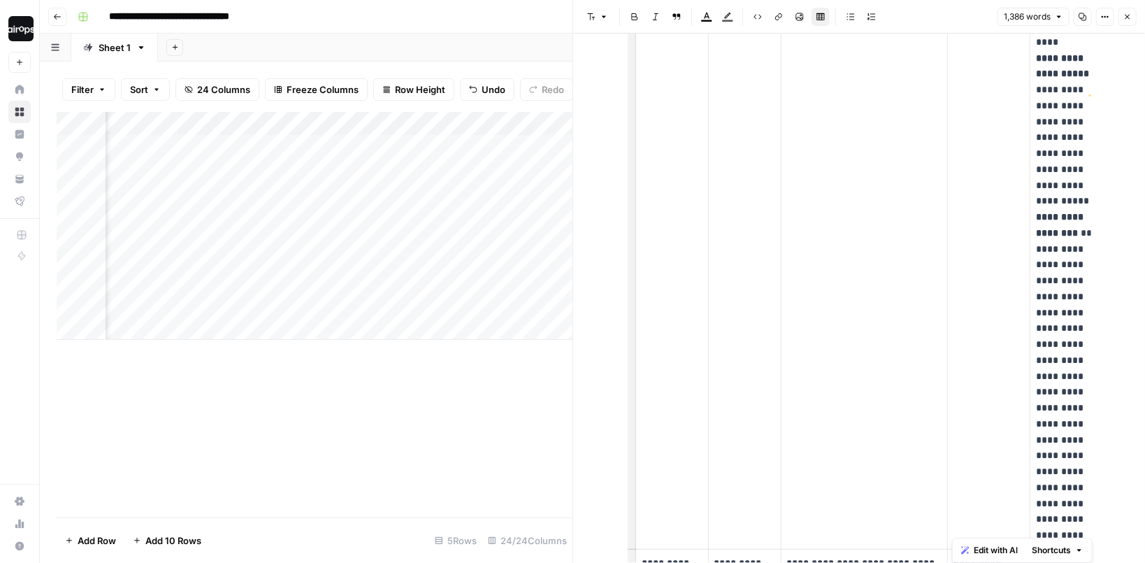
click at [798, 166] on td "**********" at bounding box center [864, 122] width 167 height 855
click at [977, 306] on td "To enrich screen reader interactions, please activate Accessibility in Grammarl…" at bounding box center [989, 122] width 82 height 855
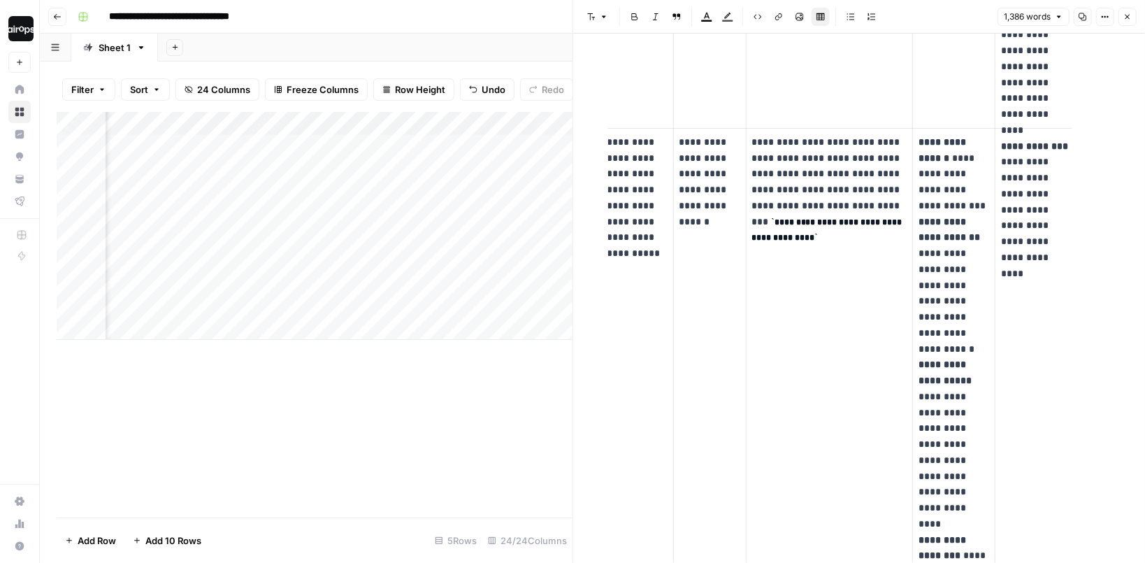
scroll to position [0, 0]
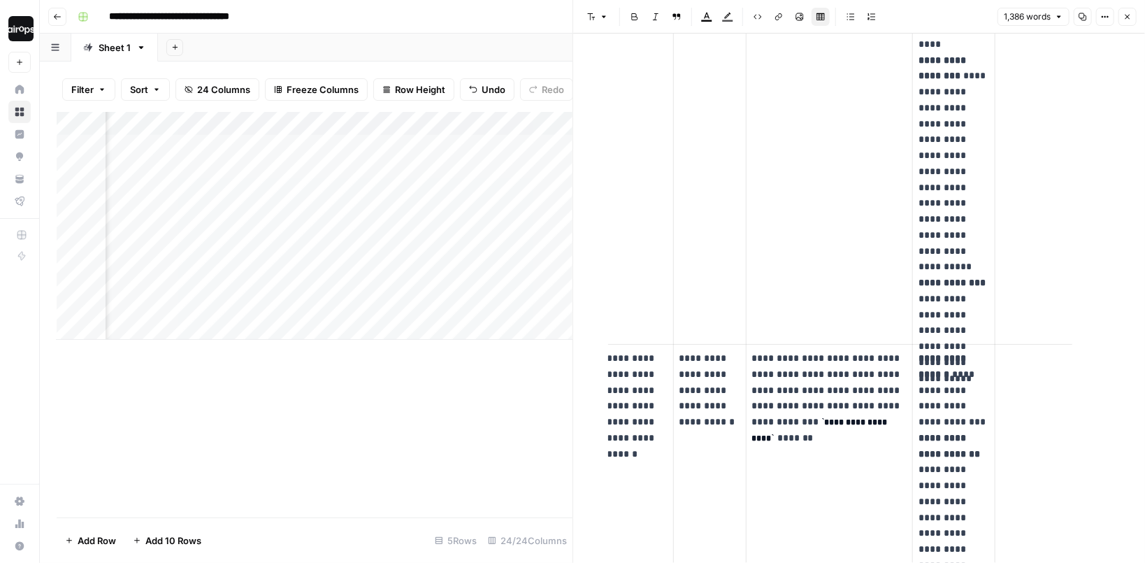
click at [1131, 27] on header "Font style Bold Italic Block quote Text color Highlight color Code block Link I…" at bounding box center [859, 17] width 572 height 34
click at [1126, 15] on icon "button" at bounding box center [1127, 17] width 5 height 5
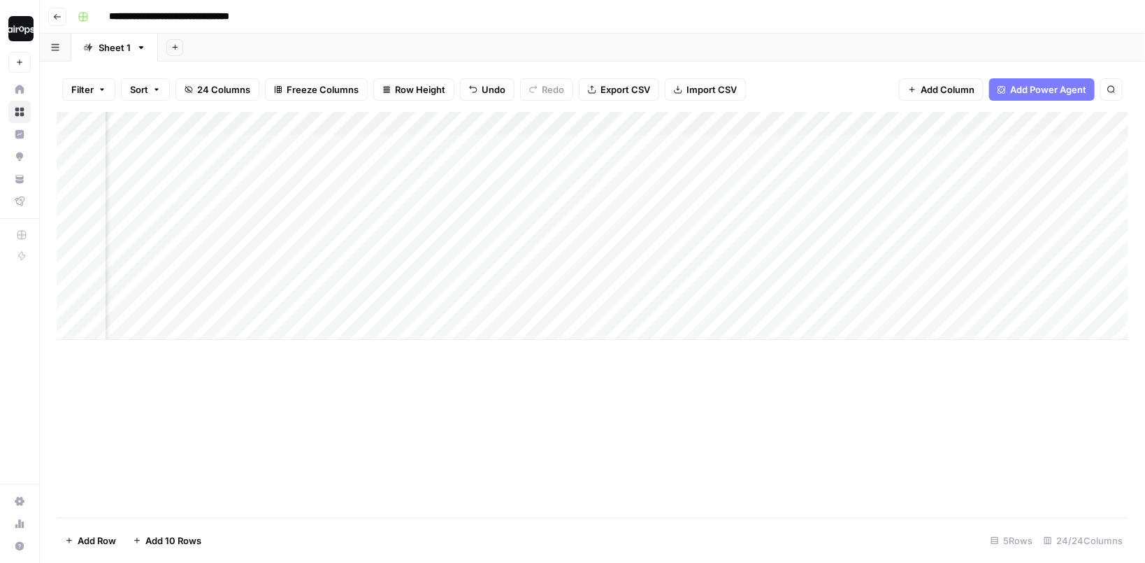
scroll to position [0, 2145]
click at [886, 182] on div "Add Column" at bounding box center [593, 226] width 1072 height 228
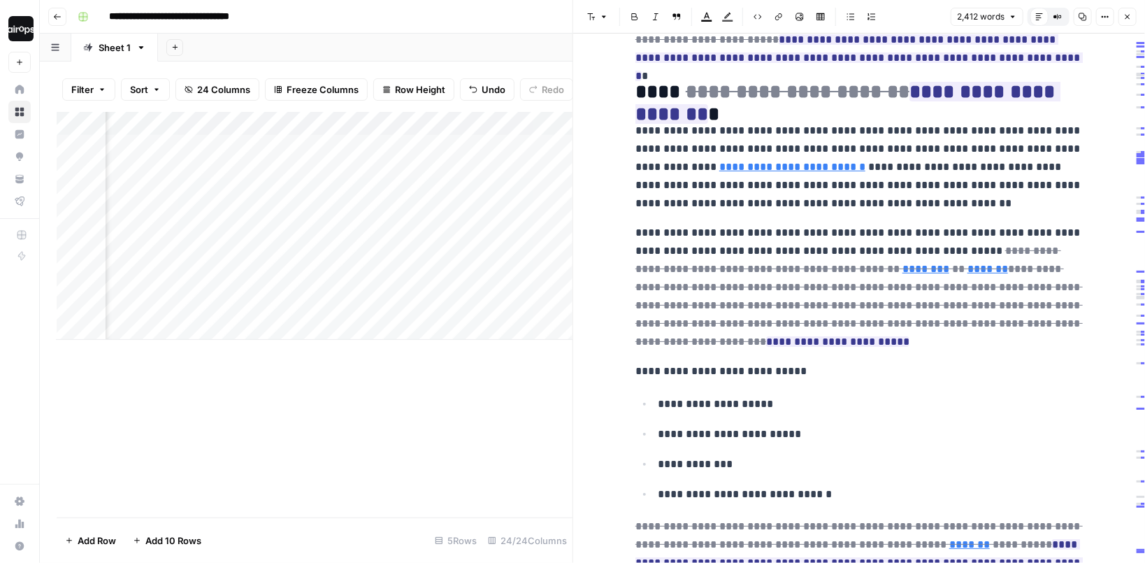
scroll to position [754, 0]
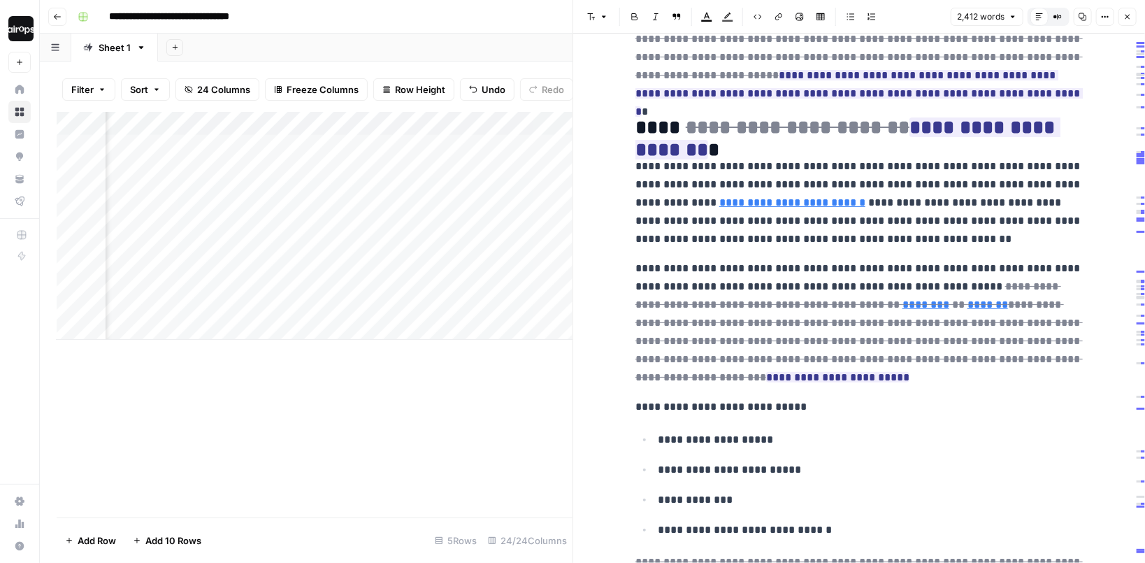
click at [1123, 18] on icon "button" at bounding box center [1127, 17] width 8 height 8
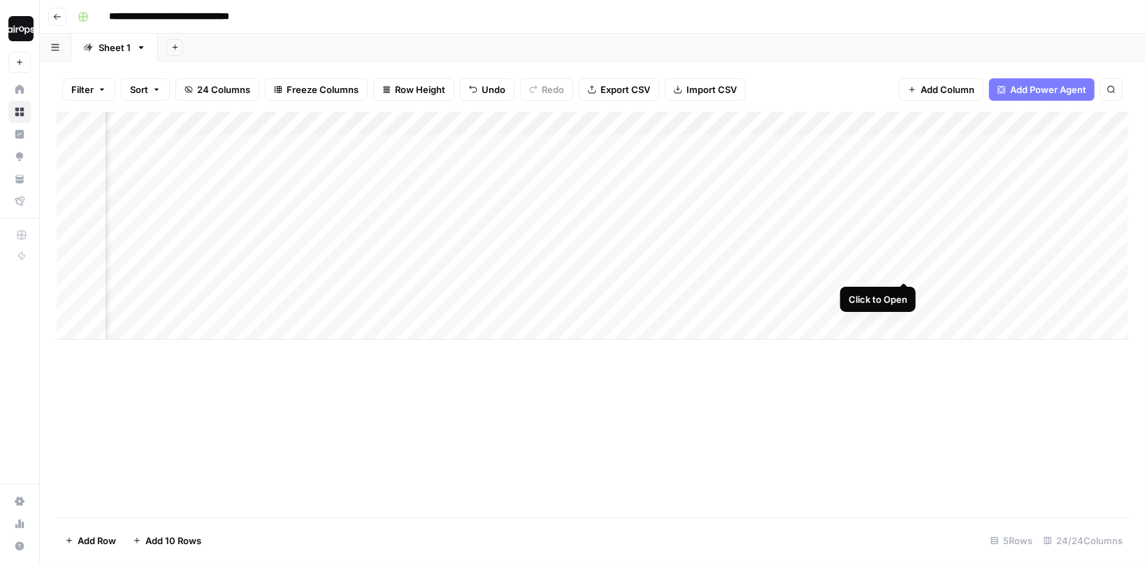
click at [902, 253] on div "Add Column" at bounding box center [593, 226] width 1072 height 228
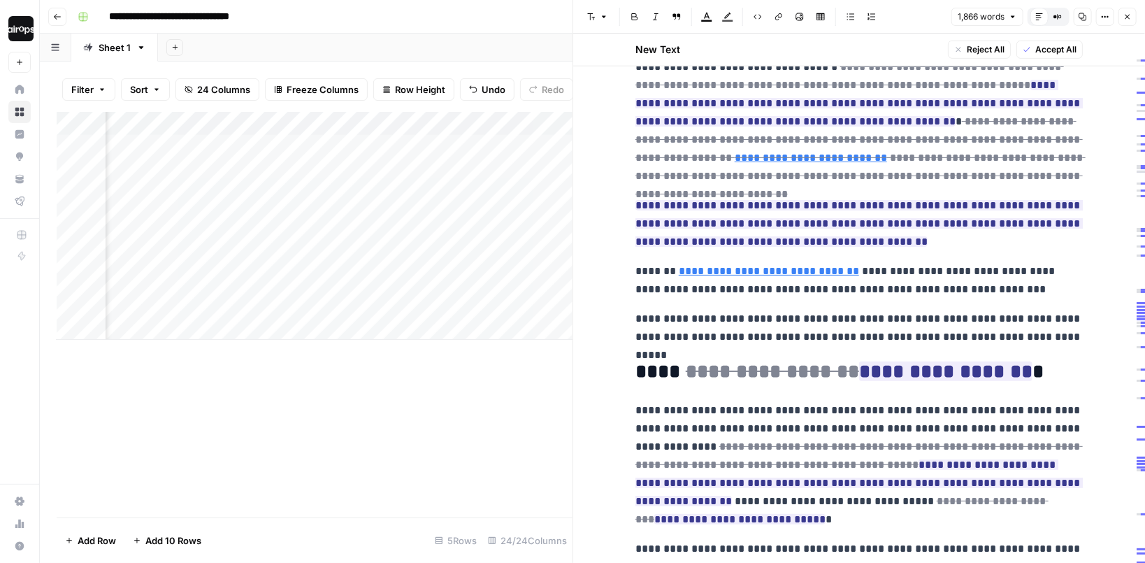
scroll to position [496, 0]
click at [1123, 14] on icon "button" at bounding box center [1127, 17] width 8 height 8
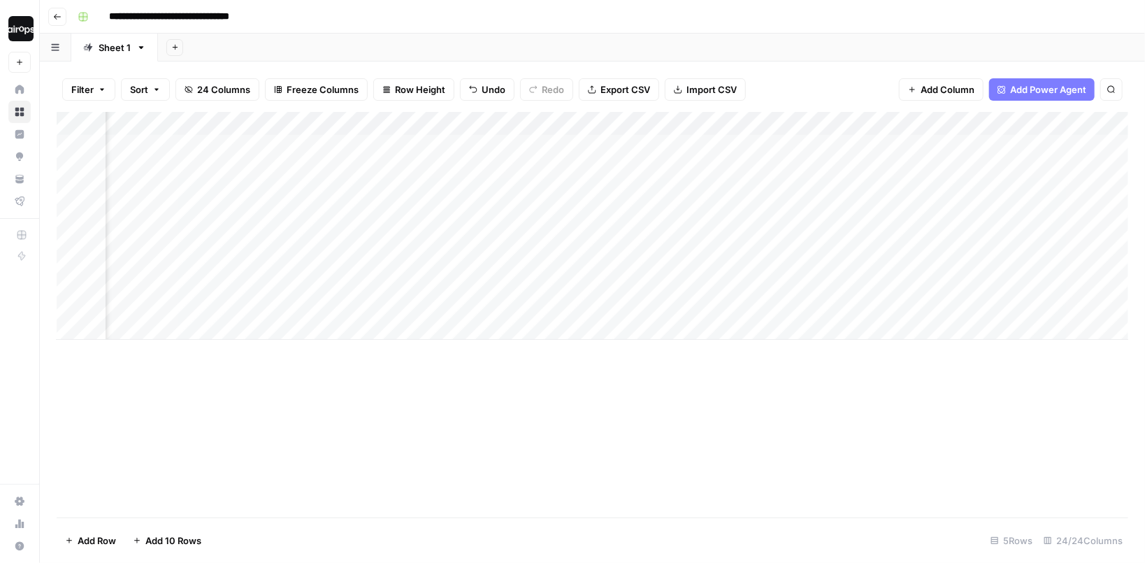
click at [905, 294] on div "Add Column" at bounding box center [593, 226] width 1072 height 228
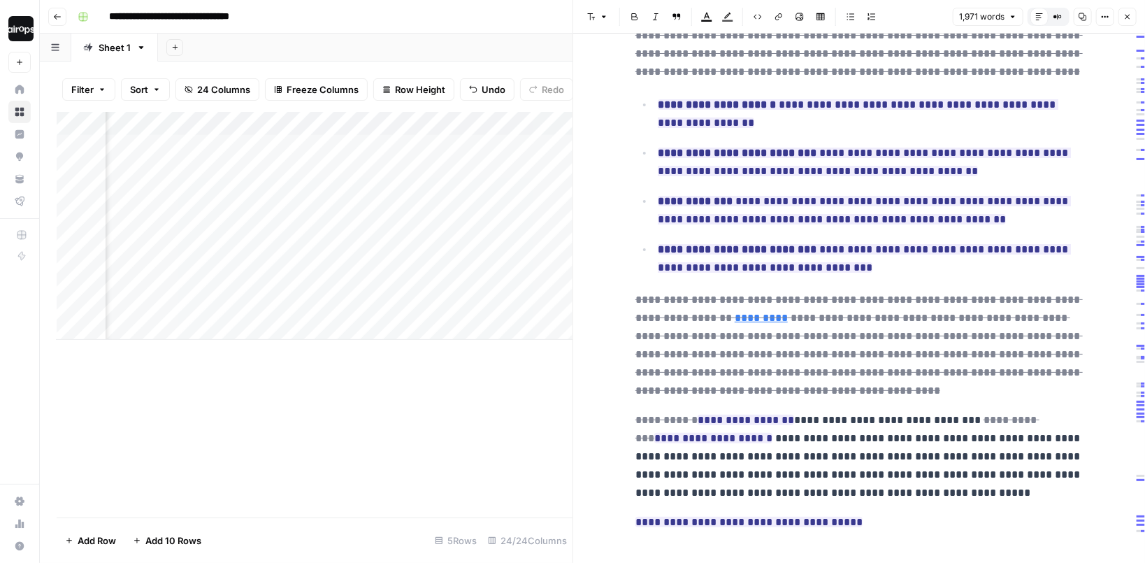
scroll to position [865, 0]
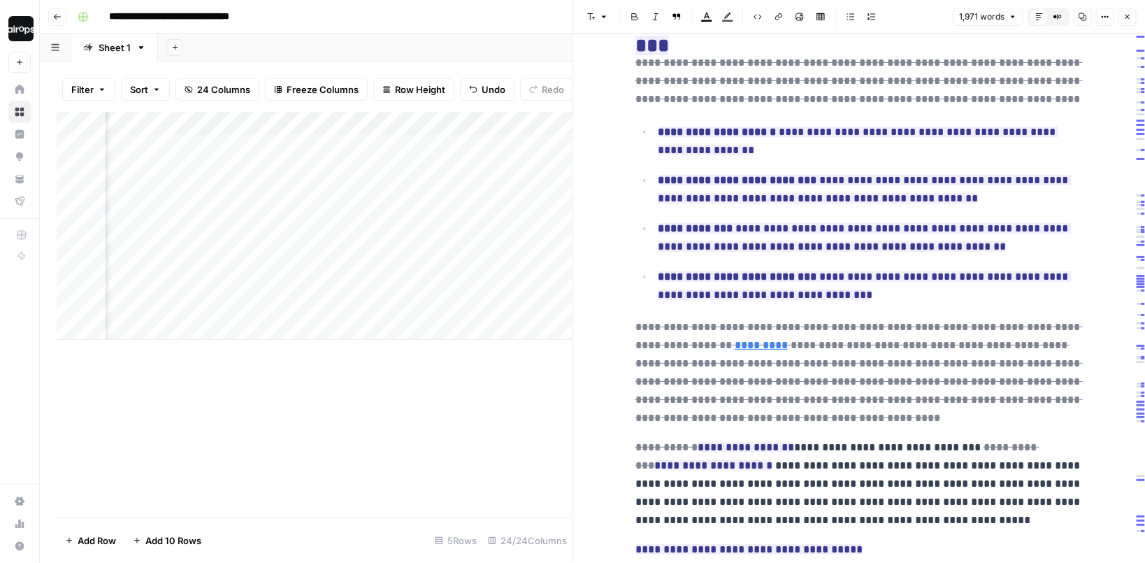
click at [1130, 17] on icon "button" at bounding box center [1127, 17] width 8 height 8
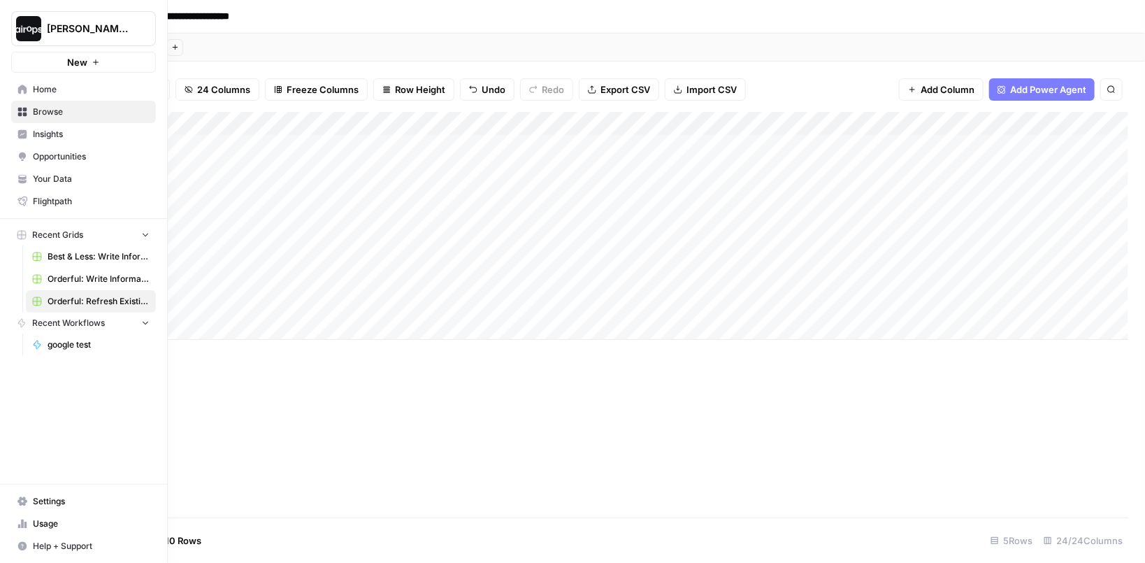
click at [58, 115] on span "Browse" at bounding box center [91, 112] width 117 height 13
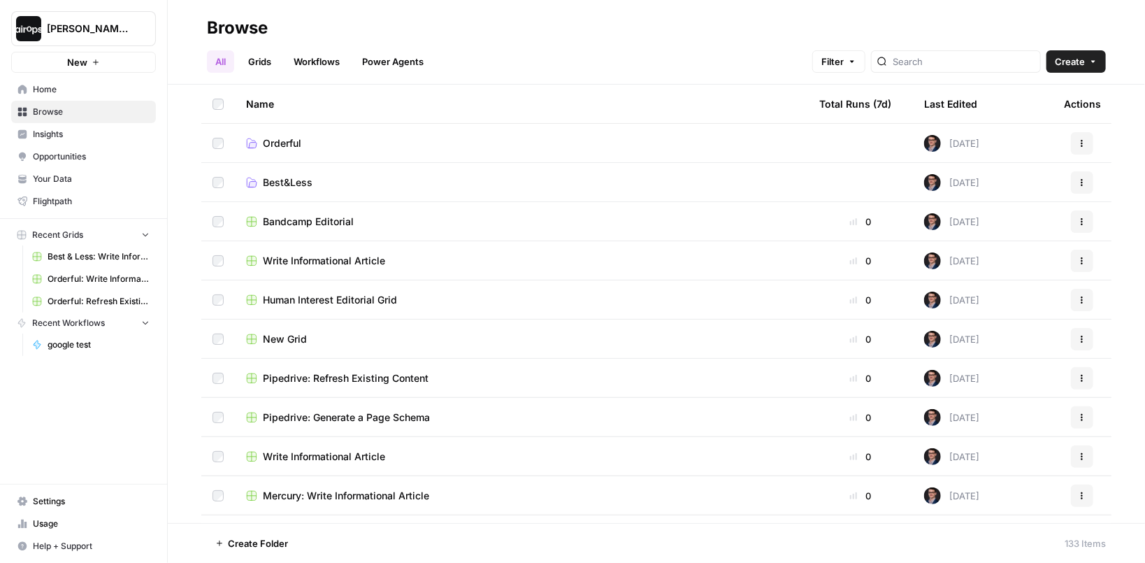
click at [289, 143] on span "Orderful" at bounding box center [282, 143] width 38 height 14
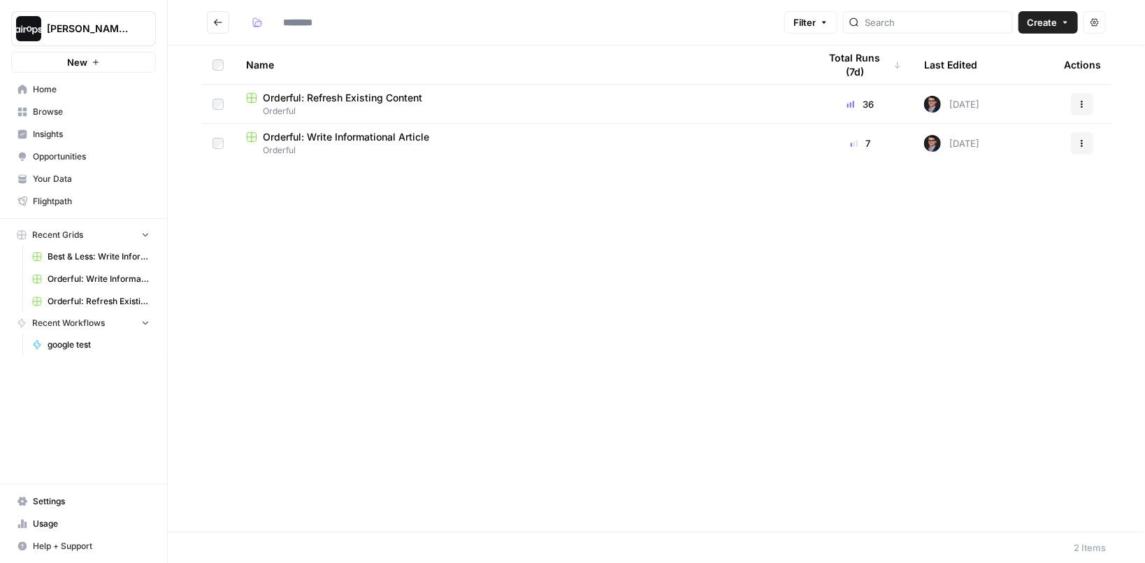
type input "********"
click at [418, 20] on div "********" at bounding box center [512, 22] width 533 height 22
click at [412, 54] on div "Name" at bounding box center [521, 64] width 551 height 38
click at [417, 30] on div "********" at bounding box center [512, 22] width 533 height 22
click at [361, 138] on span "Orderful: Write Informational Article" at bounding box center [346, 137] width 166 height 14
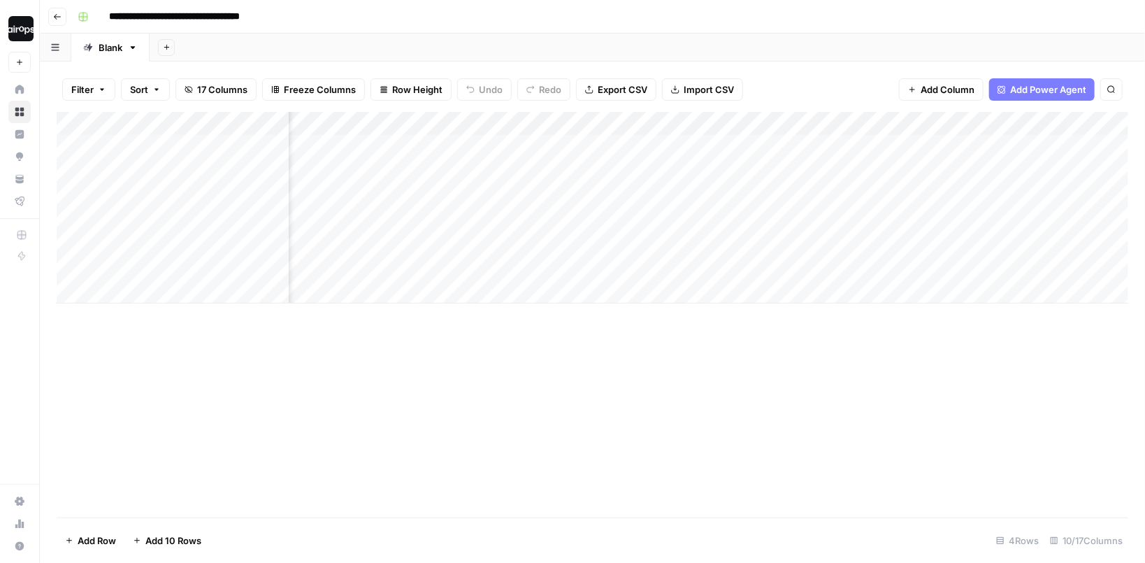
scroll to position [0, 555]
drag, startPoint x: 981, startPoint y: 119, endPoint x: 533, endPoint y: 147, distance: 449.0
click at [533, 147] on div "Add Column" at bounding box center [593, 208] width 1072 height 192
drag, startPoint x: 1051, startPoint y: 122, endPoint x: 543, endPoint y: 131, distance: 508.3
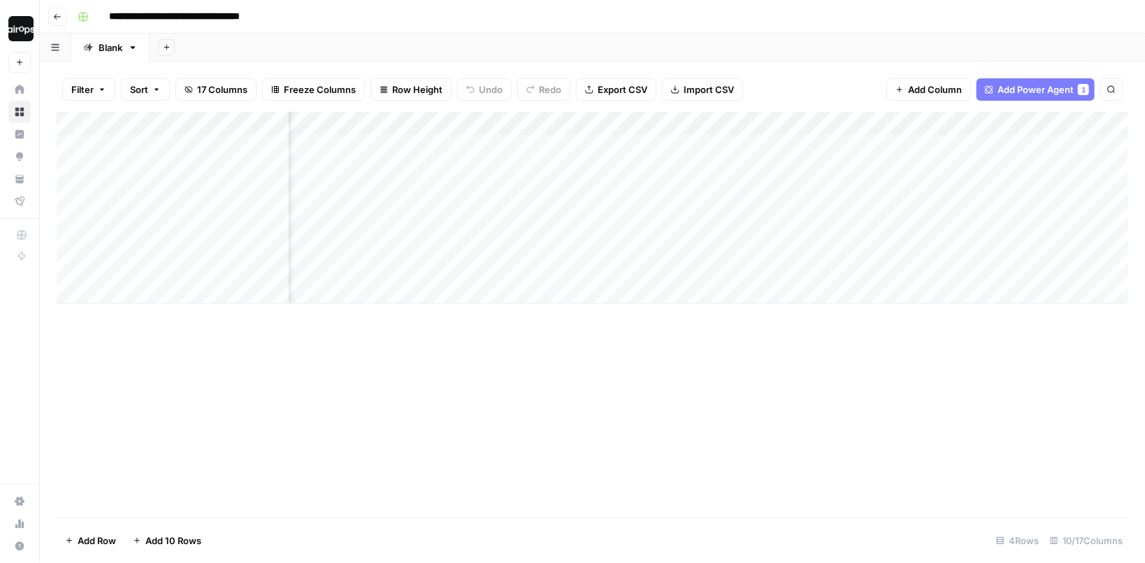
click at [543, 131] on div "Add Column" at bounding box center [593, 208] width 1072 height 192
click at [249, 43] on div "Add Sheet" at bounding box center [647, 48] width 995 height 28
click at [281, 53] on div "Add Sheet" at bounding box center [647, 48] width 995 height 28
click at [350, 40] on div "Add Sheet" at bounding box center [647, 48] width 995 height 28
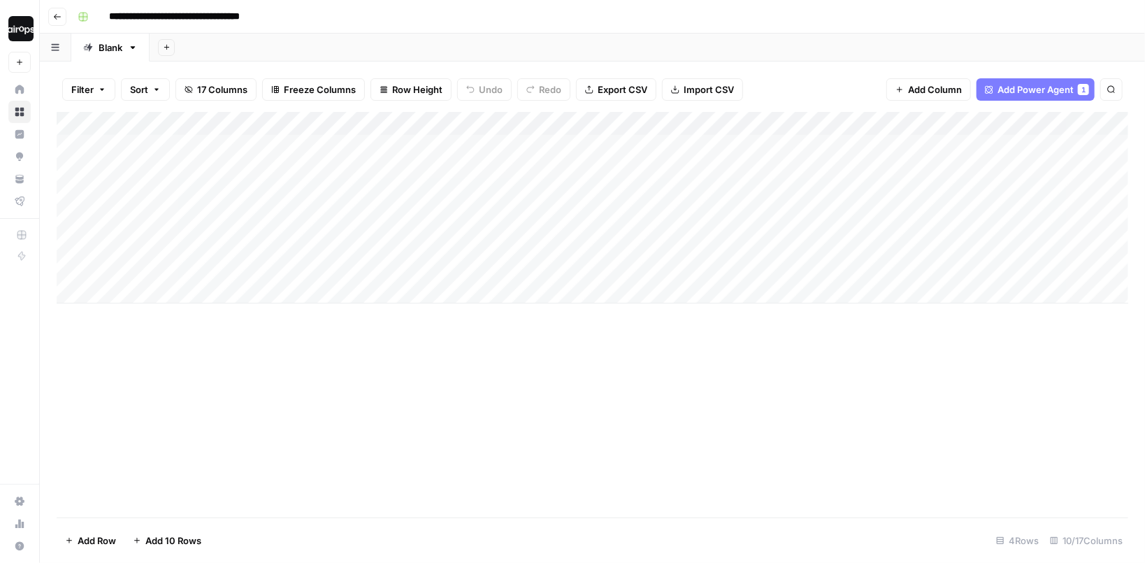
click at [403, 59] on div "Add Sheet" at bounding box center [647, 48] width 995 height 28
click at [268, 339] on div "Add Column" at bounding box center [593, 314] width 1072 height 405
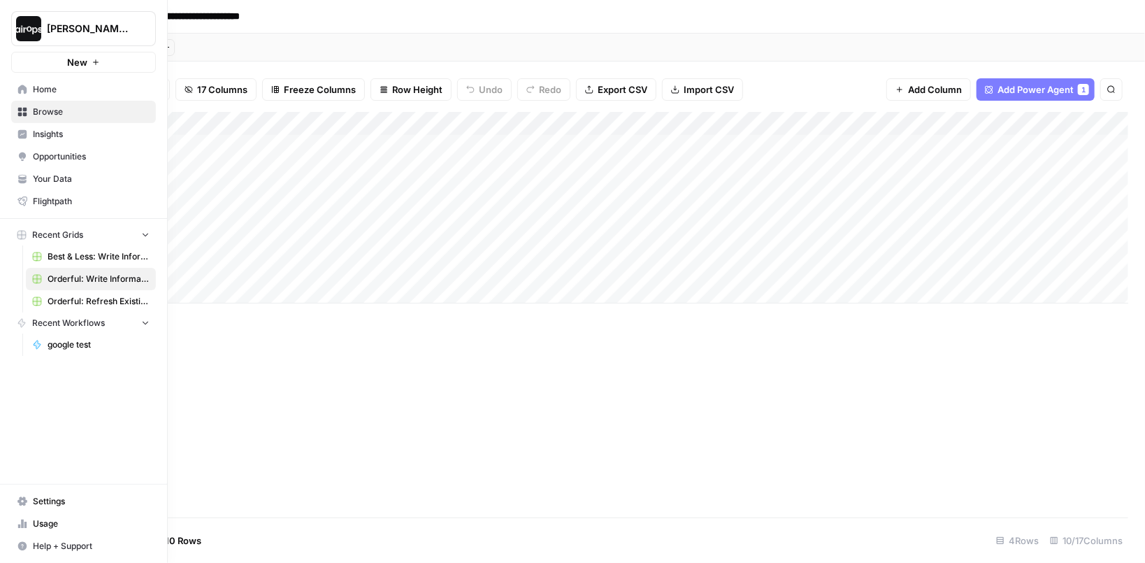
click at [20, 87] on icon at bounding box center [22, 89] width 9 height 9
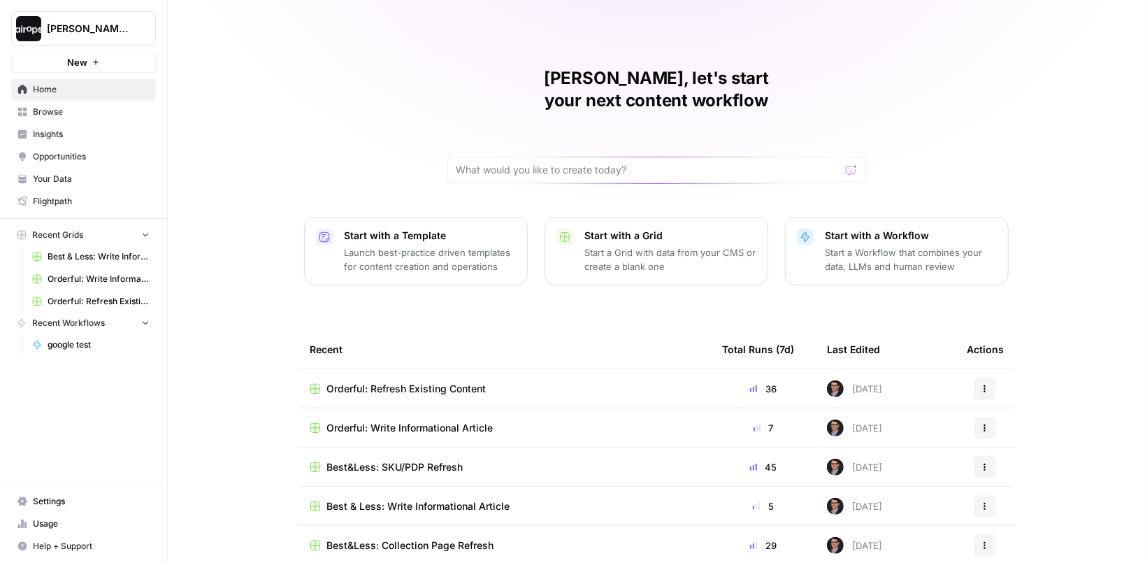
click at [399, 382] on span "Orderful: Refresh Existing Content" at bounding box center [405, 389] width 159 height 14
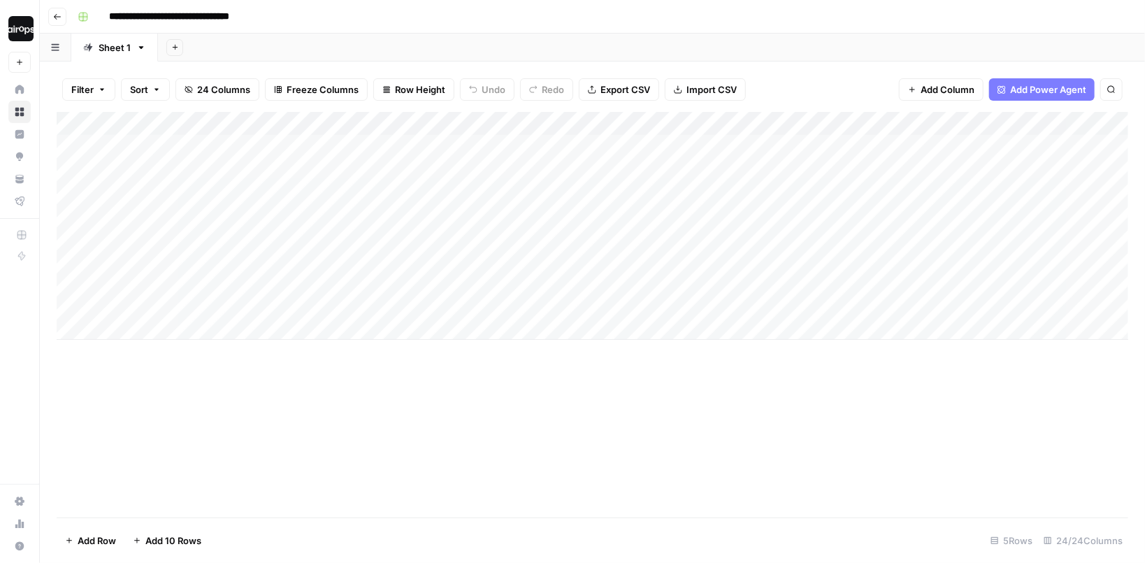
click at [417, 32] on header "**********" at bounding box center [592, 17] width 1105 height 34
drag, startPoint x: 398, startPoint y: 167, endPoint x: 385, endPoint y: 319, distance: 152.3
click at [385, 319] on div "Add Column" at bounding box center [593, 226] width 1072 height 228
click at [338, 44] on div "Add Sheet" at bounding box center [651, 48] width 987 height 28
click at [793, 48] on div "Add Sheet" at bounding box center [651, 48] width 987 height 28
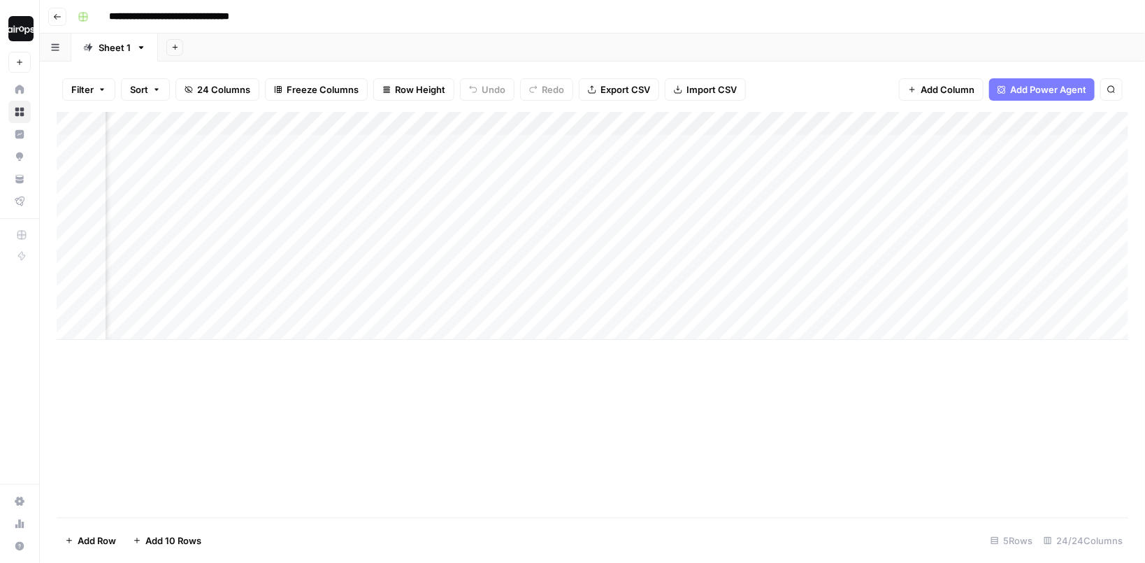
scroll to position [0, 689]
drag, startPoint x: 547, startPoint y: 150, endPoint x: 543, endPoint y: 310, distance: 159.4
click at [543, 310] on div "Add Column" at bounding box center [593, 226] width 1072 height 228
click at [777, 184] on div "Add Column" at bounding box center [593, 226] width 1072 height 228
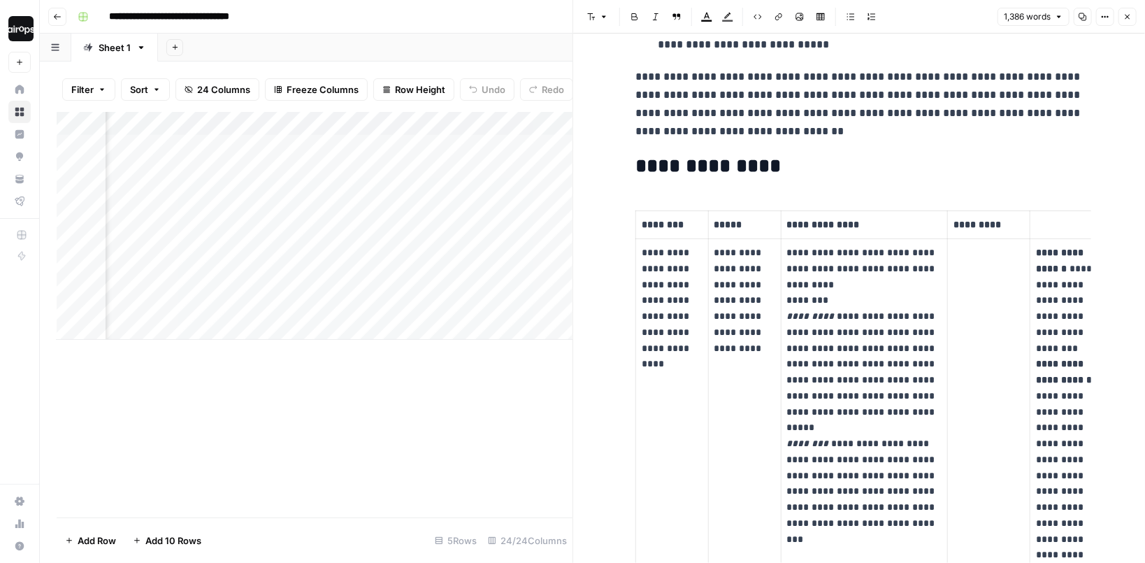
scroll to position [317, 0]
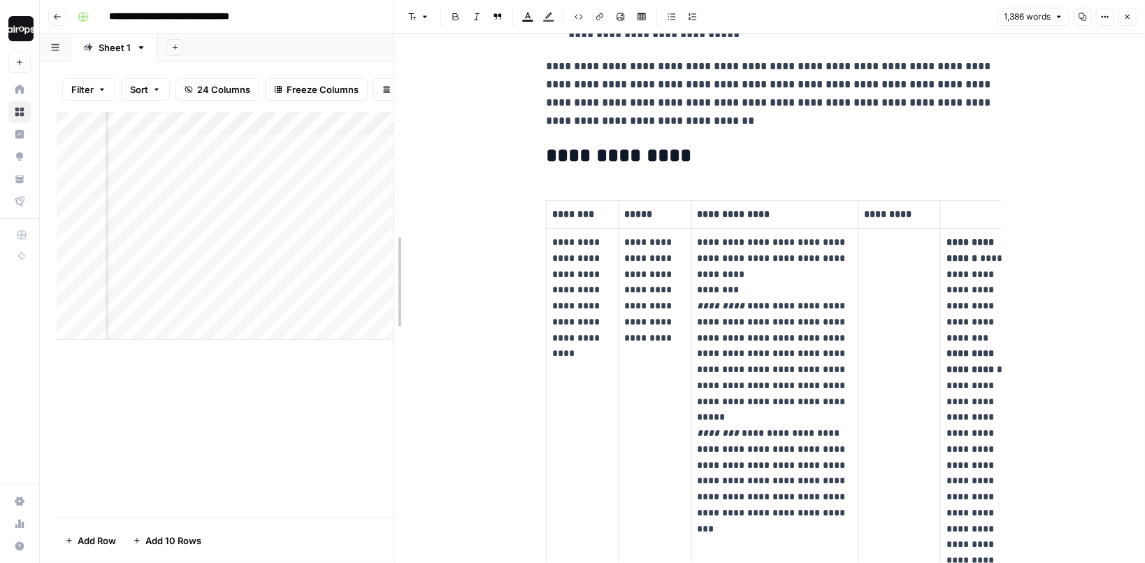
drag, startPoint x: 570, startPoint y: 303, endPoint x: 391, endPoint y: 301, distance: 179.0
click at [391, 301] on div at bounding box center [394, 281] width 14 height 563
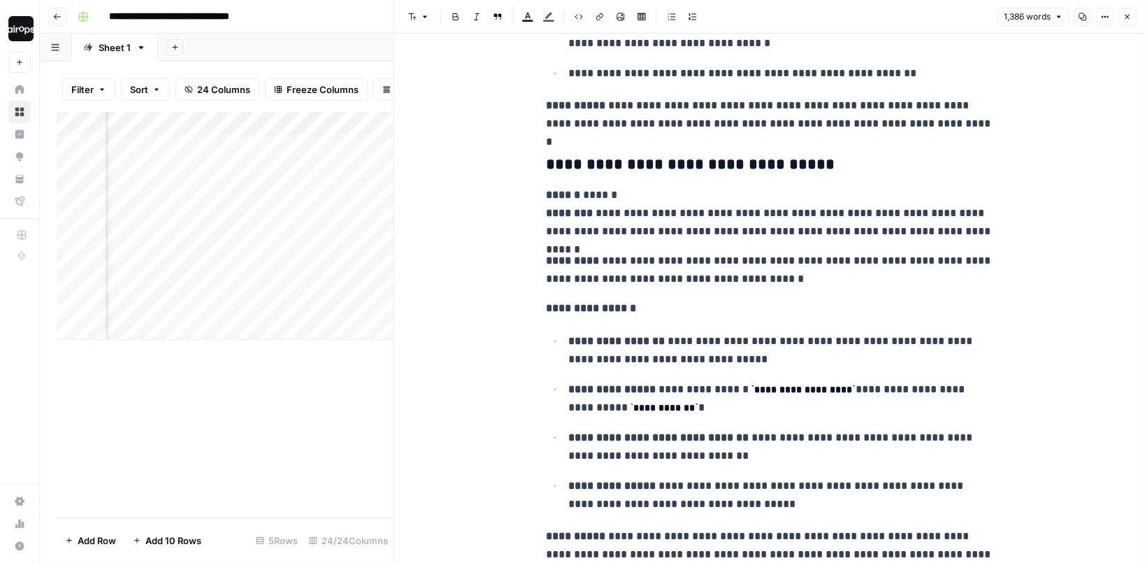
scroll to position [4915, 0]
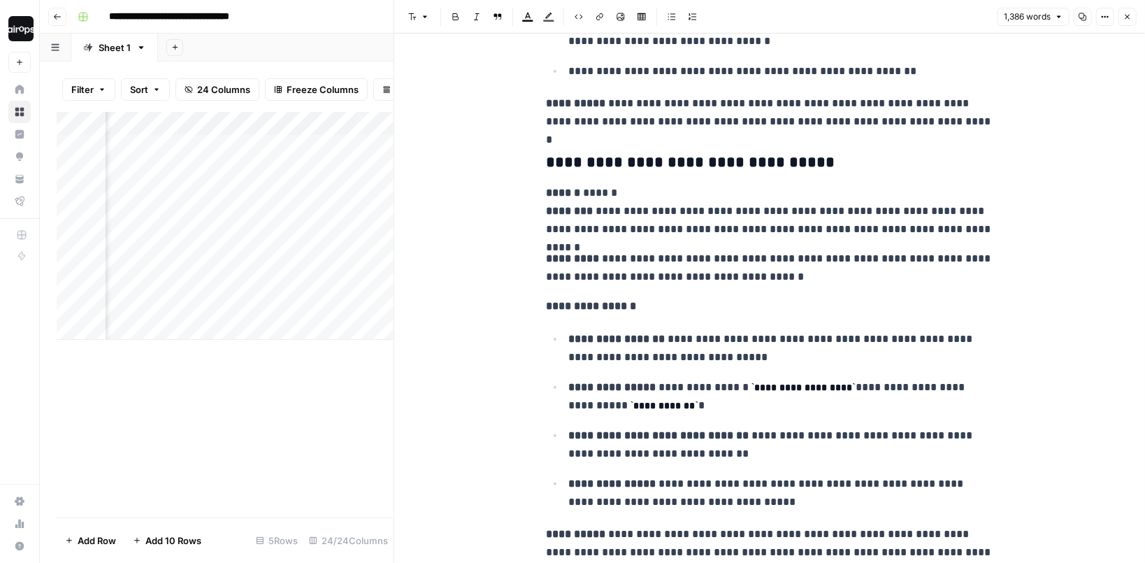
click at [1129, 20] on icon "button" at bounding box center [1127, 17] width 8 height 8
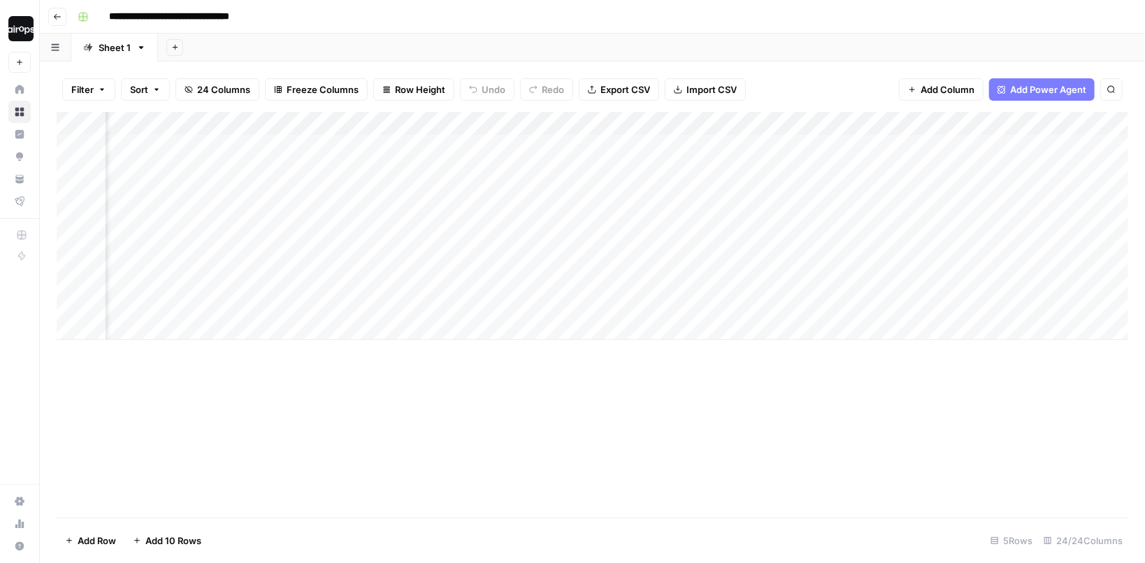
drag, startPoint x: 753, startPoint y: 153, endPoint x: 753, endPoint y: 310, distance: 156.6
click at [753, 310] on div "Add Column" at bounding box center [593, 226] width 1072 height 228
drag, startPoint x: 408, startPoint y: 163, endPoint x: 408, endPoint y: 287, distance: 123.7
click at [408, 287] on div "Add Column" at bounding box center [593, 226] width 1072 height 228
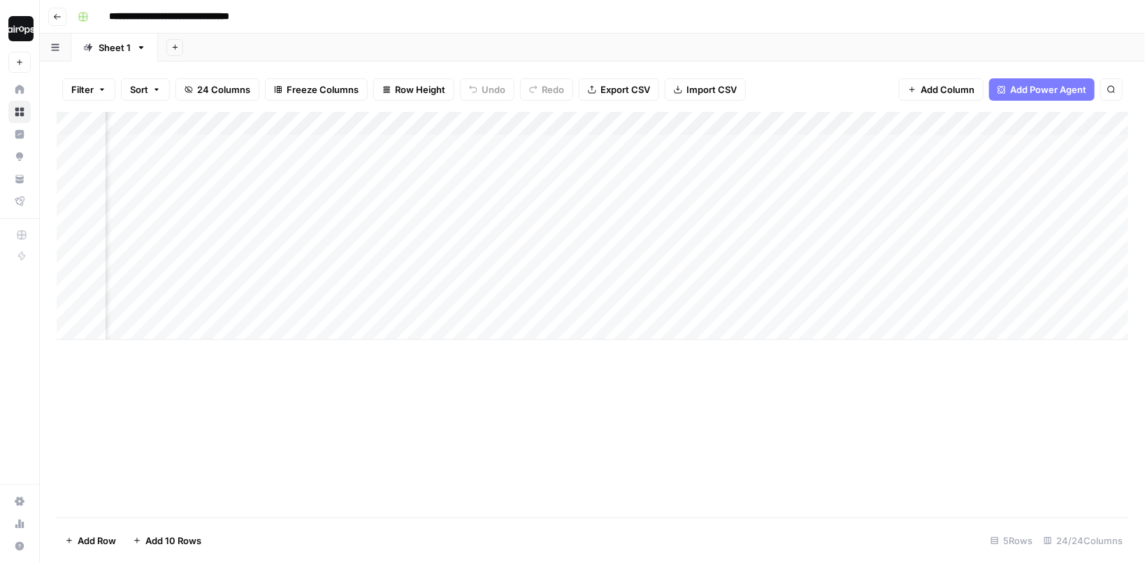
click at [607, 182] on div "Add Column" at bounding box center [593, 226] width 1072 height 228
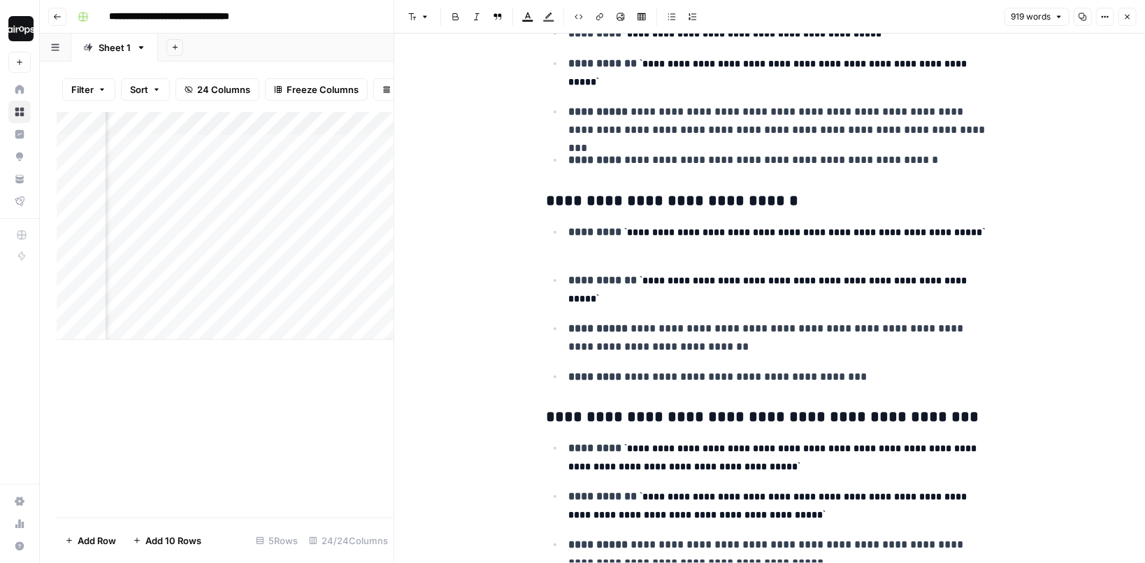
scroll to position [417, 0]
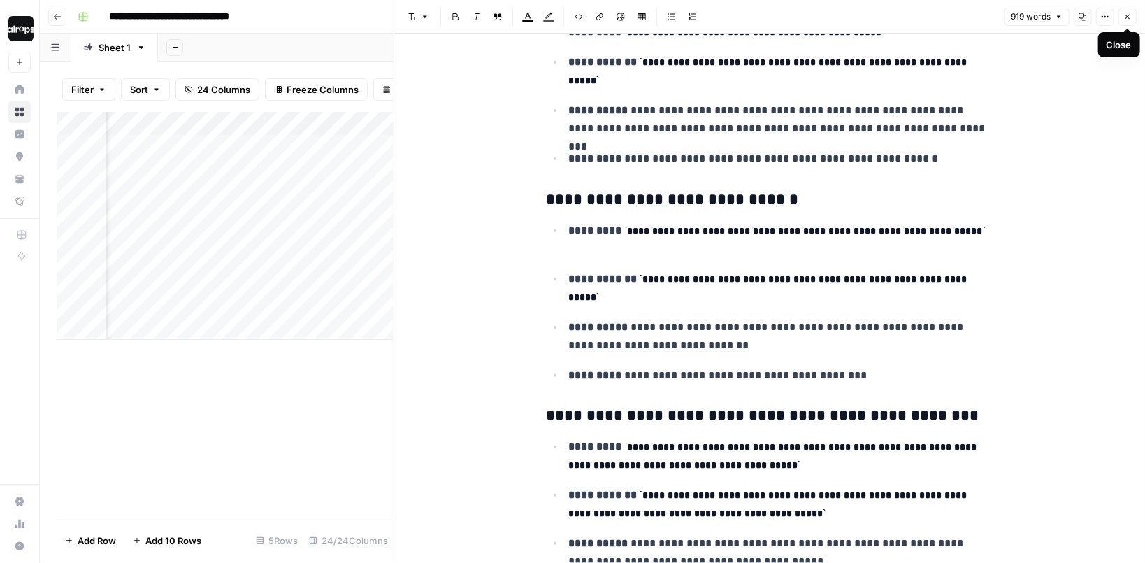
click at [1130, 16] on icon "button" at bounding box center [1127, 17] width 8 height 8
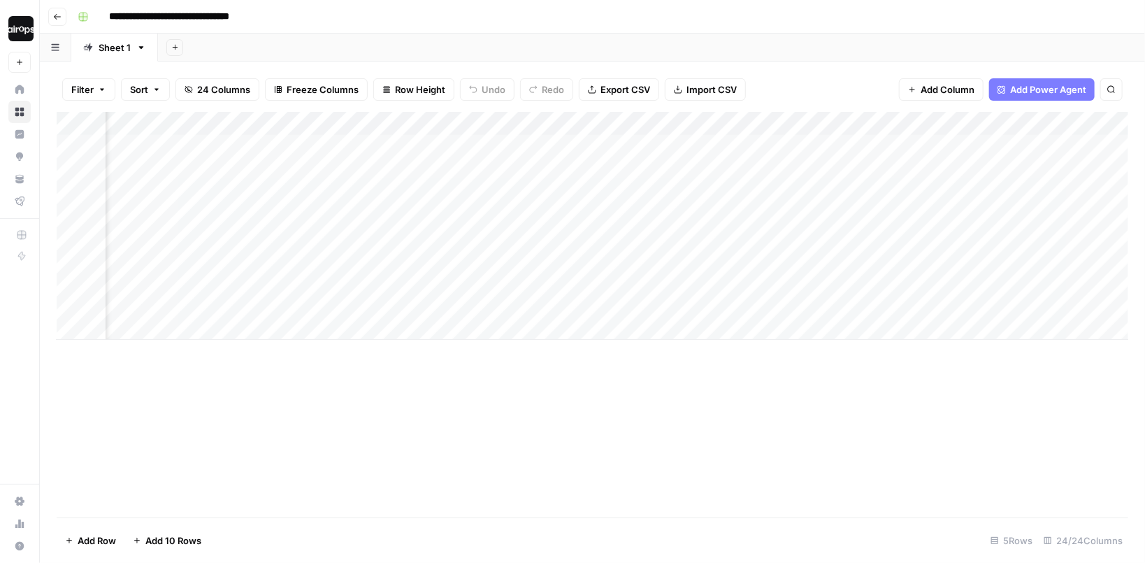
scroll to position [0, 2020]
click at [661, 182] on div "Add Column" at bounding box center [593, 226] width 1072 height 228
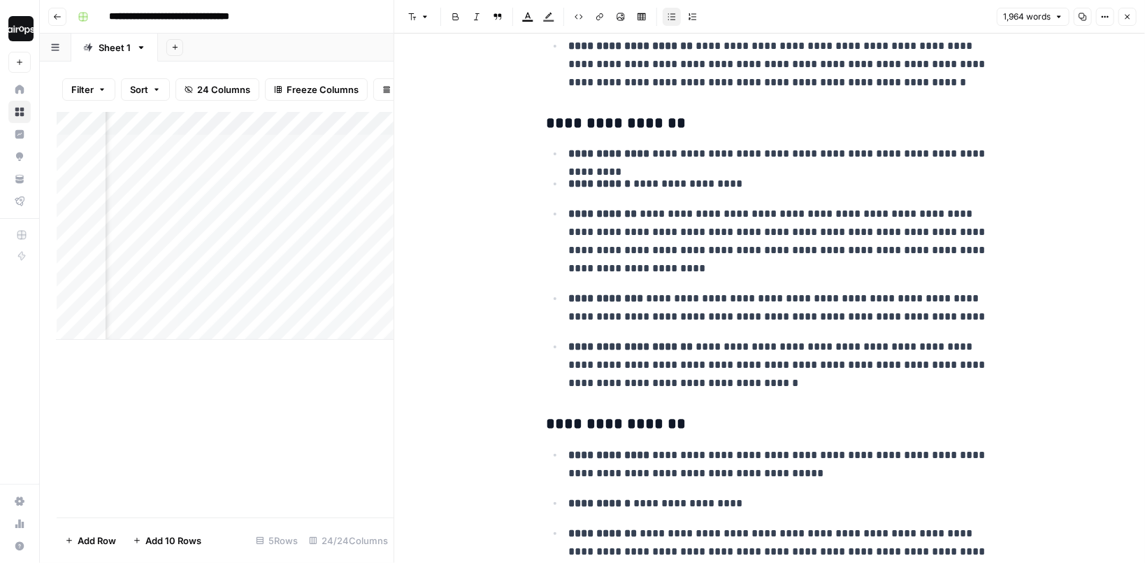
scroll to position [384, 0]
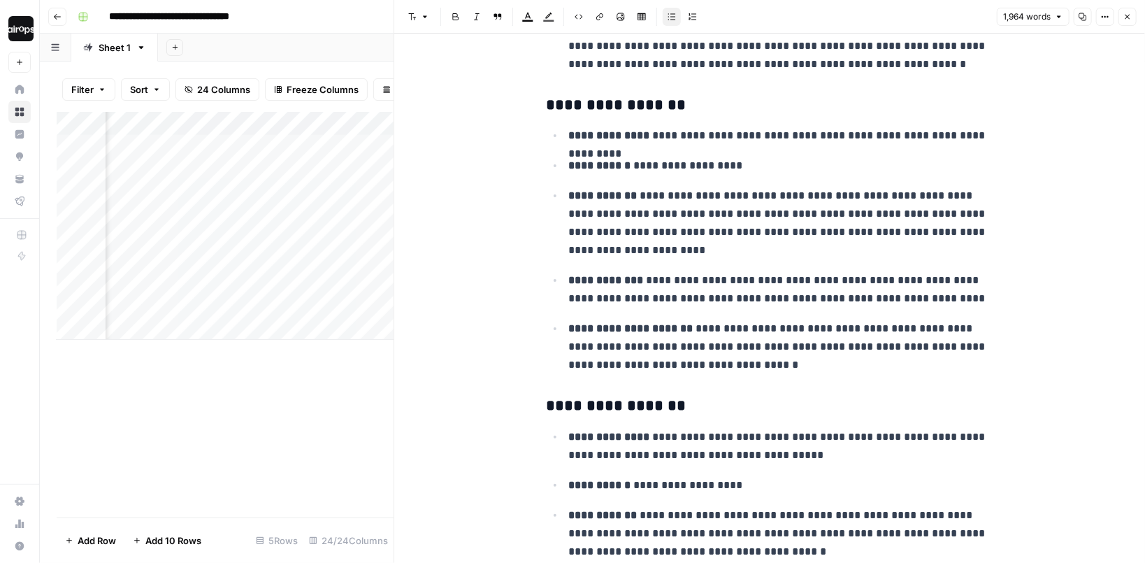
click at [1130, 17] on icon "button" at bounding box center [1127, 17] width 8 height 8
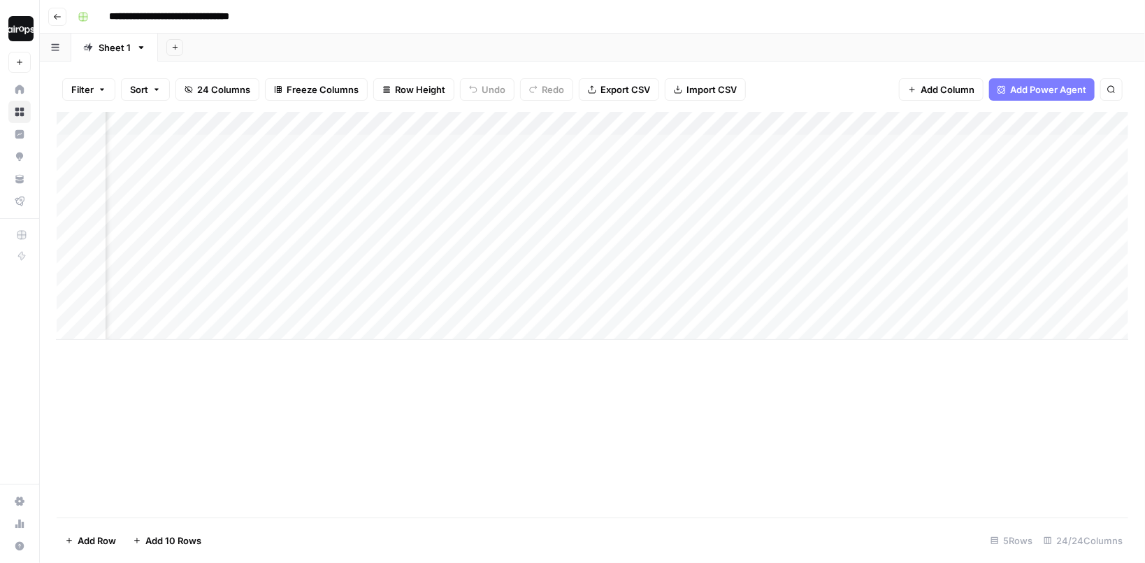
scroll to position [0, 2211]
click at [835, 254] on div "Add Column" at bounding box center [593, 226] width 1072 height 228
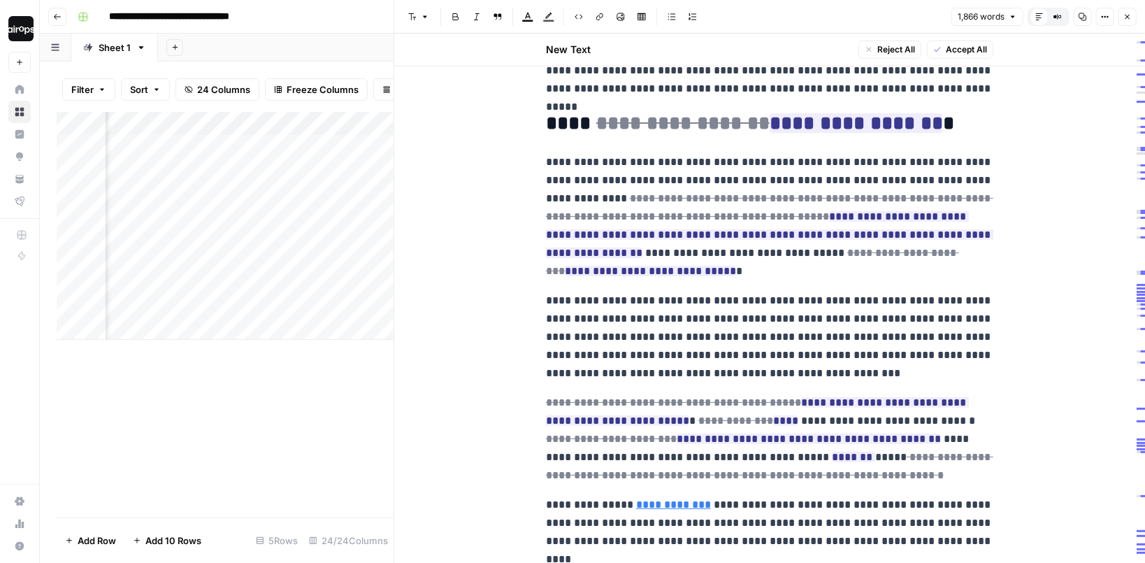
scroll to position [741, 0]
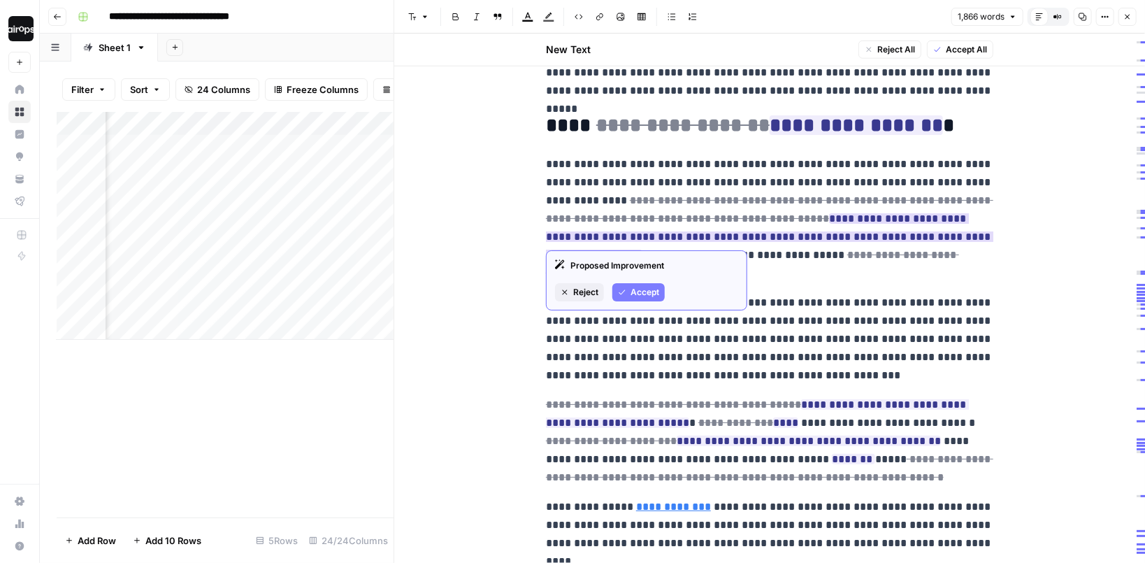
click at [636, 292] on span "Accept" at bounding box center [645, 292] width 29 height 13
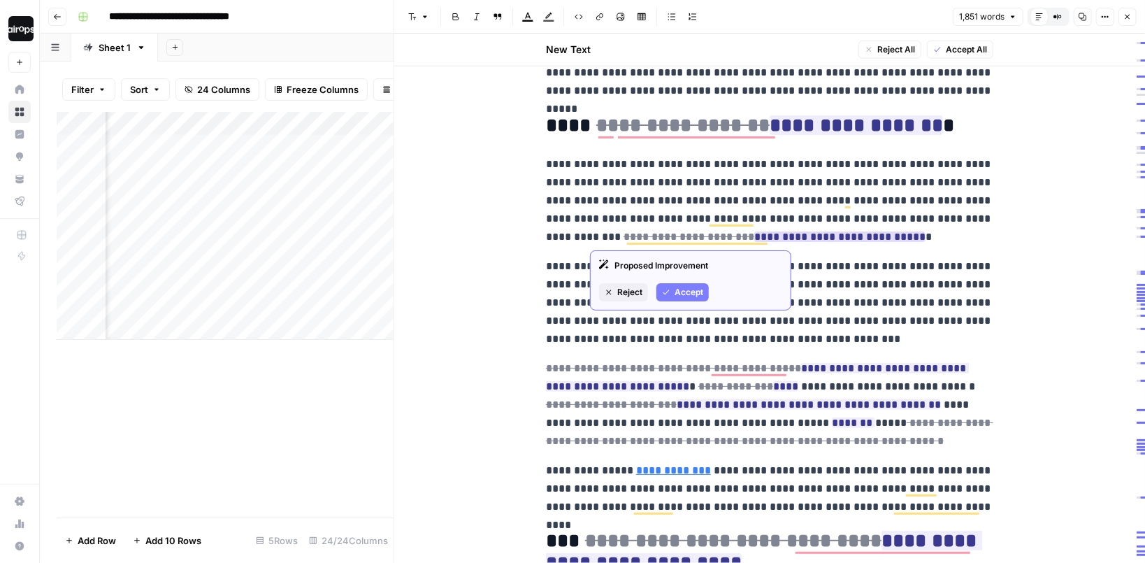
click at [677, 294] on span "Accept" at bounding box center [689, 292] width 29 height 13
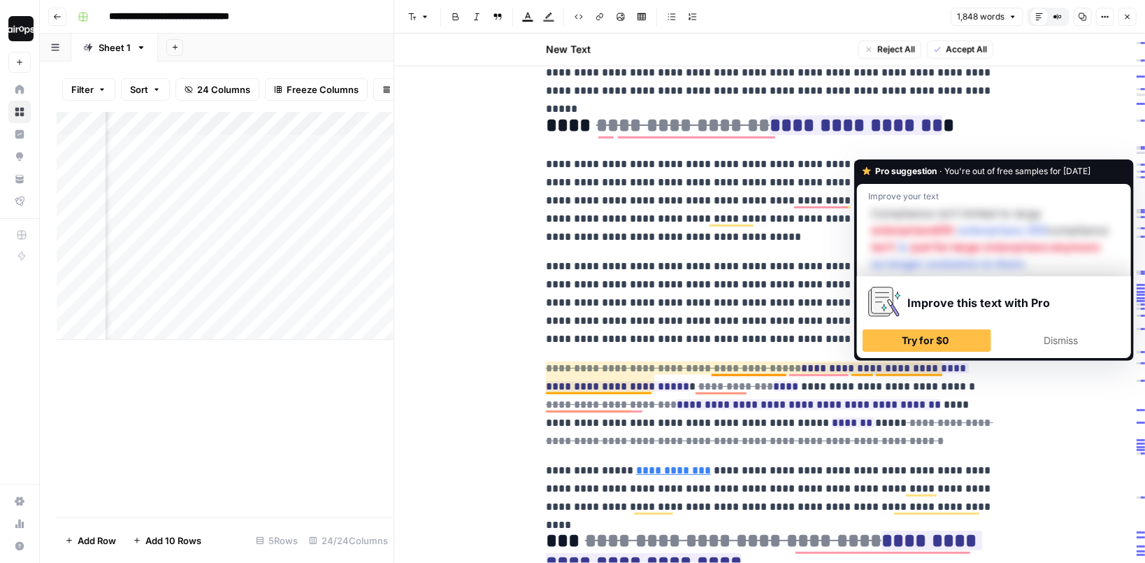
click at [779, 324] on p "**********" at bounding box center [769, 302] width 447 height 91
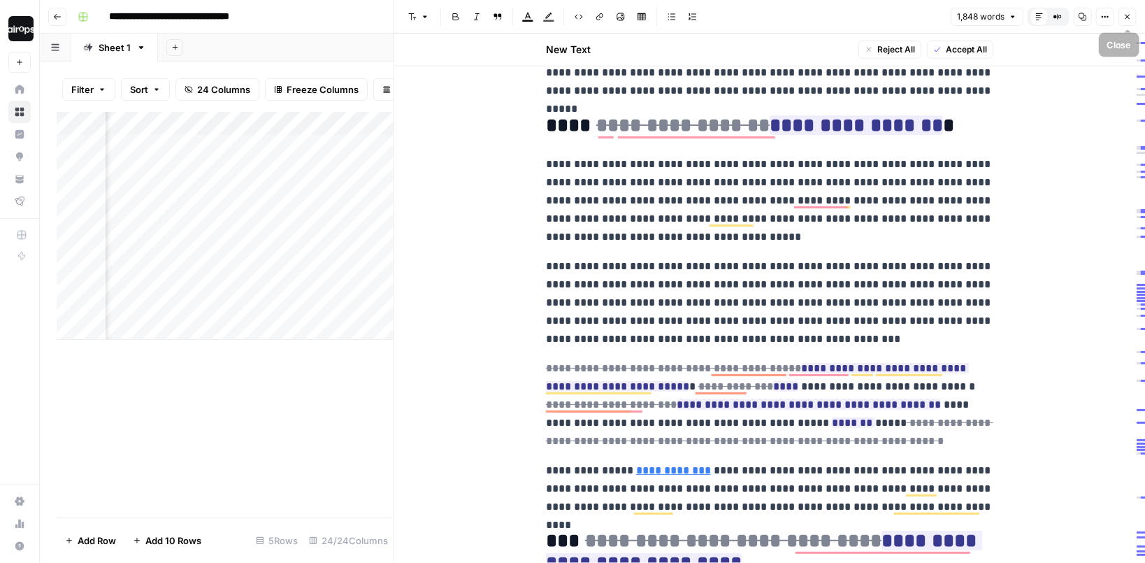
click at [1123, 20] on icon "button" at bounding box center [1127, 17] width 8 height 8
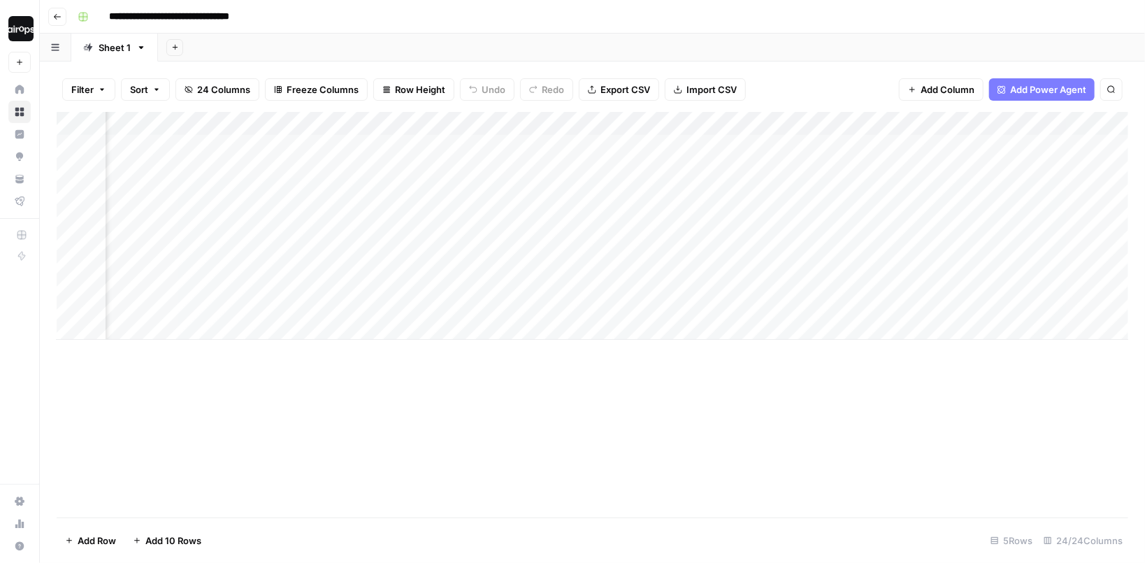
click at [819, 178] on div "Add Column" at bounding box center [593, 226] width 1072 height 228
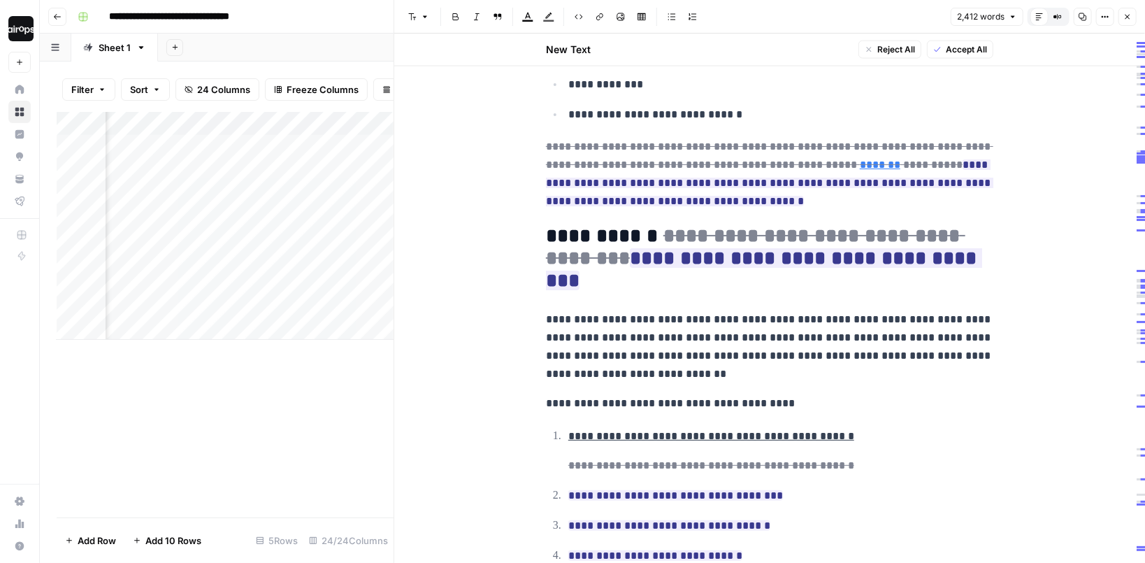
scroll to position [1203, 0]
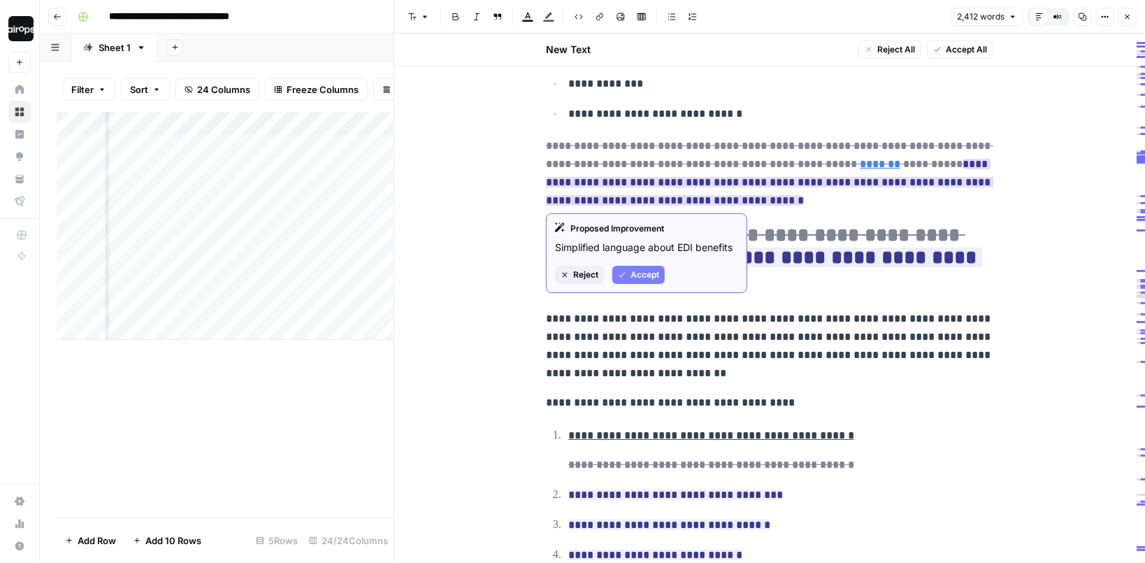
click at [586, 271] on span "Reject" at bounding box center [585, 274] width 25 height 13
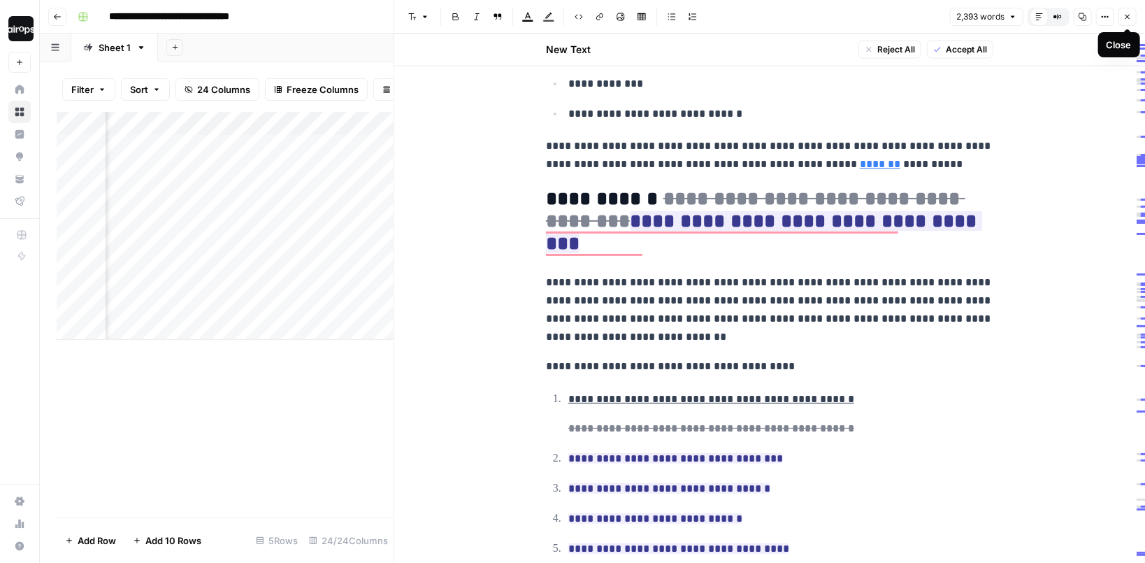
click at [1128, 17] on icon "button" at bounding box center [1127, 17] width 5 height 5
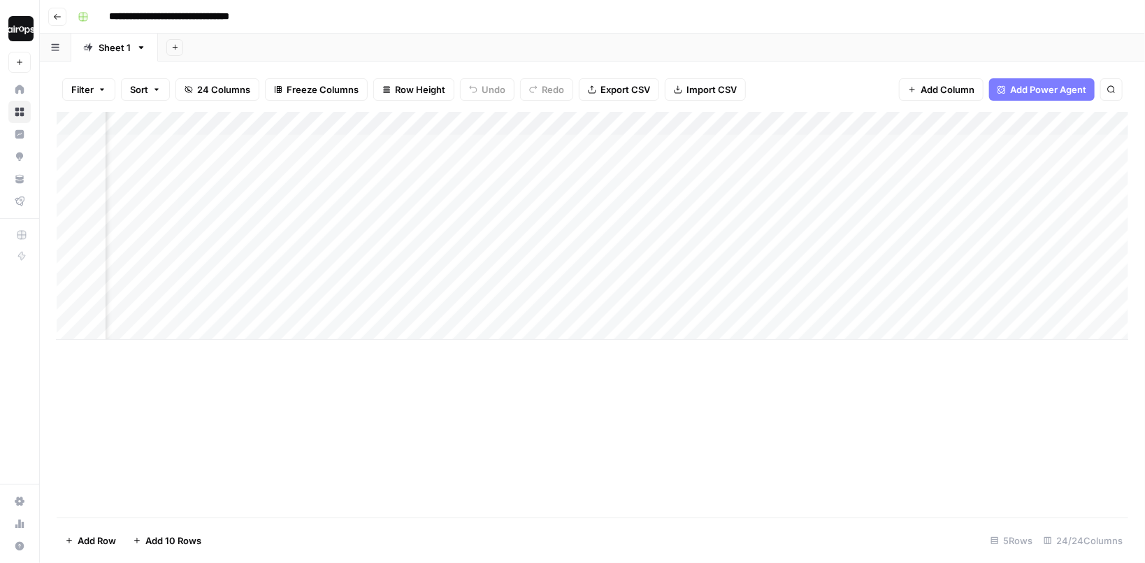
drag, startPoint x: 683, startPoint y: 143, endPoint x: 659, endPoint y: 301, distance: 159.2
click at [659, 301] on div "Add Column" at bounding box center [593, 226] width 1072 height 228
click at [404, 48] on div "Add Sheet" at bounding box center [651, 48] width 987 height 28
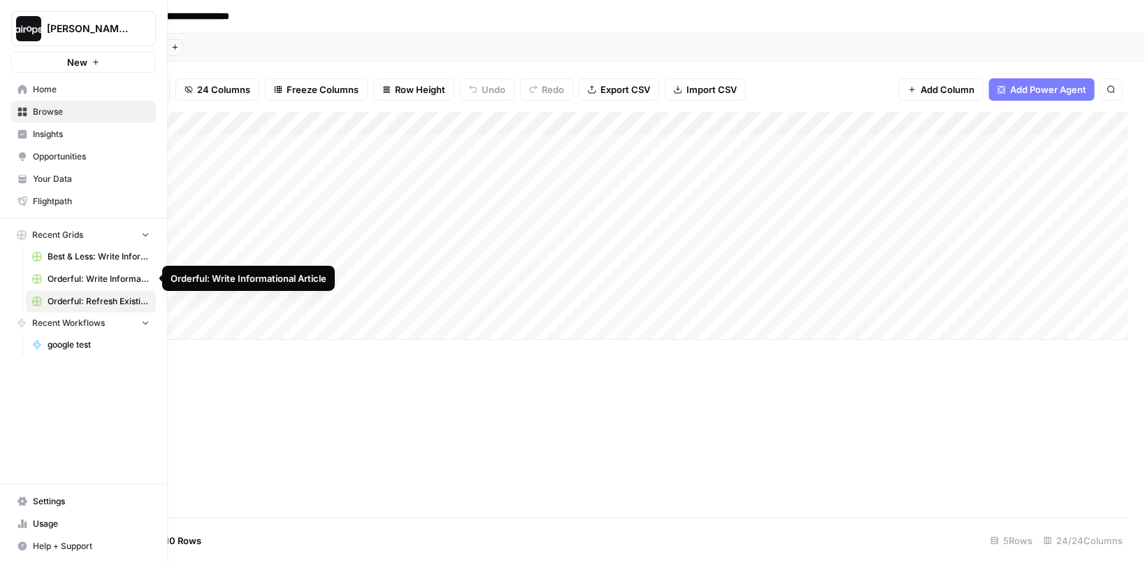
click at [64, 276] on span "Orderful: Write Informational Article" at bounding box center [99, 279] width 102 height 13
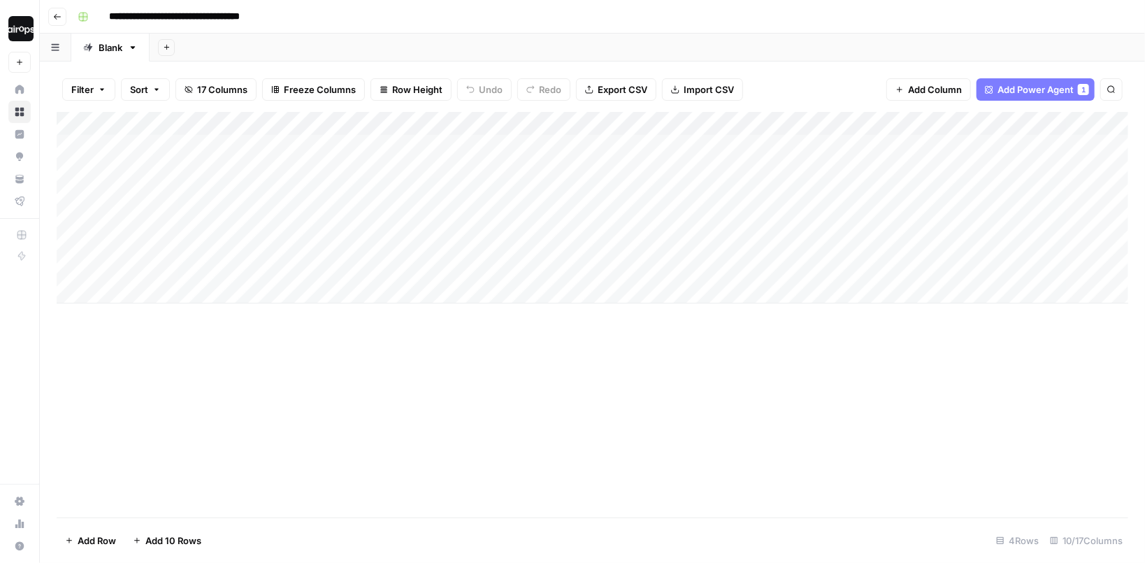
click at [337, 44] on div "Add Sheet" at bounding box center [647, 48] width 995 height 28
click at [380, 87] on icon "button" at bounding box center [384, 89] width 8 height 8
click at [445, 53] on div "Add Sheet" at bounding box center [647, 48] width 995 height 28
drag, startPoint x: 260, startPoint y: 157, endPoint x: 240, endPoint y: 252, distance: 97.1
click at [240, 252] on div "Add Column" at bounding box center [593, 208] width 1072 height 192
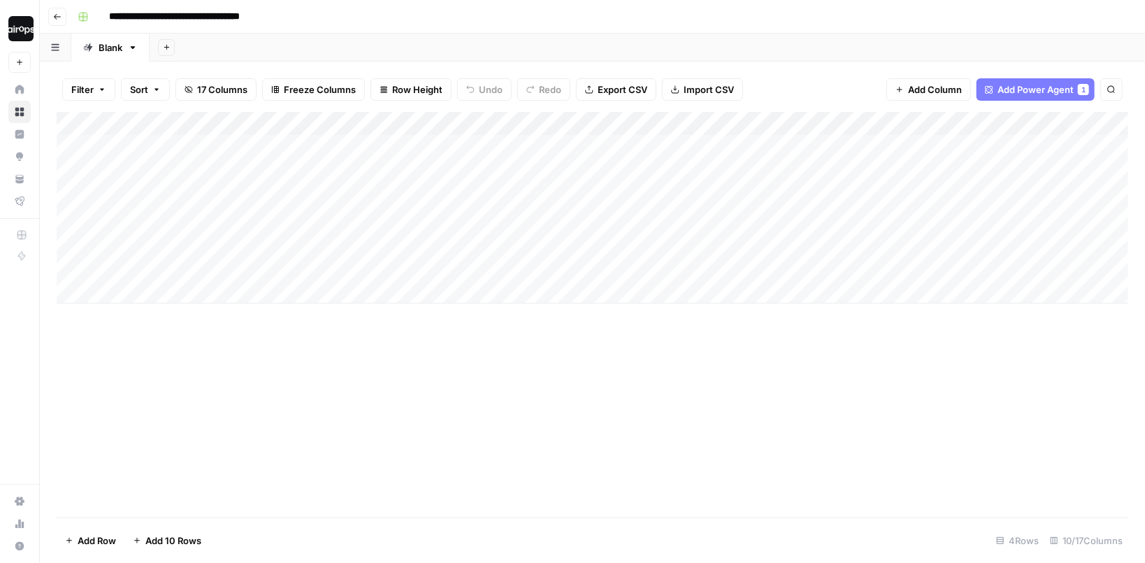
click at [222, 194] on div "Add Column" at bounding box center [593, 208] width 1072 height 192
drag, startPoint x: 419, startPoint y: 152, endPoint x: 401, endPoint y: 250, distance: 100.4
click at [401, 250] on div "Add Column" at bounding box center [593, 208] width 1072 height 192
click at [486, 256] on div "Add Column" at bounding box center [593, 208] width 1072 height 192
click at [485, 181] on div "Add Column" at bounding box center [593, 208] width 1072 height 192
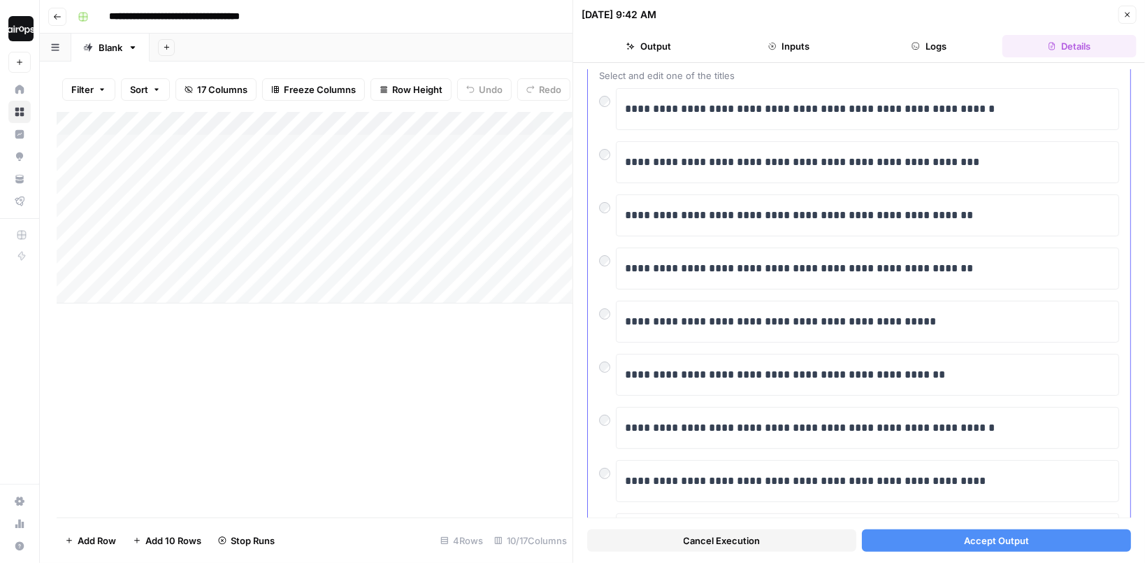
scroll to position [92, 0]
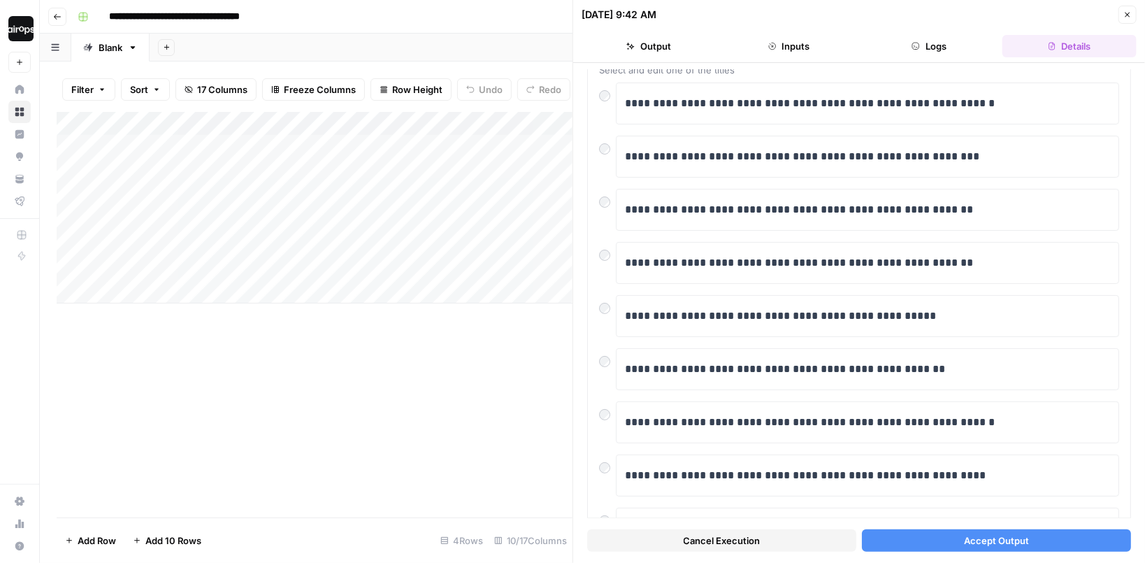
click at [940, 540] on button "Accept Output" at bounding box center [996, 540] width 269 height 22
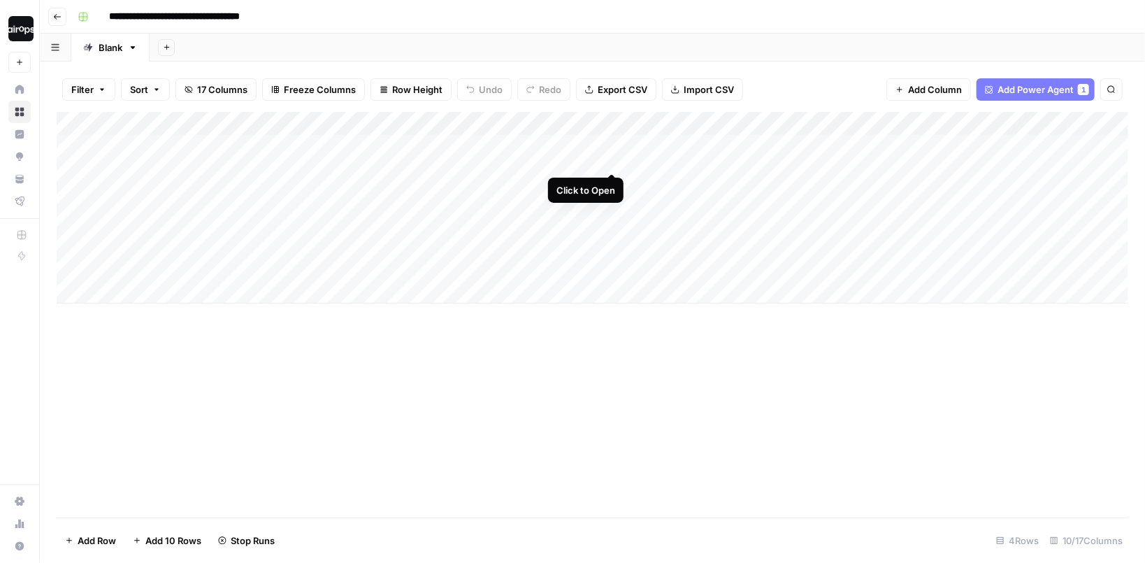
click at [612, 144] on div "Add Column" at bounding box center [593, 208] width 1072 height 192
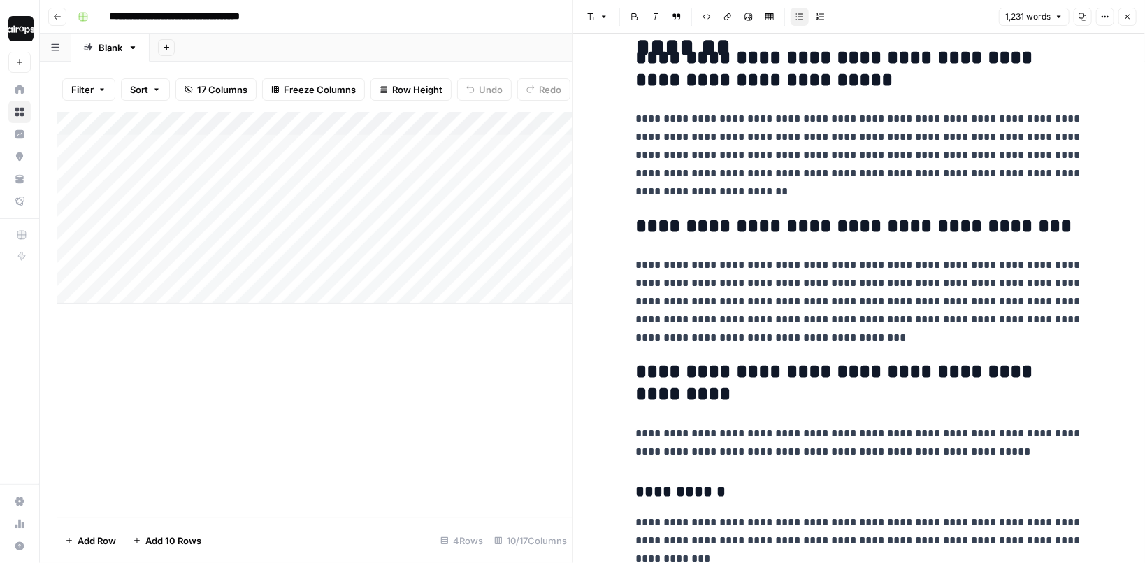
scroll to position [277, 0]
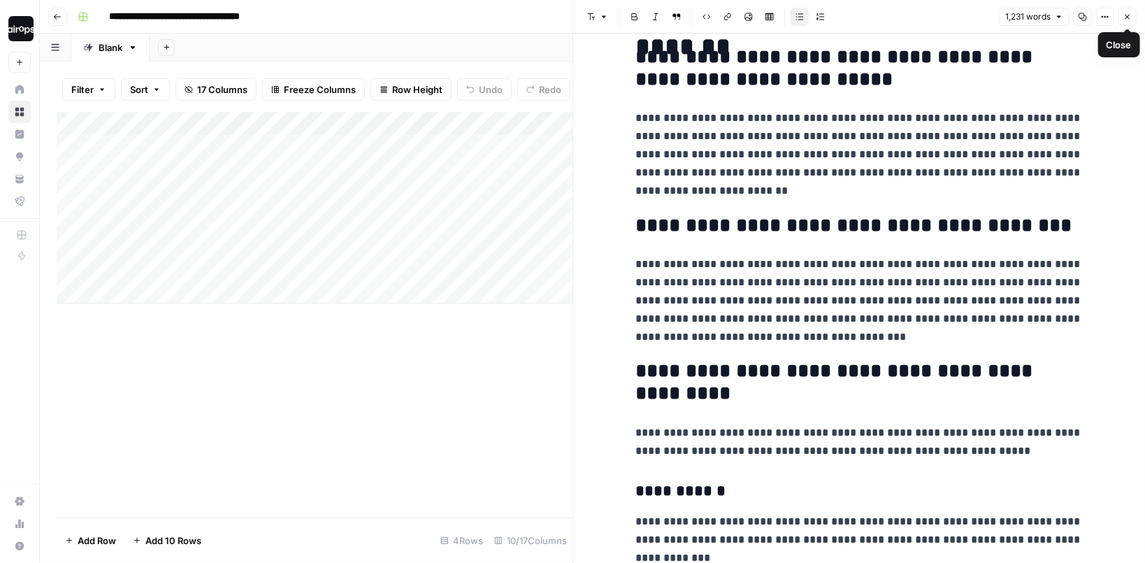
click at [1133, 20] on button "Close" at bounding box center [1127, 17] width 18 height 18
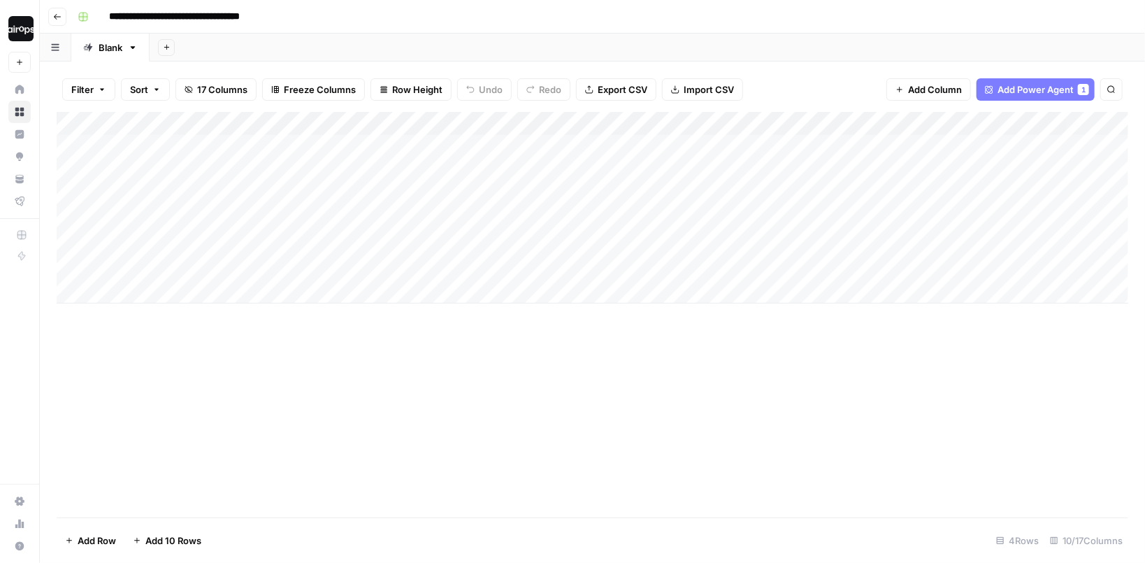
drag, startPoint x: 718, startPoint y: 161, endPoint x: 710, endPoint y: 250, distance: 89.8
click at [710, 250] on div "Add Column" at bounding box center [593, 208] width 1072 height 192
click at [914, 145] on div "Add Column" at bounding box center [593, 208] width 1072 height 192
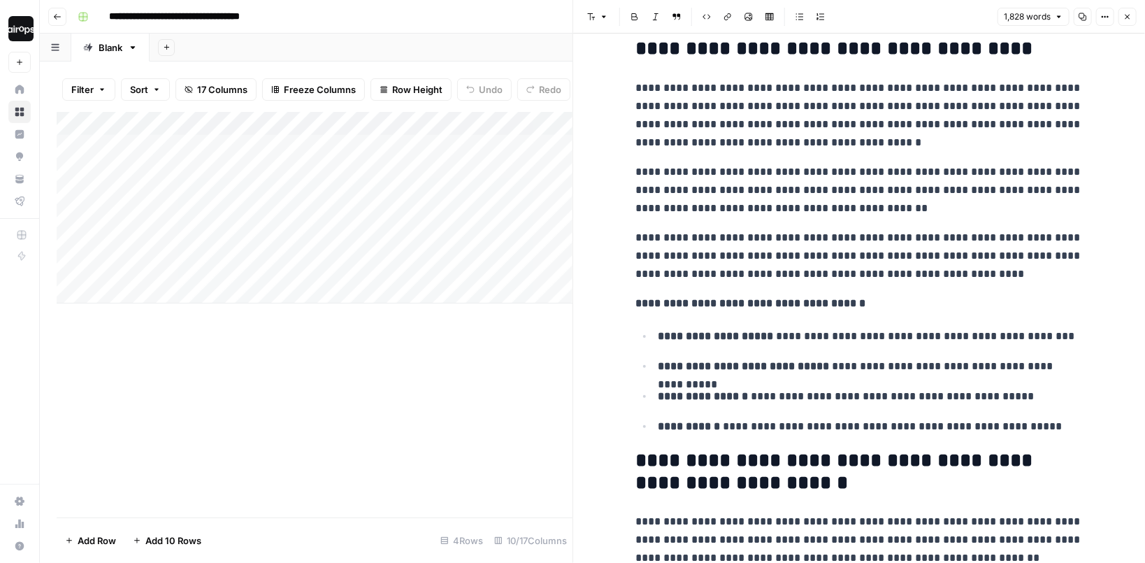
scroll to position [353, 0]
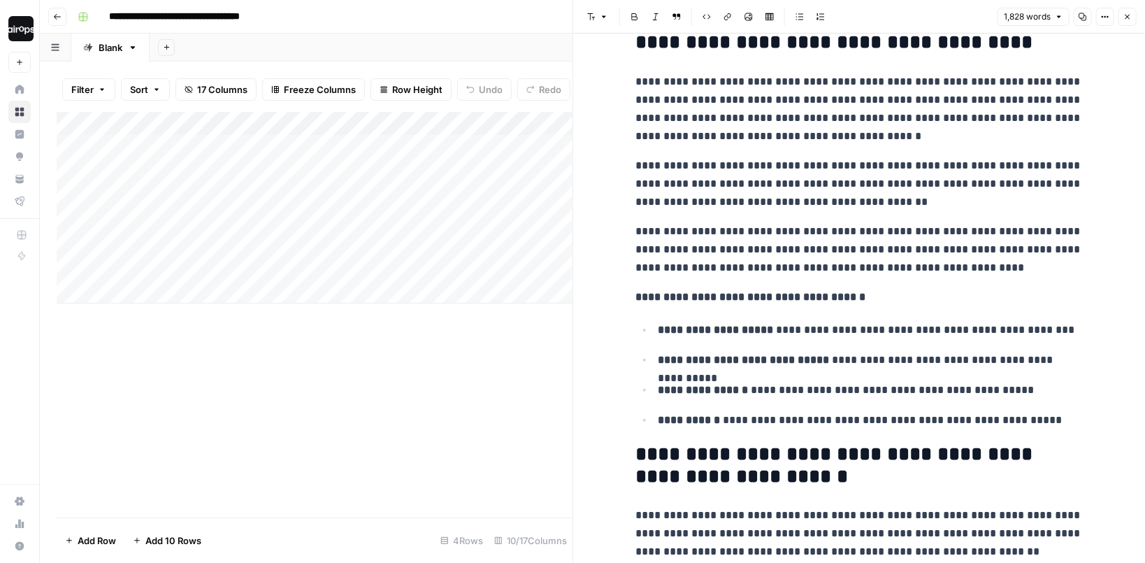
click at [865, 200] on p "**********" at bounding box center [858, 184] width 447 height 55
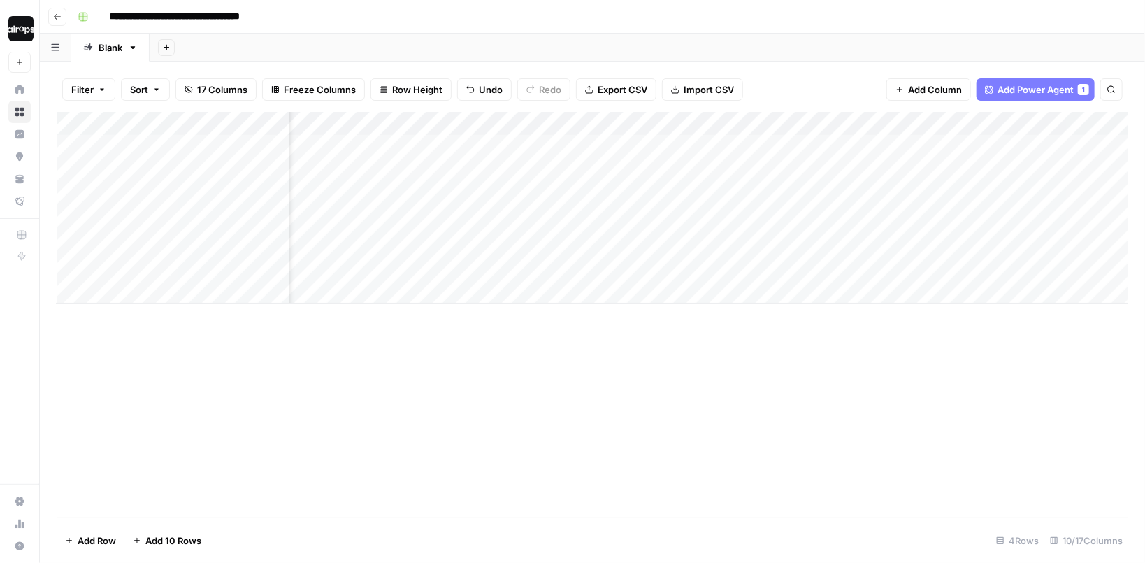
scroll to position [0, 487]
drag, startPoint x: 933, startPoint y: 152, endPoint x: 926, endPoint y: 282, distance: 130.2
click at [926, 282] on div "Add Column" at bounding box center [593, 208] width 1072 height 192
click at [1087, 122] on span "Add Column" at bounding box center [1096, 123] width 49 height 13
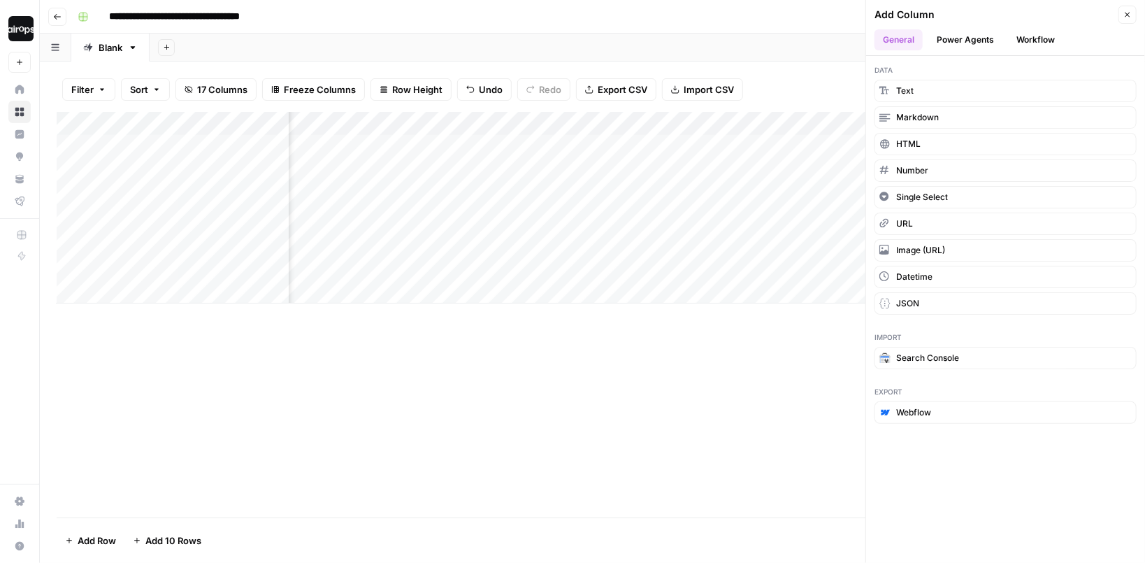
click at [967, 43] on button "Power Agents" at bounding box center [965, 39] width 74 height 21
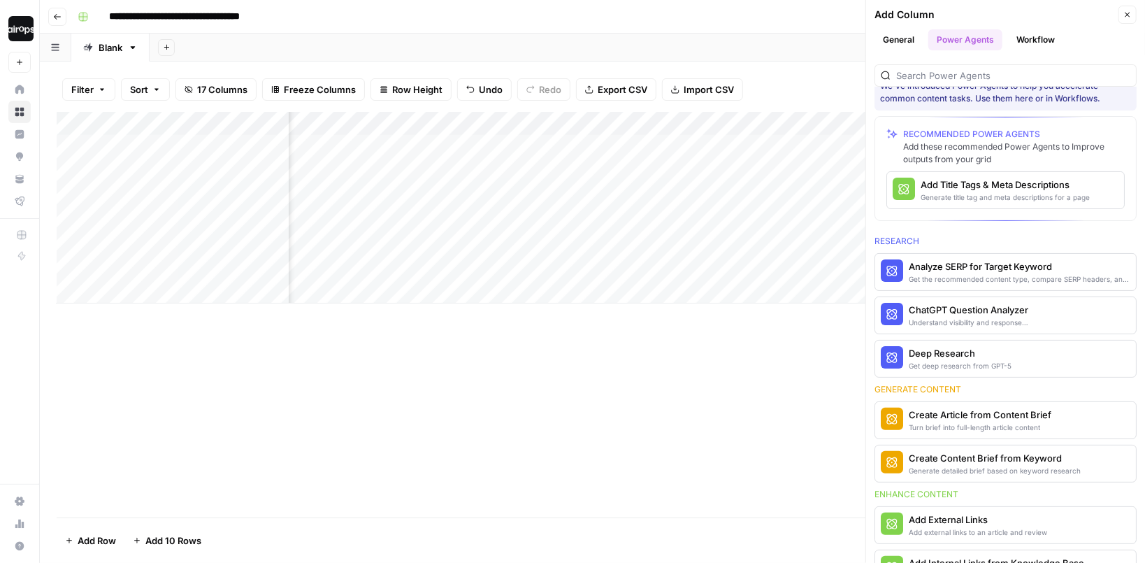
scroll to position [23, 0]
click at [998, 187] on div "Add Title Tags & Meta Descriptions" at bounding box center [982, 185] width 123 height 14
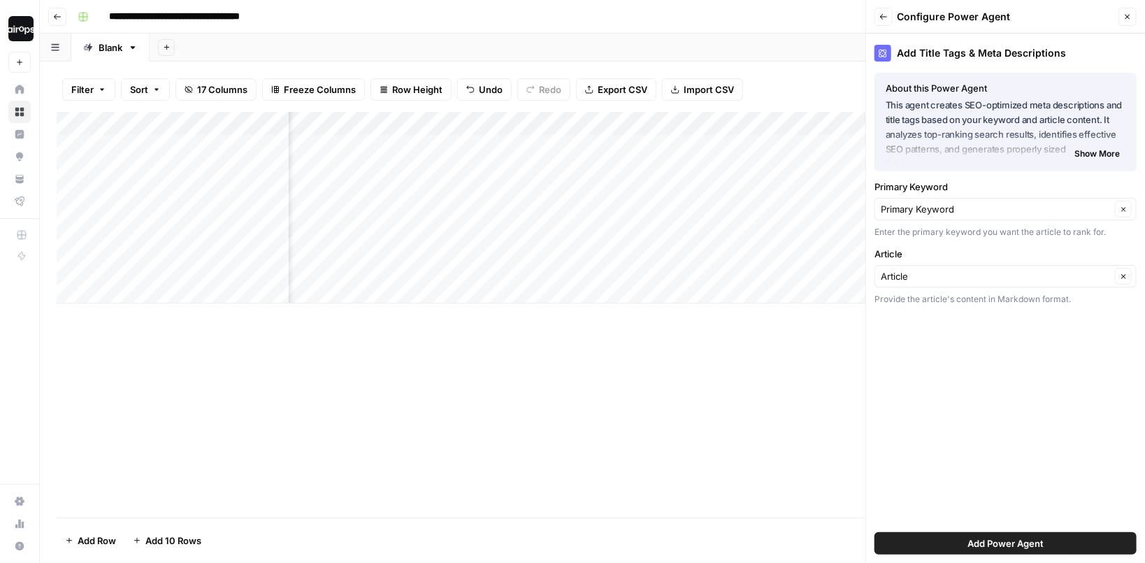
click at [950, 547] on button "Add Power Agent" at bounding box center [1006, 543] width 262 height 22
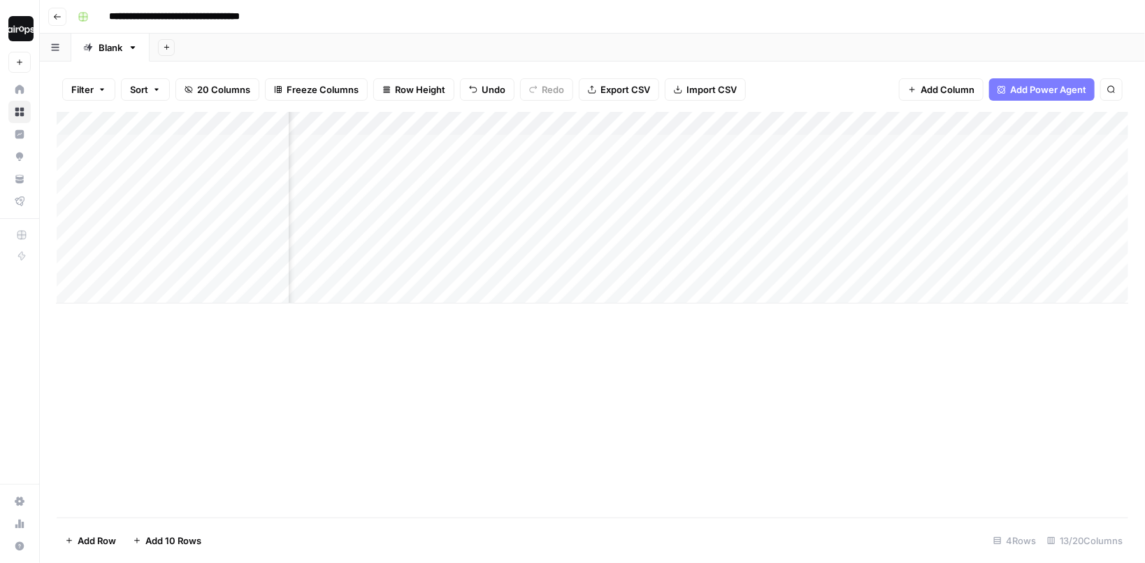
scroll to position [0, 820]
click at [145, 287] on div "Add Column" at bounding box center [593, 208] width 1072 height 192
click at [145, 326] on div "Add Column" at bounding box center [593, 226] width 1072 height 228
click at [135, 370] on div "Add Column" at bounding box center [593, 244] width 1072 height 264
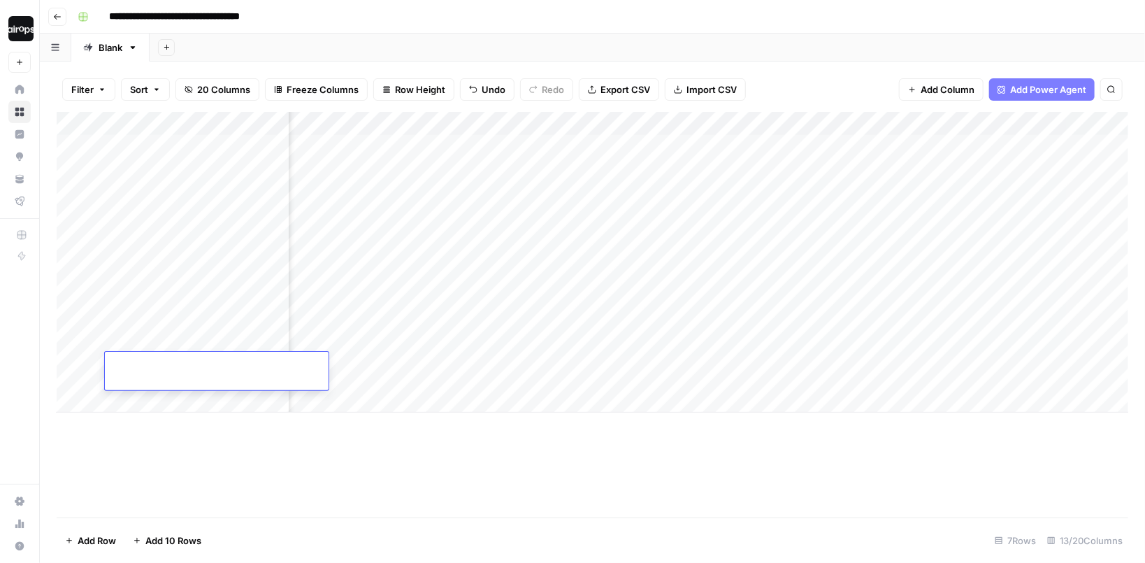
click at [131, 407] on div "Add Column" at bounding box center [593, 262] width 1072 height 301
click at [135, 446] on div "Add Column" at bounding box center [593, 280] width 1072 height 337
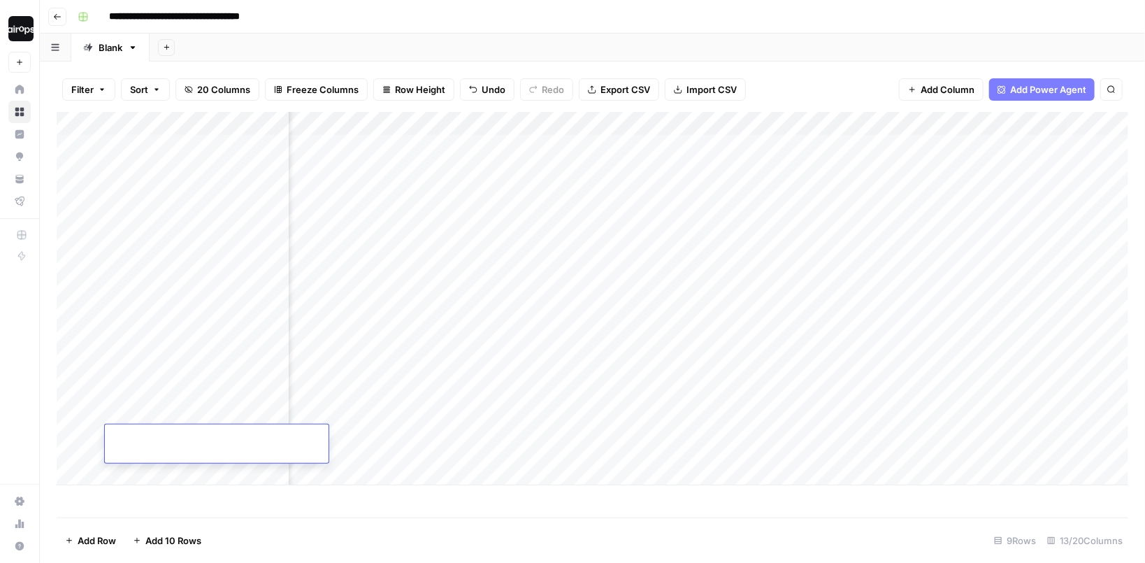
click at [134, 475] on div "Add Column" at bounding box center [593, 298] width 1072 height 373
click at [254, 49] on div "Add Sheet" at bounding box center [647, 48] width 995 height 28
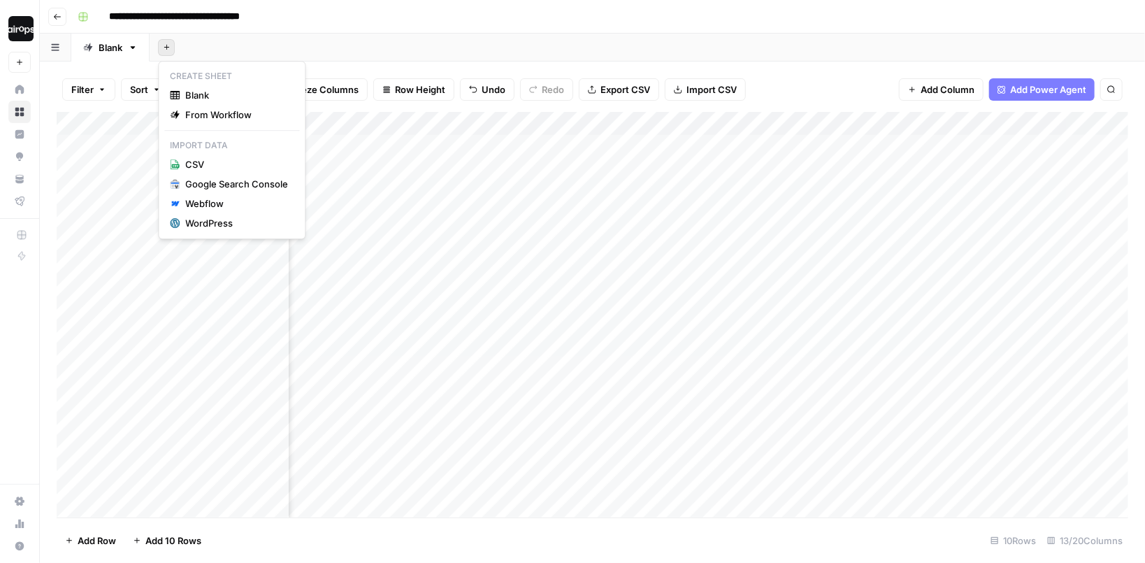
click at [166, 47] on icon "button" at bounding box center [167, 47] width 8 height 8
click at [366, 48] on div "Add Sheet" at bounding box center [647, 48] width 995 height 28
click at [368, 45] on div "Add Sheet" at bounding box center [647, 48] width 995 height 28
click at [370, 43] on div "Add Sheet" at bounding box center [647, 48] width 995 height 28
click at [205, 299] on div "Add Column" at bounding box center [593, 314] width 1072 height 405
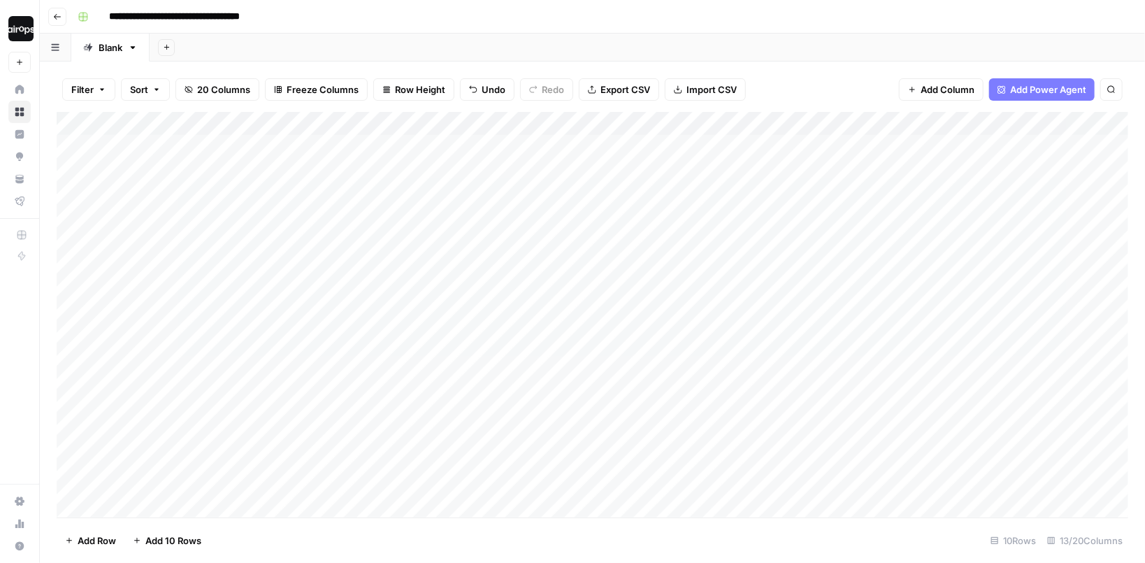
scroll to position [0, 14]
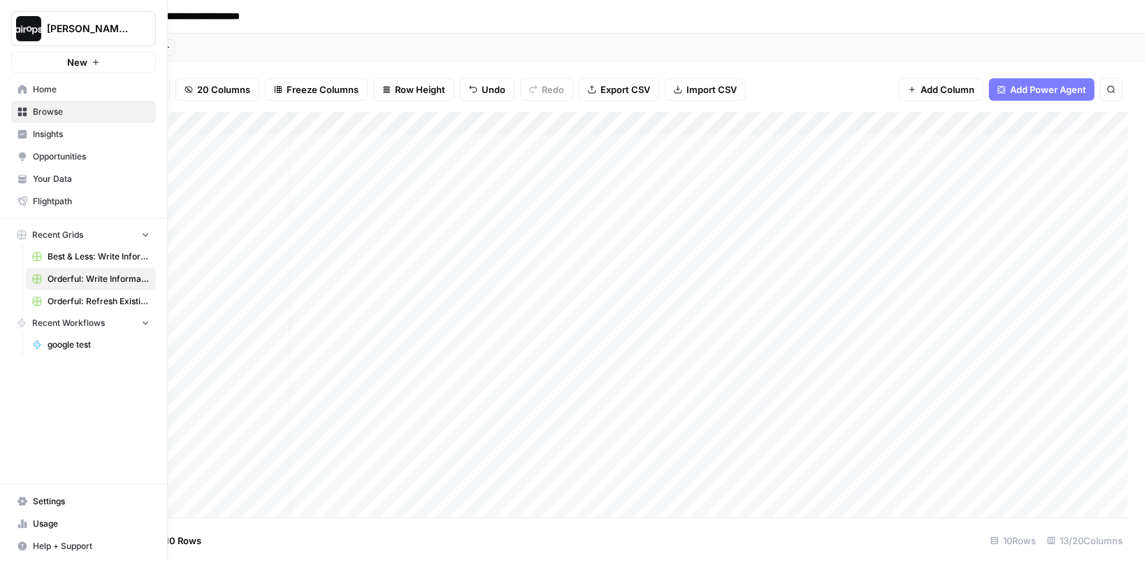
click at [45, 173] on span "Your Data" at bounding box center [91, 179] width 117 height 13
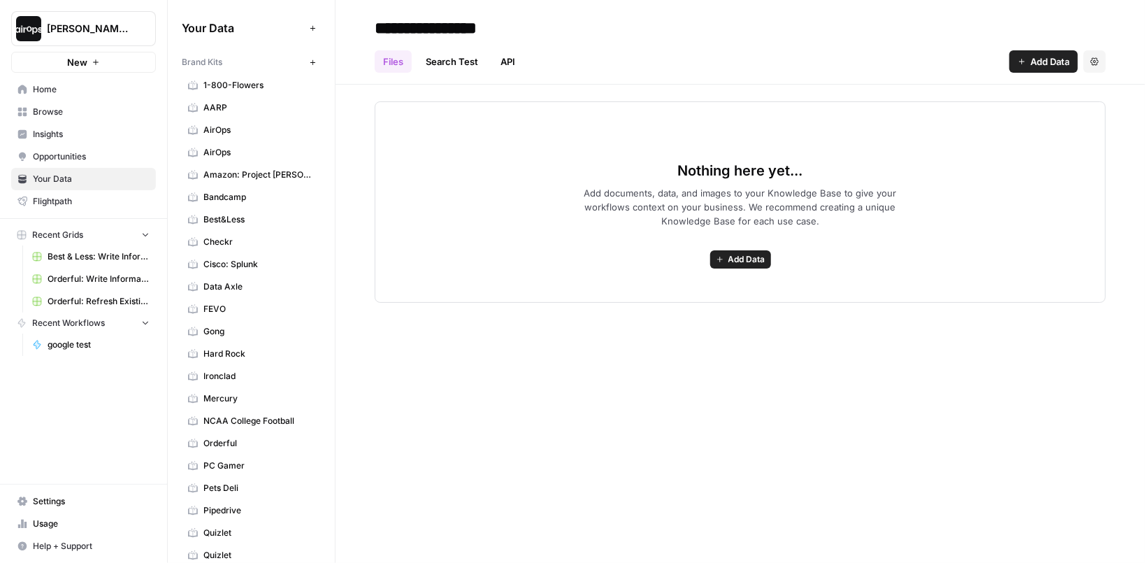
drag, startPoint x: 233, startPoint y: 65, endPoint x: 182, endPoint y: 65, distance: 50.3
click at [182, 65] on div "Brand Kits" at bounding box center [243, 62] width 122 height 13
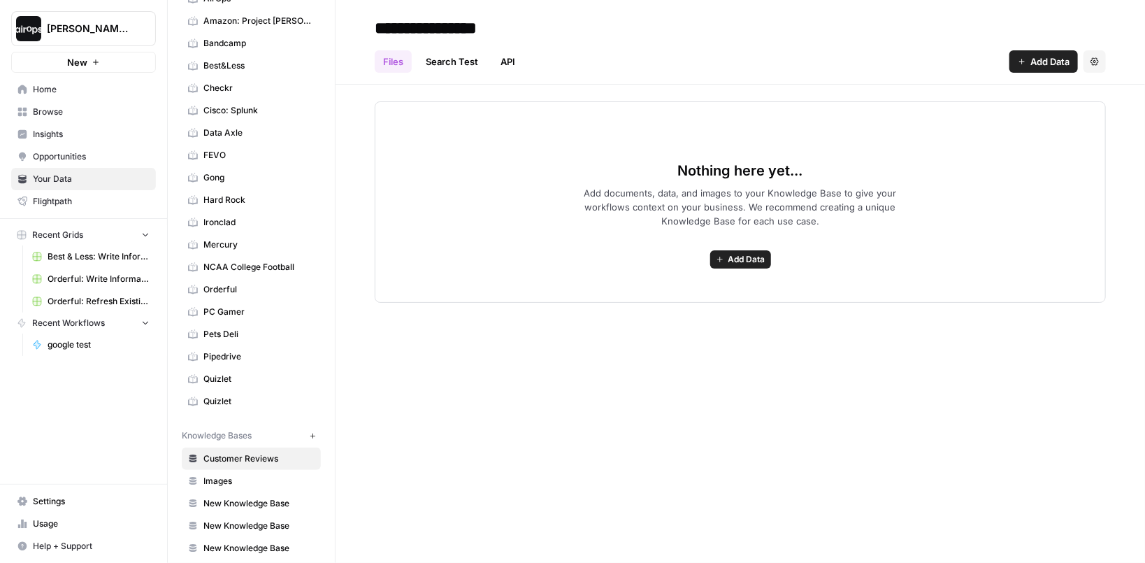
scroll to position [226, 0]
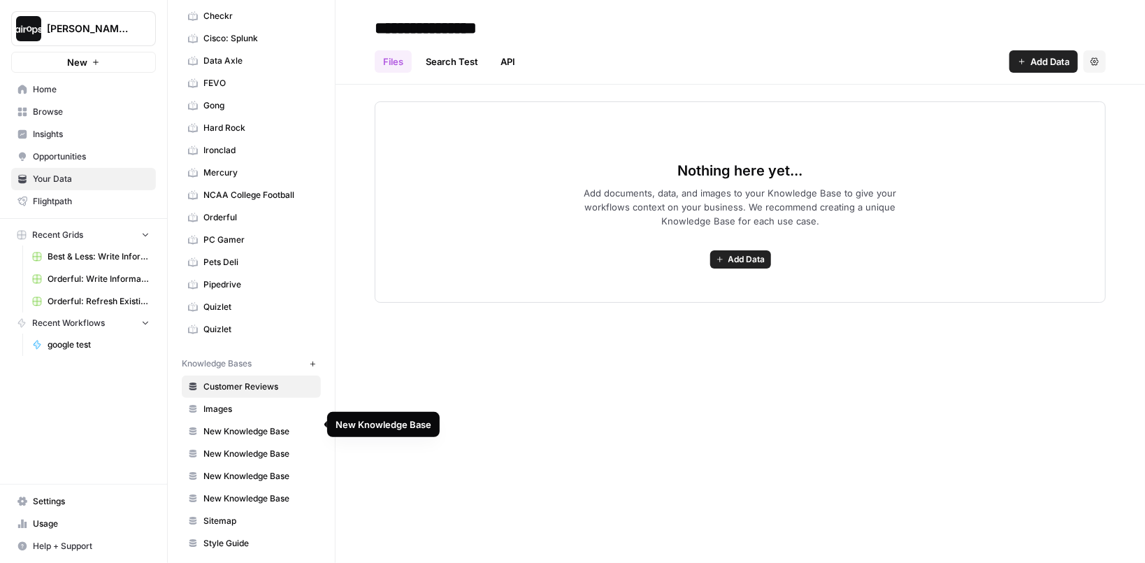
click at [247, 425] on span "New Knowledge Base" at bounding box center [258, 431] width 111 height 13
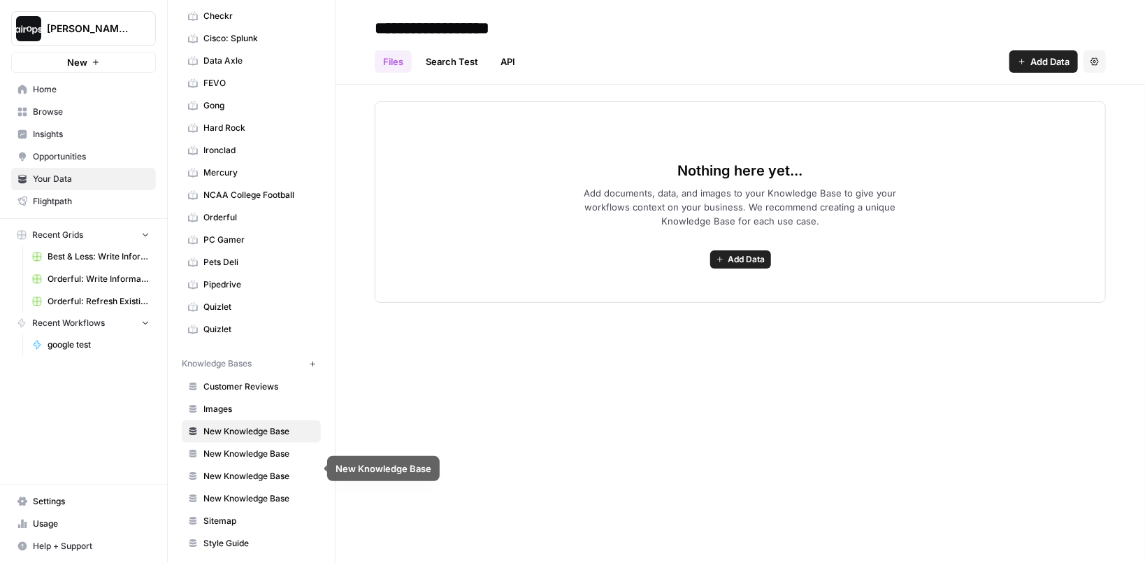
click at [229, 403] on span "Images" at bounding box center [258, 409] width 111 height 13
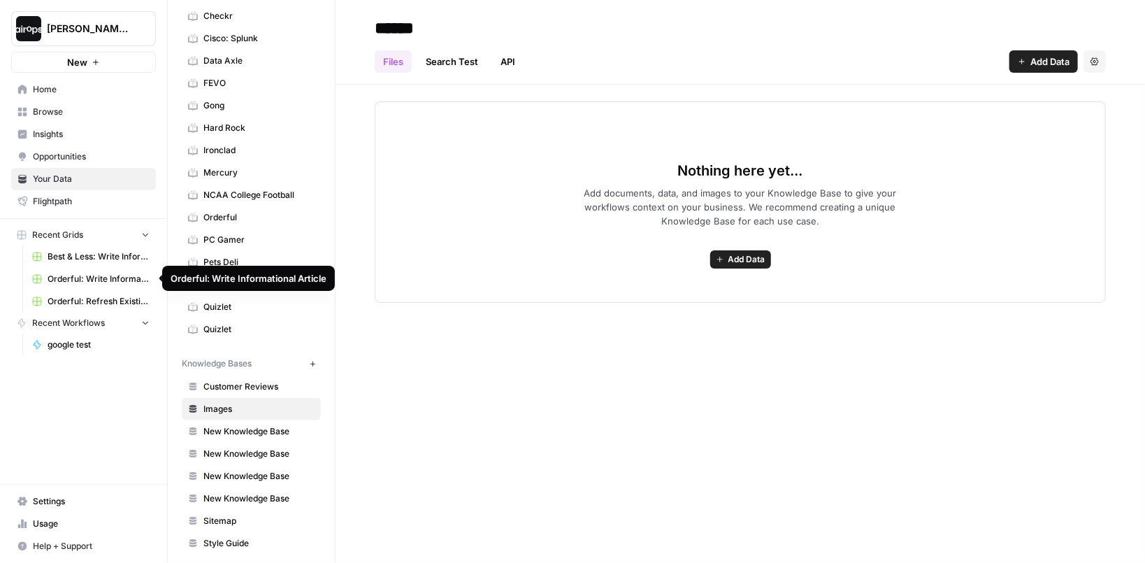
click at [101, 285] on link "Orderful: Write Informational Article" at bounding box center [91, 279] width 130 height 22
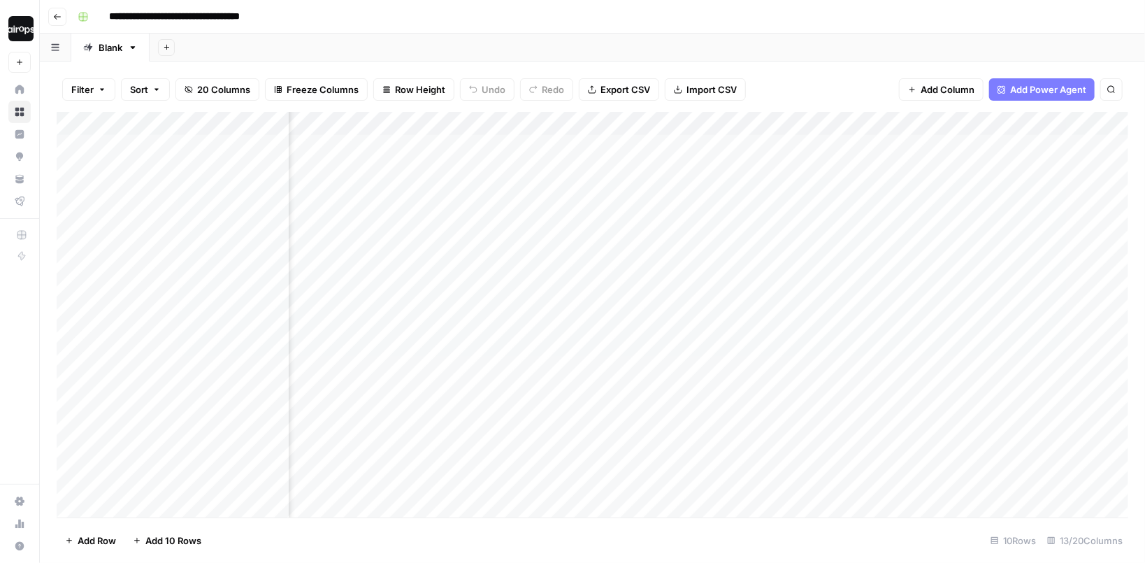
scroll to position [0, 739]
click at [745, 127] on div "Add Column" at bounding box center [593, 314] width 1072 height 405
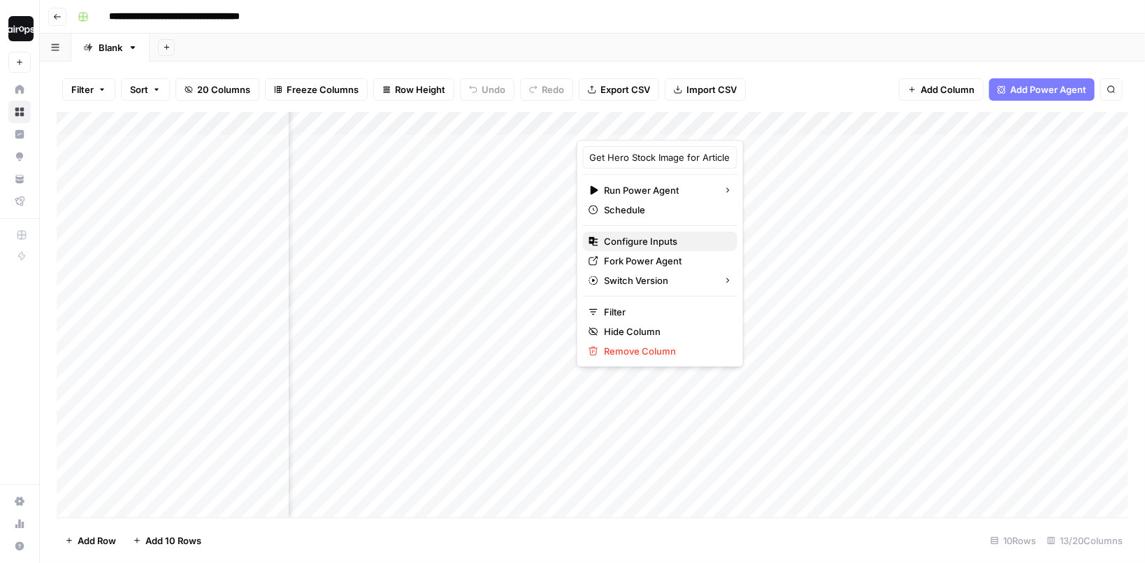
click at [663, 238] on span "Configure Inputs" at bounding box center [665, 241] width 122 height 14
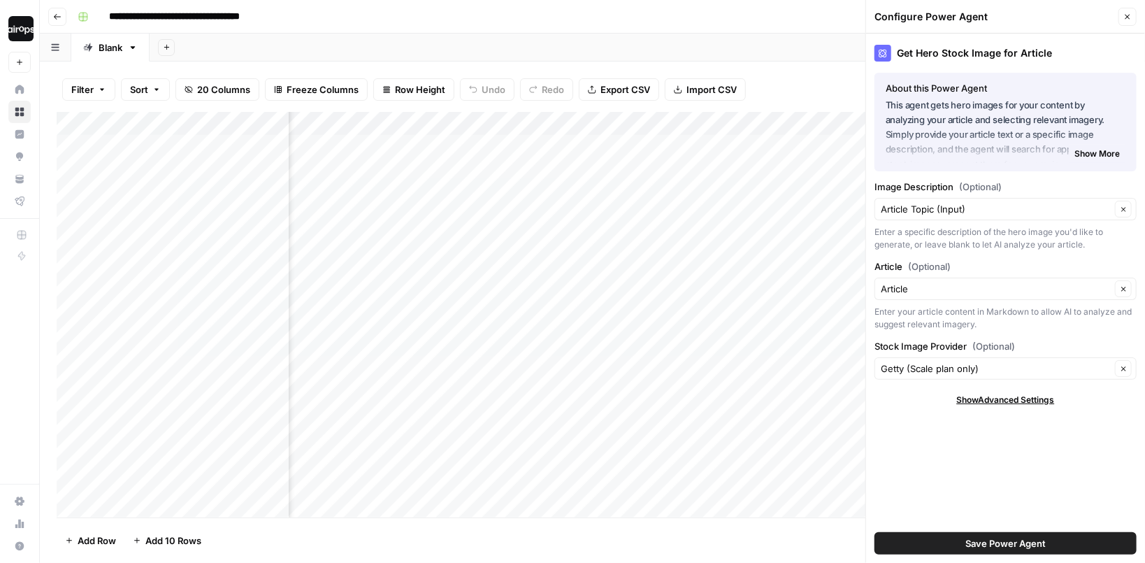
click at [980, 542] on span "Save Power Agent" at bounding box center [1005, 543] width 80 height 14
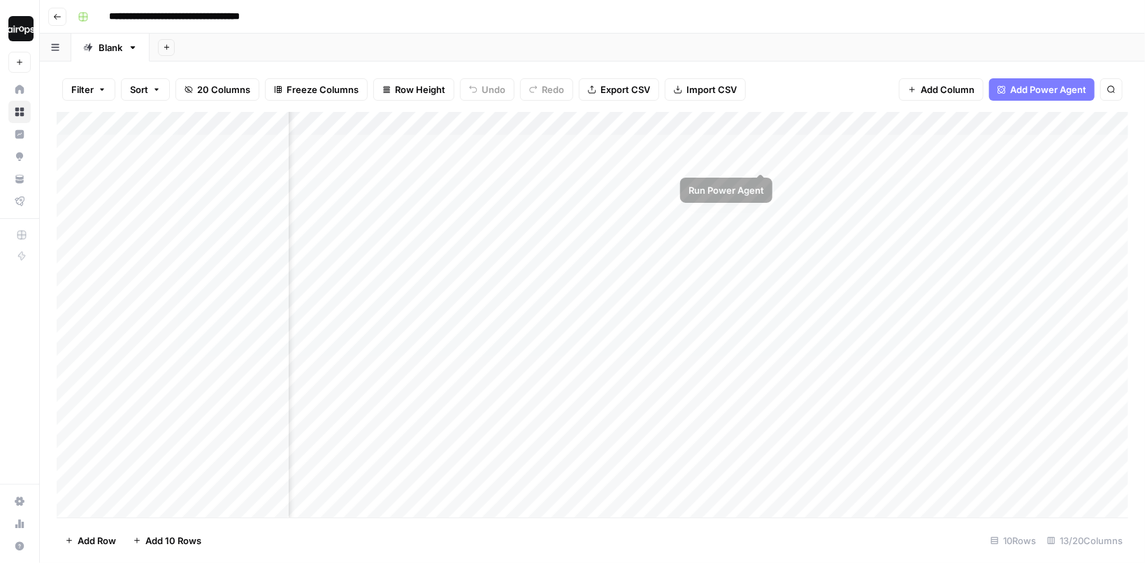
click at [760, 145] on div "Add Column" at bounding box center [593, 314] width 1072 height 405
click at [232, 154] on div "Add Column" at bounding box center [593, 314] width 1072 height 405
click at [823, 148] on div "Add Column" at bounding box center [593, 314] width 1072 height 405
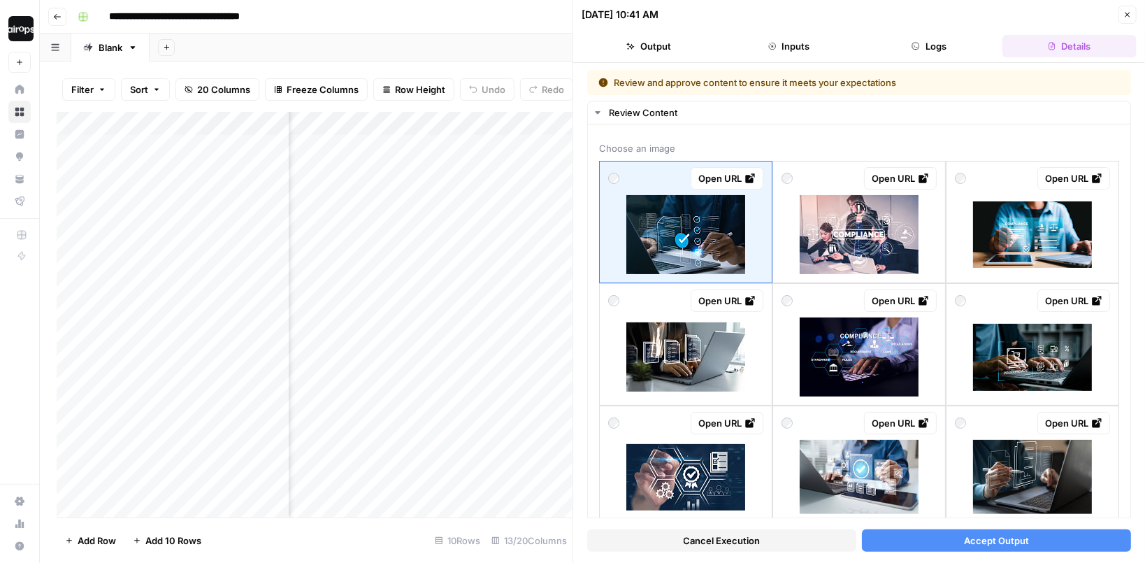
click at [1026, 540] on span "Accept Output" at bounding box center [996, 540] width 65 height 14
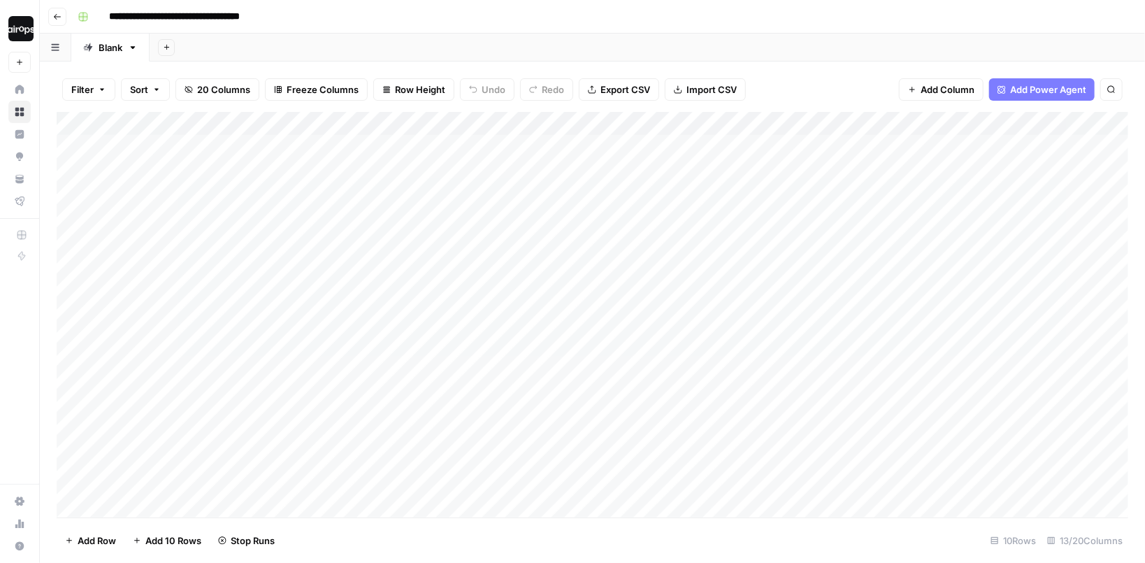
click at [533, 49] on div "Add Sheet" at bounding box center [647, 48] width 995 height 28
click at [470, 122] on div "Add Column" at bounding box center [593, 314] width 1072 height 405
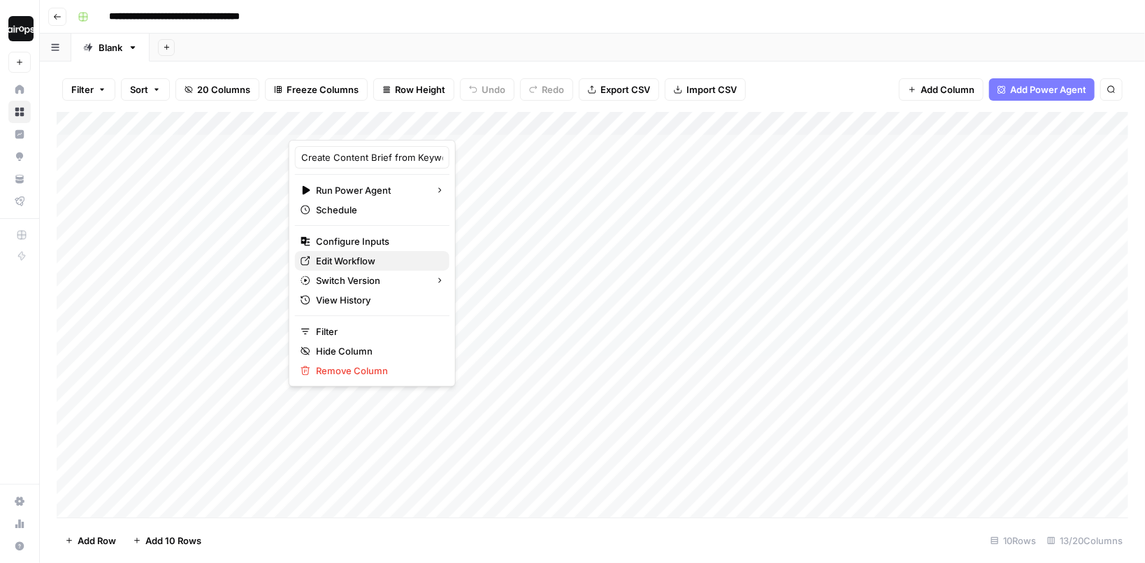
click at [366, 259] on span "Edit Workflow" at bounding box center [377, 261] width 122 height 14
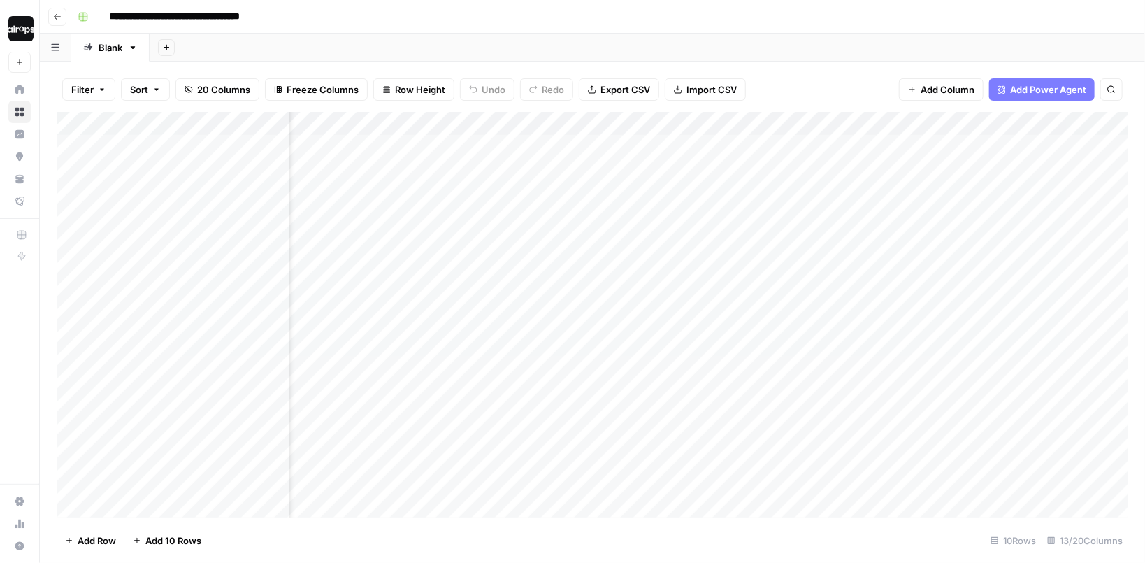
scroll to position [0, 1260]
click at [1086, 123] on span "Add Column" at bounding box center [1096, 123] width 49 height 13
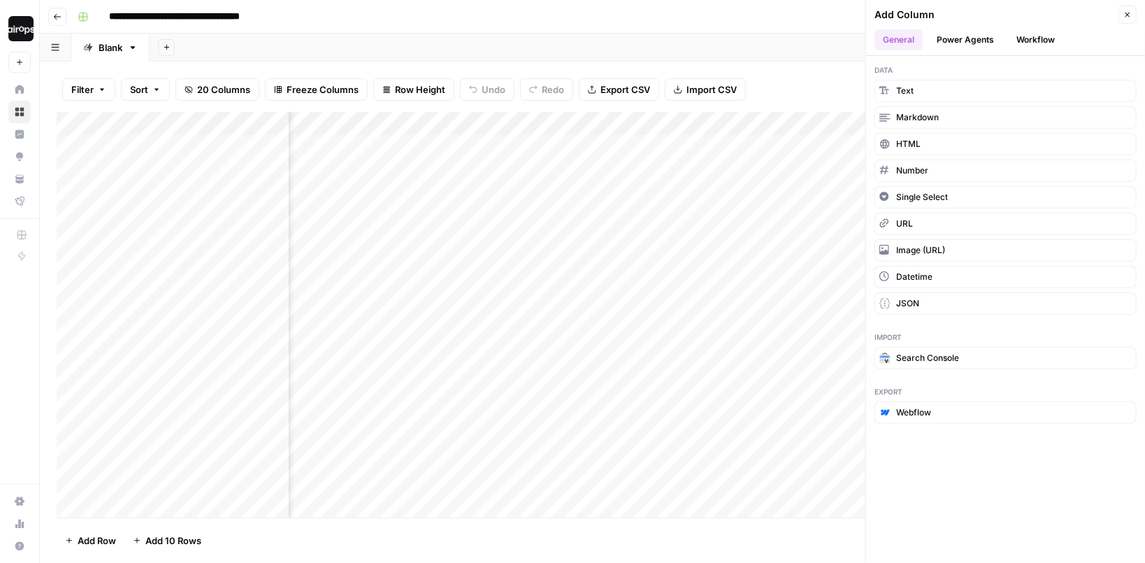
drag, startPoint x: 907, startPoint y: 382, endPoint x: 879, endPoint y: 387, distance: 28.4
click at [879, 387] on span "Export" at bounding box center [1006, 391] width 262 height 11
click at [1131, 20] on button "Close" at bounding box center [1127, 15] width 18 height 18
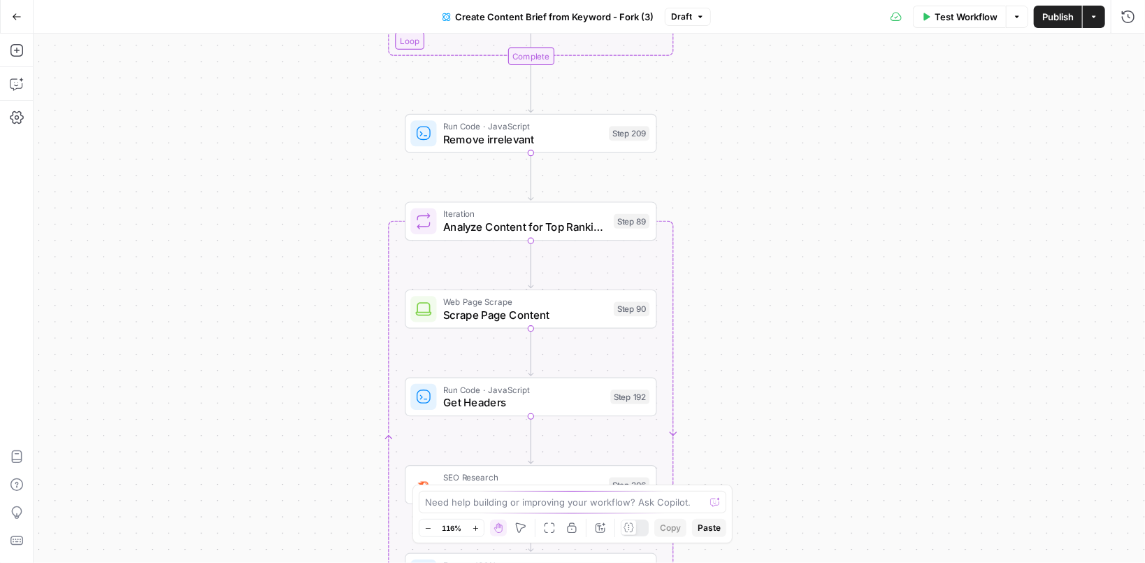
drag, startPoint x: 663, startPoint y: 106, endPoint x: 718, endPoint y: 312, distance: 214.2
click at [718, 312] on div "Workflow Set Inputs Inputs Google Search Perform Google Search Step 51 Loop Ite…" at bounding box center [589, 298] width 1111 height 529
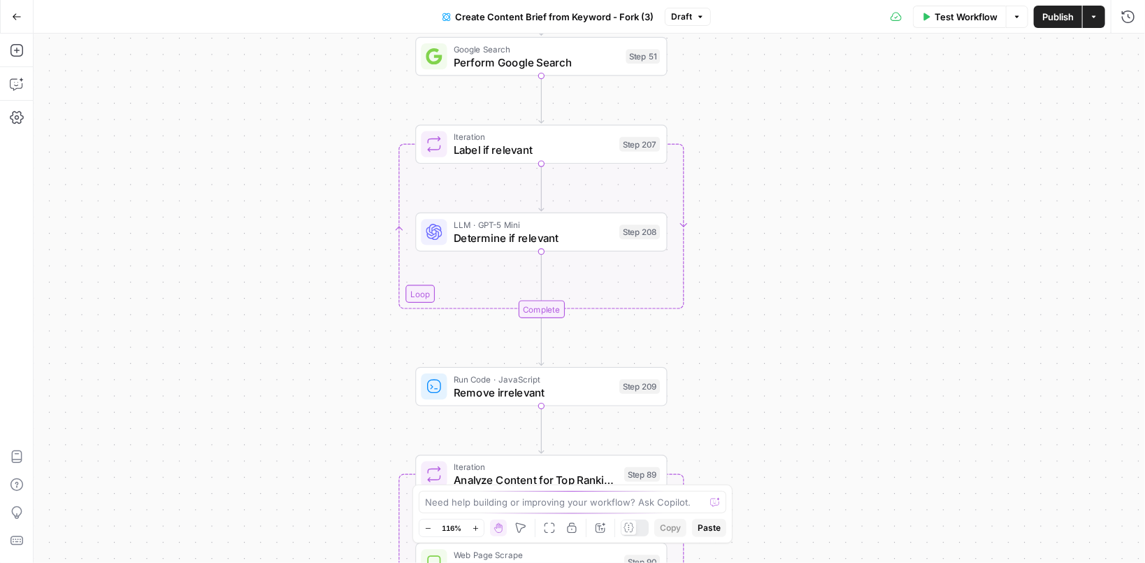
drag, startPoint x: 718, startPoint y: 204, endPoint x: 719, endPoint y: 405, distance: 201.3
click at [719, 405] on div "Workflow Set Inputs Inputs Google Search Perform Google Search Step 51 Loop Ite…" at bounding box center [589, 298] width 1111 height 529
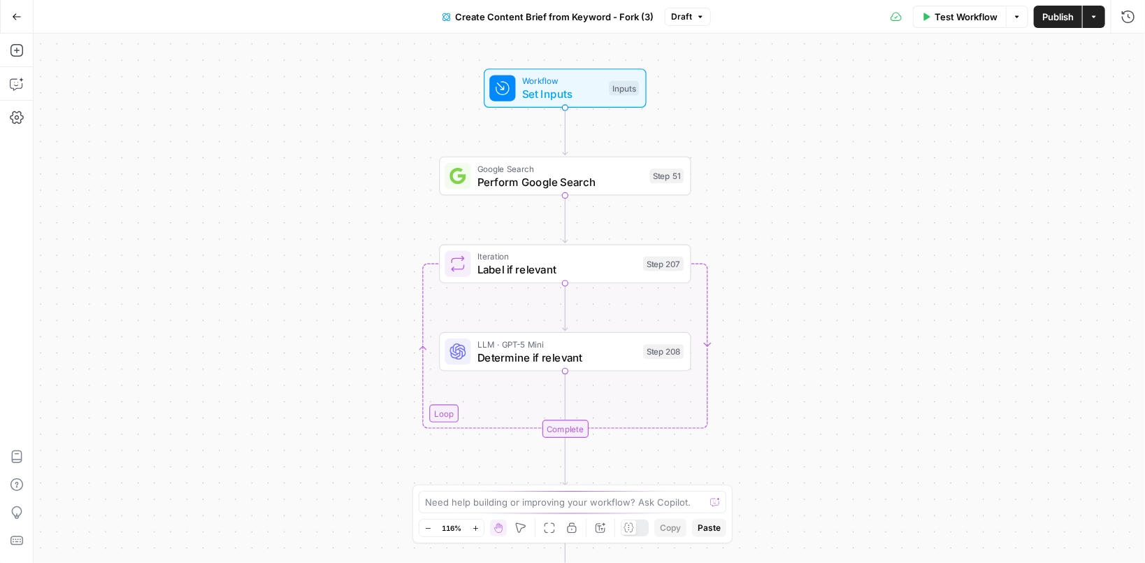
drag, startPoint x: 727, startPoint y: 158, endPoint x: 751, endPoint y: 277, distance: 121.2
click at [751, 277] on div "Workflow Set Inputs Inputs Google Search Perform Google Search Step 51 Loop Ite…" at bounding box center [589, 298] width 1111 height 529
click at [569, 96] on span "Set Inputs" at bounding box center [562, 93] width 80 height 16
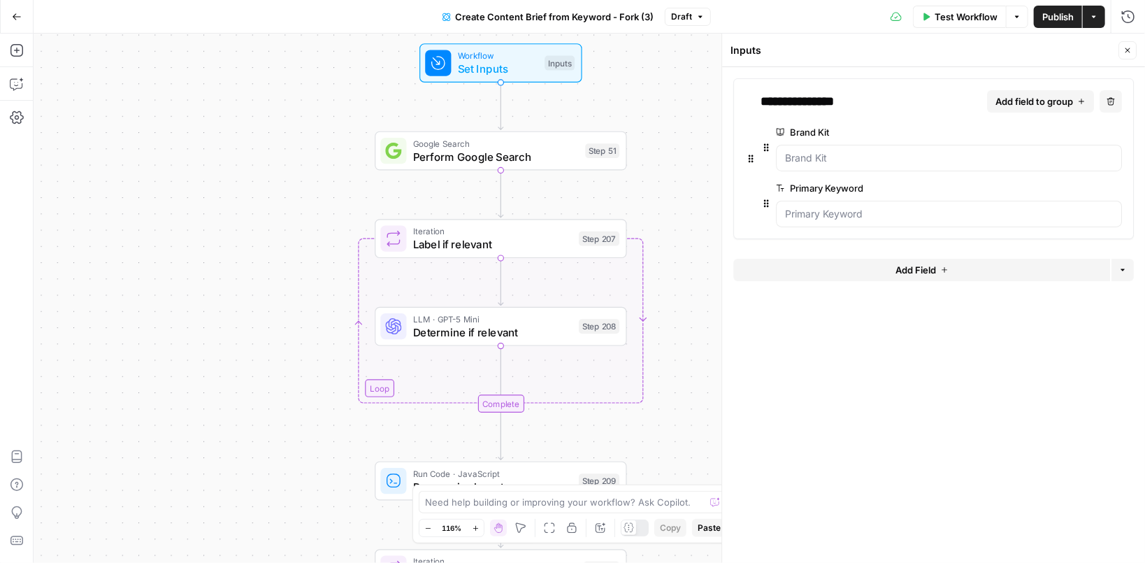
drag, startPoint x: 636, startPoint y: 134, endPoint x: 569, endPoint y: 109, distance: 71.7
click at [569, 109] on div "Workflow Set Inputs Inputs Google Search Perform Google Search Step 51 Loop Ite…" at bounding box center [589, 298] width 1111 height 529
click at [862, 186] on label "Primary Keyword" at bounding box center [909, 188] width 267 height 14
click at [1128, 52] on icon "button" at bounding box center [1127, 50] width 8 height 8
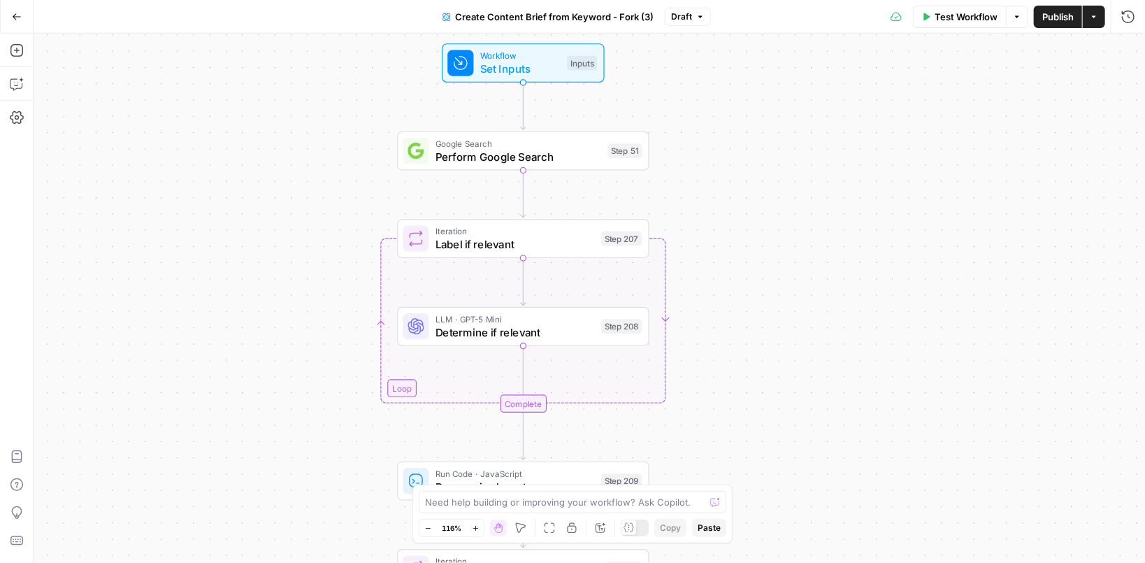
drag, startPoint x: 744, startPoint y: 157, endPoint x: 851, endPoint y: 166, distance: 107.4
click at [851, 166] on div "Workflow Set Inputs Inputs Google Search Perform Google Search Step 51 Loop Ite…" at bounding box center [589, 298] width 1111 height 529
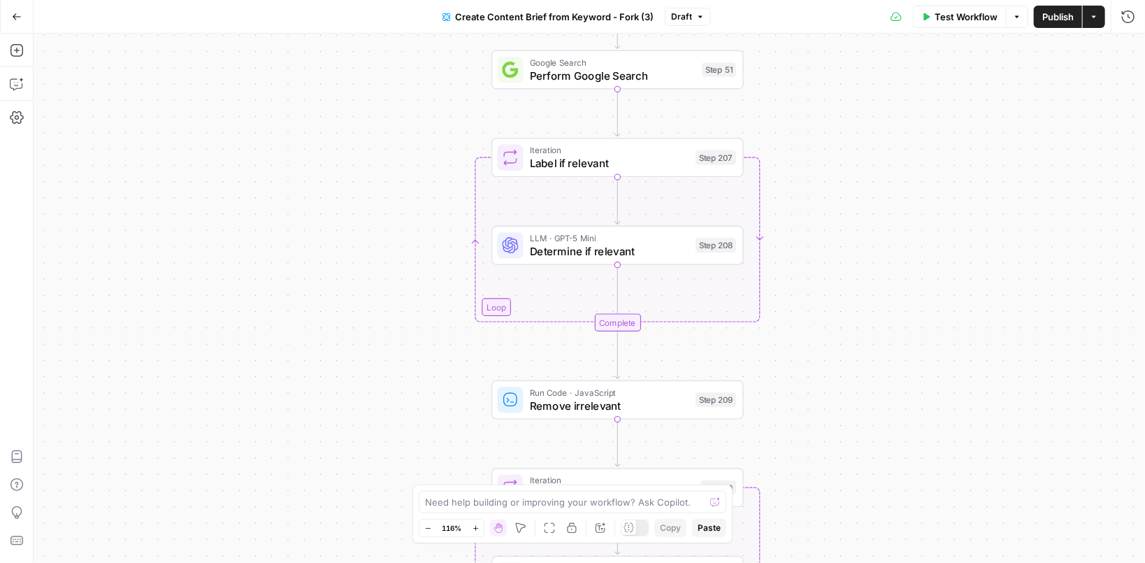
drag, startPoint x: 793, startPoint y: 174, endPoint x: 806, endPoint y: 83, distance: 91.7
click at [806, 83] on div "Workflow Set Inputs Inputs Google Search Perform Google Search Step 51 Loop Ite…" at bounding box center [589, 298] width 1111 height 529
click at [683, 253] on span "Determine if relevant" at bounding box center [609, 251] width 159 height 16
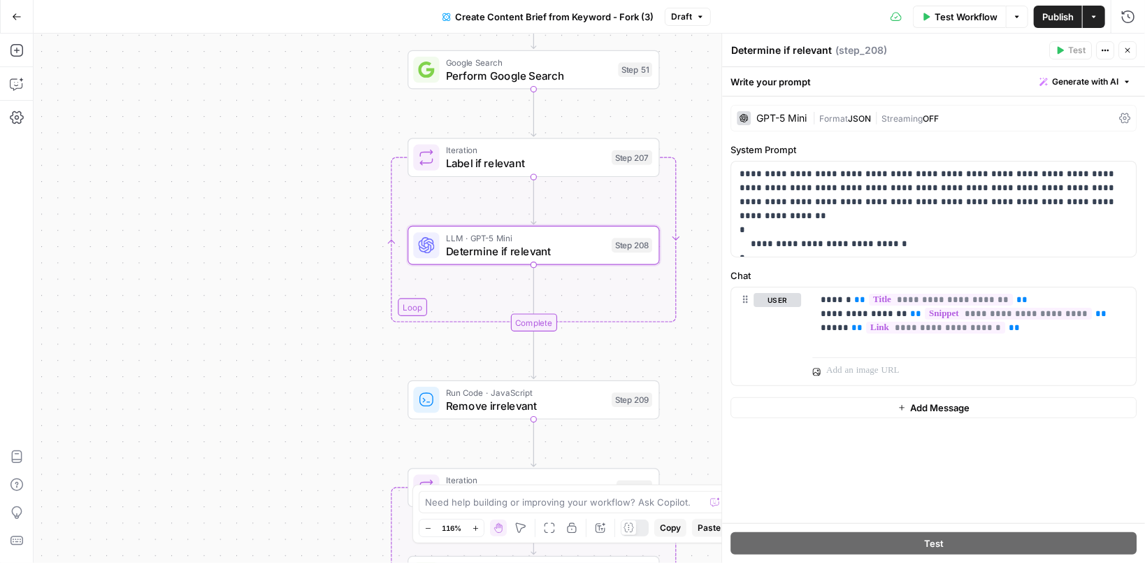
drag, startPoint x: 663, startPoint y: 338, endPoint x: 557, endPoint y: 338, distance: 106.3
click at [557, 338] on div "Workflow Set Inputs Inputs Google Search Perform Google Search Step 51 Loop Ite…" at bounding box center [589, 298] width 1111 height 529
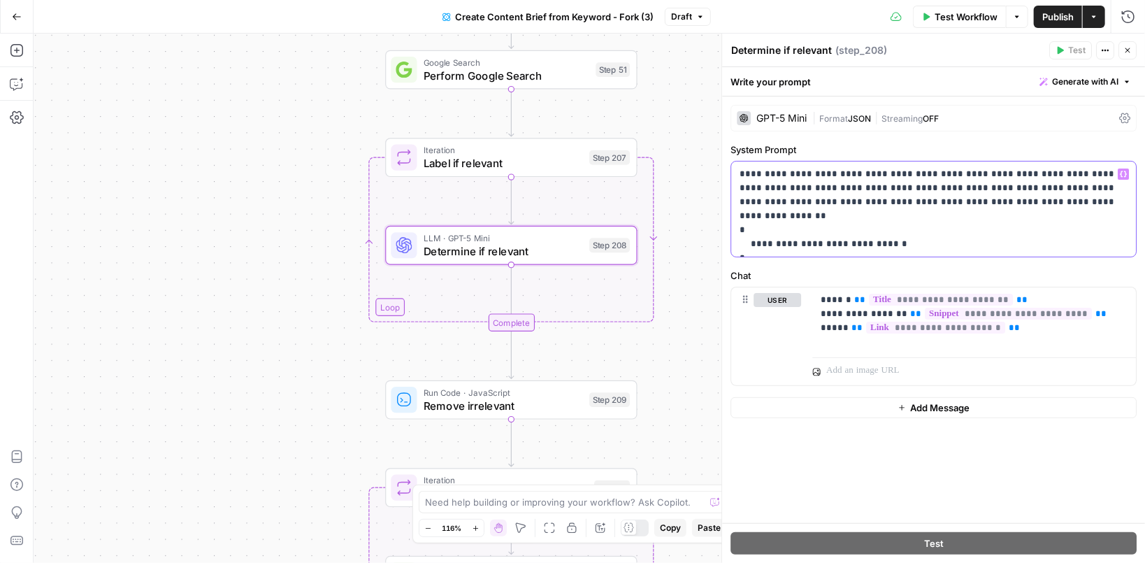
click at [964, 186] on p "**********" at bounding box center [934, 209] width 389 height 84
click at [934, 187] on p "**********" at bounding box center [934, 209] width 389 height 84
click at [1129, 50] on icon "button" at bounding box center [1127, 50] width 8 height 8
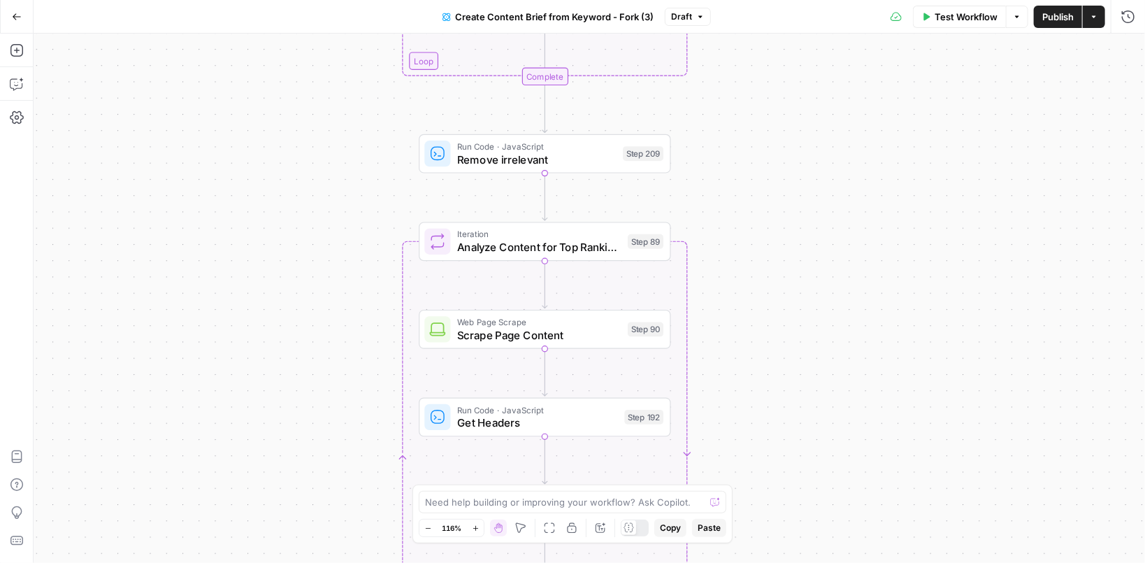
drag, startPoint x: 851, startPoint y: 441, endPoint x: 885, endPoint y: 194, distance: 249.0
click at [885, 194] on div "Workflow Set Inputs Inputs Google Search Perform Google Search Step 51 Loop Ite…" at bounding box center [589, 298] width 1111 height 529
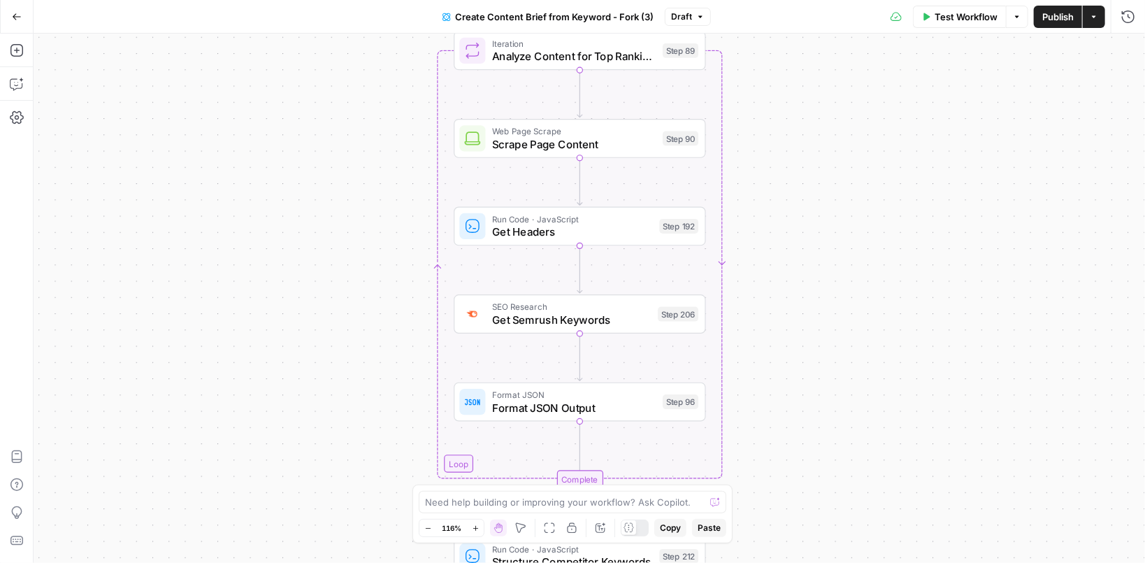
drag, startPoint x: 863, startPoint y: 364, endPoint x: 898, endPoint y: 173, distance: 194.1
click at [898, 173] on div "Workflow Set Inputs Inputs Google Search Perform Google Search Step 51 Loop Ite…" at bounding box center [589, 298] width 1111 height 529
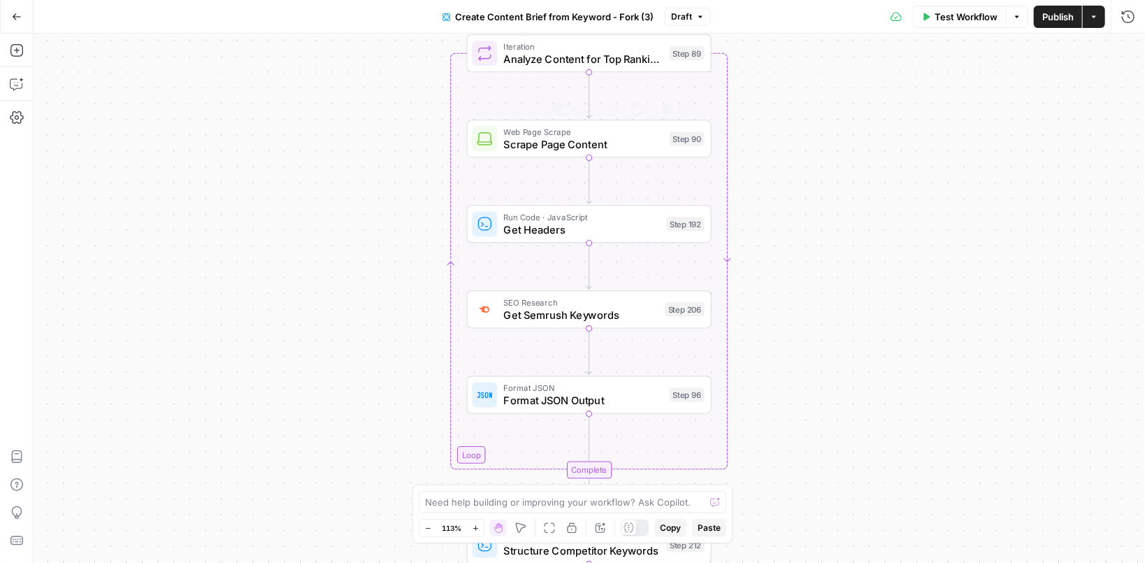
click at [648, 152] on div "Web Page Scrape Scrape Page Content Step 90 Copy step Delete step Edit Note Test" at bounding box center [589, 139] width 245 height 38
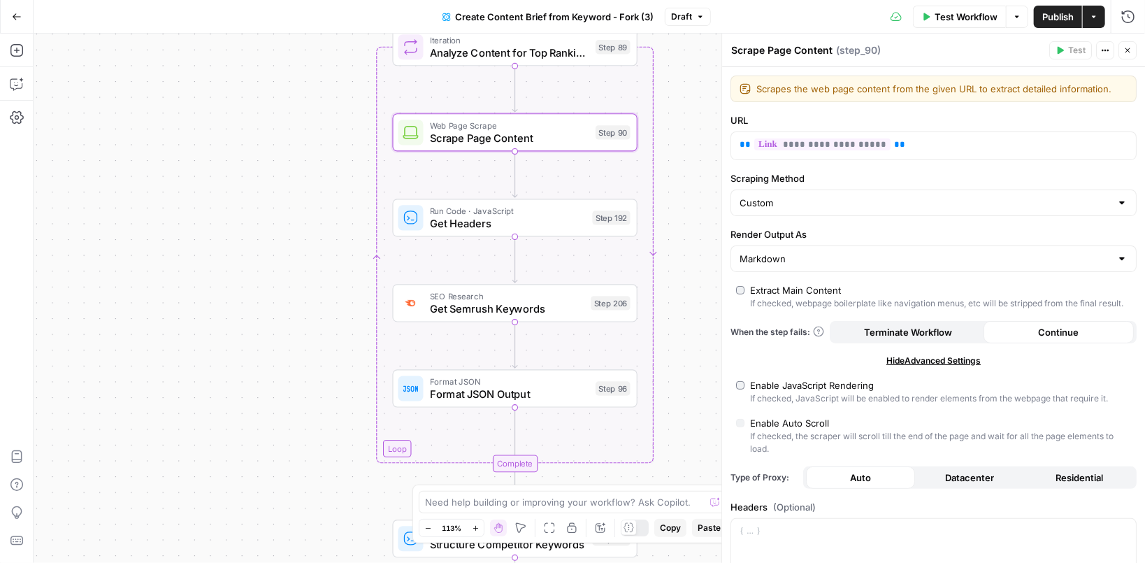
drag, startPoint x: 403, startPoint y: 270, endPoint x: 330, endPoint y: 264, distance: 73.0
click at [330, 264] on div "Workflow Set Inputs Inputs Google Search Perform Google Search Step 51 Loop Ite…" at bounding box center [589, 298] width 1111 height 529
click at [697, 377] on div "Workflow Set Inputs Inputs Google Search Perform Google Search Step 51 Loop Ite…" at bounding box center [589, 298] width 1111 height 529
click at [1131, 49] on icon "button" at bounding box center [1127, 50] width 8 height 8
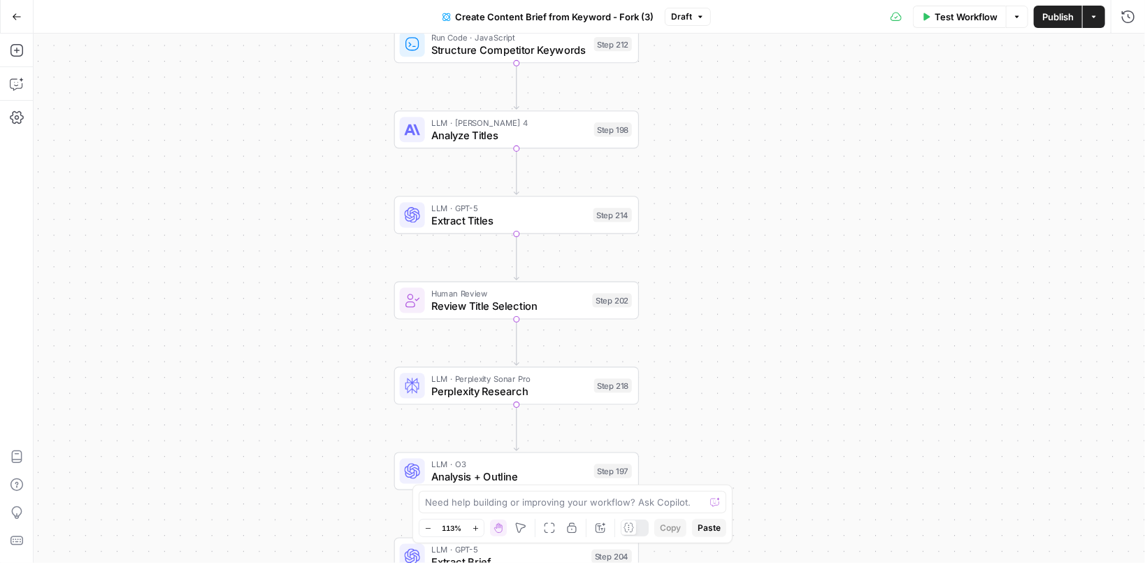
drag, startPoint x: 716, startPoint y: 153, endPoint x: 685, endPoint y: 105, distance: 57.2
click at [685, 105] on div "Workflow Set Inputs Inputs Google Search Perform Google Search Step 51 Loop Ite…" at bounding box center [589, 298] width 1111 height 529
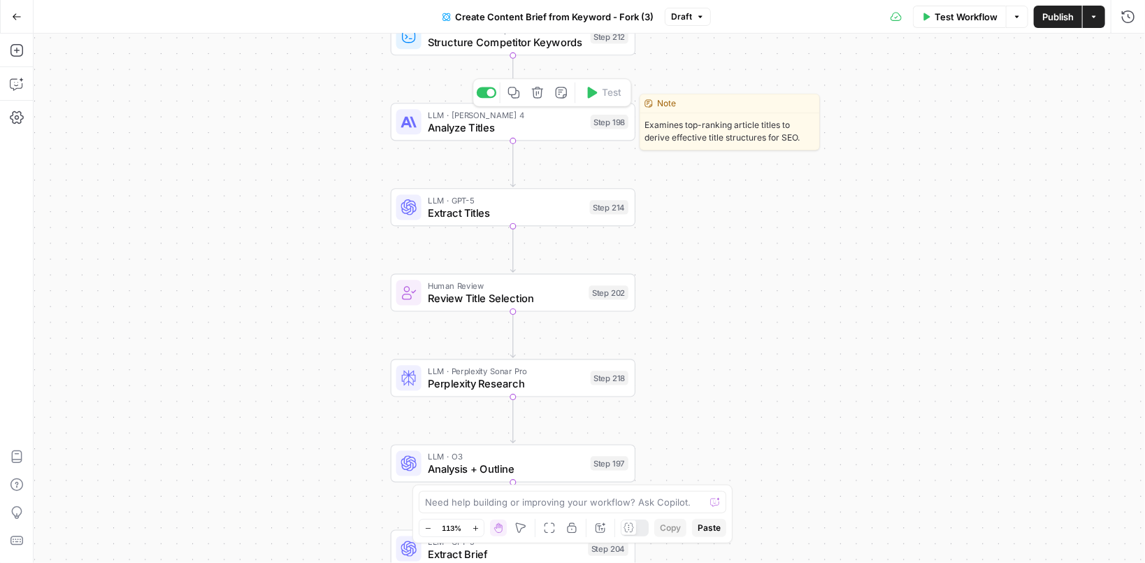
click at [544, 126] on span "Analyze Titles" at bounding box center [506, 128] width 157 height 16
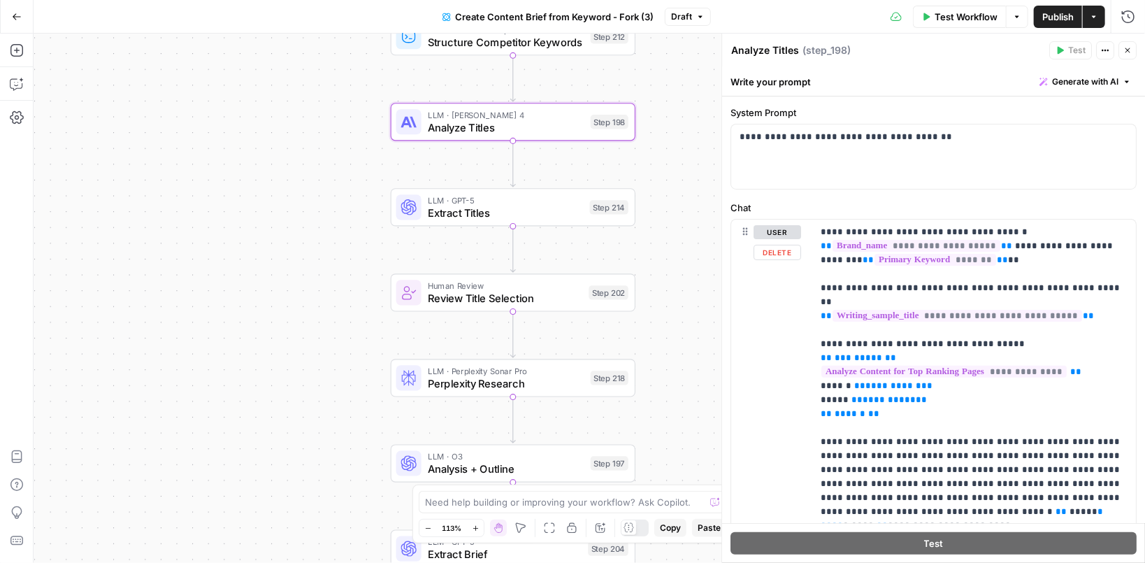
scroll to position [115, 0]
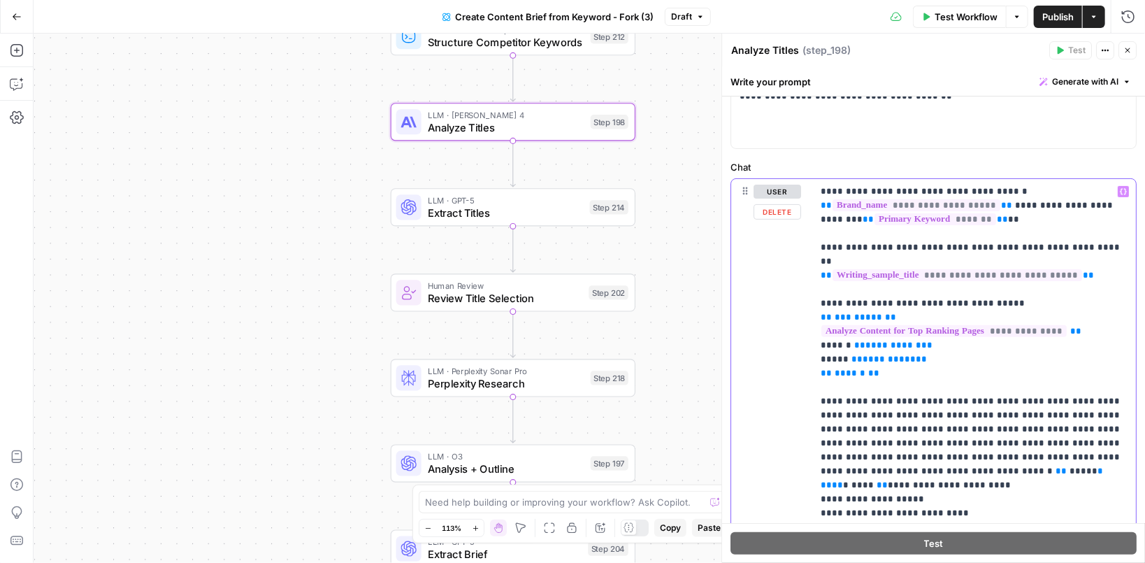
drag, startPoint x: 930, startPoint y: 245, endPoint x: 1002, endPoint y: 243, distance: 72.1
click at [1002, 243] on p "**********" at bounding box center [975, 387] width 308 height 405
click at [872, 245] on p "**********" at bounding box center [975, 387] width 308 height 405
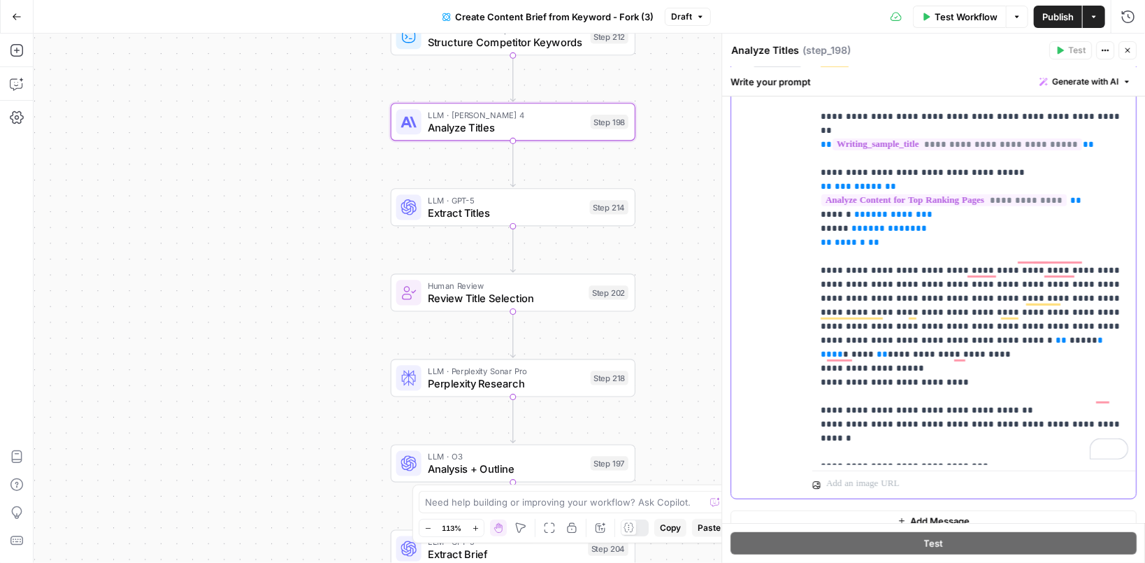
scroll to position [247, 0]
click at [1131, 52] on icon "button" at bounding box center [1127, 50] width 8 height 8
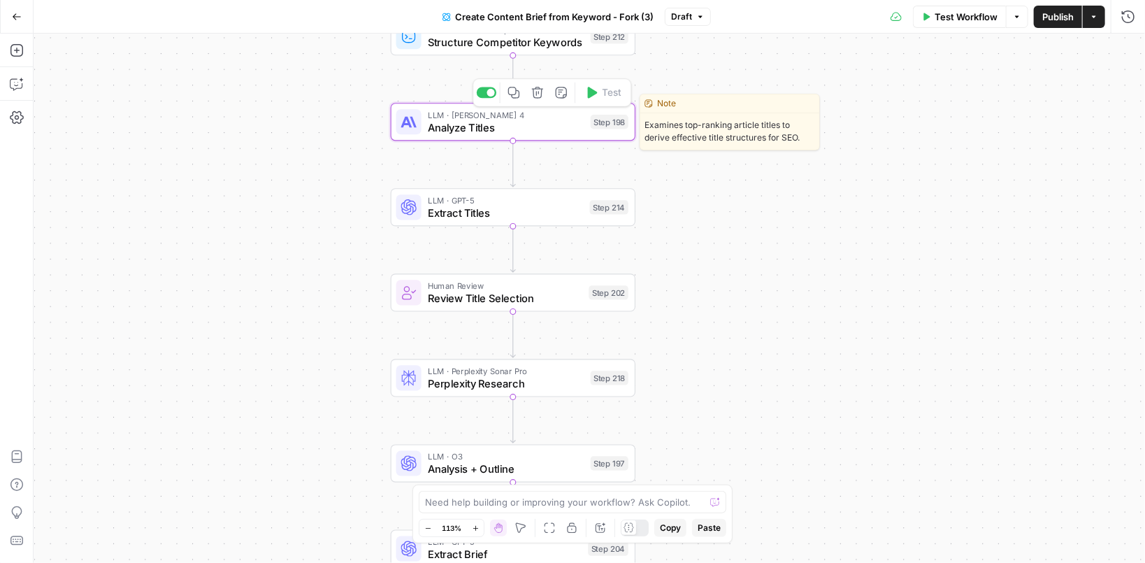
click at [433, 122] on span "Analyze Titles" at bounding box center [506, 128] width 157 height 16
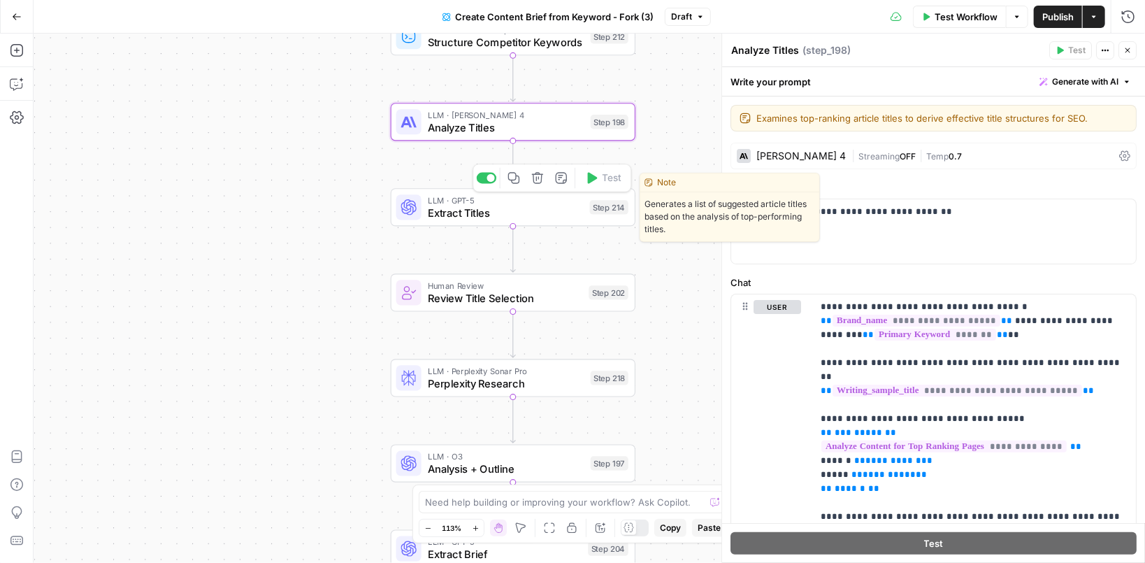
click at [565, 212] on span "Extract Titles" at bounding box center [506, 213] width 156 height 16
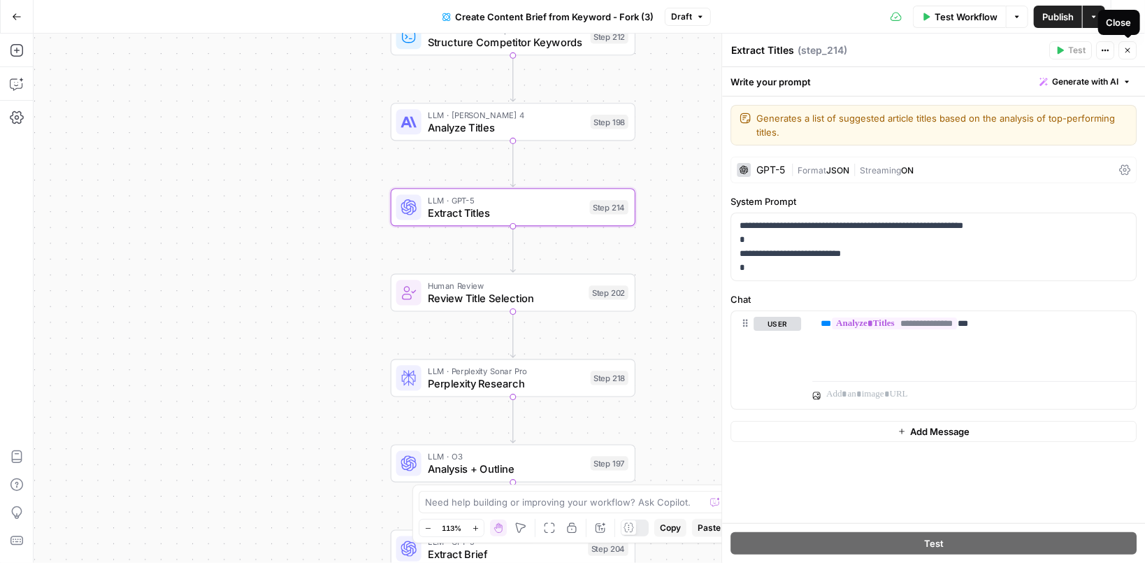
click at [1129, 51] on icon "button" at bounding box center [1127, 50] width 5 height 5
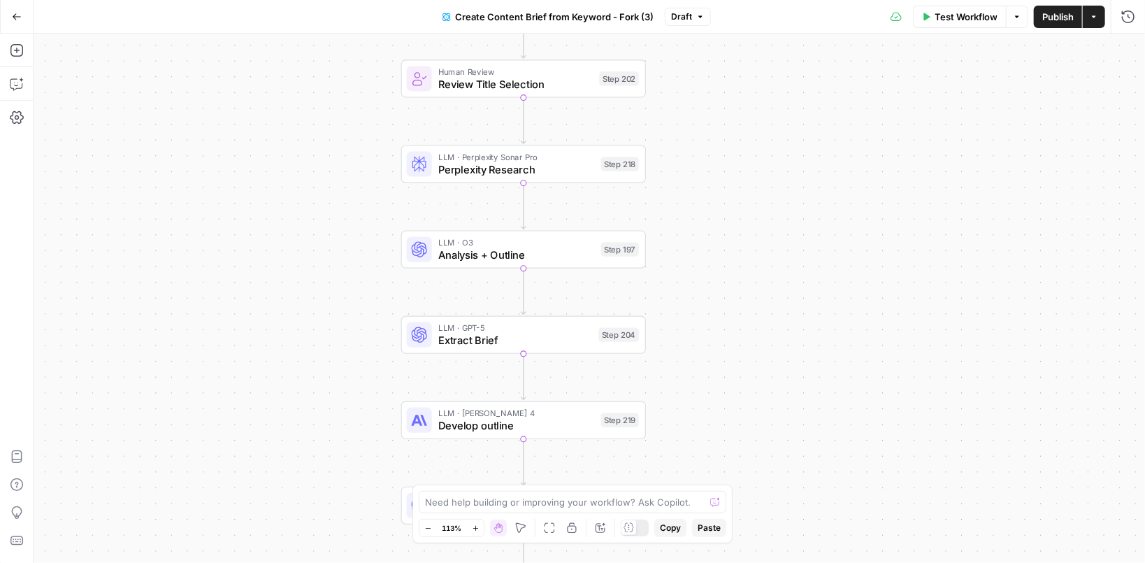
drag, startPoint x: 793, startPoint y: 425, endPoint x: 804, endPoint y: 200, distance: 225.3
click at [804, 200] on div "Workflow Set Inputs Inputs Google Search Perform Google Search Step 51 Loop Ite…" at bounding box center [589, 298] width 1111 height 529
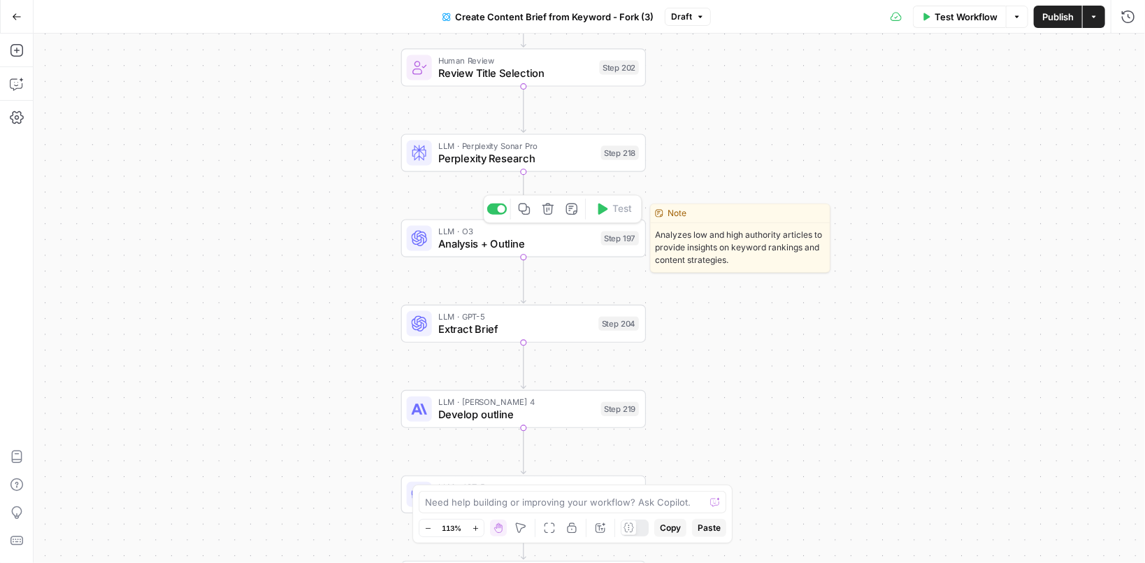
click at [555, 245] on span "Analysis + Outline" at bounding box center [516, 244] width 157 height 16
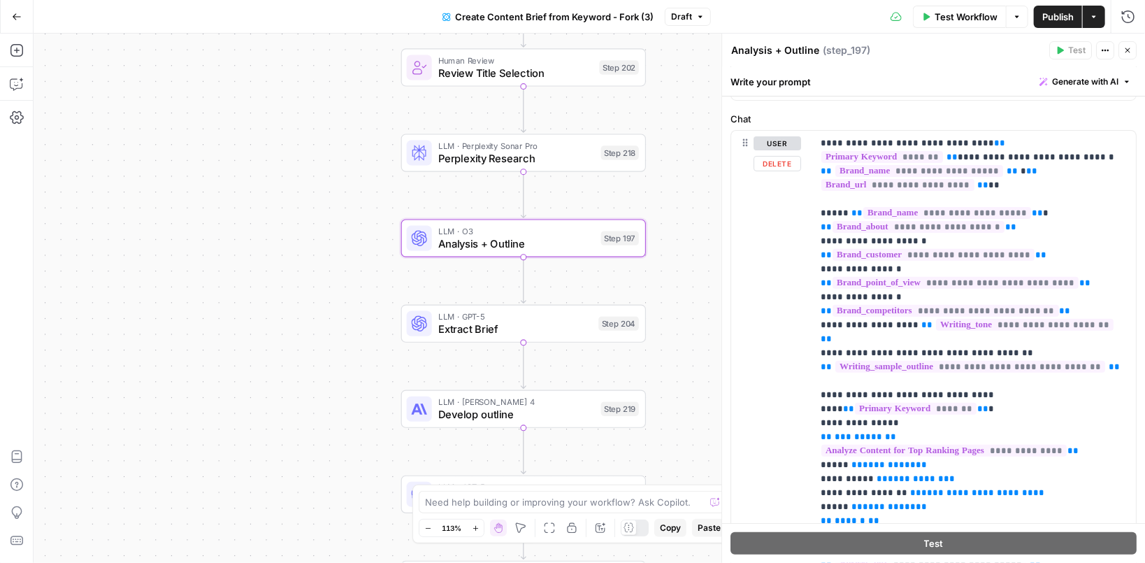
scroll to position [183, 0]
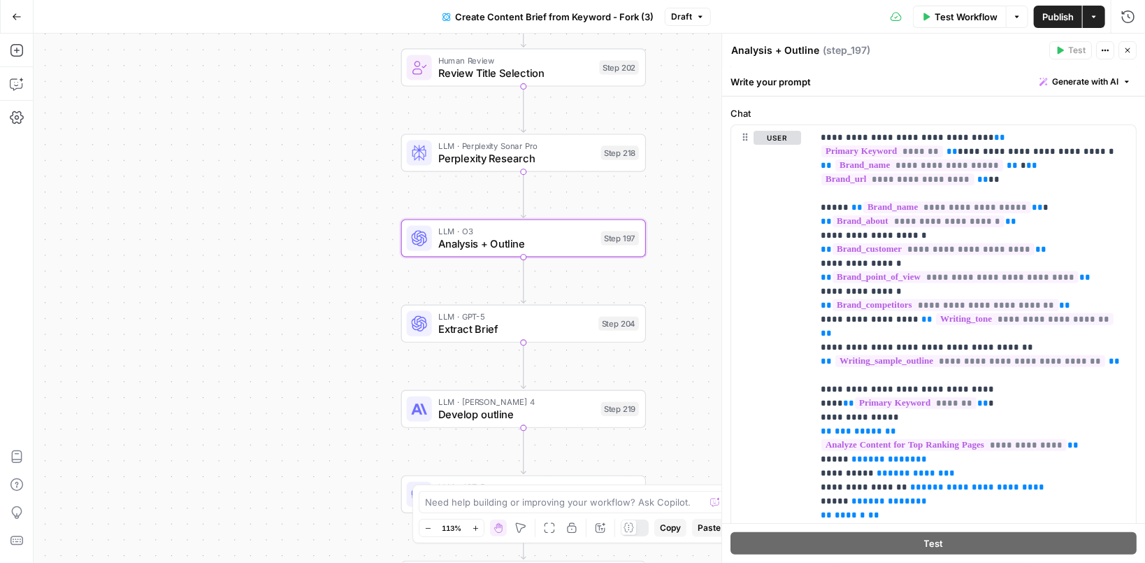
click at [1130, 50] on icon "button" at bounding box center [1127, 50] width 8 height 8
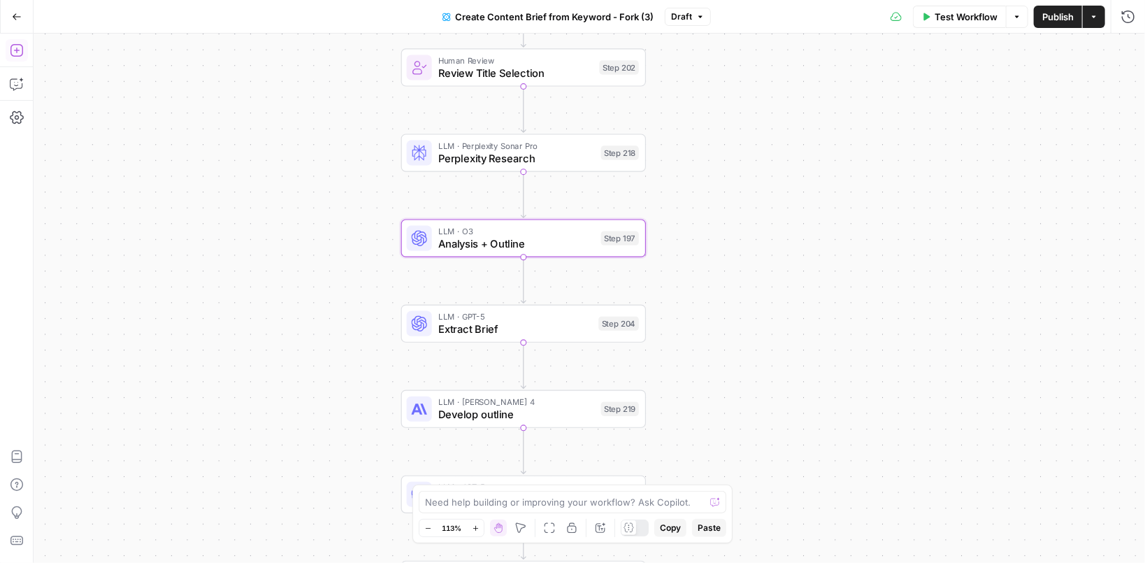
click at [18, 50] on icon "button" at bounding box center [16, 50] width 13 height 13
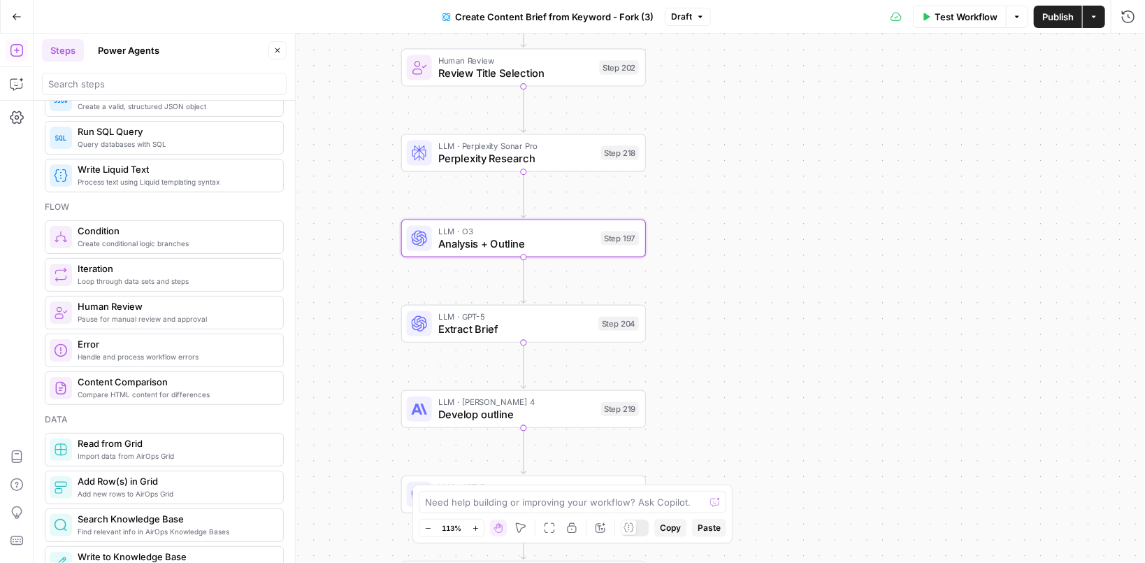
scroll to position [322, 0]
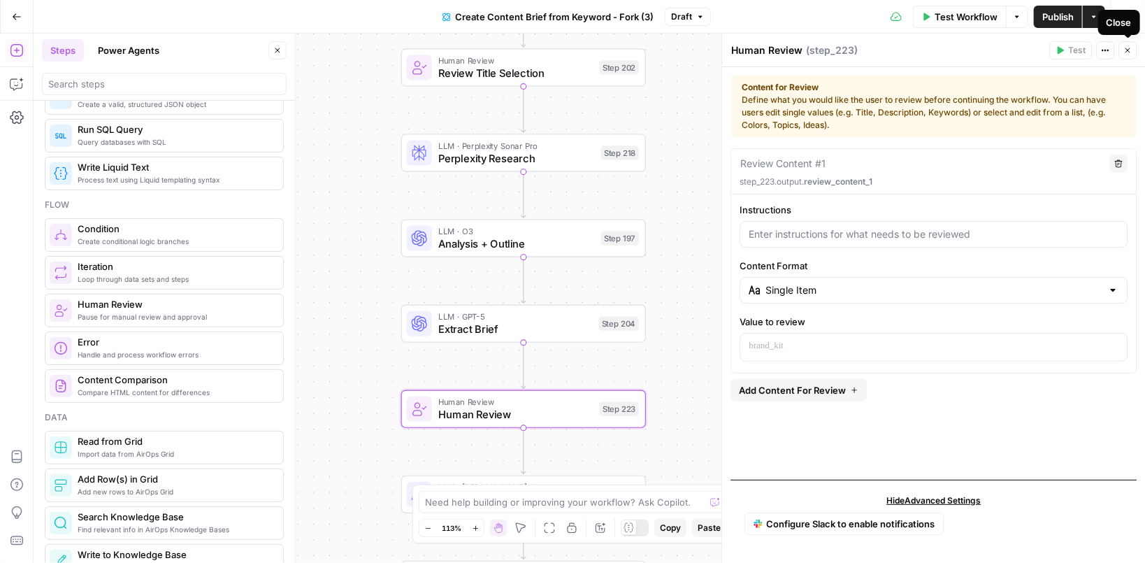
click at [1130, 49] on icon "button" at bounding box center [1127, 50] width 8 height 8
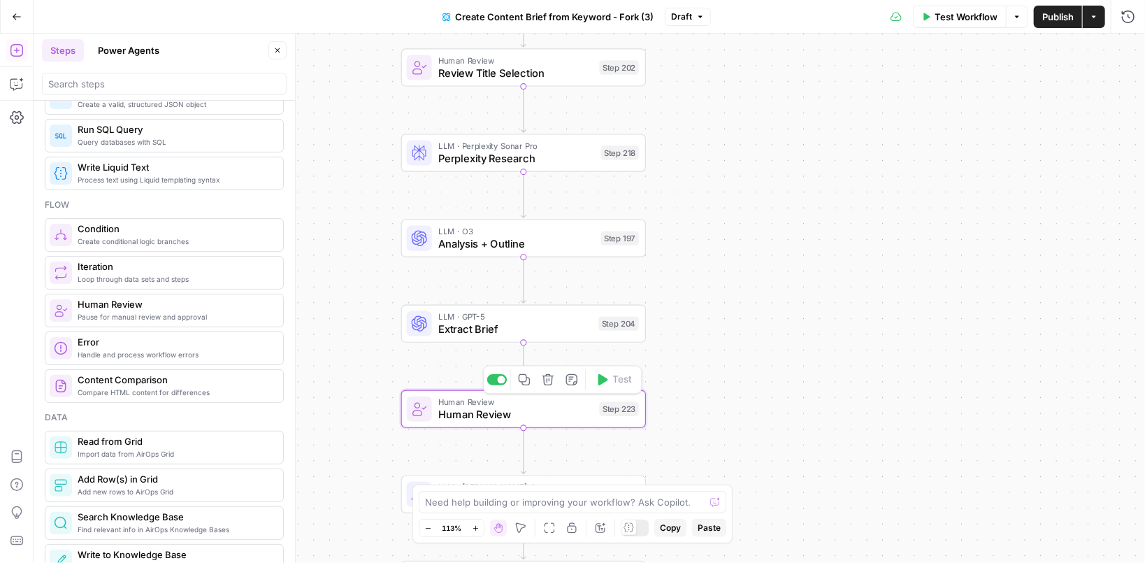
click at [551, 380] on icon "button" at bounding box center [548, 379] width 13 height 13
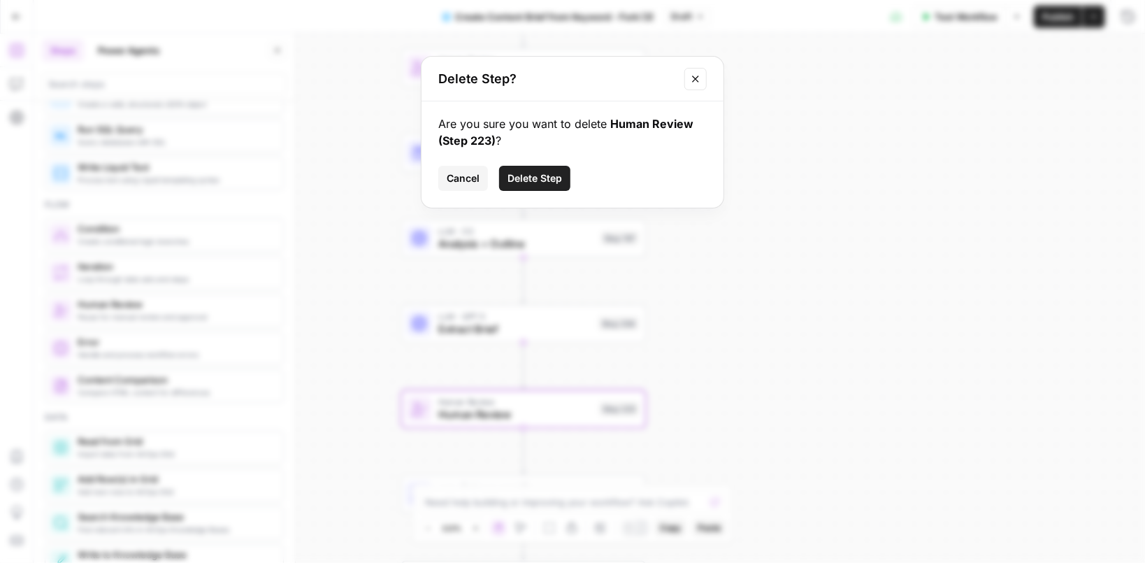
click at [536, 175] on span "Delete Step" at bounding box center [535, 178] width 55 height 14
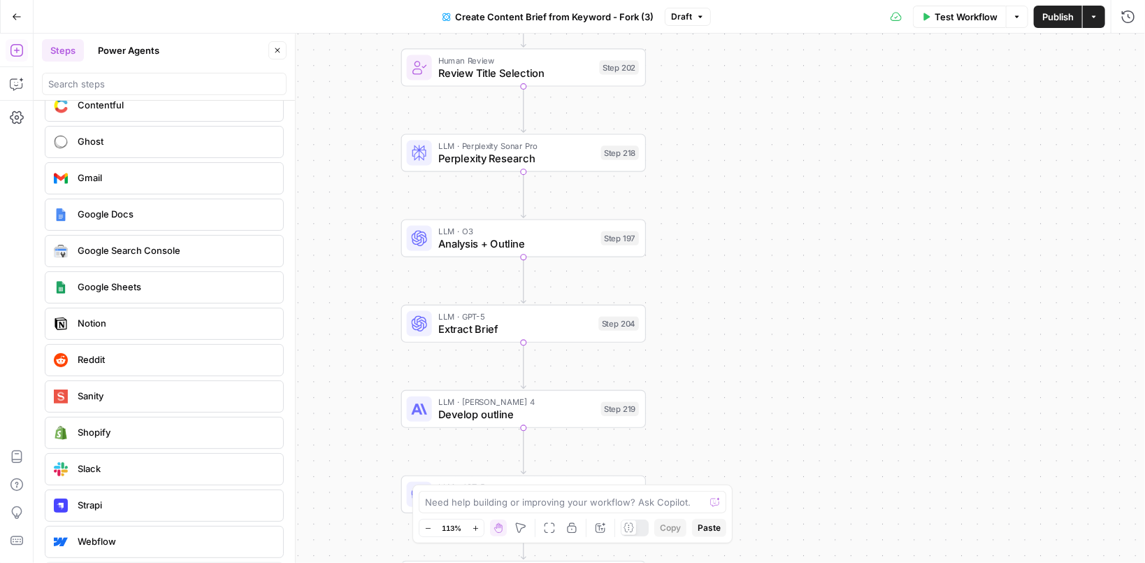
scroll to position [2601, 0]
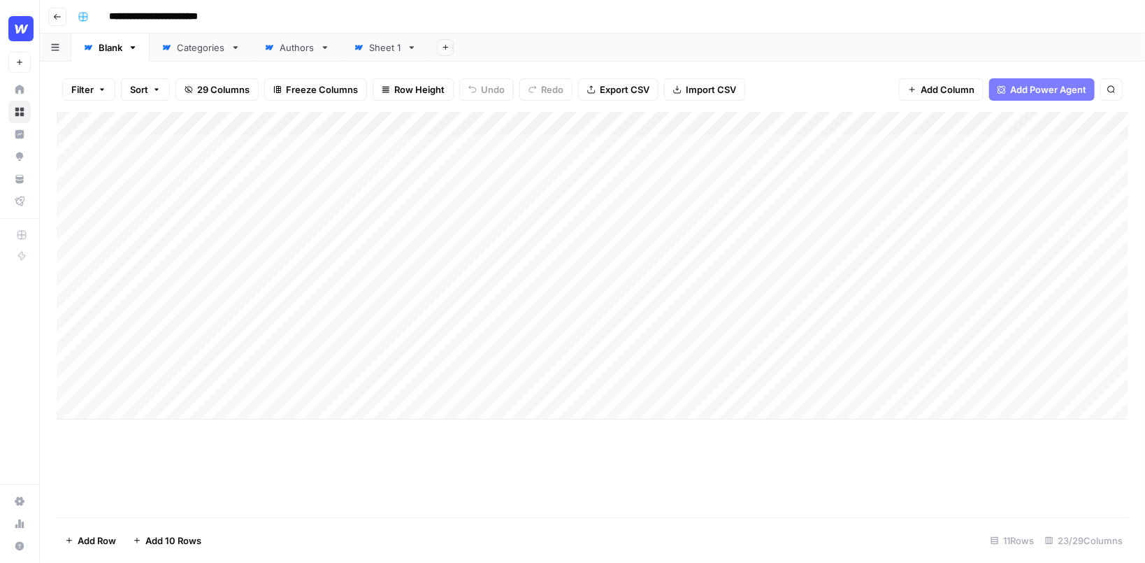
drag, startPoint x: 366, startPoint y: 151, endPoint x: 430, endPoint y: 331, distance: 191.2
click at [429, 331] on div "Add Column" at bounding box center [593, 266] width 1072 height 308
click at [447, 190] on div "Add Column" at bounding box center [593, 266] width 1072 height 308
drag, startPoint x: 457, startPoint y: 148, endPoint x: 447, endPoint y: 357, distance: 209.2
click at [447, 357] on div "Add Column" at bounding box center [593, 266] width 1072 height 308
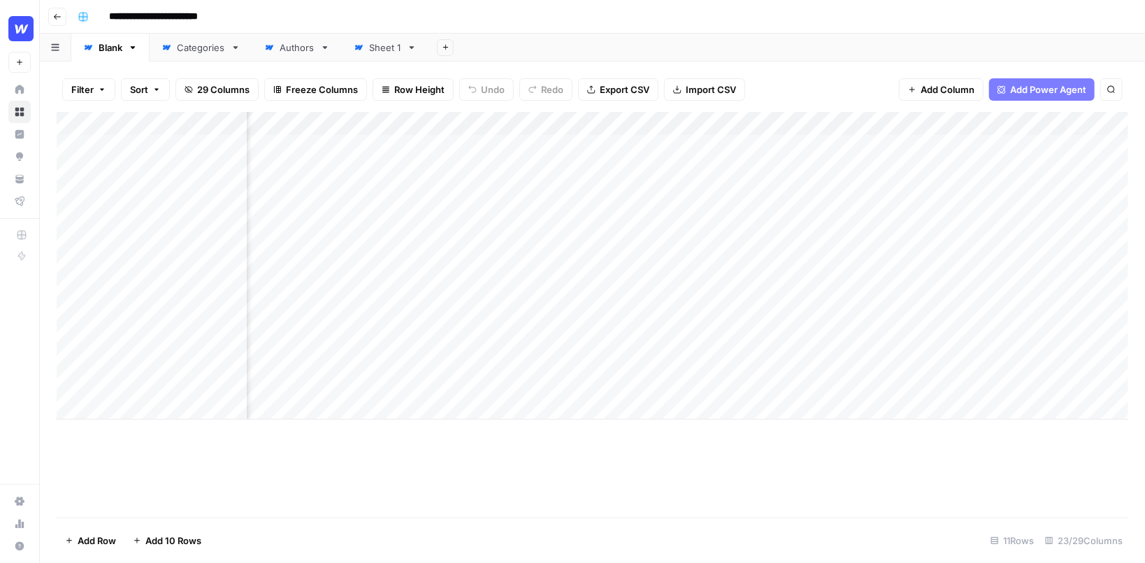
scroll to position [0, 882]
click at [493, 172] on div "Add Column" at bounding box center [593, 266] width 1072 height 308
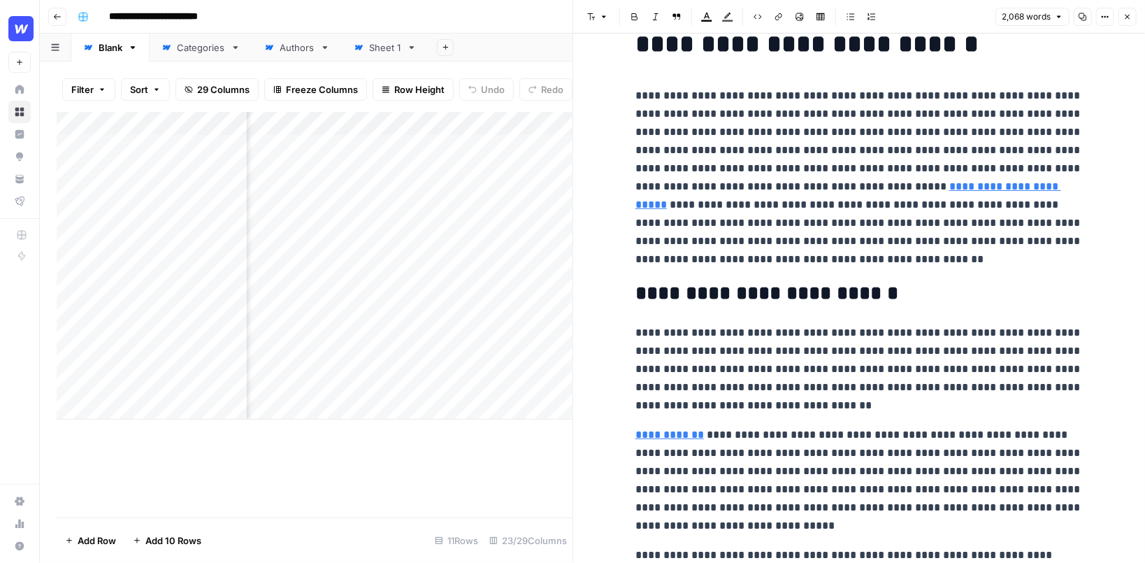
scroll to position [68, 0]
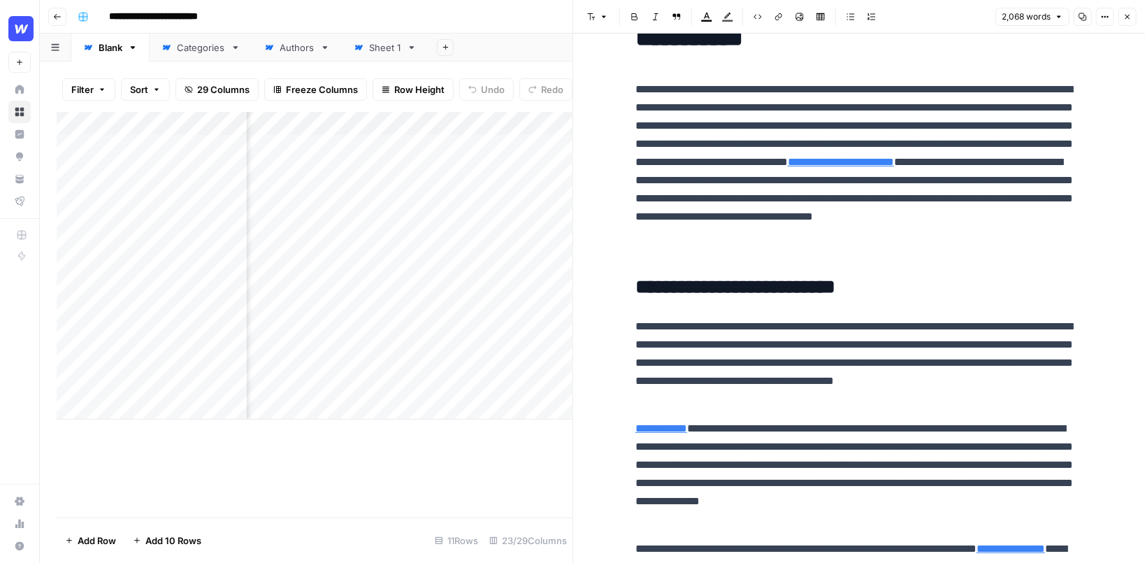
click at [1131, 23] on button "Close" at bounding box center [1127, 17] width 18 height 18
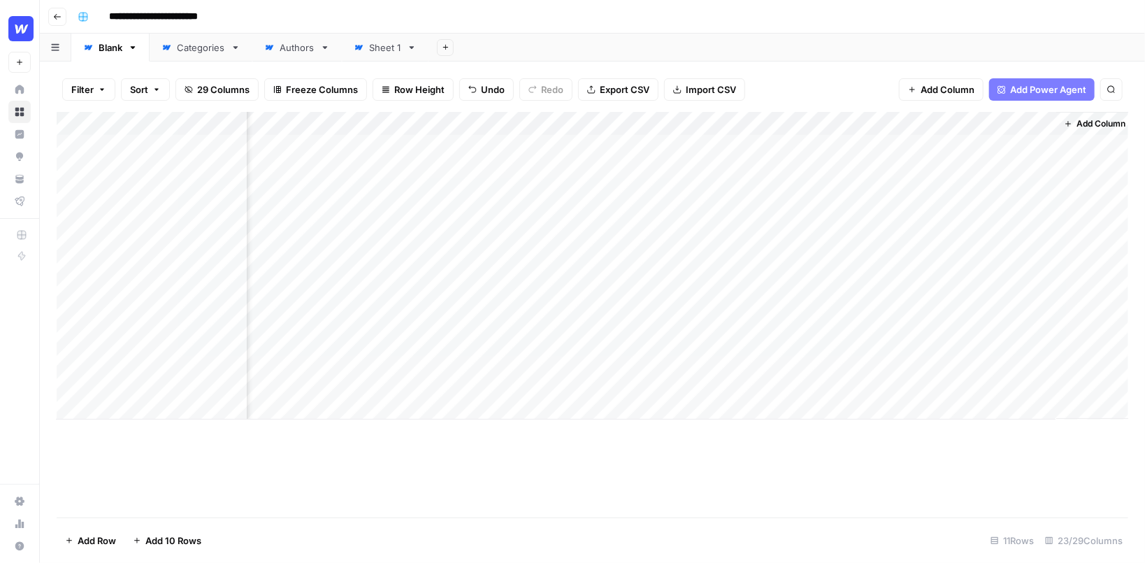
scroll to position [0, 2089]
click at [912, 147] on div "Add Column" at bounding box center [593, 266] width 1072 height 308
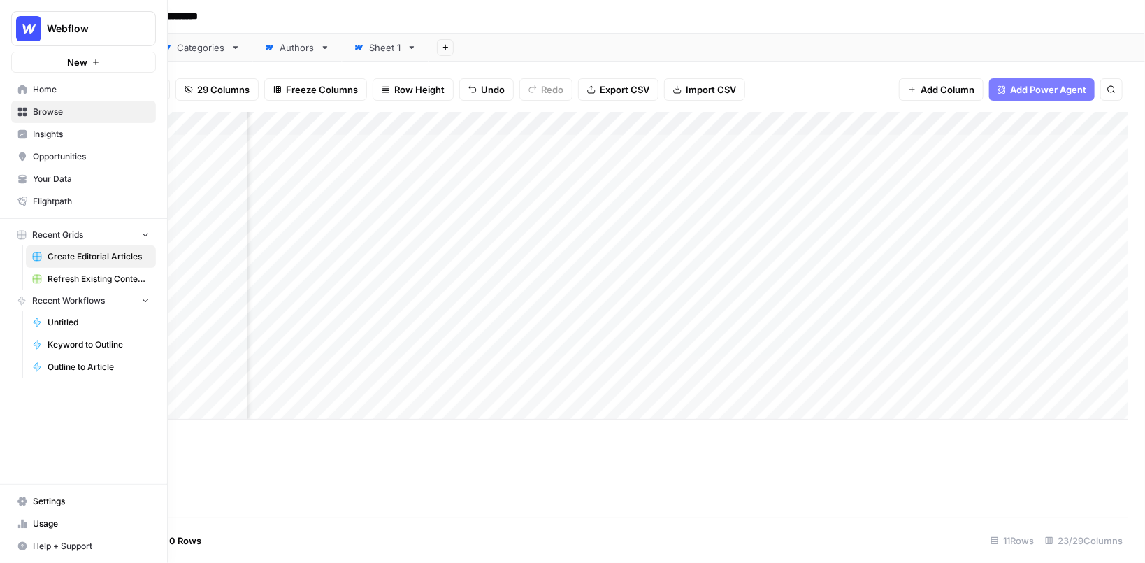
click at [110, 22] on span "Webflow" at bounding box center [89, 29] width 85 height 14
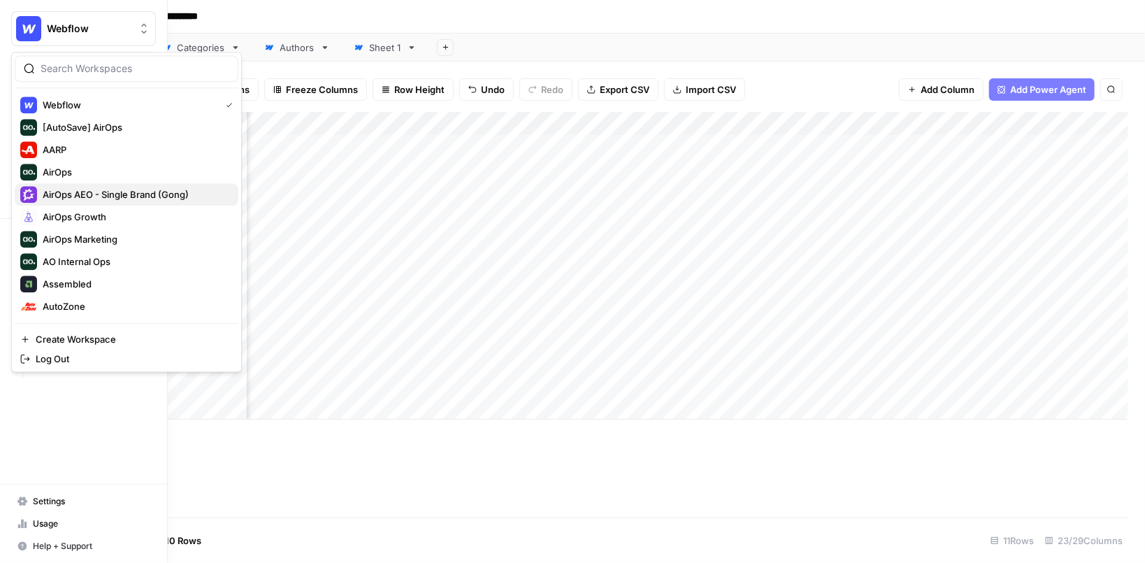
click at [83, 194] on span "AirOps AEO - Single Brand (Gong)" at bounding box center [135, 194] width 185 height 14
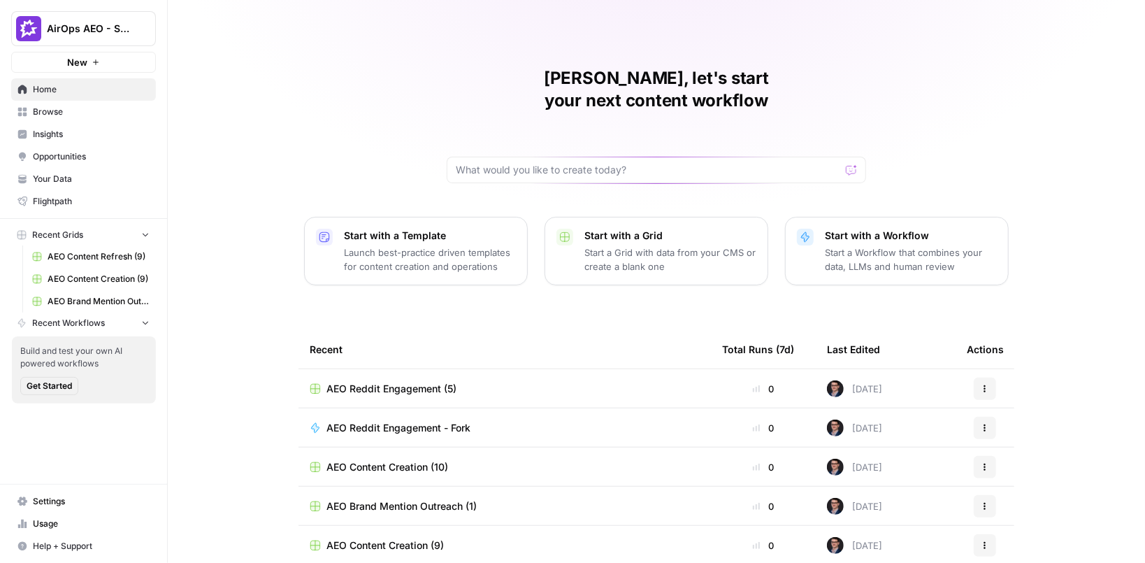
click at [80, 134] on span "Insights" at bounding box center [91, 134] width 117 height 13
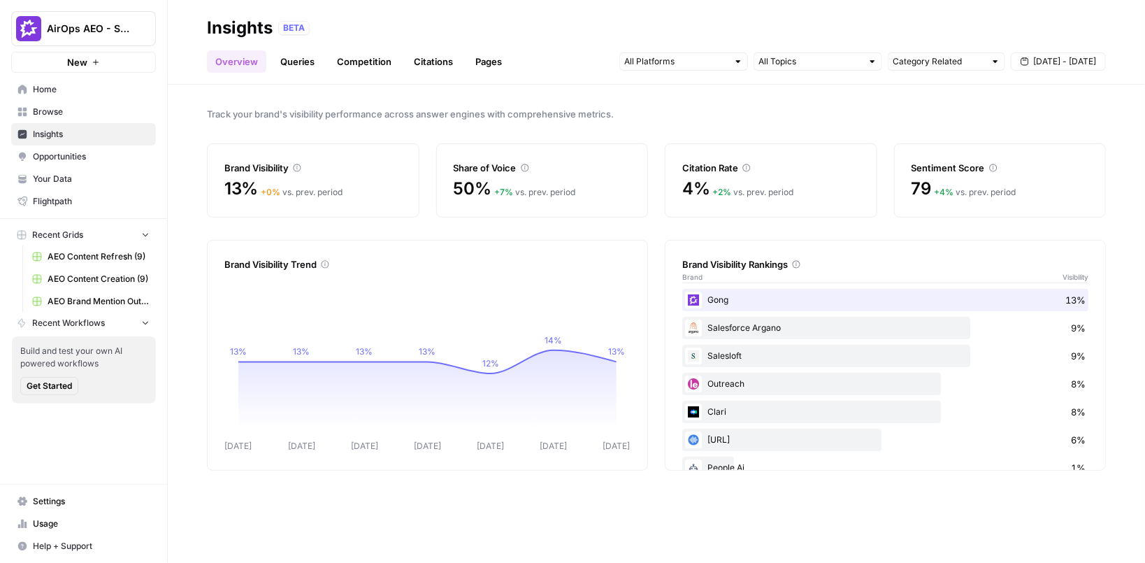
click at [734, 59] on div at bounding box center [738, 62] width 10 height 10
click at [829, 62] on input "text" at bounding box center [809, 62] width 103 height 14
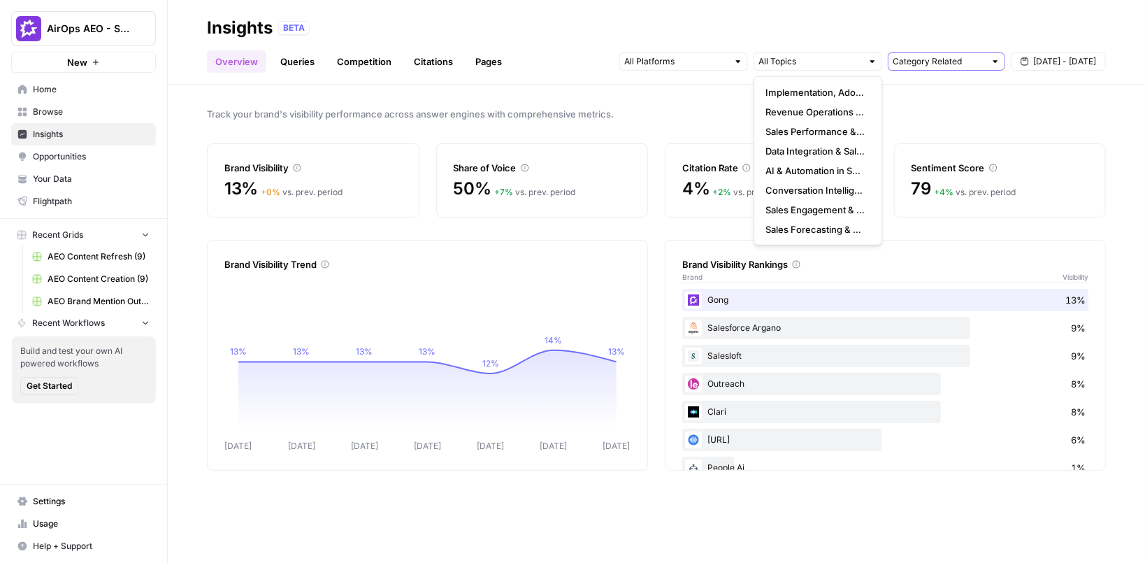
click at [975, 64] on input "text" at bounding box center [939, 62] width 92 height 14
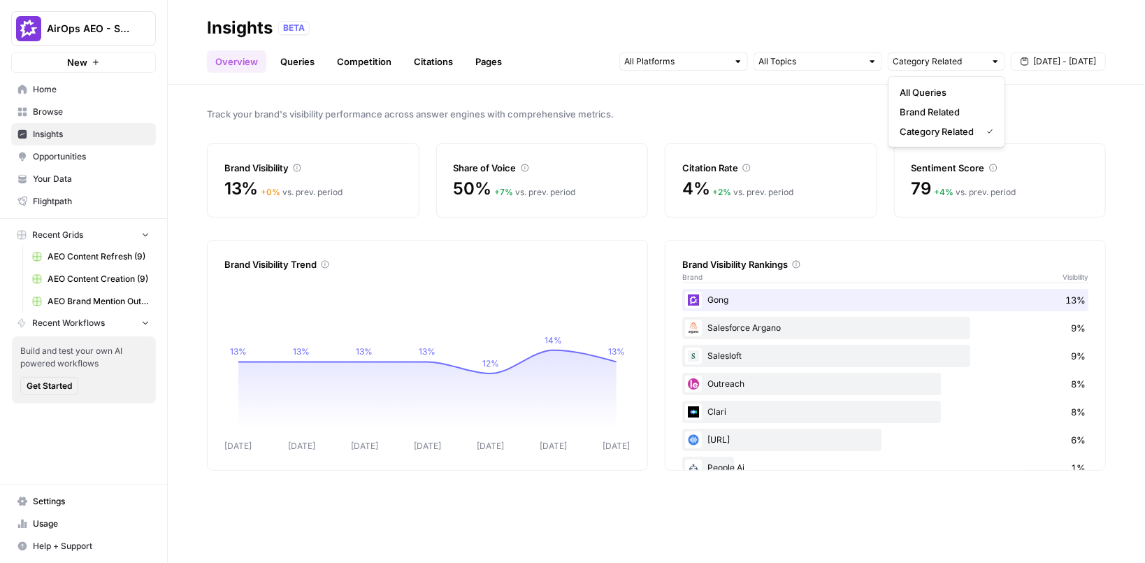
type input "Category Related"
click at [1070, 102] on div "Track your brand's visibility performance across answer engines with comprehens…" at bounding box center [656, 324] width 977 height 478
click at [296, 58] on link "Queries" at bounding box center [297, 61] width 51 height 22
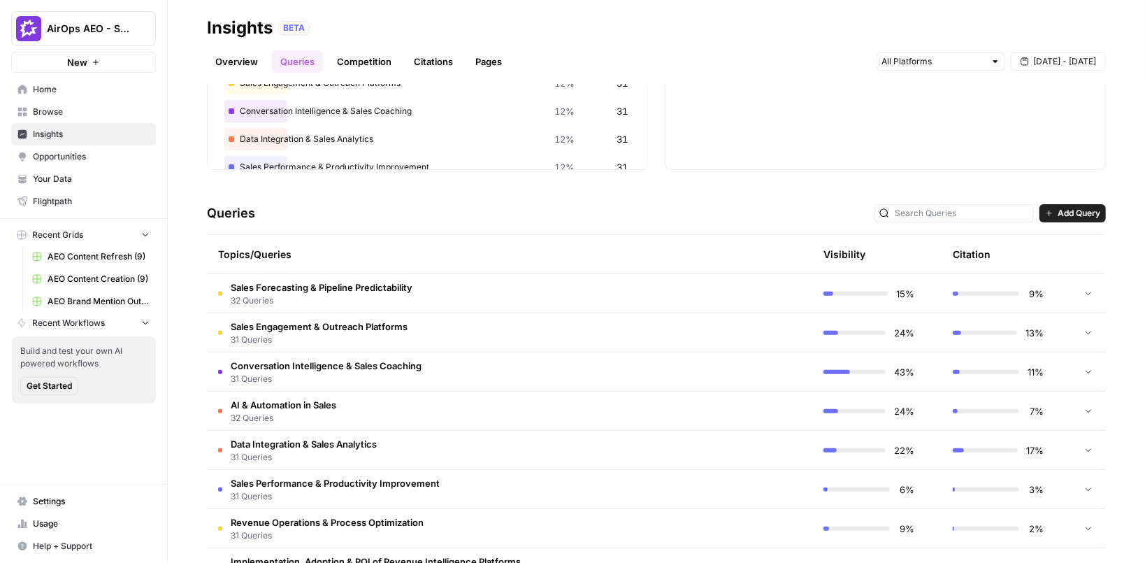
scroll to position [178, 0]
click at [1070, 210] on span "Add Query" at bounding box center [1079, 212] width 43 height 13
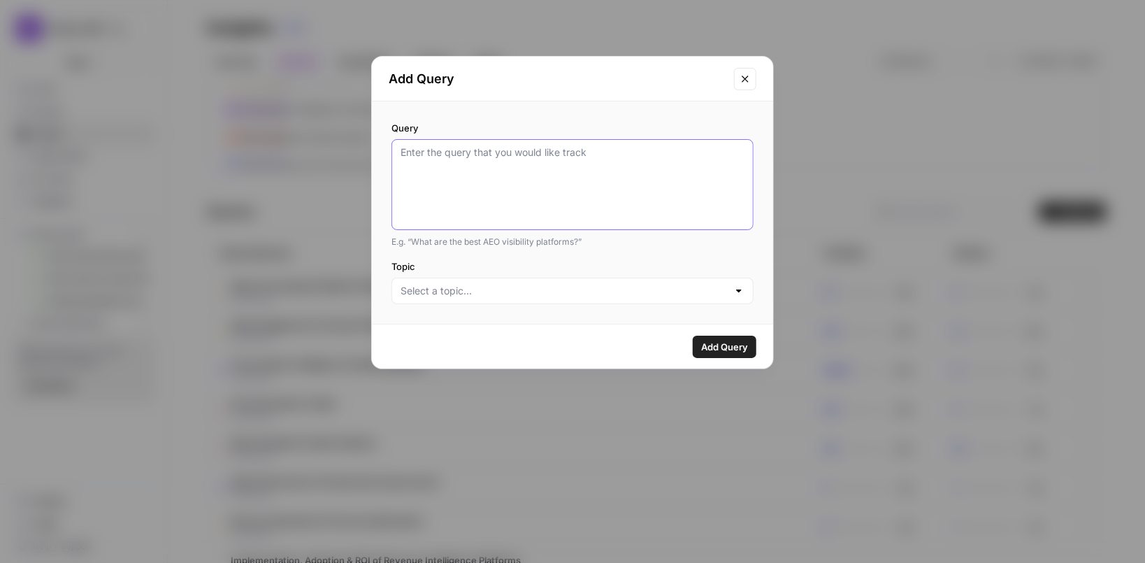
click at [508, 177] on textarea "Query" at bounding box center [573, 184] width 344 height 78
click at [479, 285] on input "Topic" at bounding box center [564, 291] width 327 height 14
click at [741, 78] on icon "Close modal" at bounding box center [745, 78] width 11 height 11
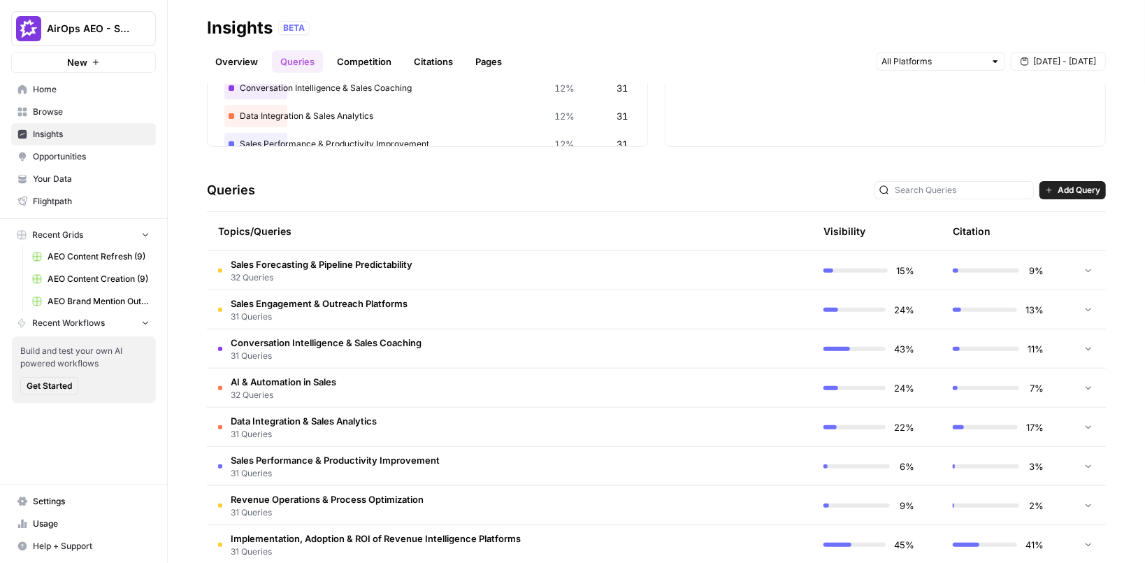
scroll to position [223, 0]
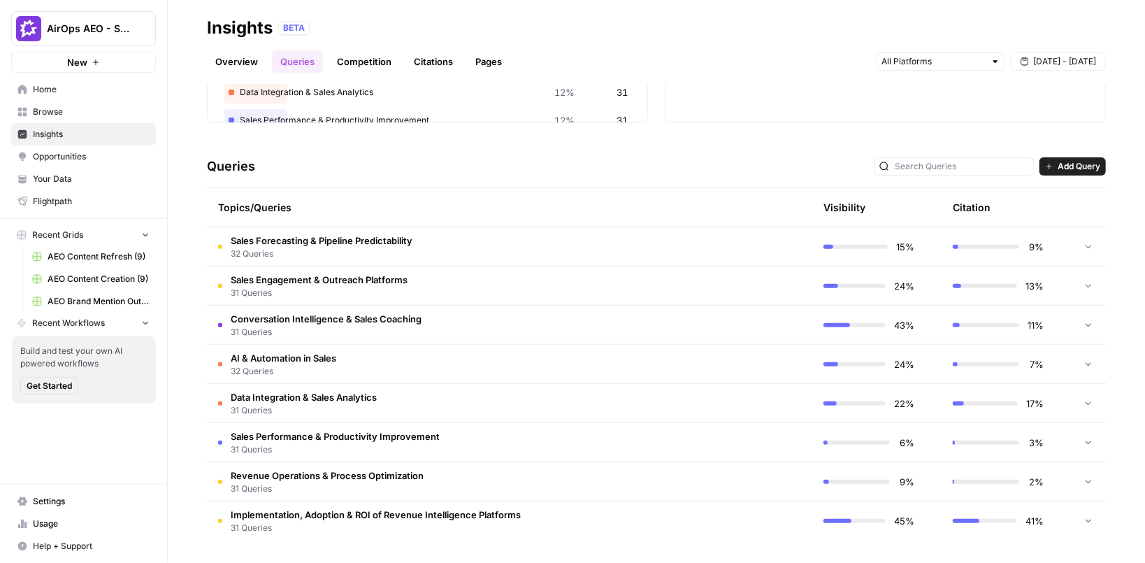
click at [341, 281] on span "Sales Engagement & Outreach Platforms" at bounding box center [319, 280] width 177 height 14
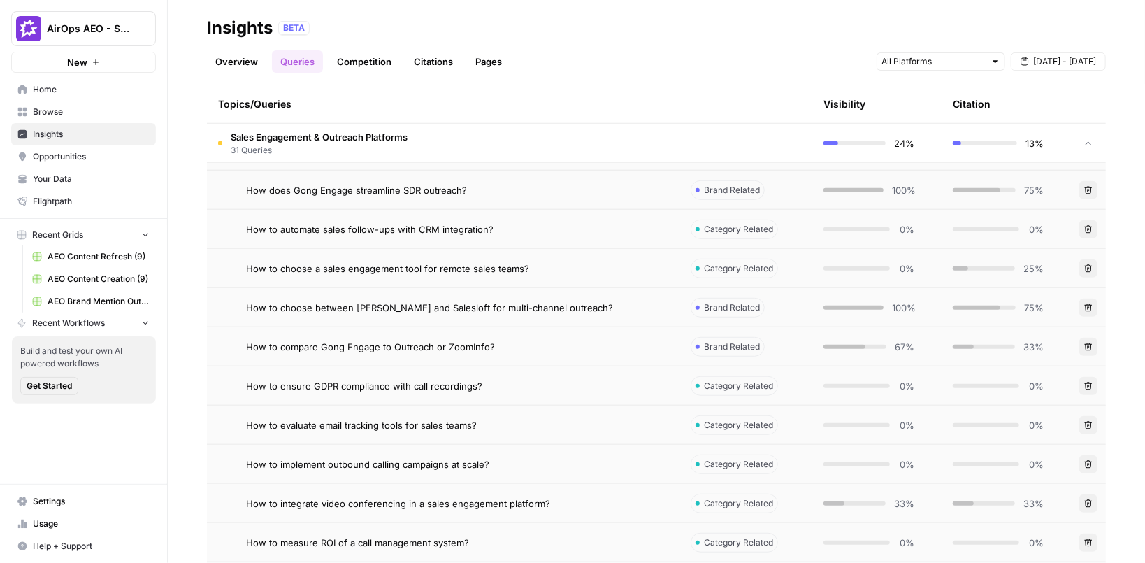
scroll to position [395, 0]
click at [610, 271] on div "How to choose a sales engagement tool for remote sales teams?" at bounding box center [457, 271] width 422 height 14
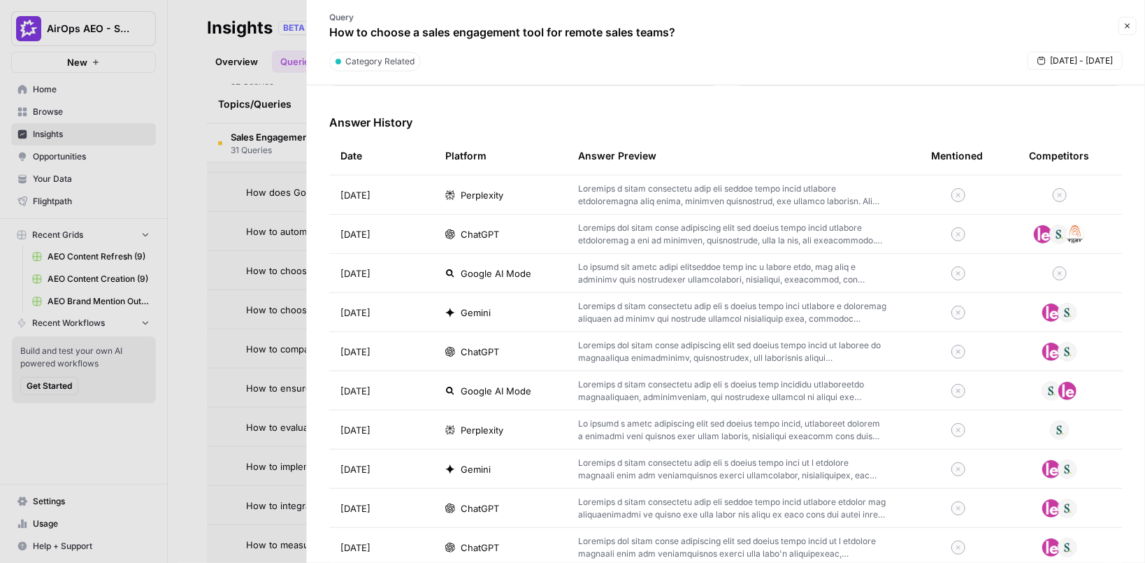
scroll to position [433, 0]
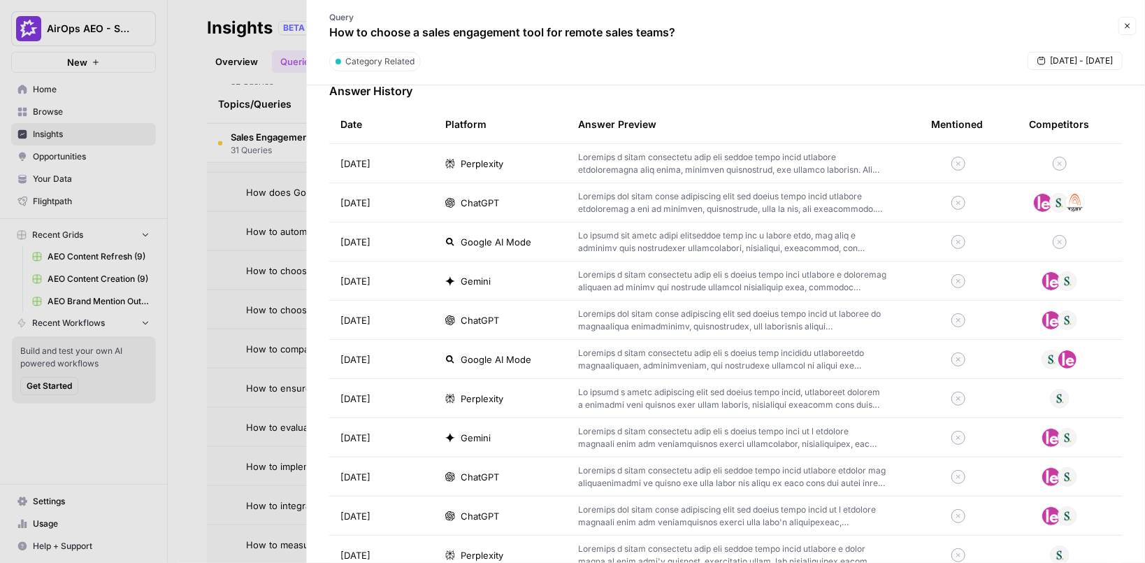
drag, startPoint x: 405, startPoint y: 285, endPoint x: 340, endPoint y: 162, distance: 138.9
click at [340, 161] on tbody "[DATE] Perplexity [DATE] ChatGPT [DATE] Google AI Mode [DATE] Gemini [DATE] Cha…" at bounding box center [725, 555] width 793 height 822
click at [462, 108] on div "Platform" at bounding box center [465, 124] width 41 height 38
click at [431, 206] on td "[DATE]" at bounding box center [381, 202] width 105 height 38
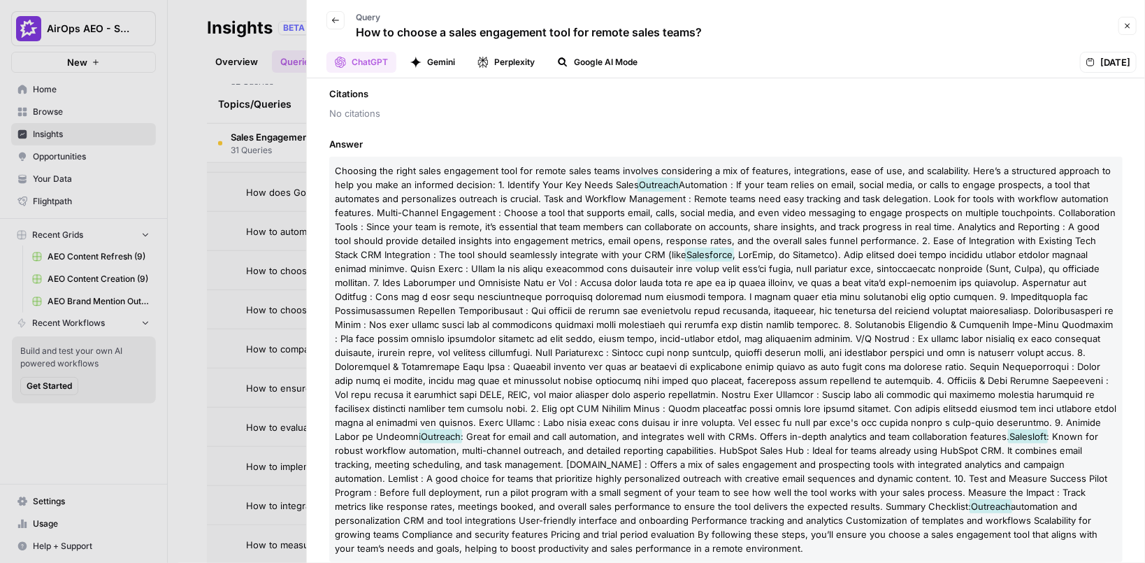
scroll to position [147, 0]
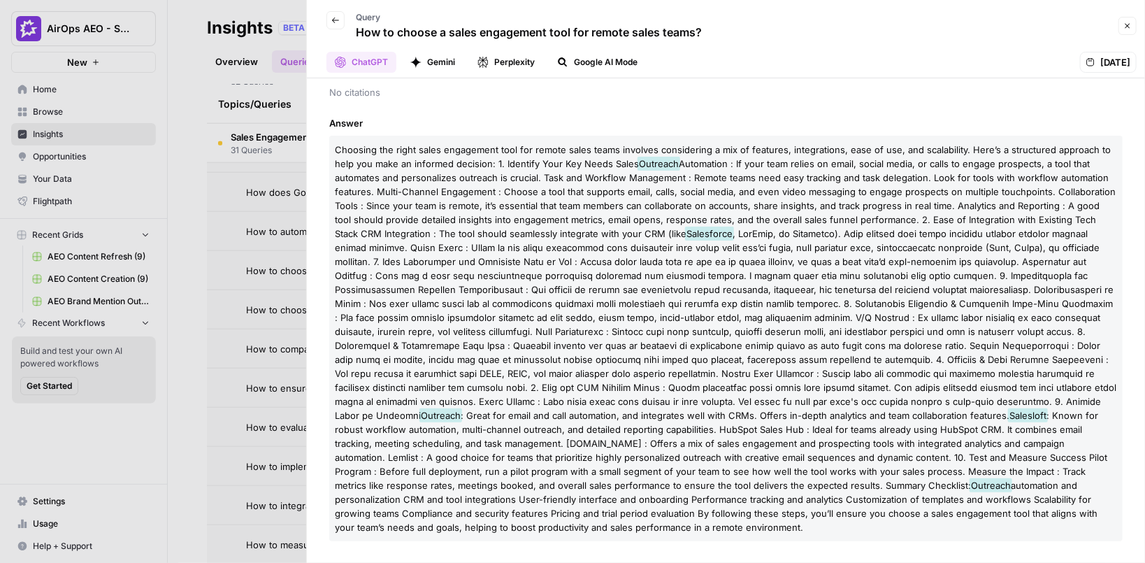
click at [561, 31] on p "How to choose a sales engagement tool for remote sales teams?" at bounding box center [529, 32] width 346 height 17
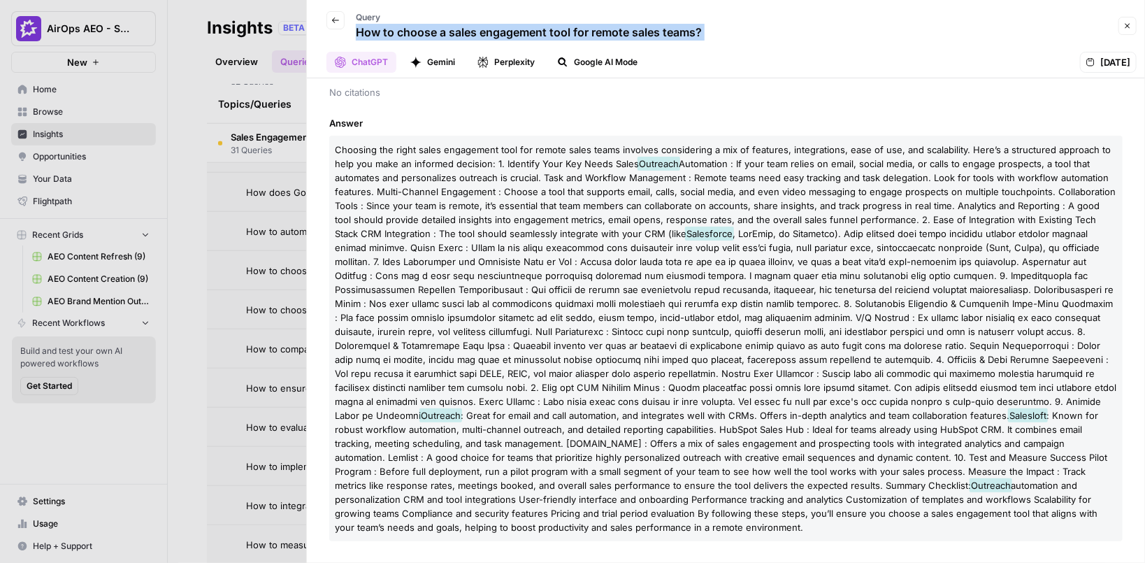
click at [561, 31] on p "How to choose a sales engagement tool for remote sales teams?" at bounding box center [529, 32] width 346 height 17
click at [336, 22] on icon "button" at bounding box center [335, 20] width 8 height 8
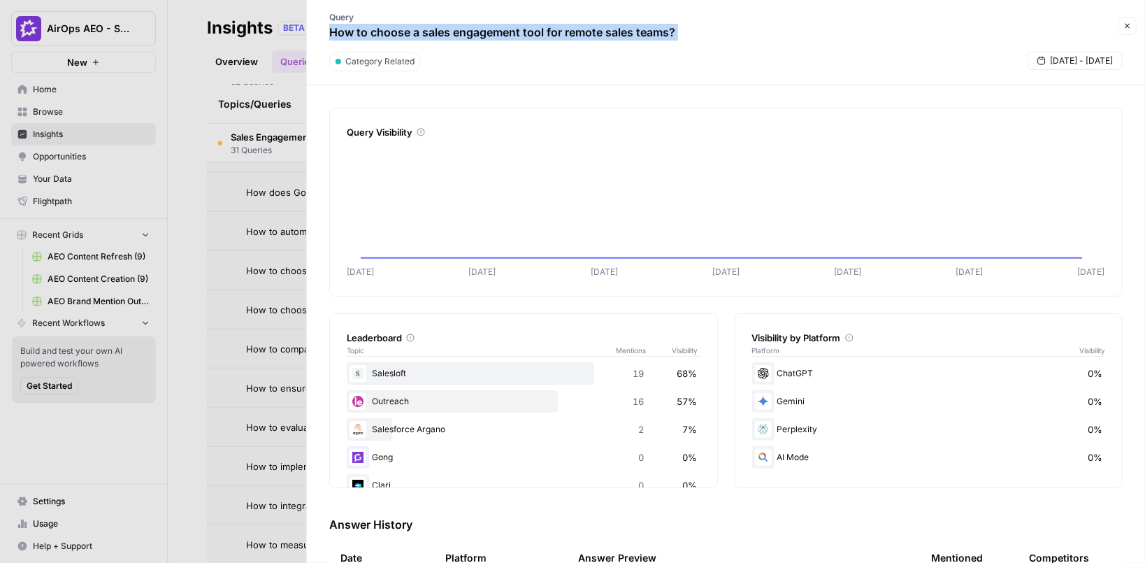
click at [1129, 23] on icon "button" at bounding box center [1127, 26] width 8 height 8
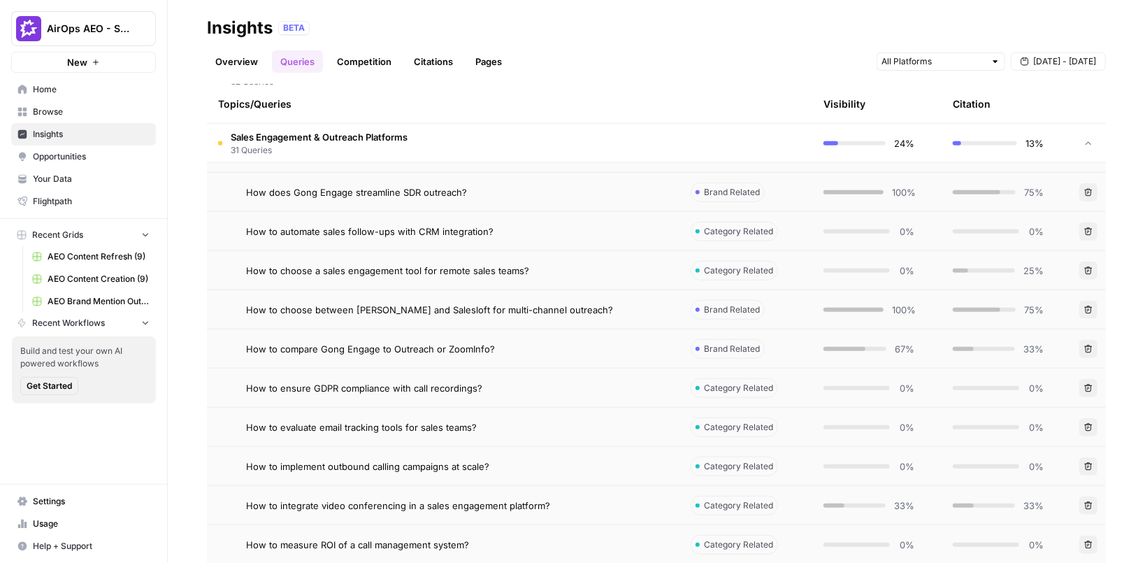
click at [78, 160] on span "Opportunities" at bounding box center [91, 156] width 117 height 13
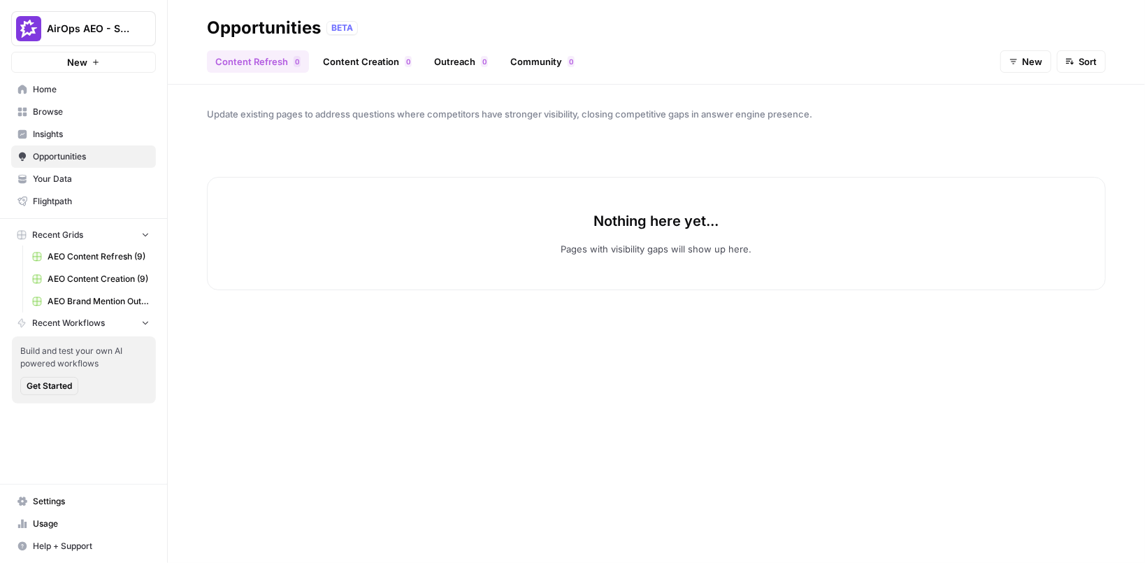
click at [365, 60] on link "Content Creation 0" at bounding box center [368, 61] width 106 height 22
click at [145, 29] on icon "Workspace: AirOps AEO - Single Brand (Gong)" at bounding box center [144, 29] width 14 height 14
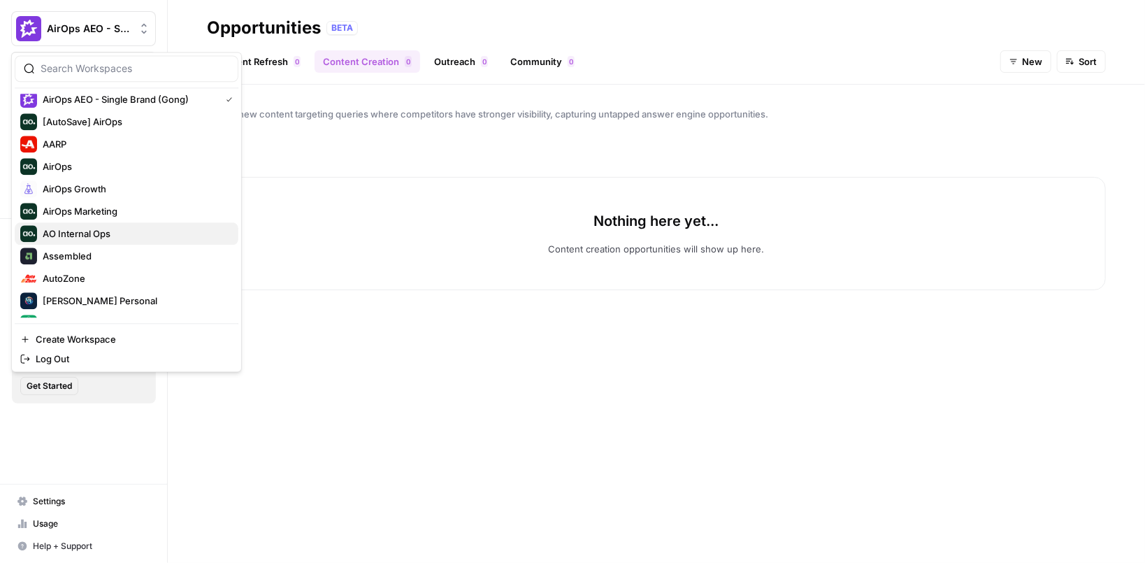
scroll to position [6, 0]
click at [103, 252] on span "Assembled" at bounding box center [135, 255] width 185 height 14
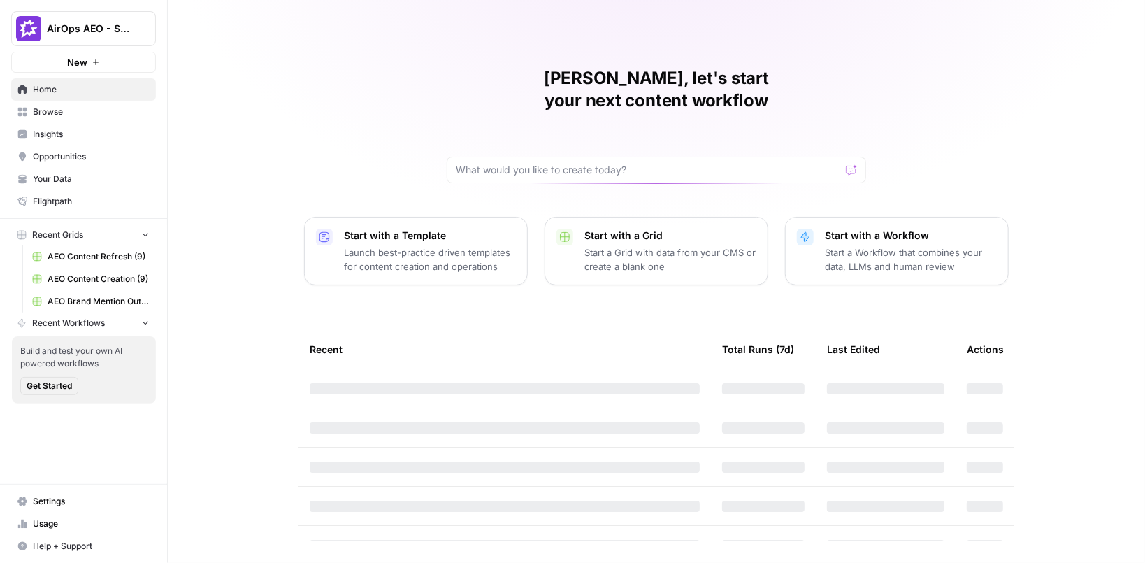
click at [73, 131] on span "Insights" at bounding box center [91, 134] width 117 height 13
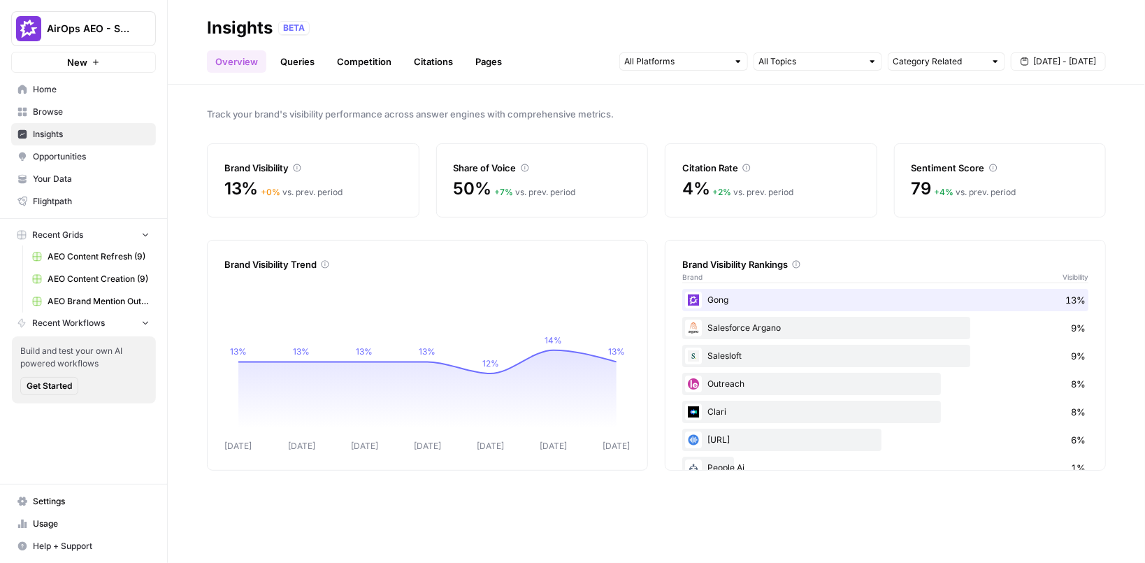
click at [304, 64] on link "Queries" at bounding box center [297, 61] width 51 height 22
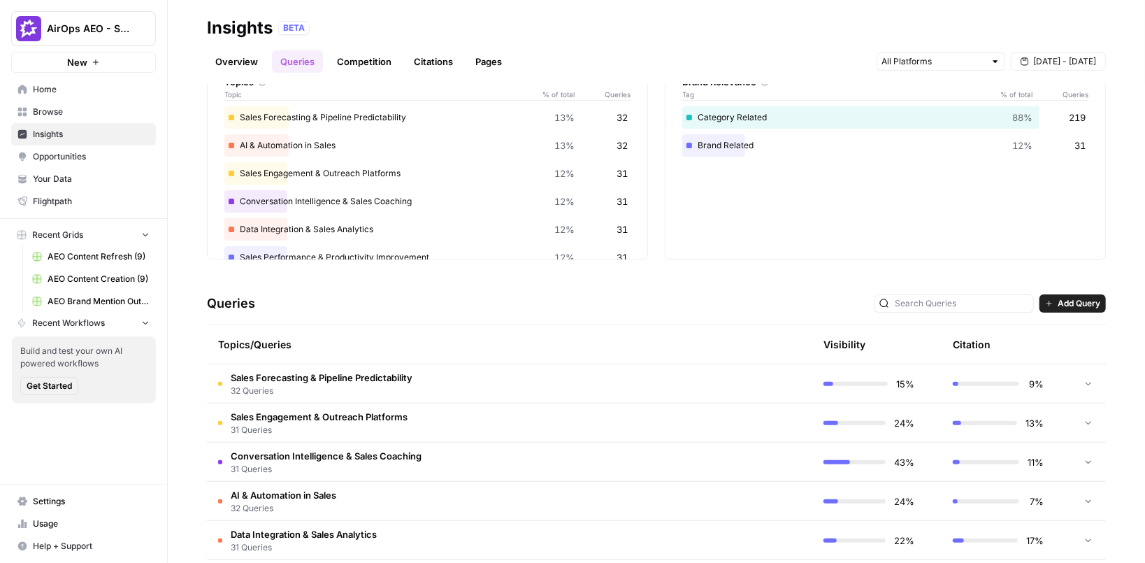
scroll to position [101, 0]
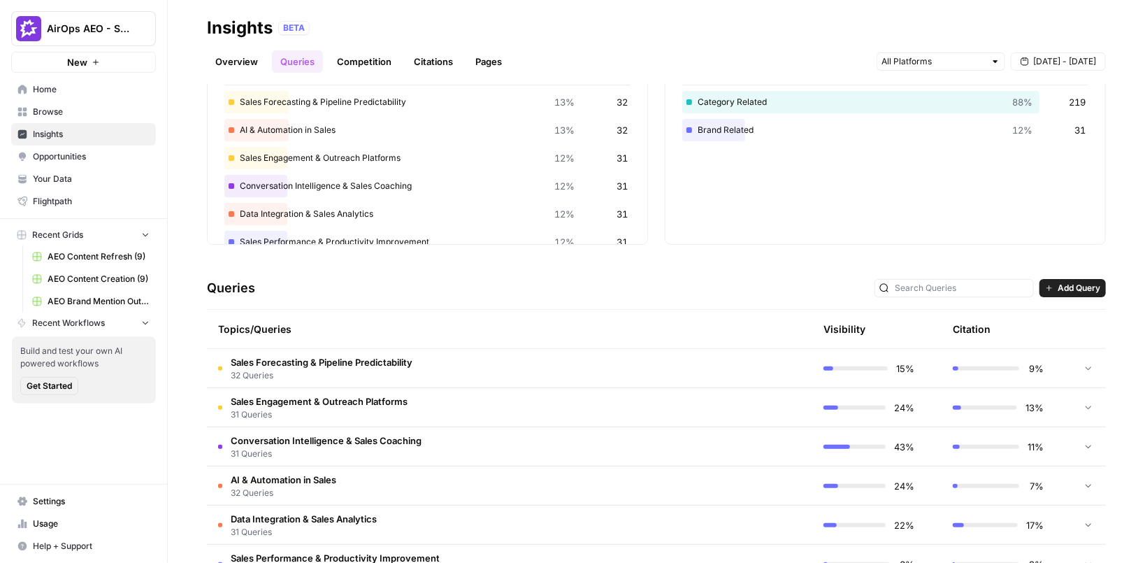
click at [438, 61] on link "Citations" at bounding box center [433, 61] width 56 height 22
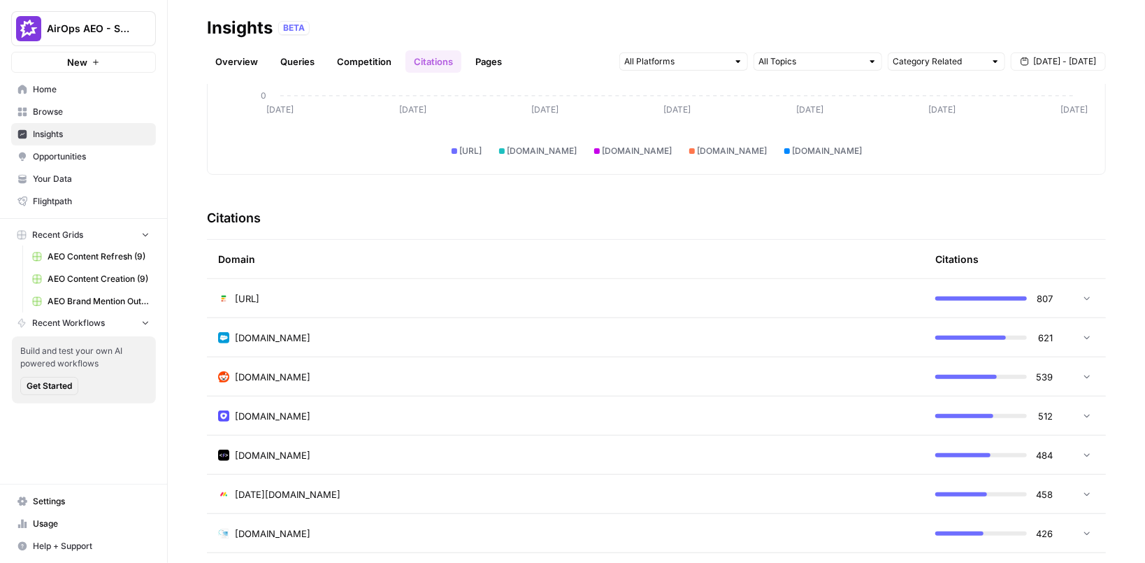
scroll to position [214, 0]
click at [1089, 377] on icon at bounding box center [1087, 375] width 10 height 10
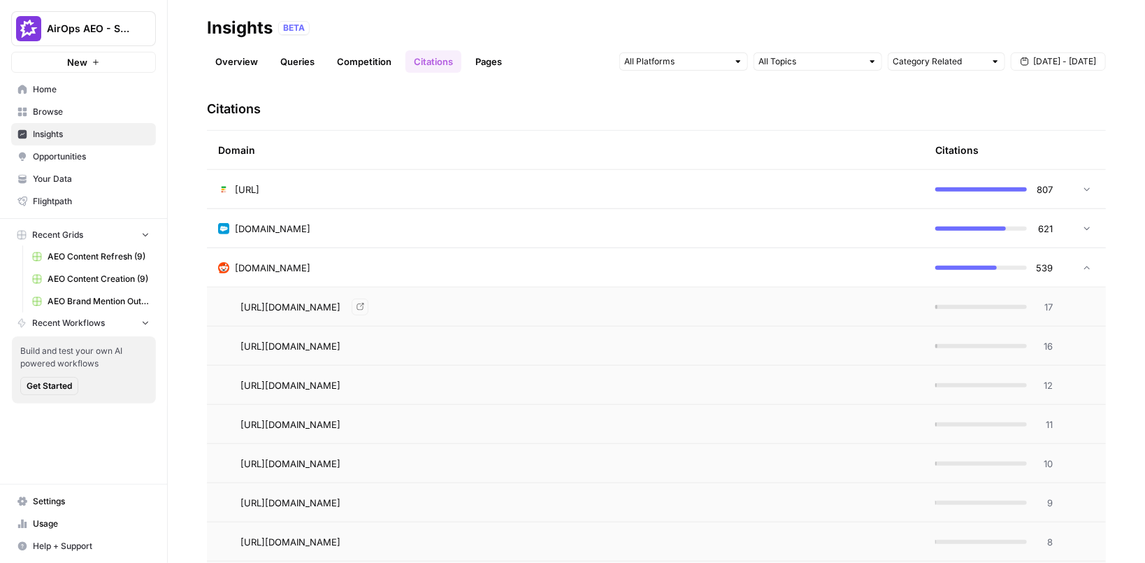
scroll to position [324, 0]
click at [484, 58] on link "Pages" at bounding box center [488, 61] width 43 height 22
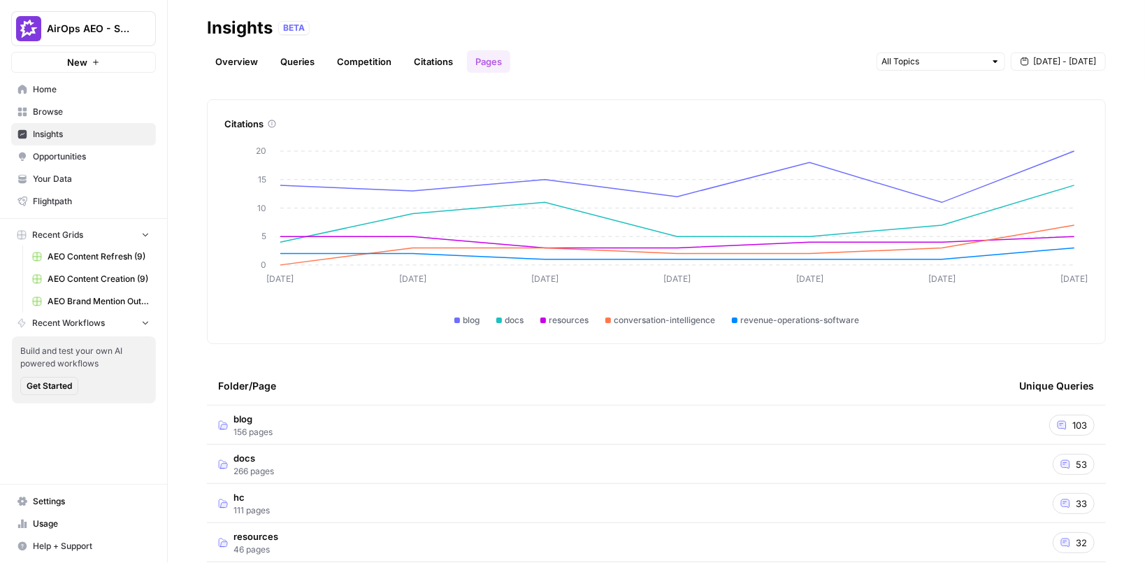
scroll to position [31, 0]
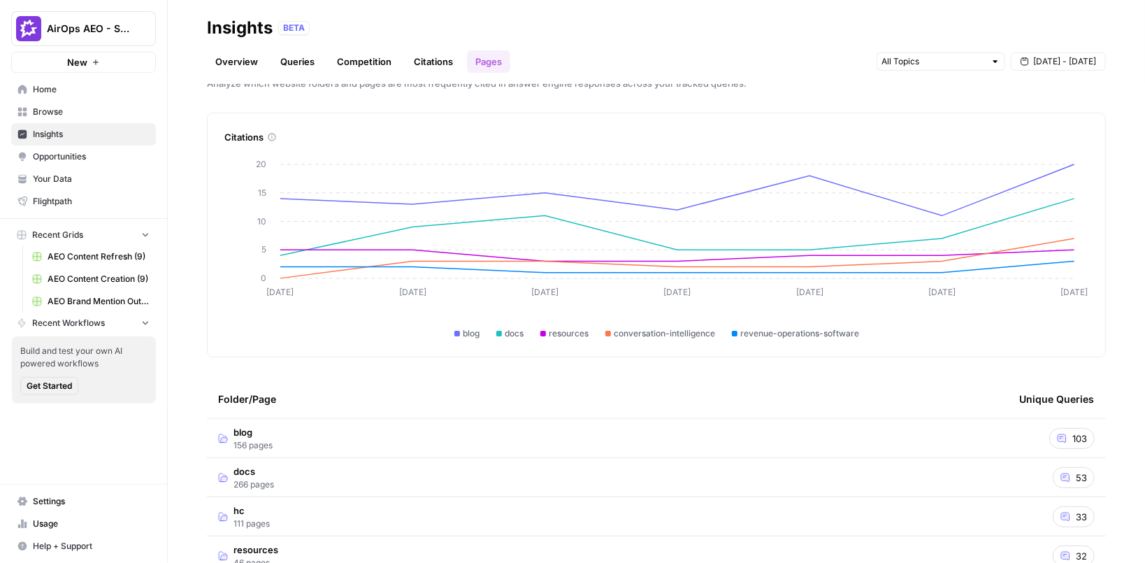
click at [434, 64] on link "Citations" at bounding box center [433, 61] width 56 height 22
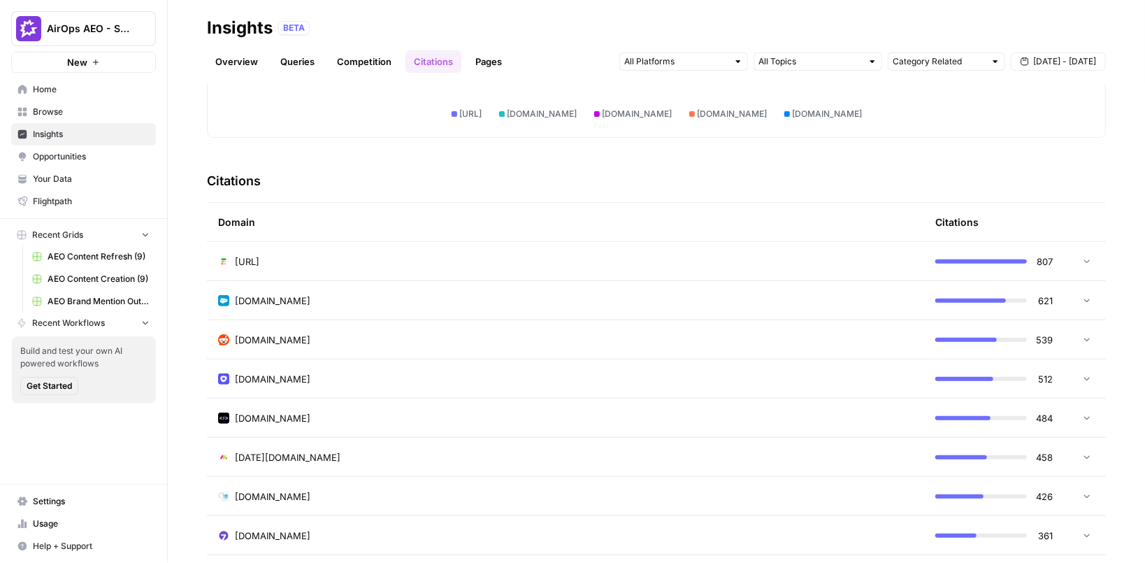
scroll to position [257, 0]
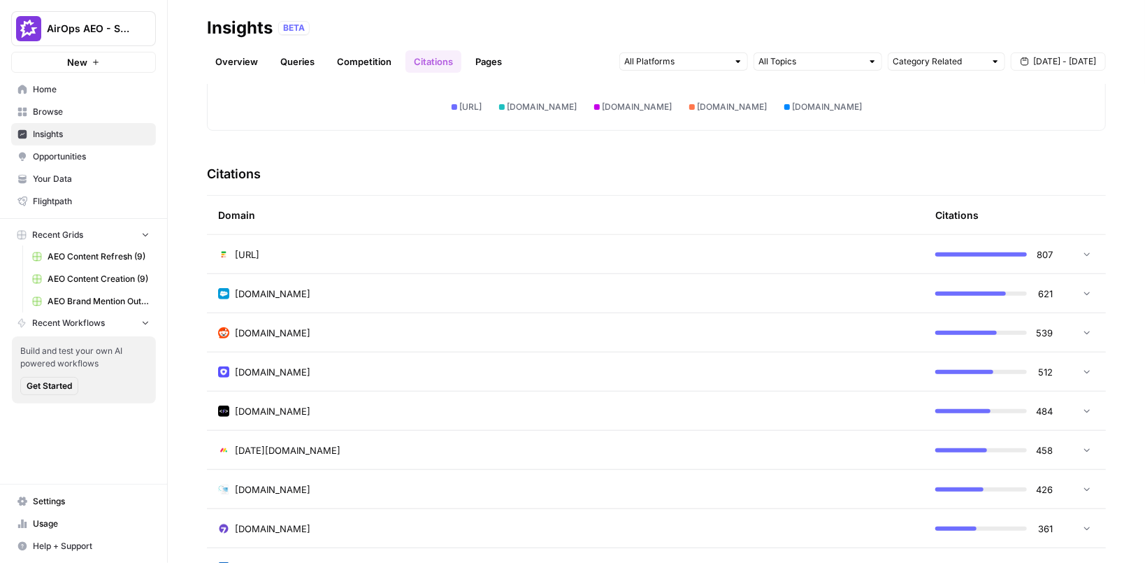
click at [186, 192] on div "Discover which domains are most frequently cited in answer engine responses to …" at bounding box center [656, 324] width 977 height 478
click at [190, 128] on div "Discover which domains are most frequently cited in answer engine responses to …" at bounding box center [656, 324] width 977 height 478
click at [294, 335] on div "[DOMAIN_NAME]" at bounding box center [565, 333] width 695 height 14
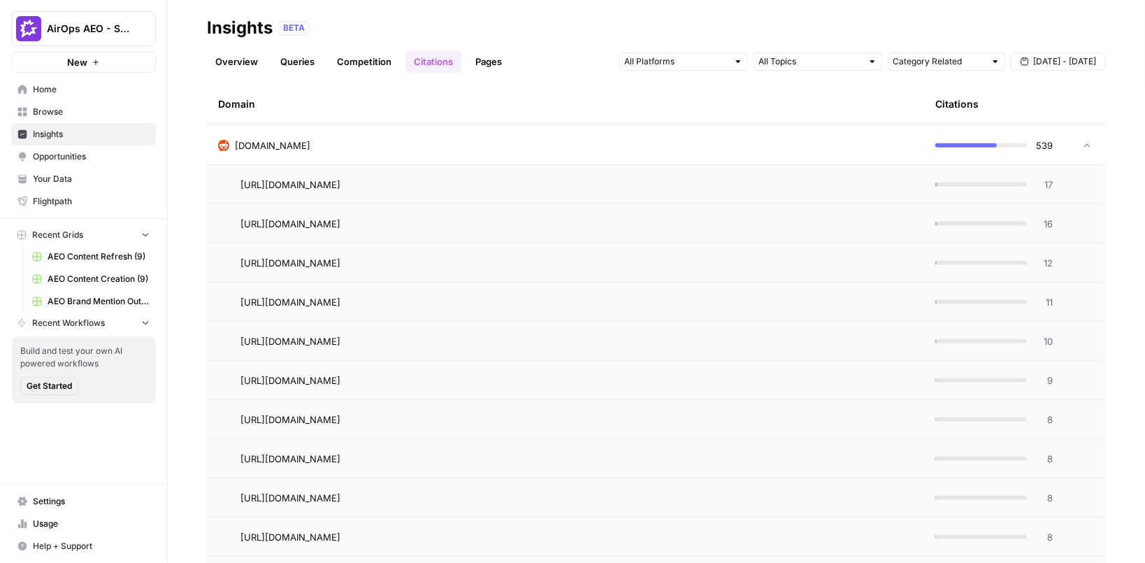
scroll to position [447, 0]
click at [333, 139] on div "[DOMAIN_NAME]" at bounding box center [565, 143] width 695 height 14
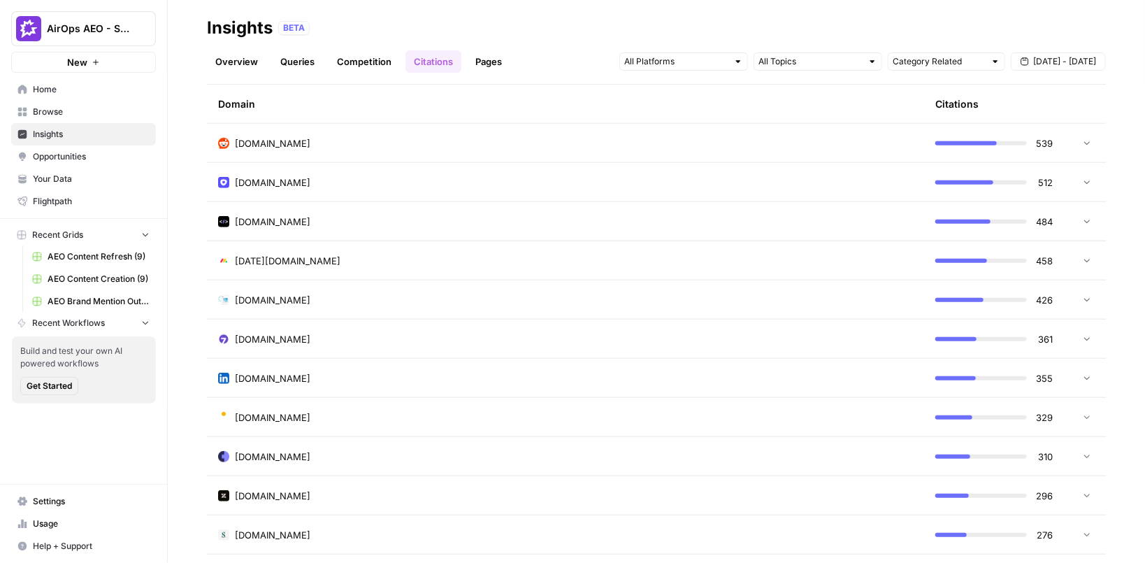
click at [90, 157] on span "Opportunities" at bounding box center [91, 156] width 117 height 13
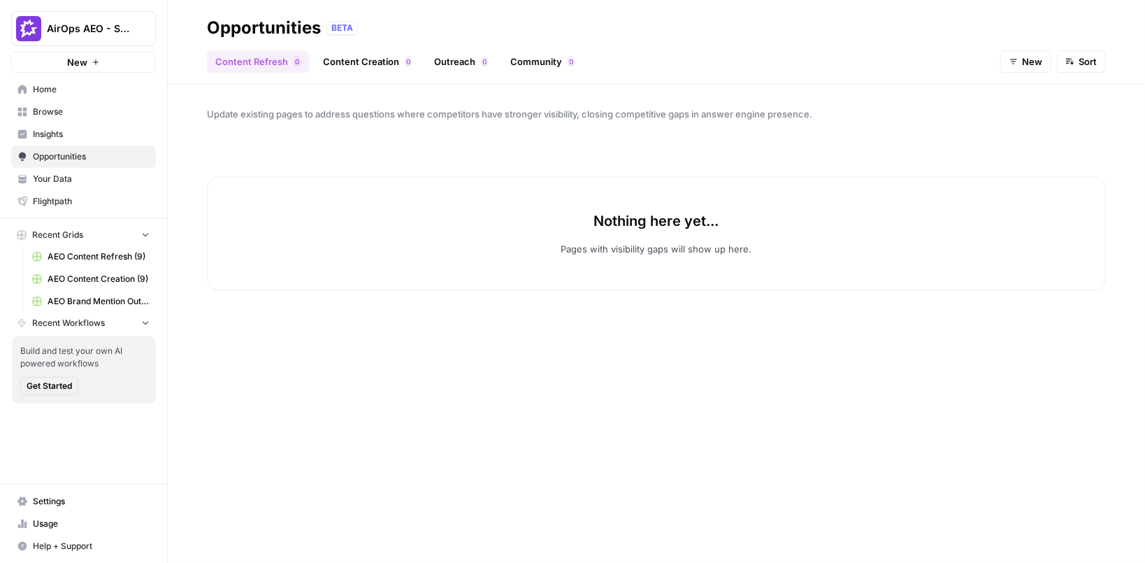
click at [106, 36] on button "AirOps AEO - Single Brand (Gong)" at bounding box center [83, 28] width 145 height 35
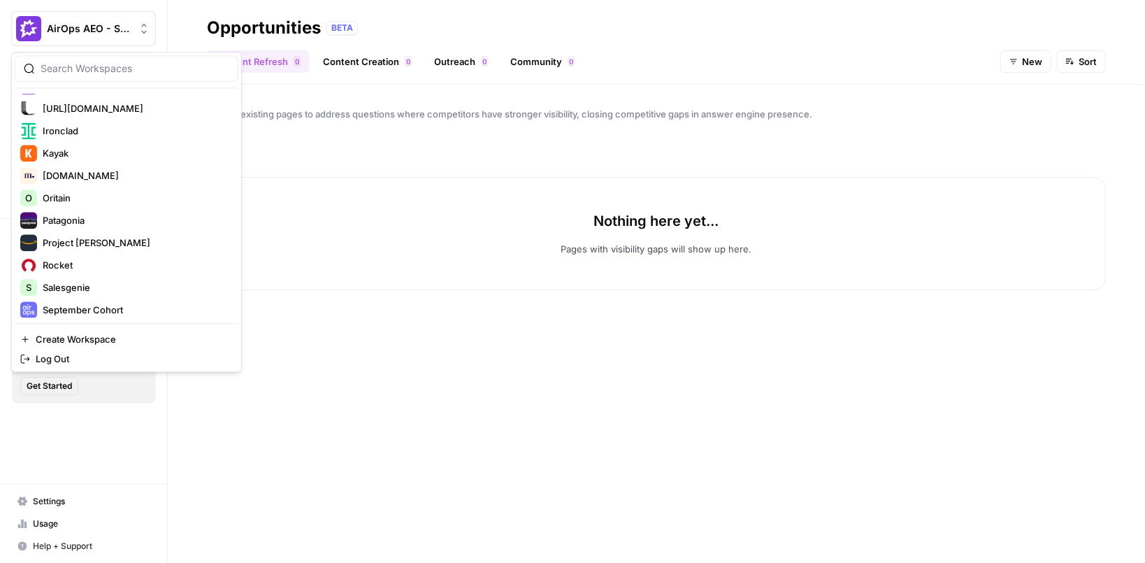
scroll to position [476, 0]
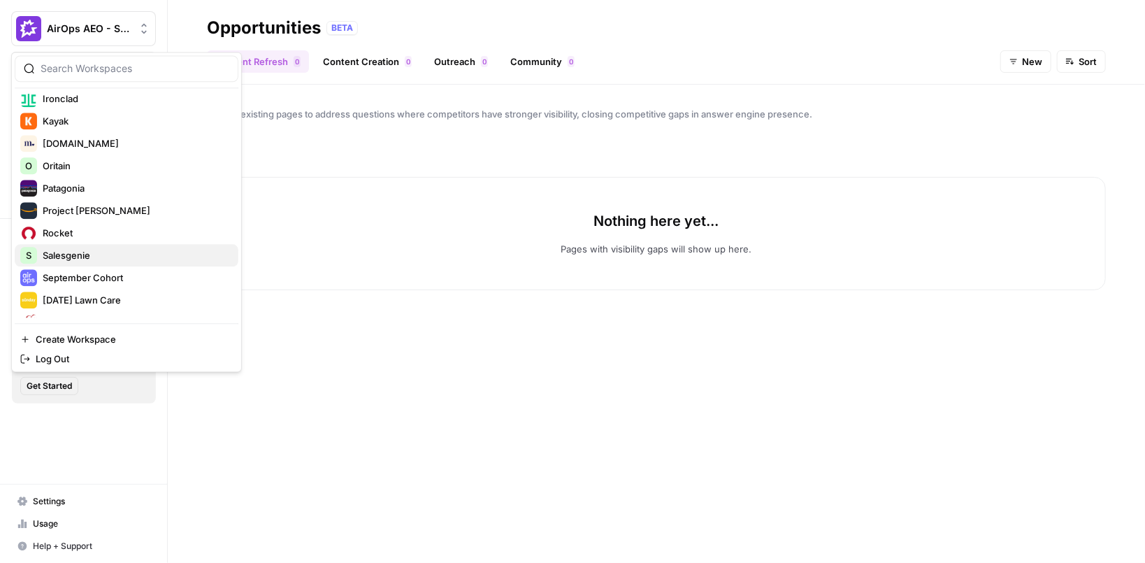
click at [117, 251] on span "Salesgenie" at bounding box center [135, 255] width 185 height 14
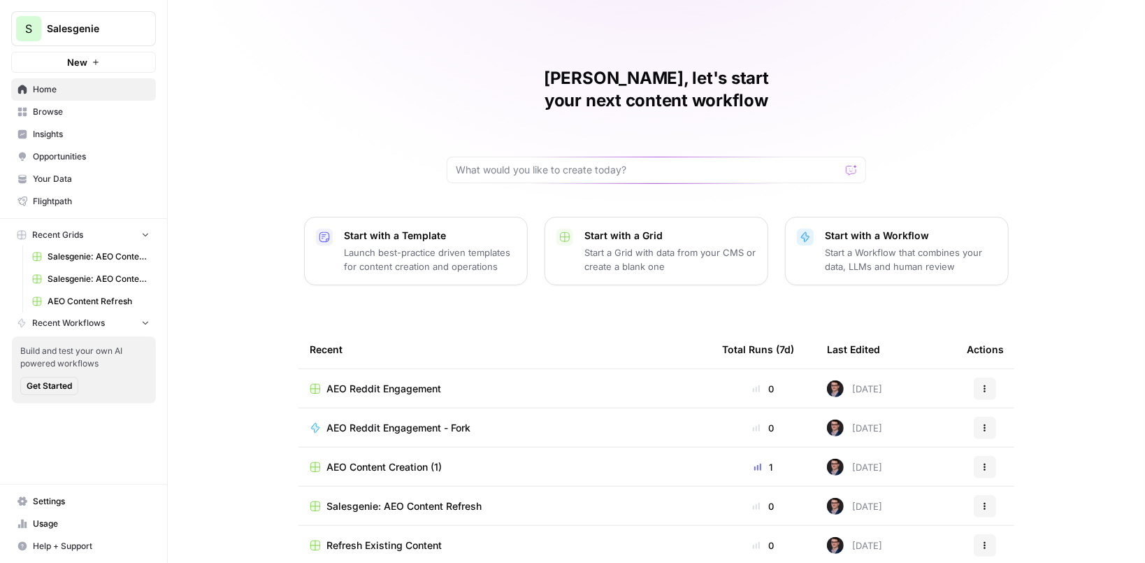
click at [86, 134] on span "Insights" at bounding box center [91, 134] width 117 height 13
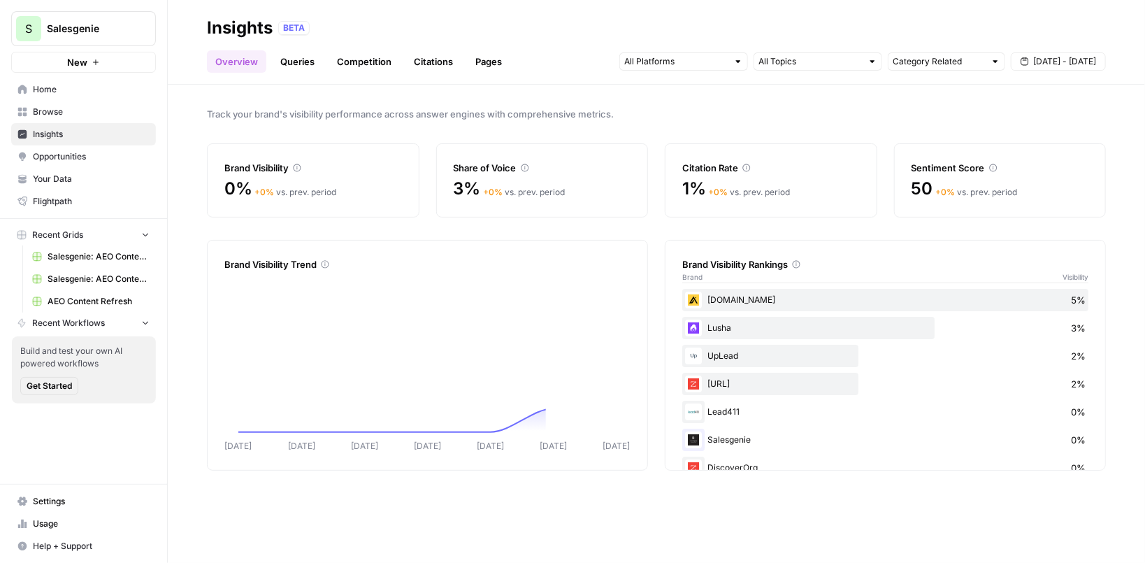
click at [73, 154] on span "Opportunities" at bounding box center [91, 156] width 117 height 13
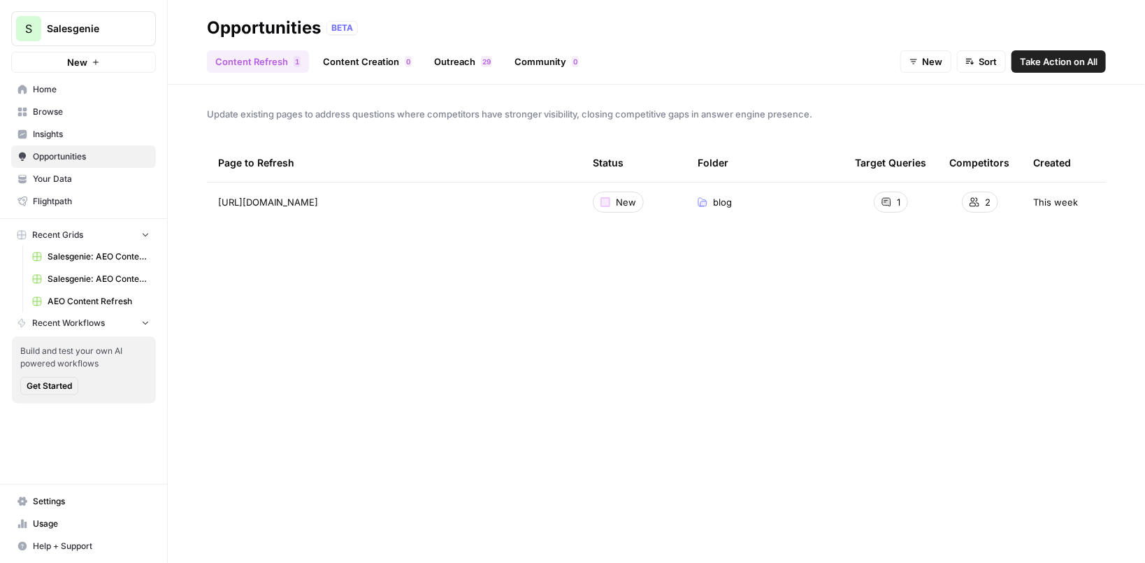
click at [483, 64] on span "2" at bounding box center [484, 61] width 4 height 11
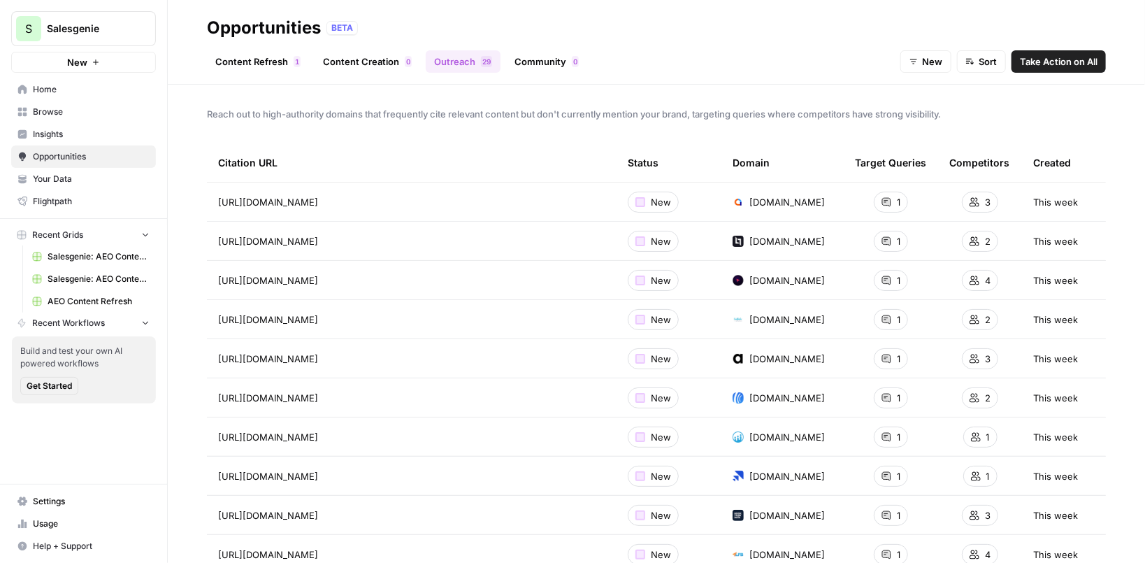
click at [1063, 56] on span "Take Action on All" at bounding box center [1059, 62] width 78 height 14
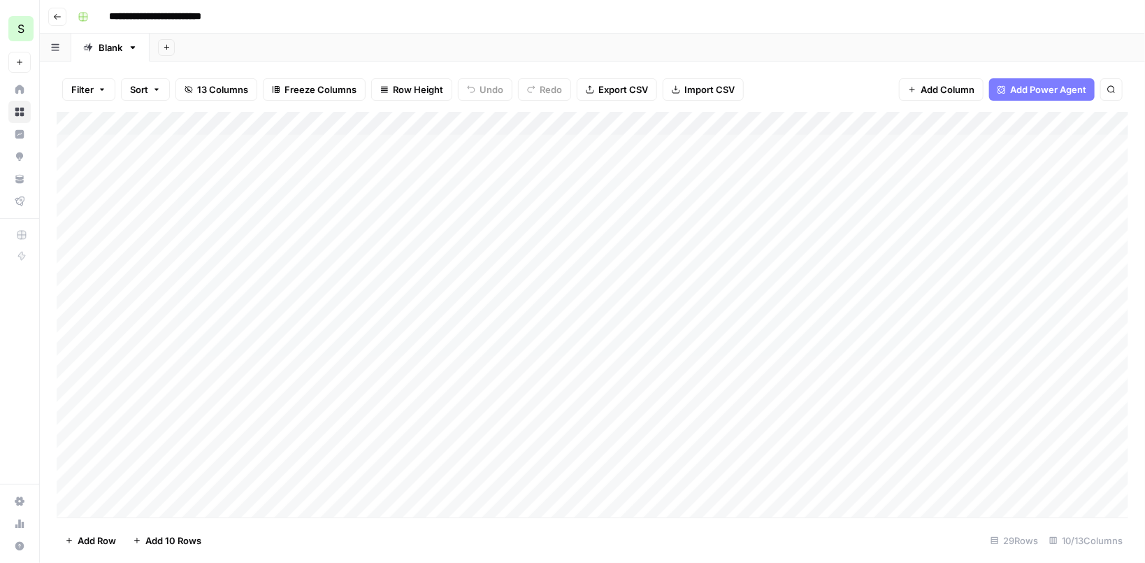
drag, startPoint x: 497, startPoint y: 152, endPoint x: 464, endPoint y: 426, distance: 276.7
click at [464, 426] on div "Add Column" at bounding box center [593, 314] width 1072 height 405
click at [571, 43] on div "Add Sheet" at bounding box center [647, 48] width 995 height 28
click at [277, 49] on div "Add Sheet" at bounding box center [647, 48] width 995 height 28
click at [431, 48] on div "Add Sheet" at bounding box center [647, 48] width 995 height 28
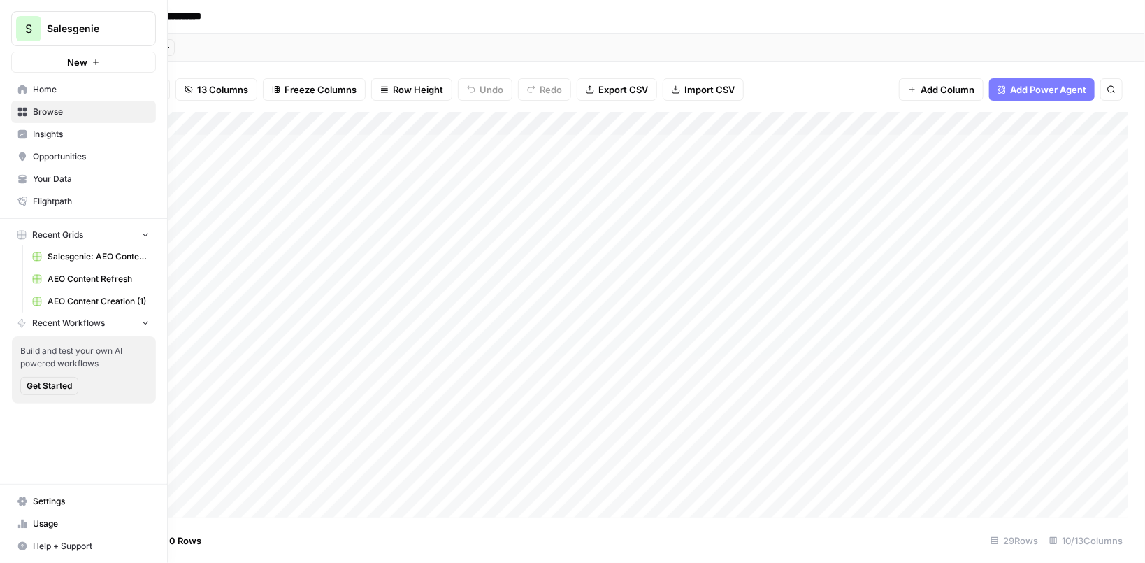
click at [59, 37] on button "S Salesgenie" at bounding box center [83, 28] width 145 height 35
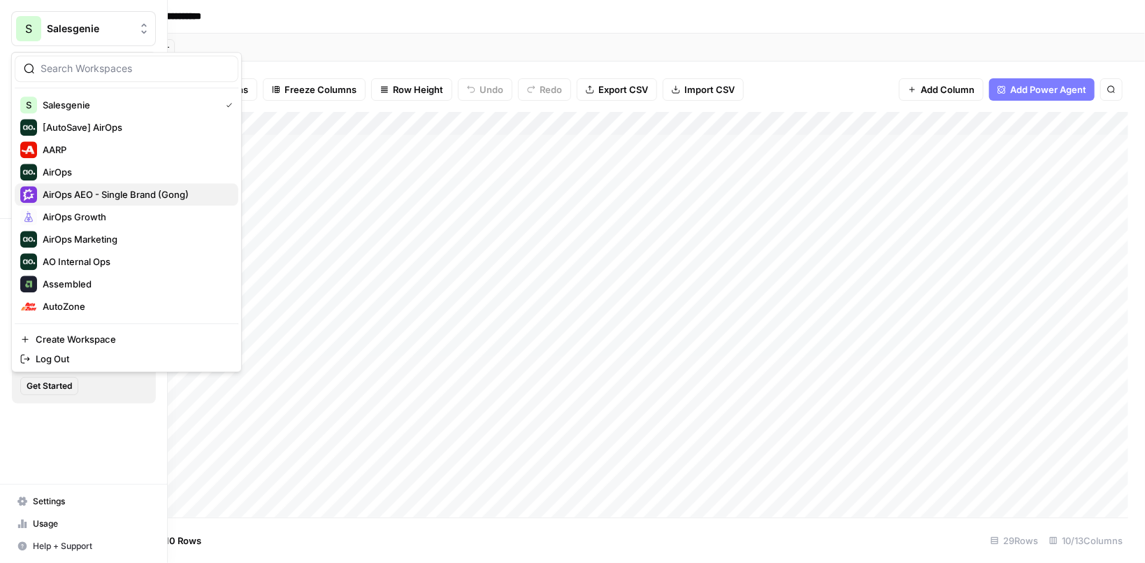
click at [101, 195] on span "AirOps AEO - Single Brand (Gong)" at bounding box center [135, 194] width 185 height 14
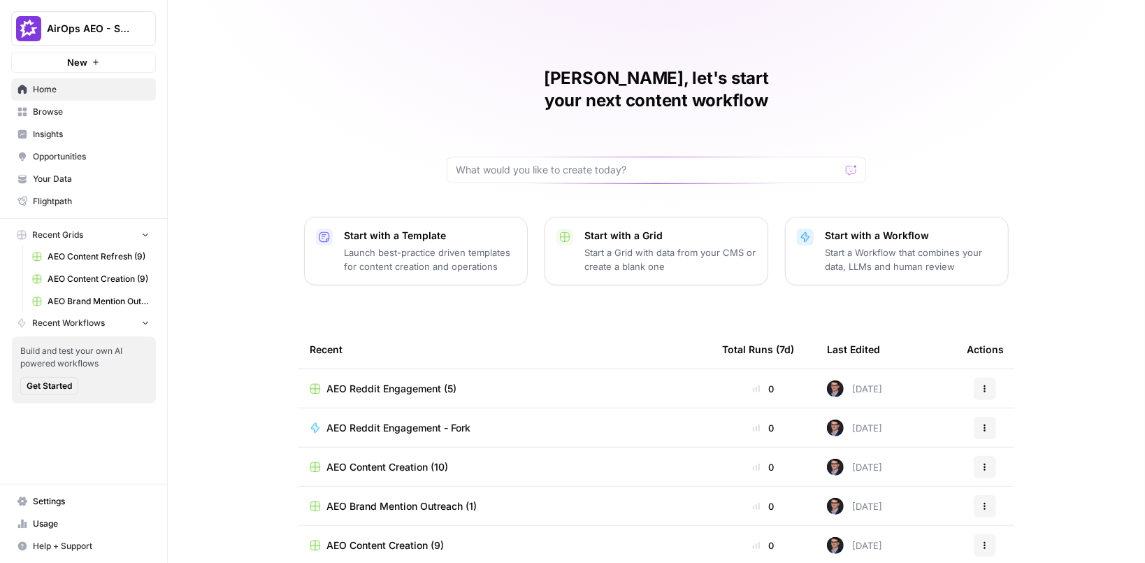
click at [145, 29] on icon "Workspace: AirOps AEO - Single Brand (Gong)" at bounding box center [144, 29] width 14 height 14
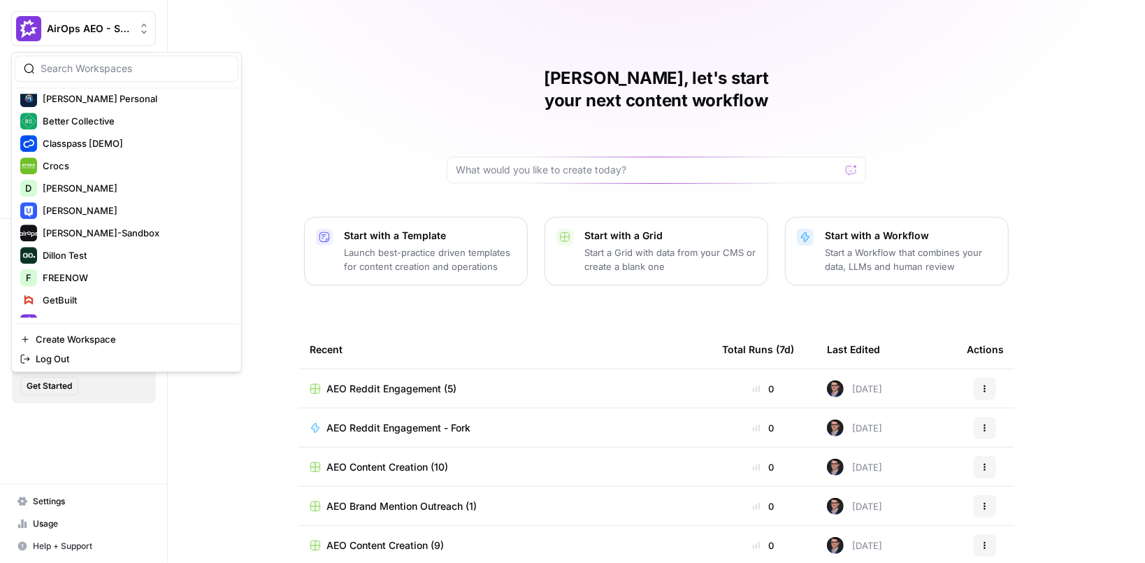
scroll to position [232, 0]
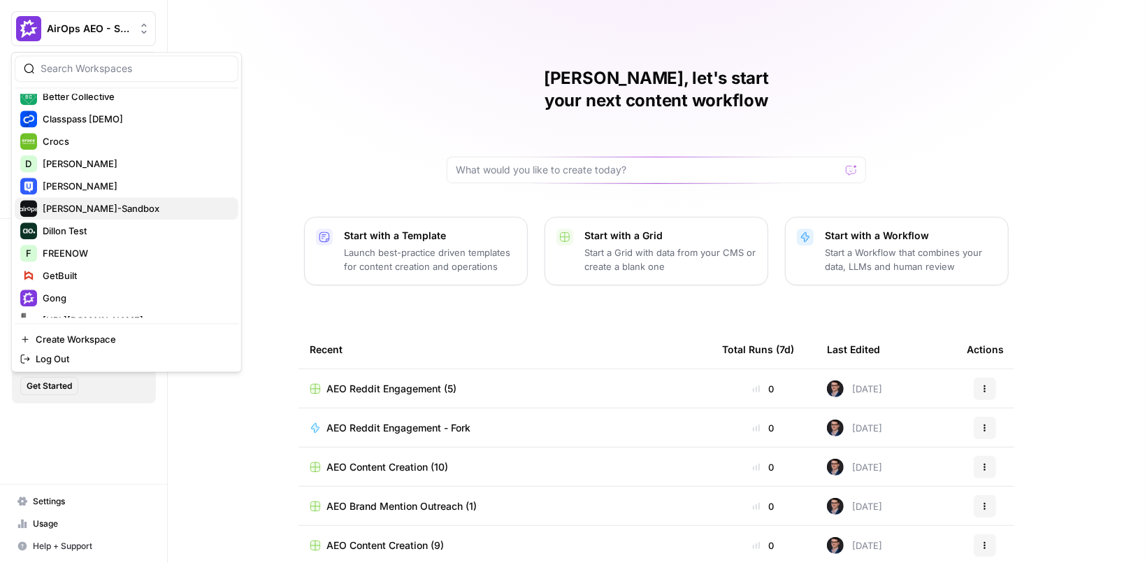
click at [101, 208] on span "[PERSON_NAME]-Sandbox" at bounding box center [135, 208] width 185 height 14
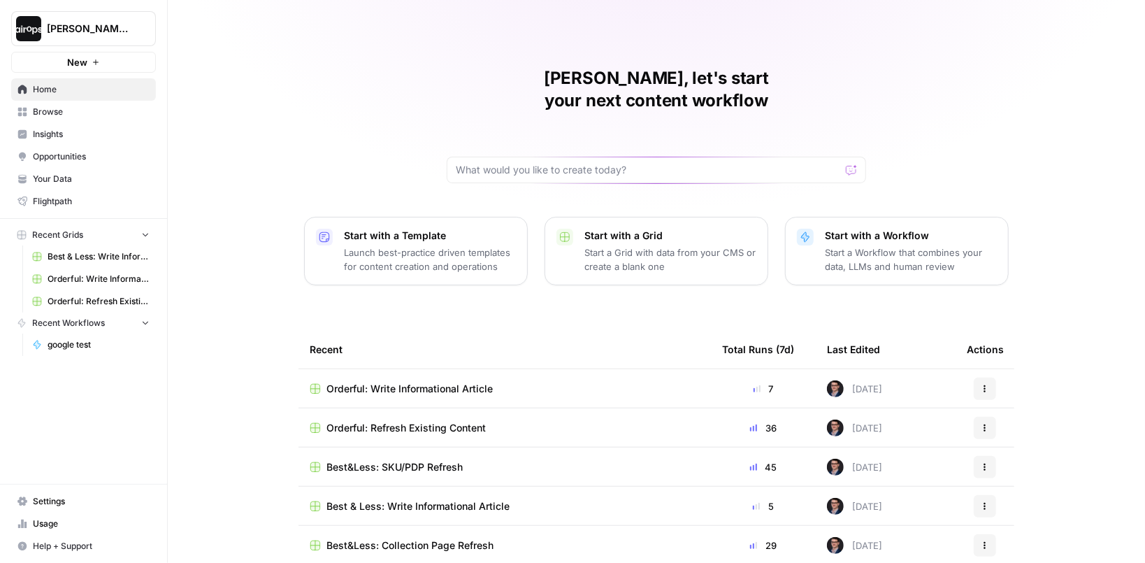
click at [98, 259] on span "Best & Less: Write Informational Article" at bounding box center [99, 256] width 102 height 13
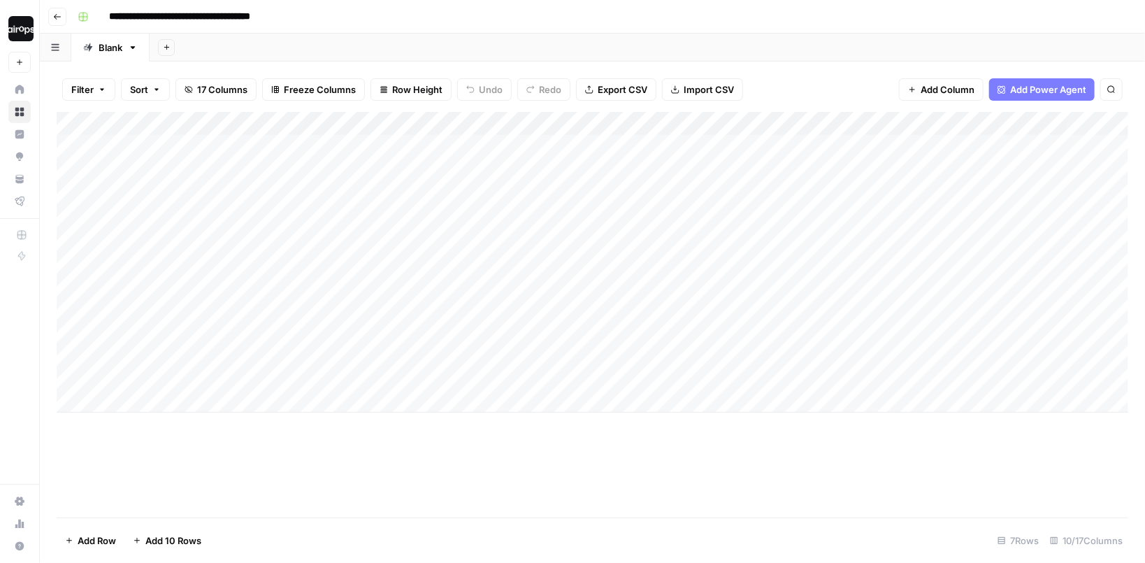
click at [440, 32] on header "**********" at bounding box center [592, 17] width 1105 height 34
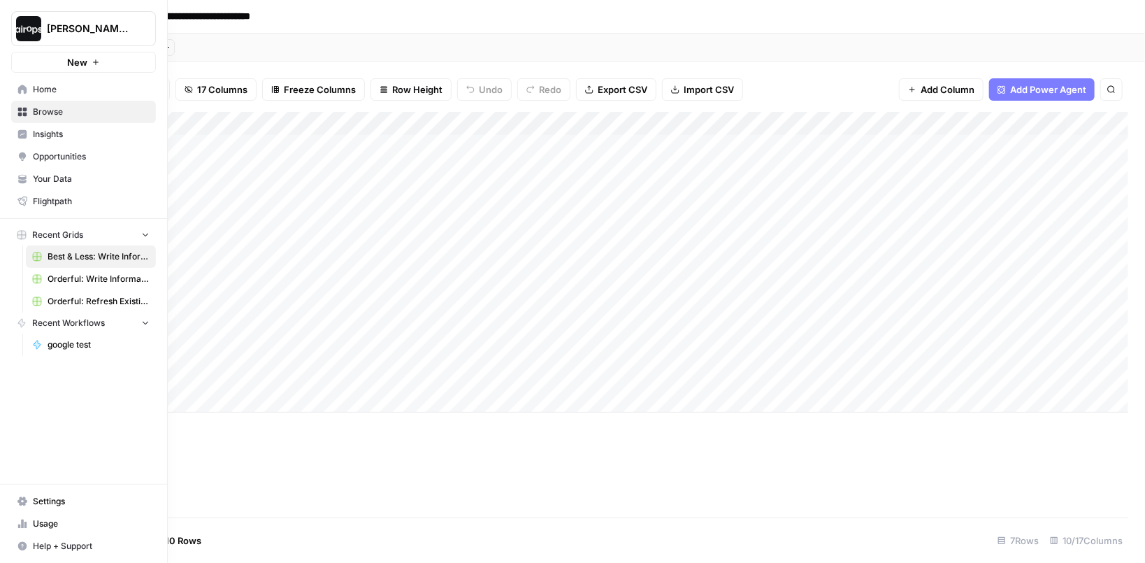
click at [59, 279] on span "Orderful: Write Informational Article" at bounding box center [99, 279] width 102 height 13
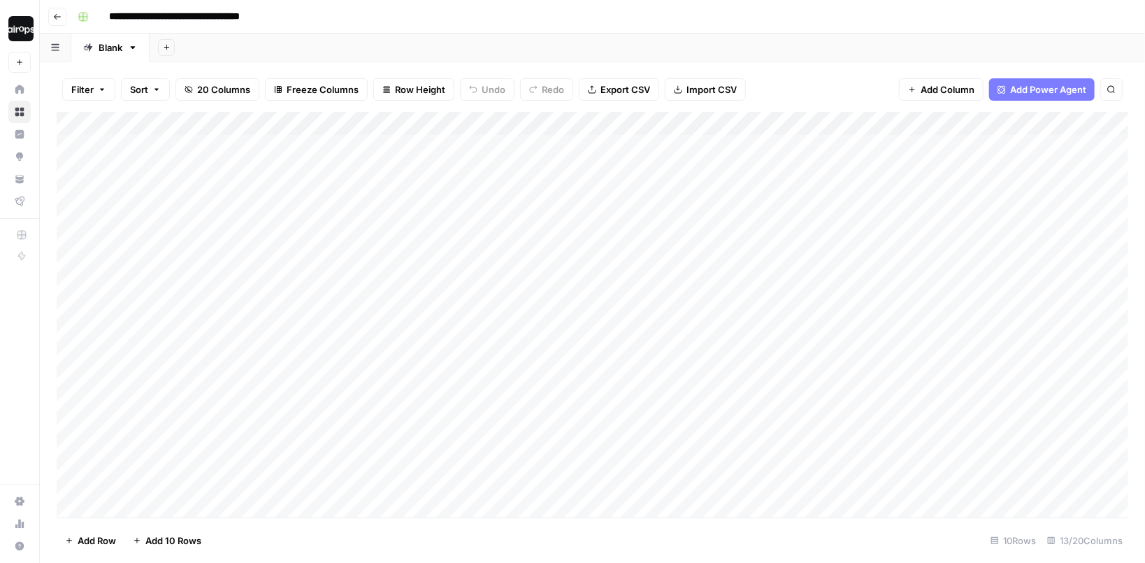
click at [551, 42] on div "Add Sheet" at bounding box center [647, 48] width 995 height 28
click at [535, 17] on div "**********" at bounding box center [601, 17] width 1059 height 22
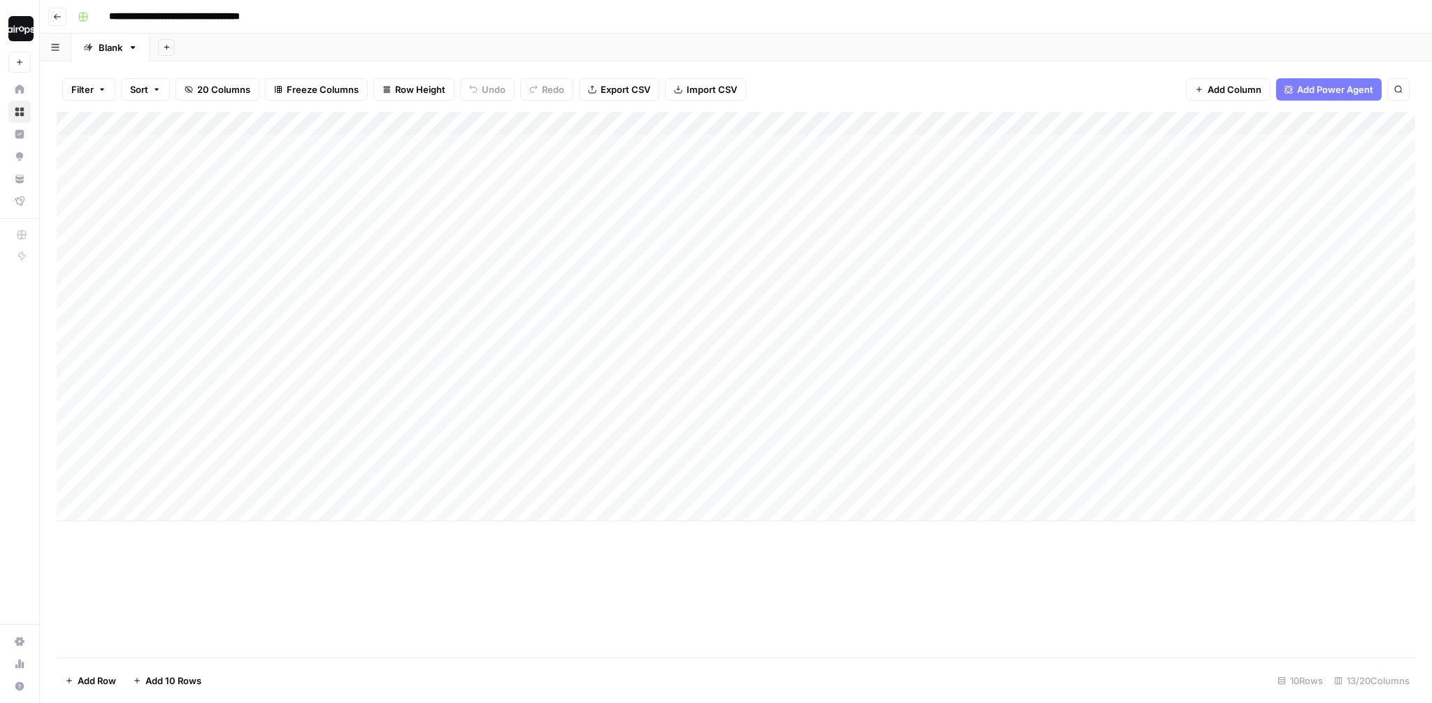
click at [618, 49] on div "Add Sheet" at bounding box center [791, 48] width 1282 height 28
